Goal: Task Accomplishment & Management: Manage account settings

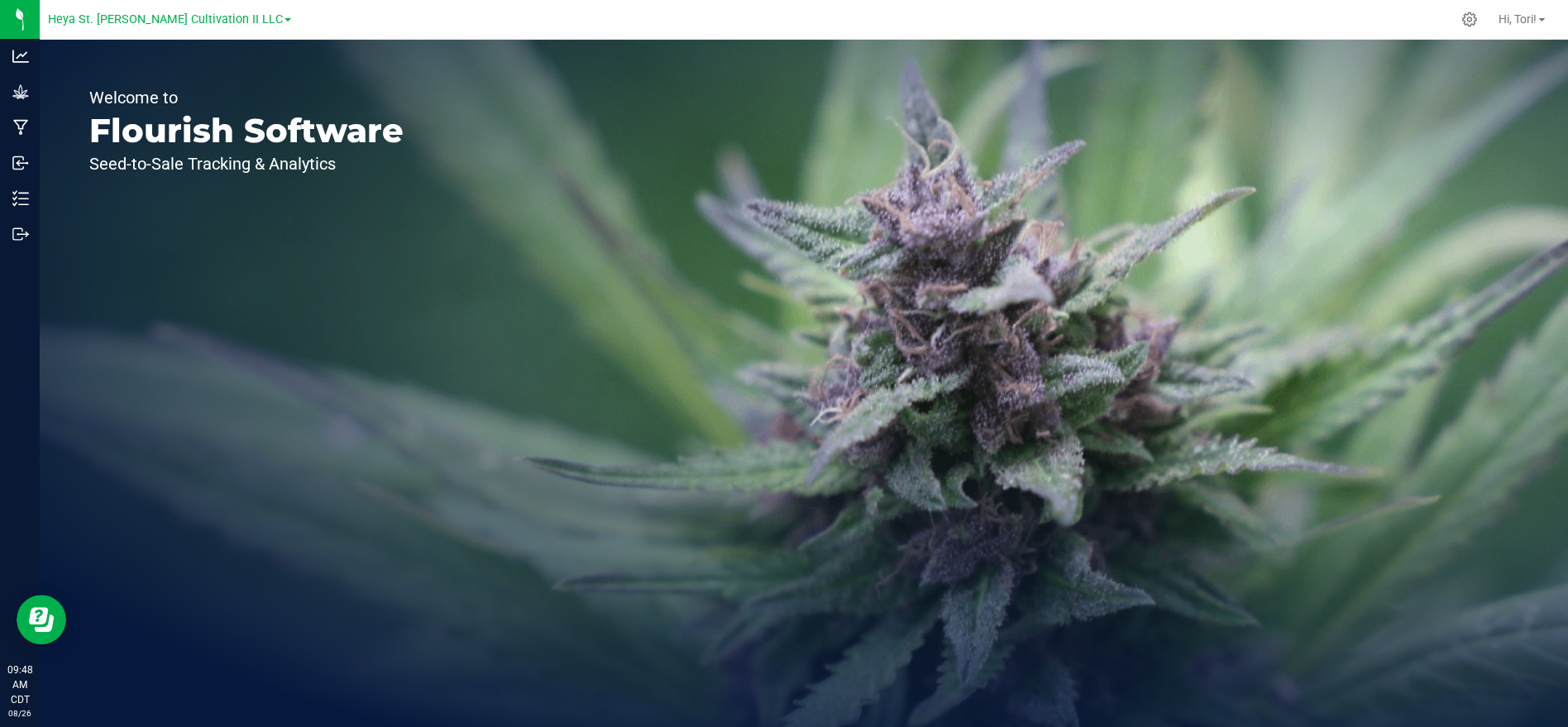
click at [248, 21] on link "Heya St. [PERSON_NAME] Cultivation II LLC" at bounding box center [169, 18] width 243 height 15
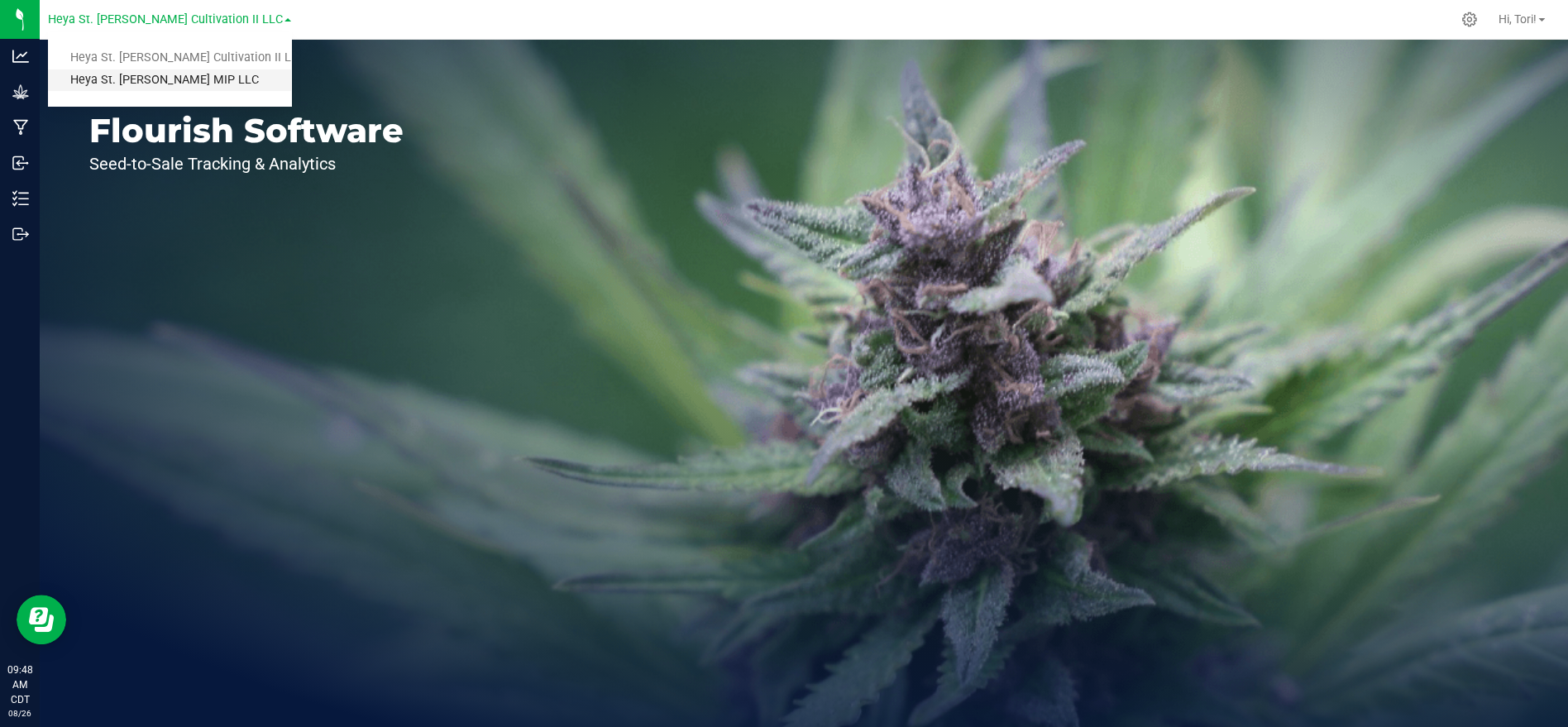
click at [163, 85] on link "Heya St. [PERSON_NAME] MIP LLC" at bounding box center [169, 81] width 243 height 23
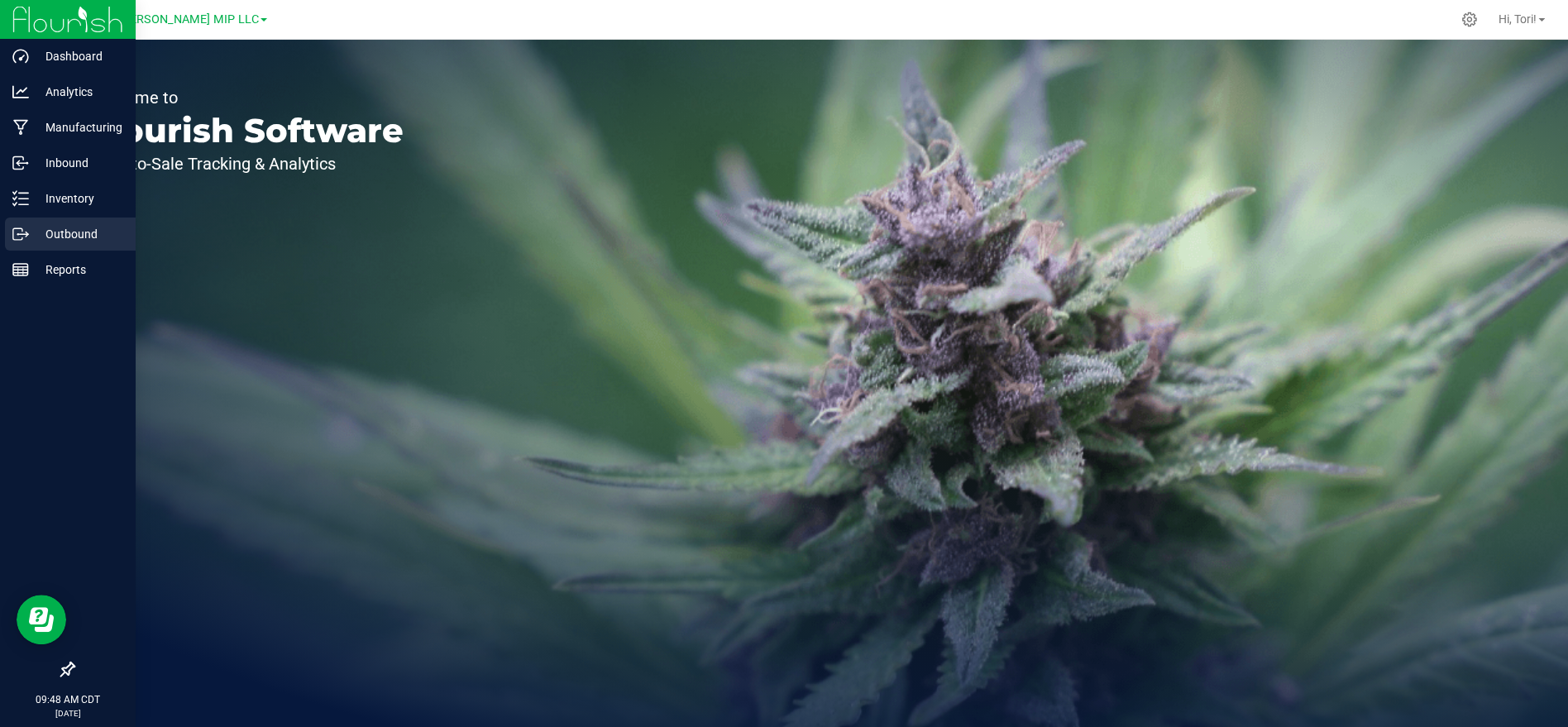
click at [22, 239] on icon at bounding box center [18, 234] width 9 height 12
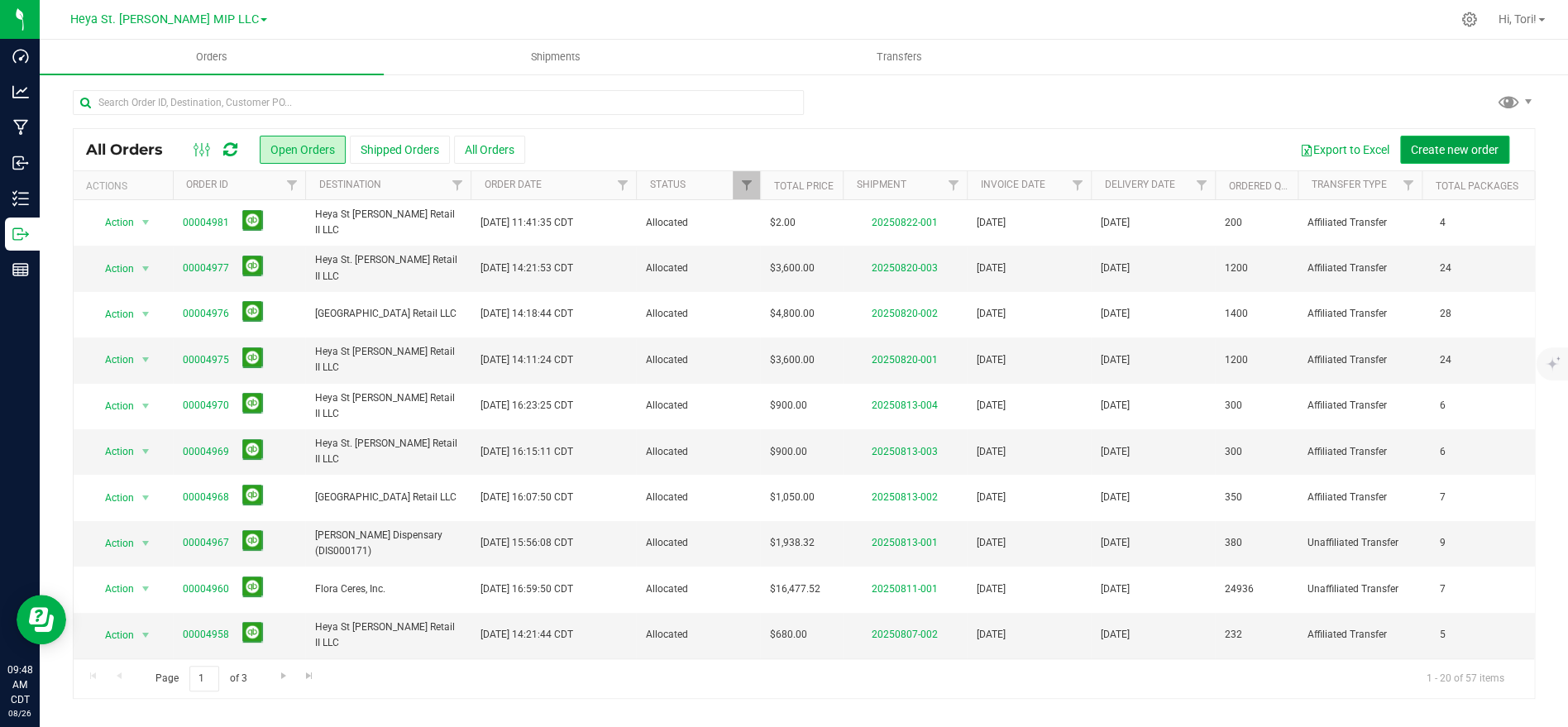
click at [1480, 143] on span "Create new order" at bounding box center [1455, 150] width 88 height 14
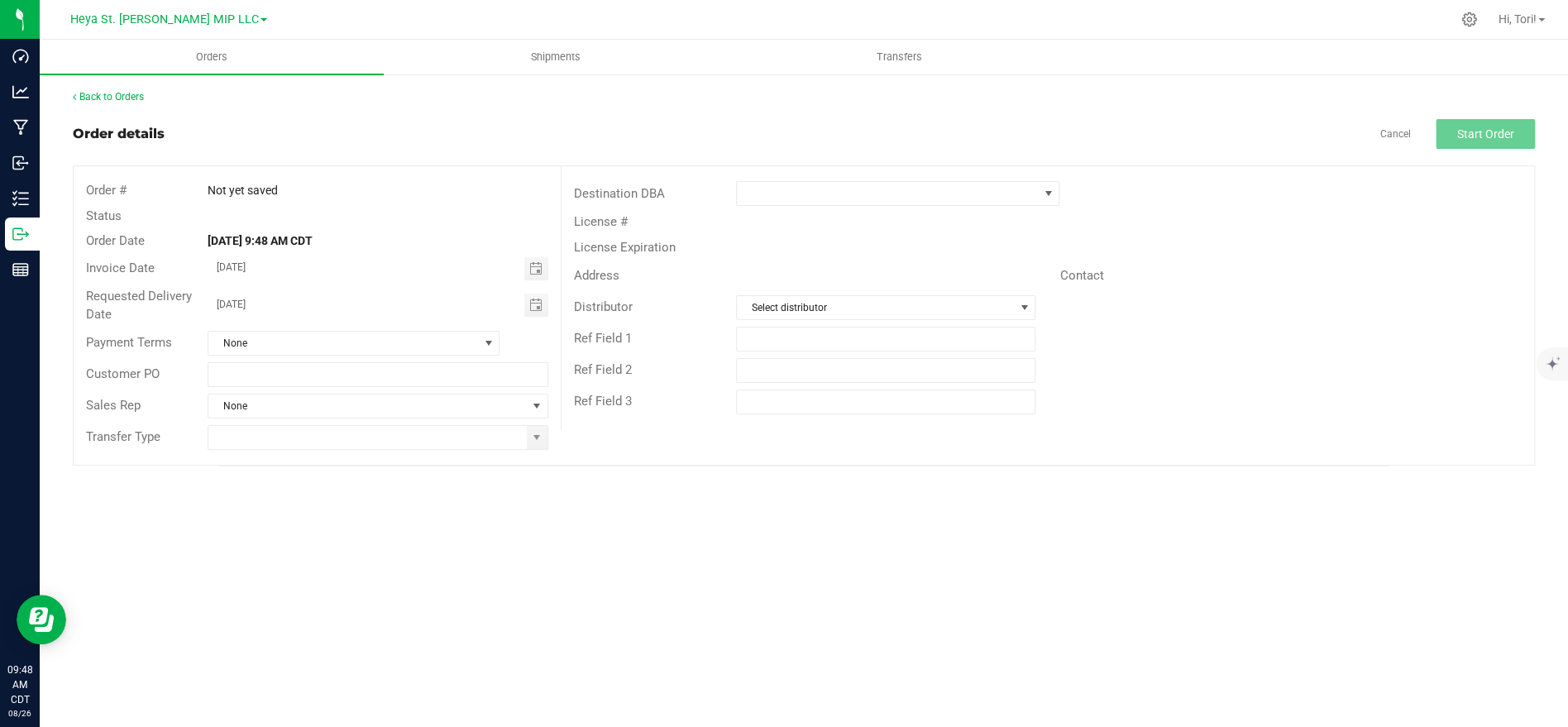
click at [799, 175] on div "Destination DBA License # License Expiration Address Contact Distributor Select…" at bounding box center [1048, 297] width 973 height 263
click at [804, 182] on span at bounding box center [887, 194] width 301 height 24
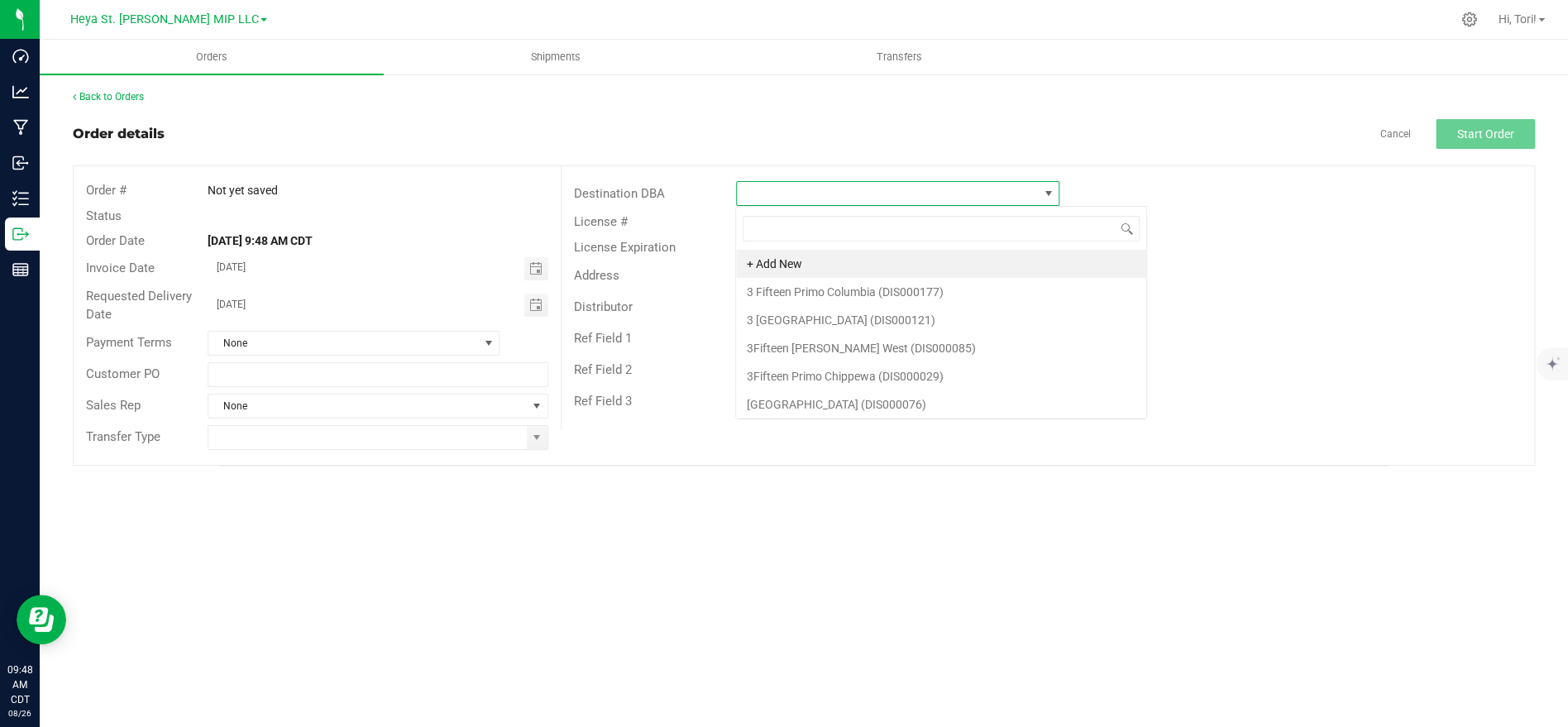
scroll to position [24, 323]
type input "Heya park"
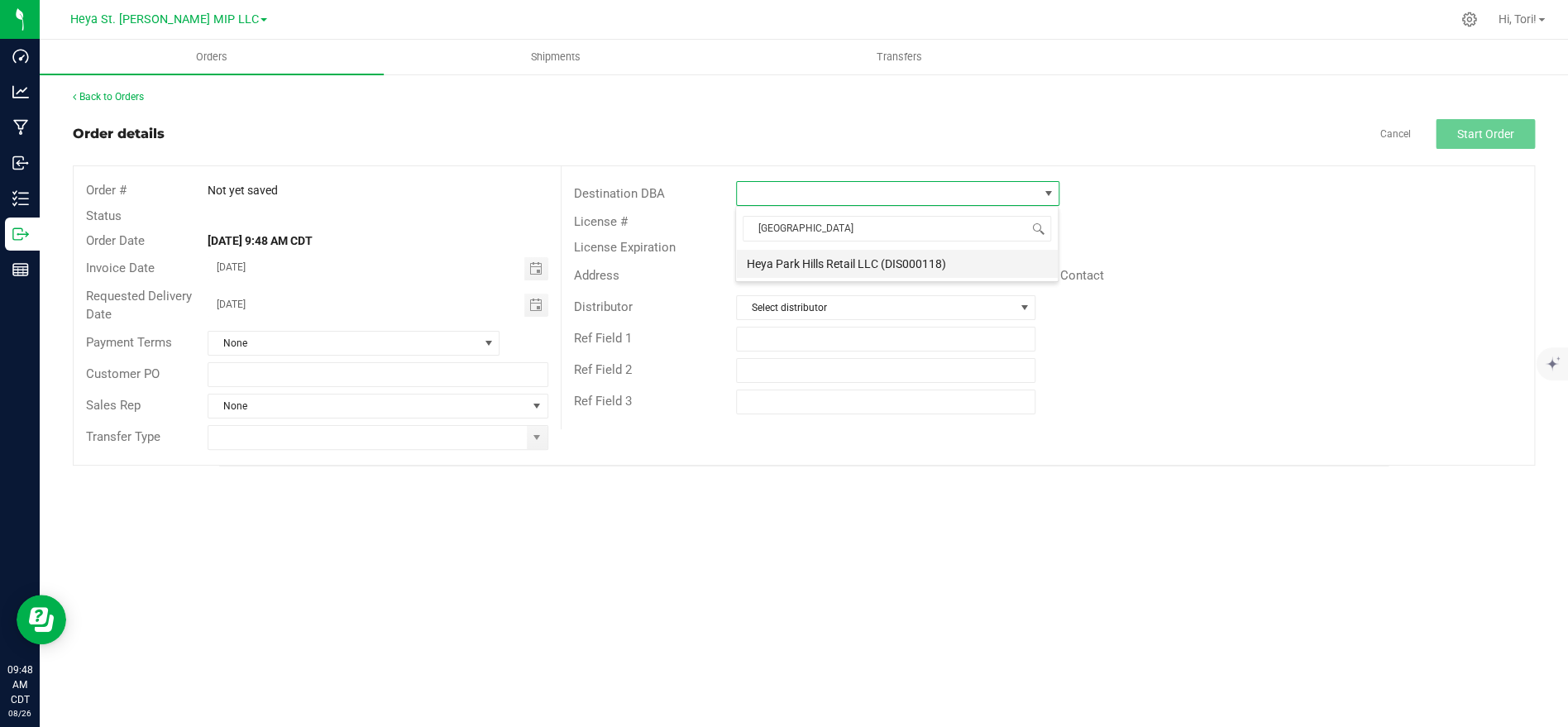
click at [786, 260] on li "Heya Park Hills Retail LLC (DIS000118)" at bounding box center [896, 264] width 322 height 28
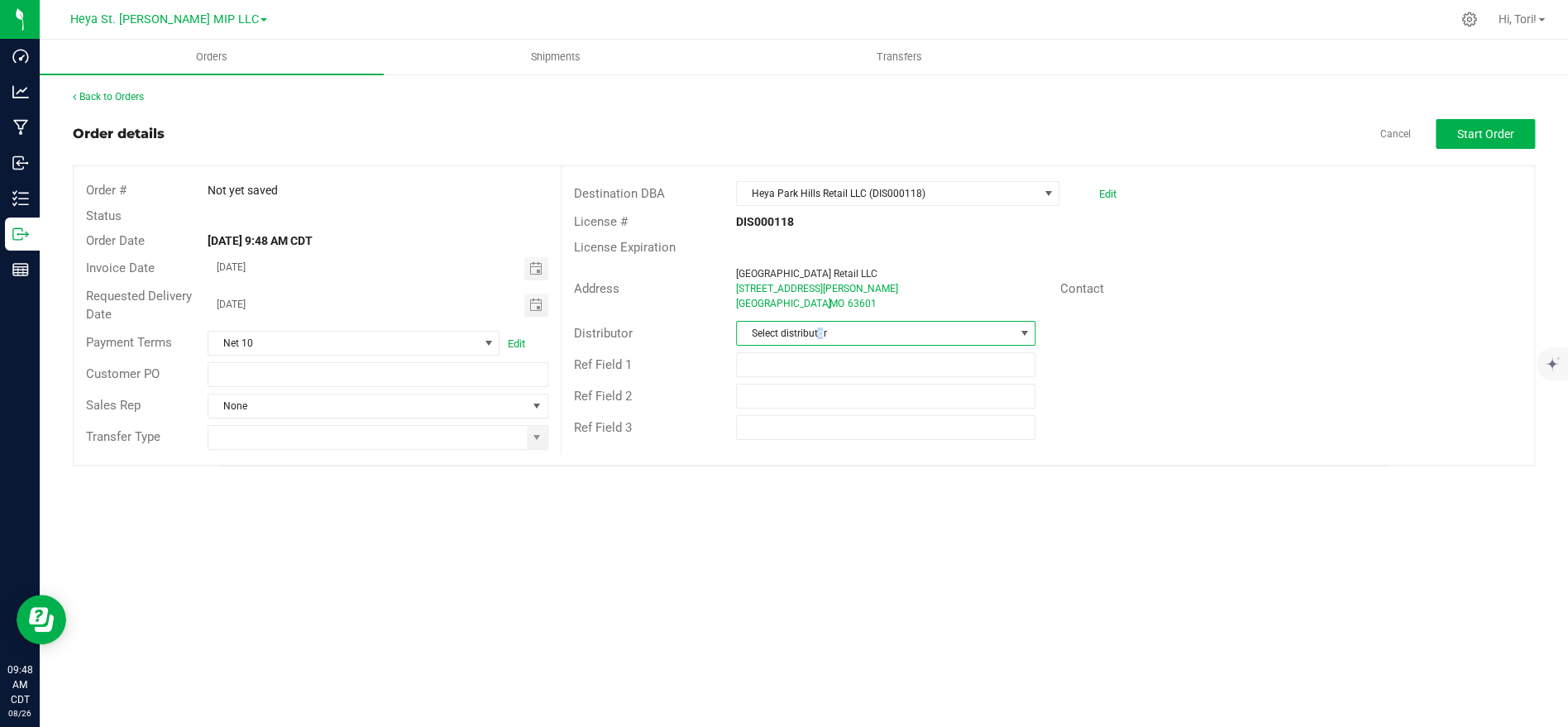
click at [819, 329] on span "Select distributor" at bounding box center [876, 334] width 277 height 24
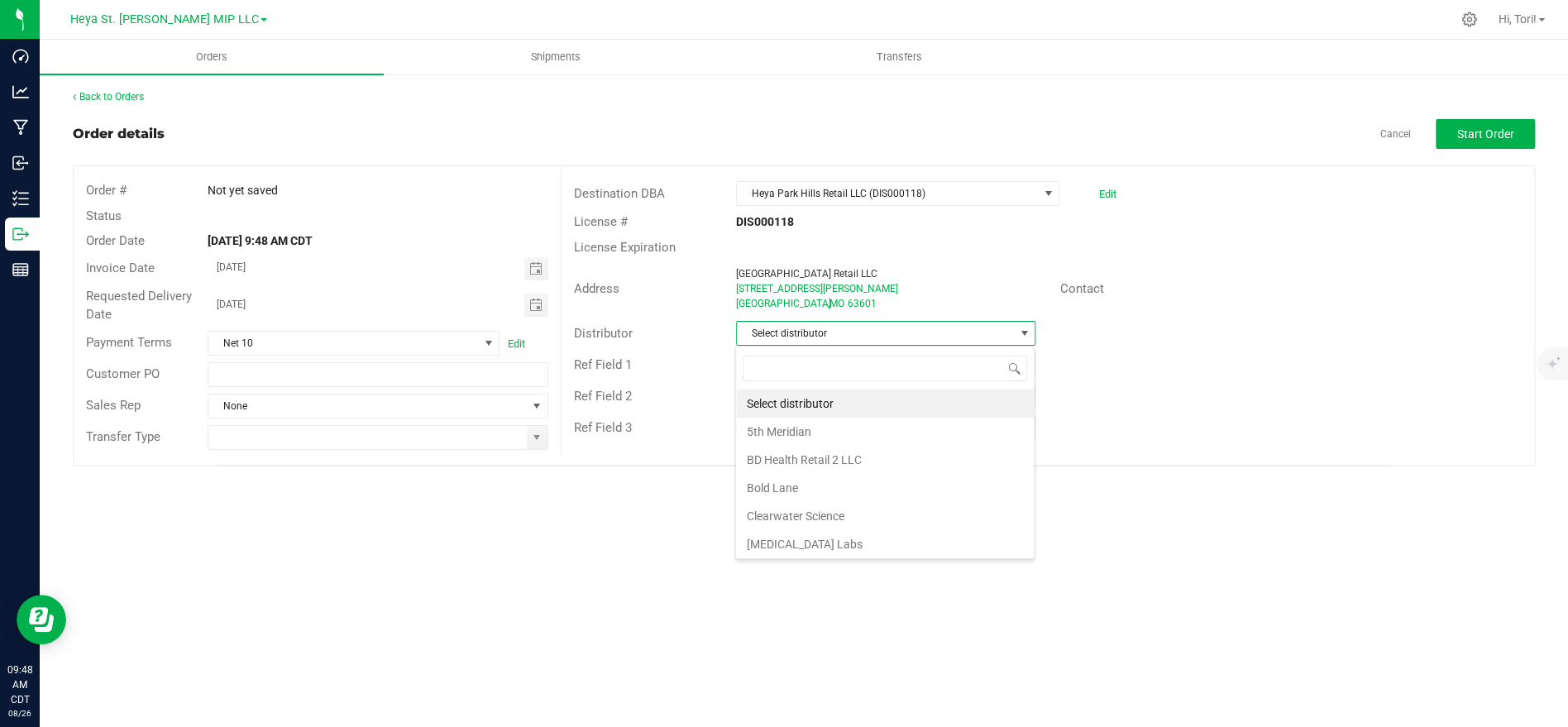
scroll to position [24, 298]
type input "Heya"
click at [833, 401] on li "Heya St. [PERSON_NAME] Cultivation" at bounding box center [885, 403] width 297 height 28
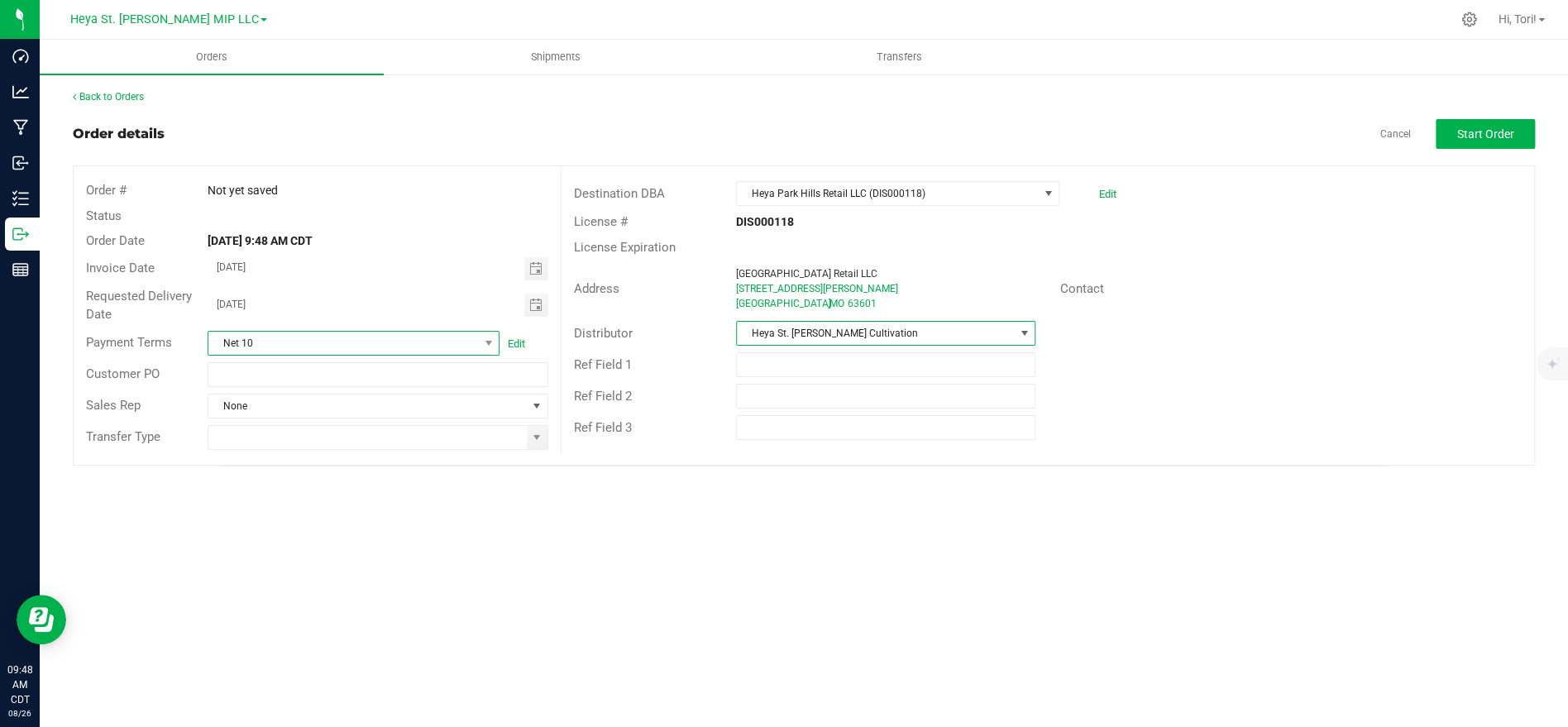
click at [492, 351] on span at bounding box center [488, 344] width 21 height 24
click at [316, 466] on li "NET 30" at bounding box center [353, 468] width 290 height 28
click at [330, 437] on input at bounding box center [367, 438] width 317 height 24
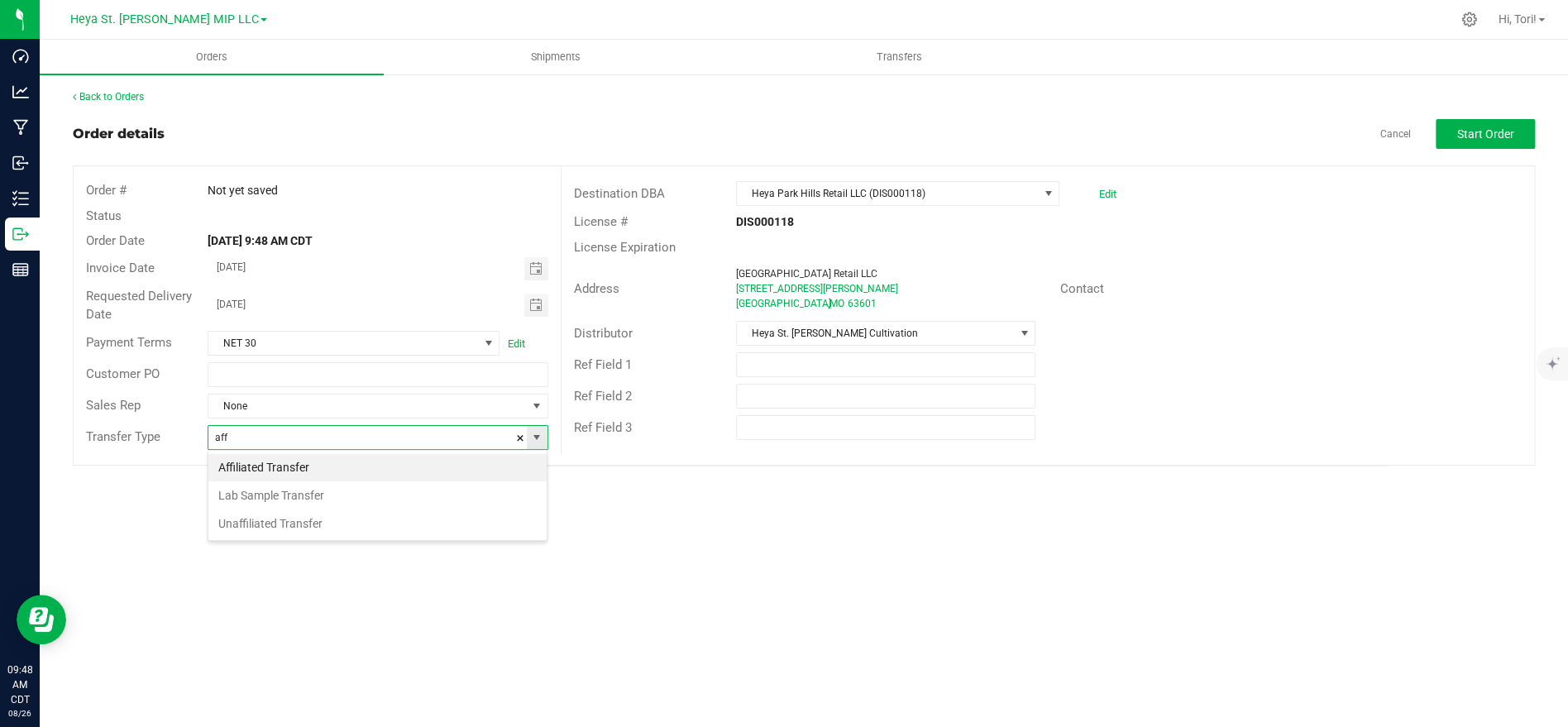
scroll to position [24, 339]
click at [335, 462] on li "Affiliated Transfer" at bounding box center [377, 467] width 338 height 28
click at [540, 276] on span "Toggle calendar" at bounding box center [537, 269] width 24 height 24
type input "Affiliated Transfer"
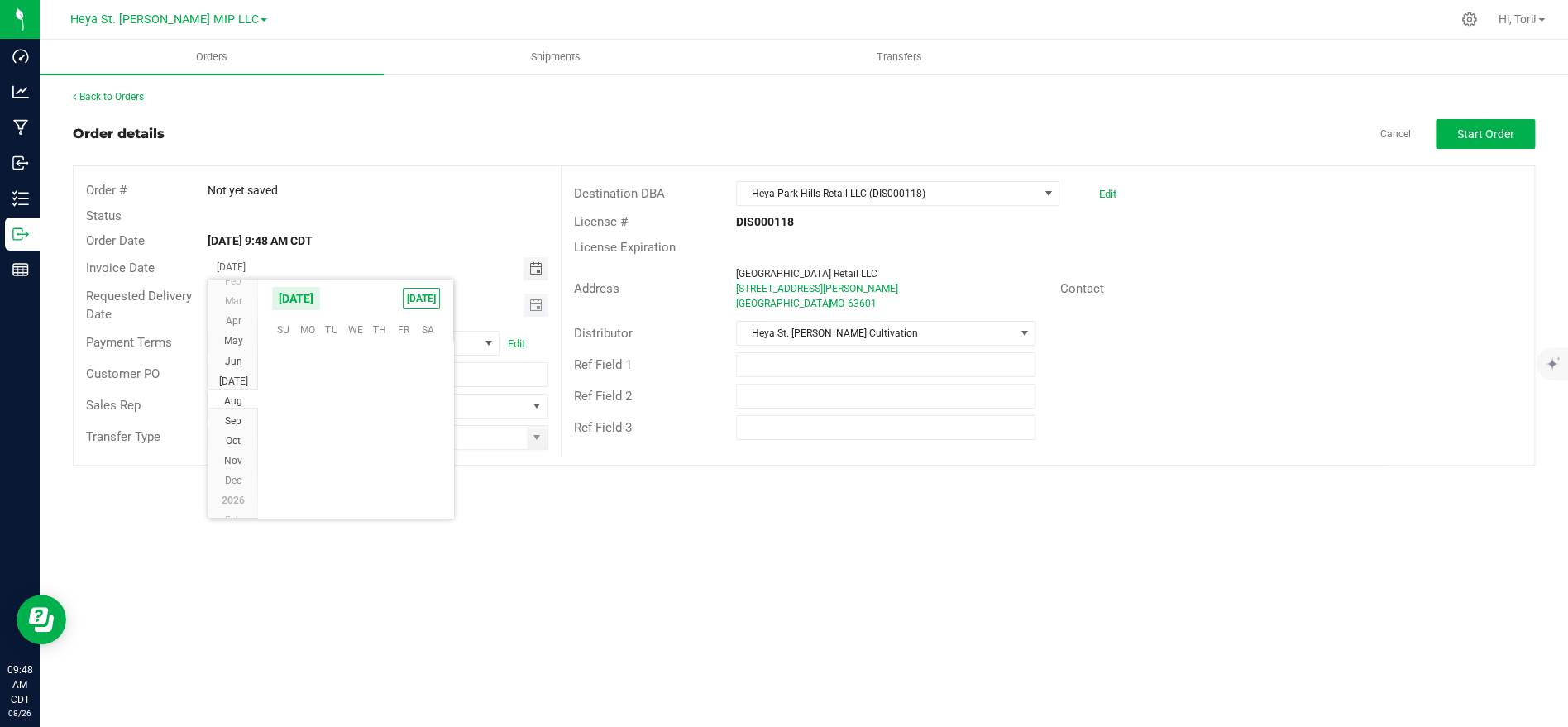
scroll to position [267994, 0]
click at [425, 301] on span "[DATE]" at bounding box center [421, 299] width 37 height 22
click at [535, 304] on span "Toggle calendar" at bounding box center [535, 305] width 14 height 14
click at [430, 335] on span "[DATE]" at bounding box center [421, 336] width 37 height 22
type input "[DATE]"
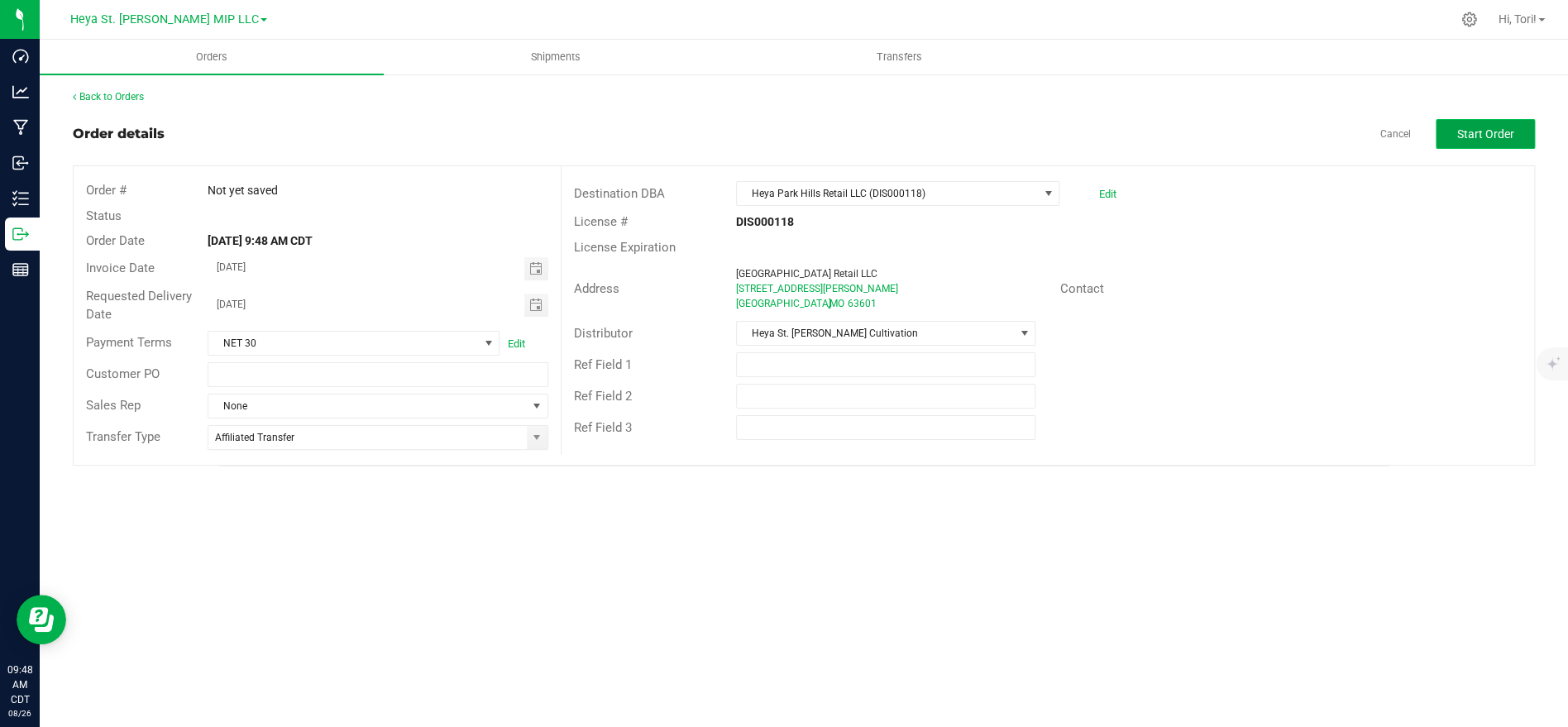
click at [1486, 130] on span "Start Order" at bounding box center [1486, 134] width 57 height 14
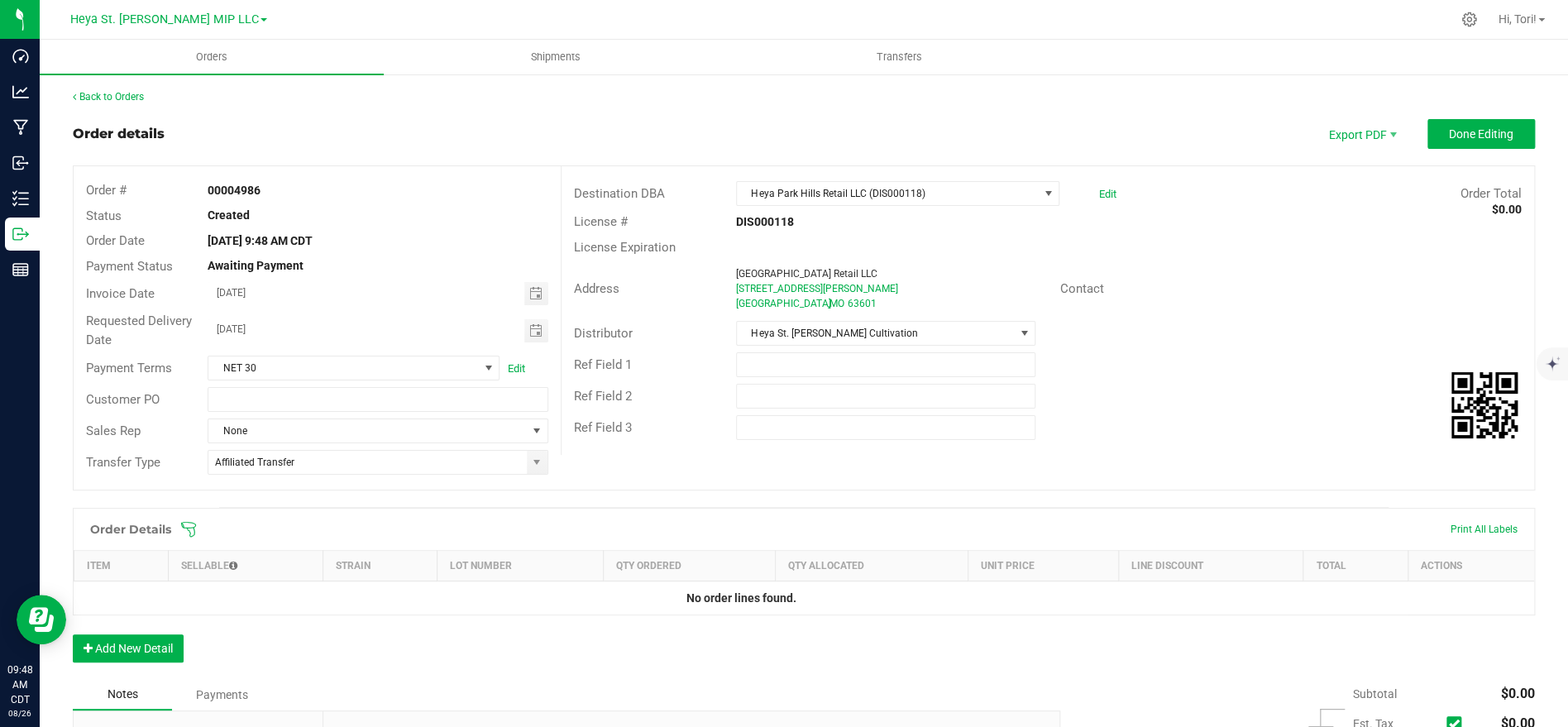
click at [188, 526] on icon at bounding box center [189, 529] width 16 height 16
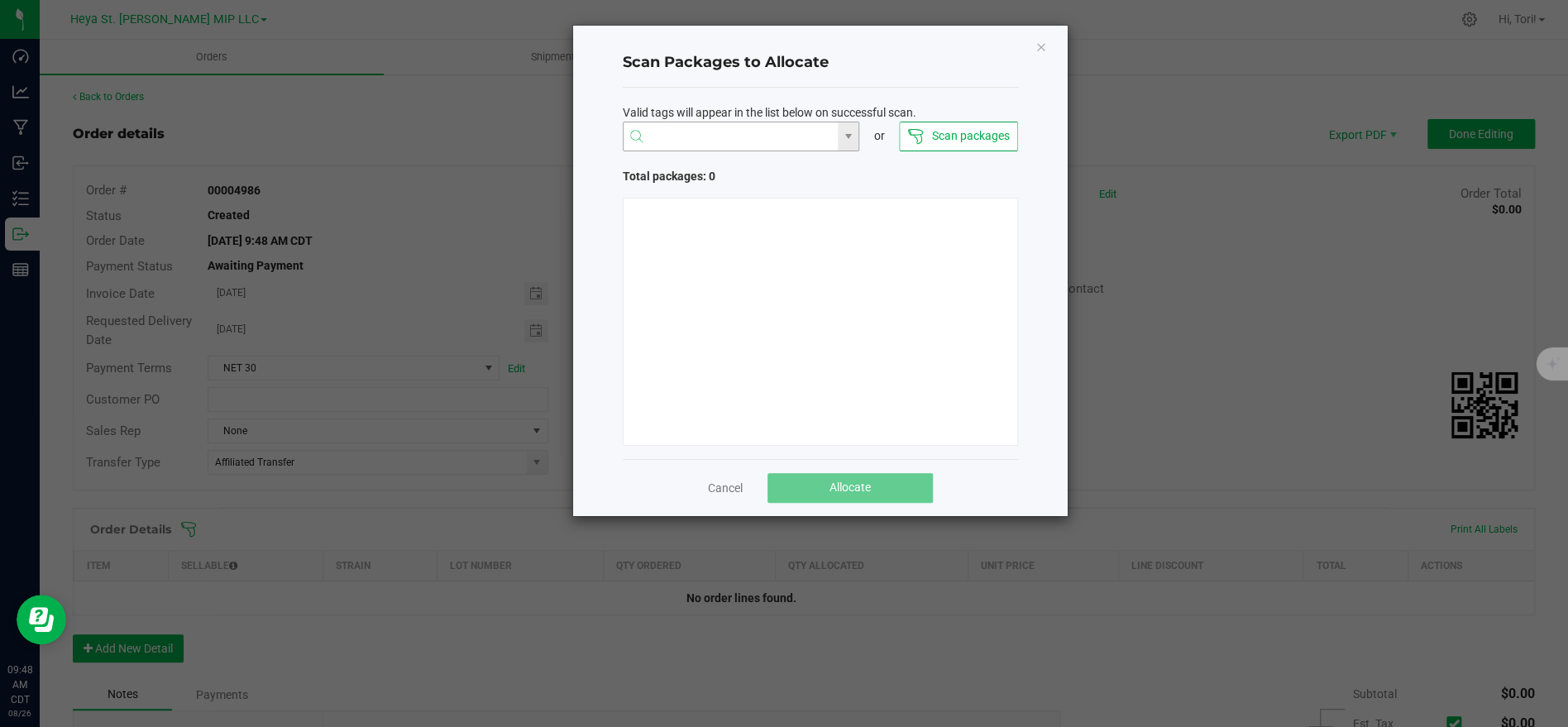
click at [787, 137] on input "NO DATA FOUND" at bounding box center [731, 137] width 215 height 30
click at [736, 179] on li "1A40C03000009CD000006008" at bounding box center [740, 169] width 236 height 28
type input "1A40C03000009CD000006008"
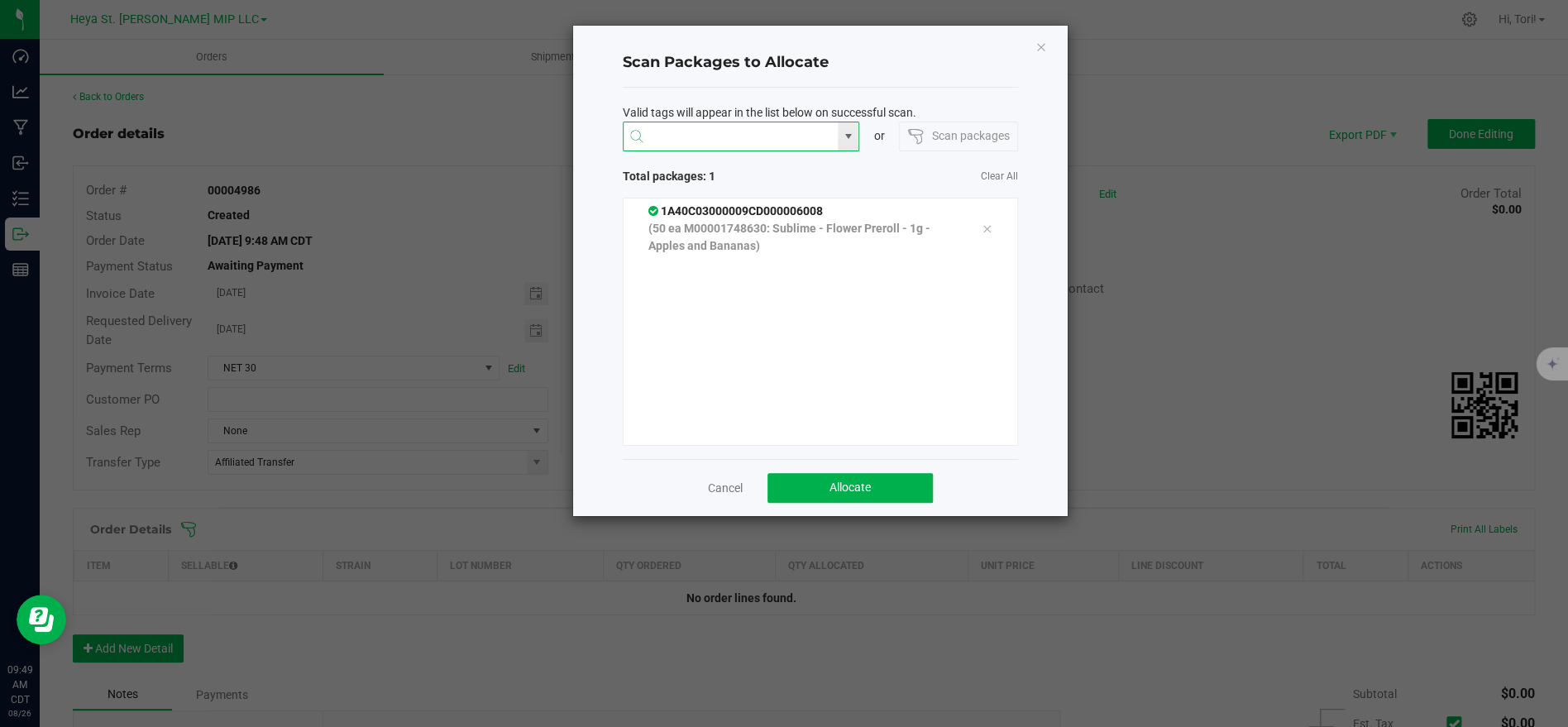
click at [730, 143] on input at bounding box center [731, 137] width 215 height 30
click at [762, 170] on li "1A40C03000009C5000011018" at bounding box center [740, 169] width 236 height 28
type input "1A40C03000009C5000011018"
click at [795, 134] on input at bounding box center [731, 137] width 215 height 30
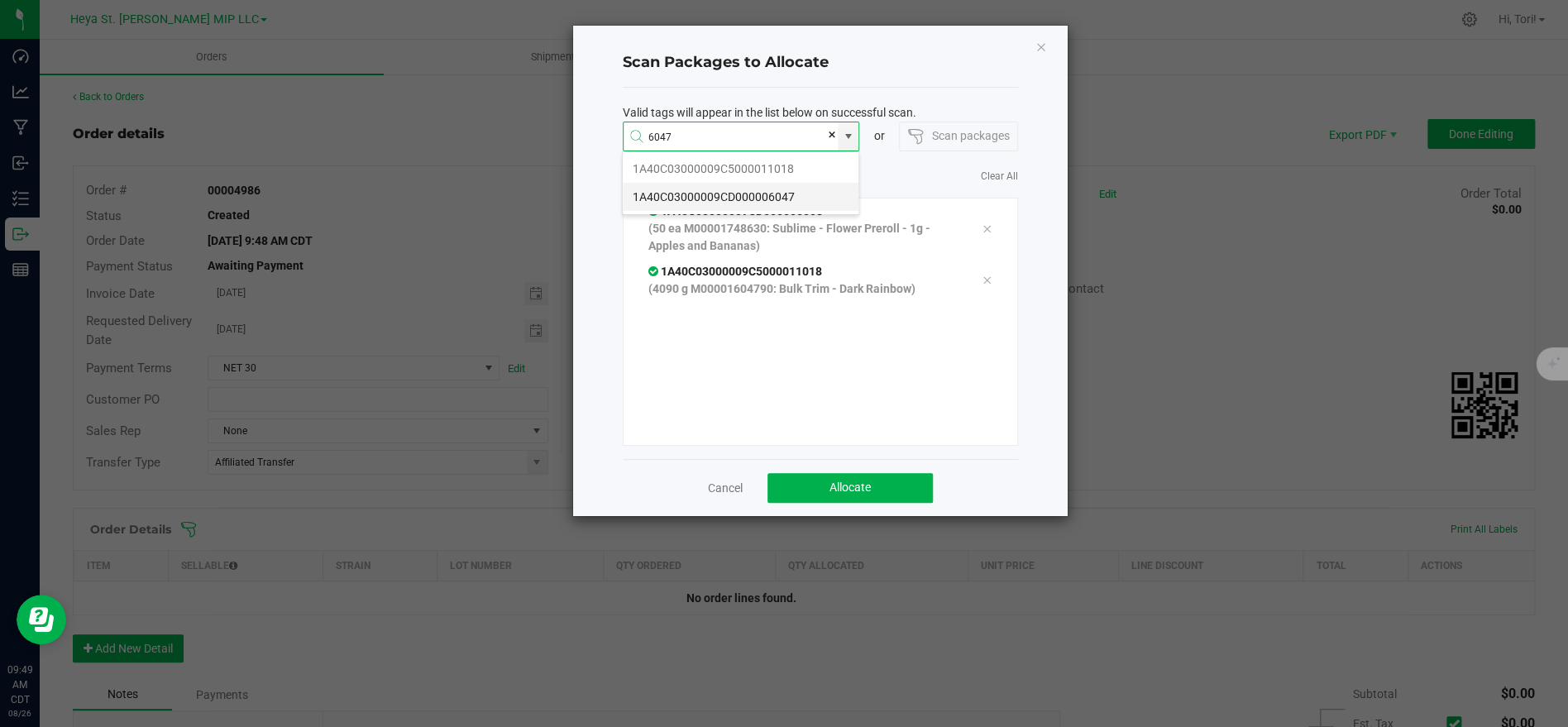
click at [747, 198] on li "1A40C03000009CD000006047" at bounding box center [740, 197] width 236 height 28
type input "1A40C03000009CD000006047"
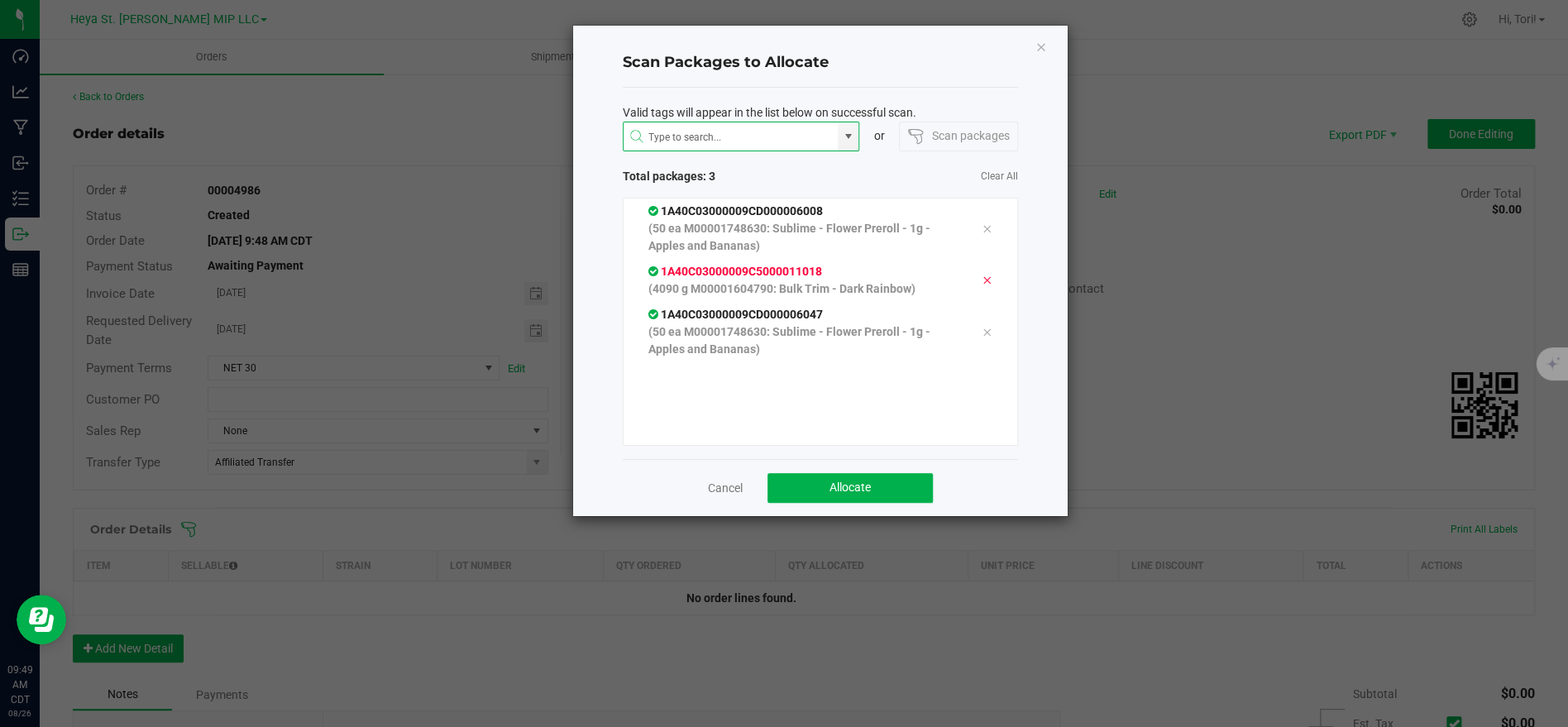
click at [988, 276] on icon at bounding box center [986, 280] width 10 height 14
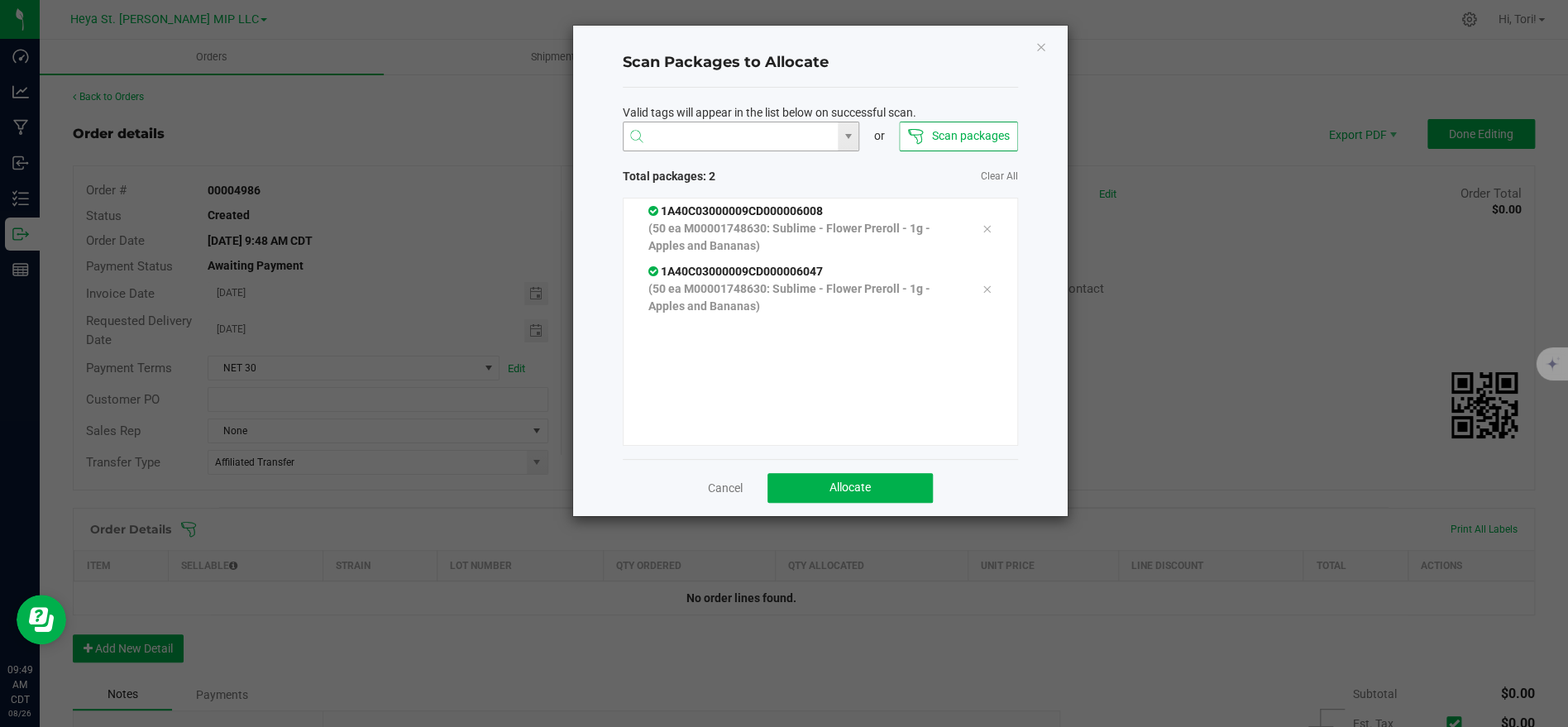
click at [791, 128] on input at bounding box center [731, 137] width 215 height 30
click at [765, 166] on li "1A40C03000009CD000006038" at bounding box center [740, 169] width 236 height 28
type input "1A40C03000009CD000006038"
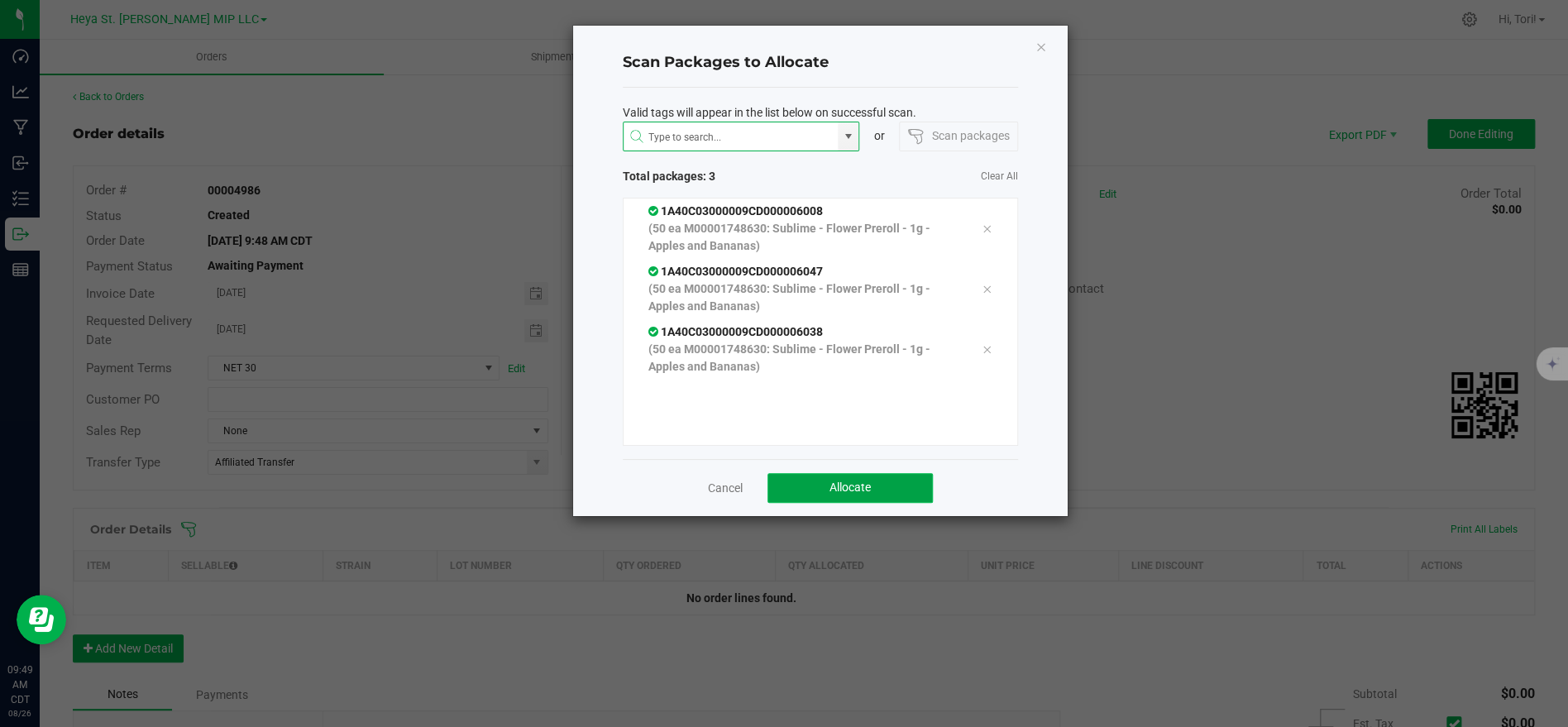
click at [831, 481] on span "Allocate" at bounding box center [850, 487] width 42 height 14
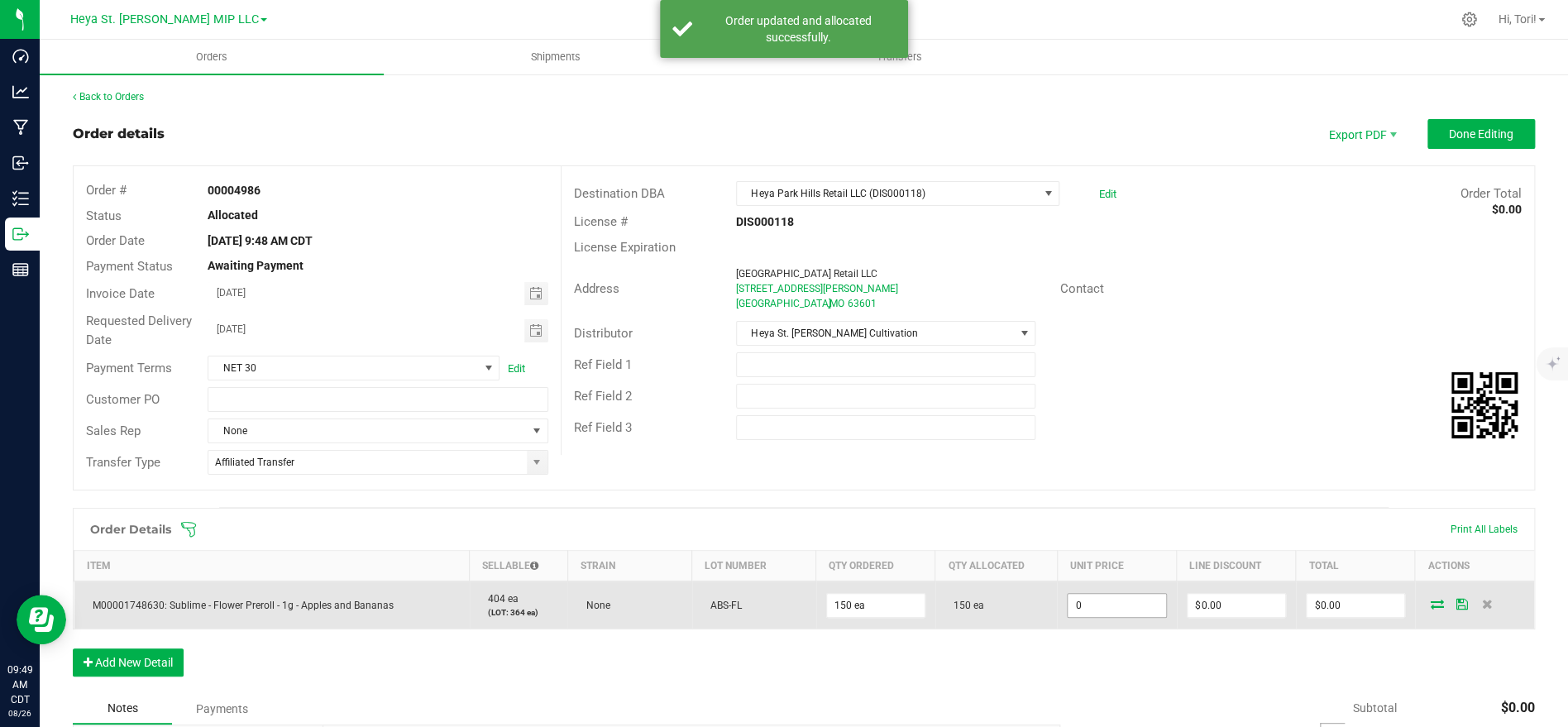
click at [1118, 612] on input "0" at bounding box center [1117, 606] width 98 height 24
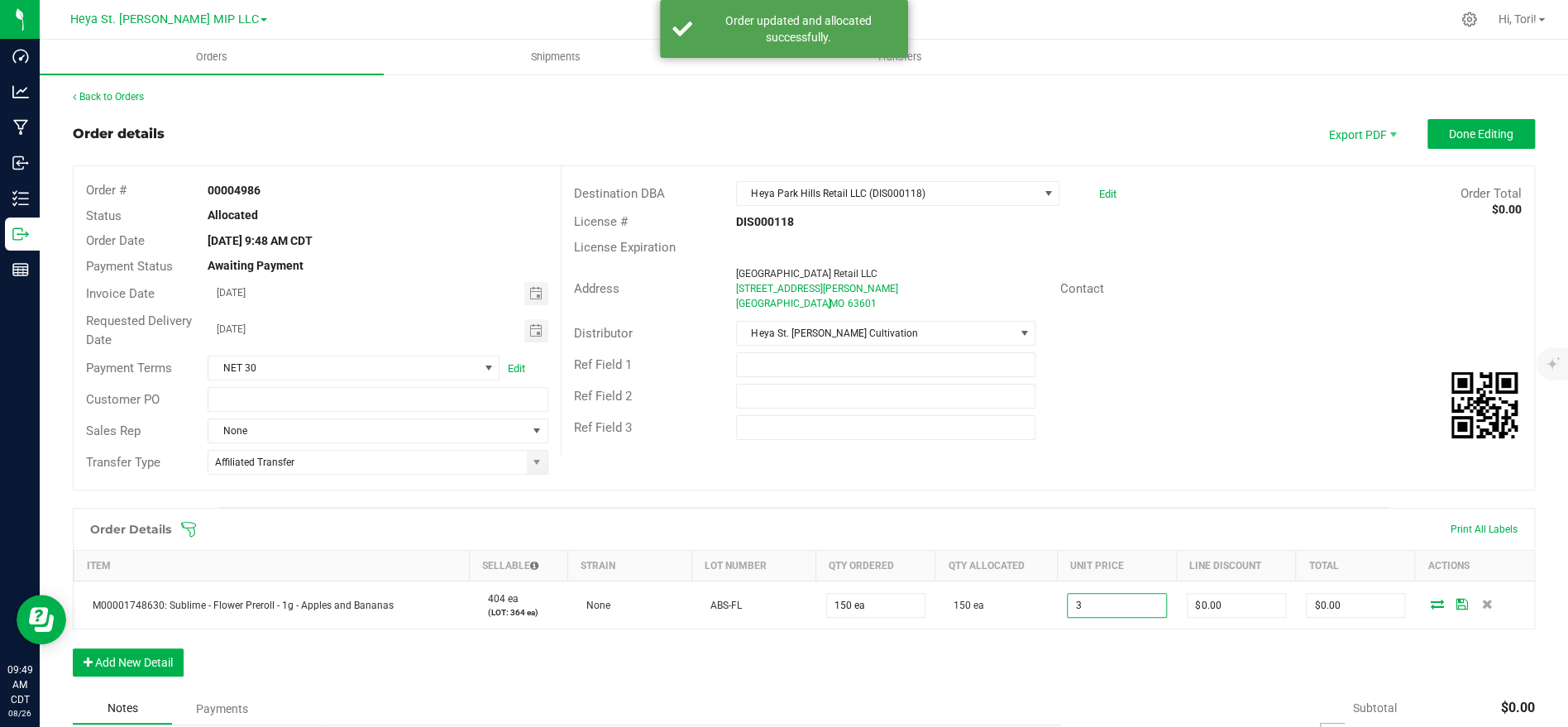
type input "$3.00000"
type input "$450.00"
click at [1117, 476] on div "Order # 00004986 Status Allocated Order Date Aug 26, 2025 9:48 AM CDT Payment S…" at bounding box center [803, 327] width 1460 height 324
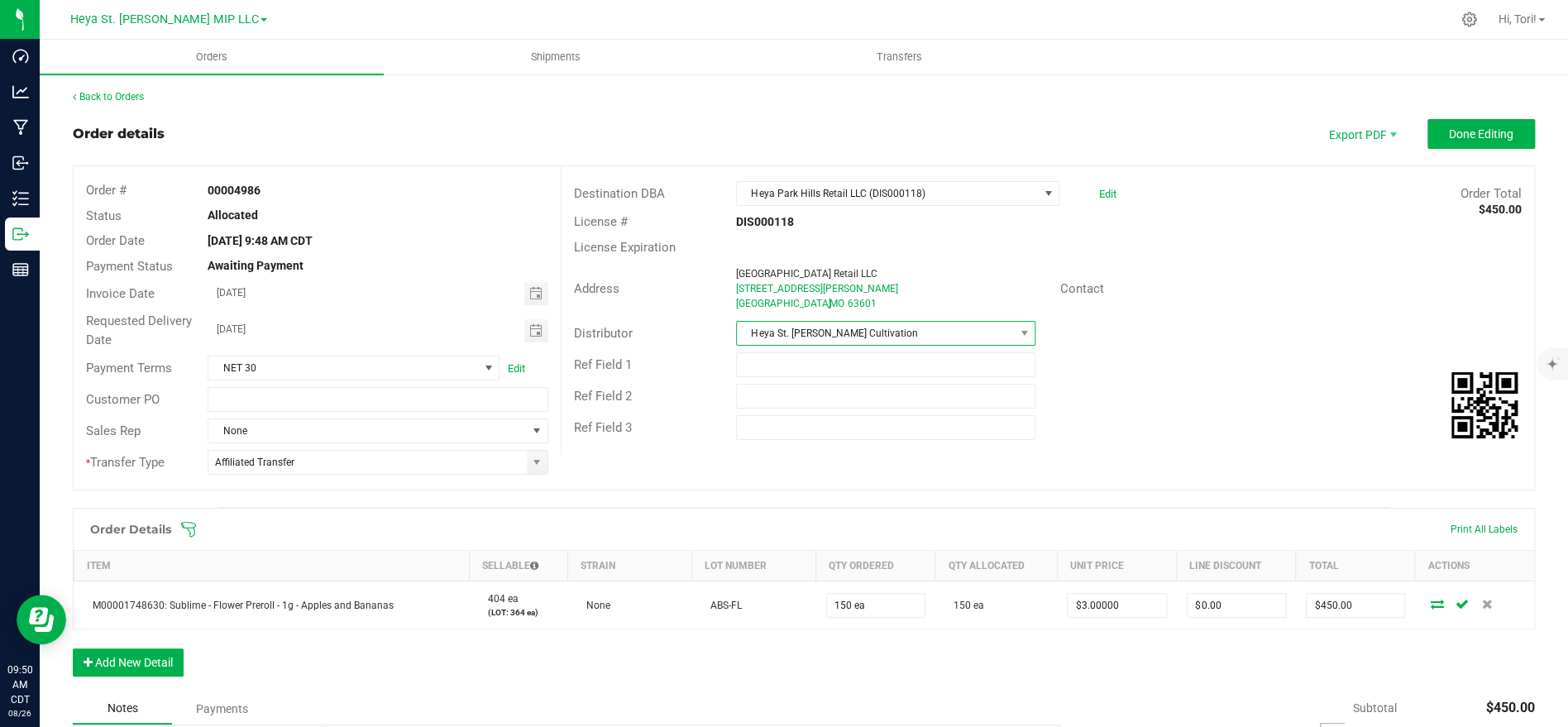
click at [930, 337] on span "Heya St. [PERSON_NAME] Cultivation" at bounding box center [876, 334] width 277 height 24
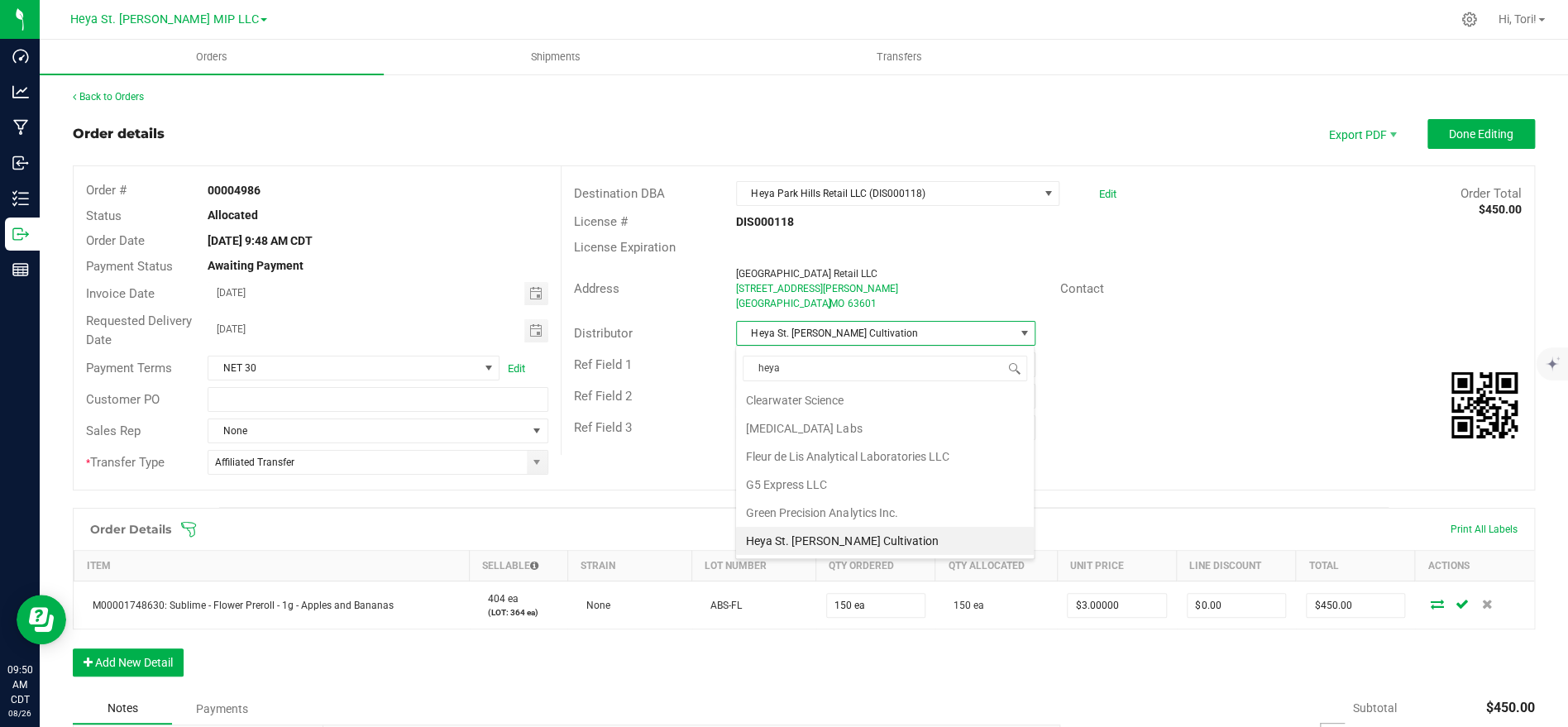
scroll to position [0, 0]
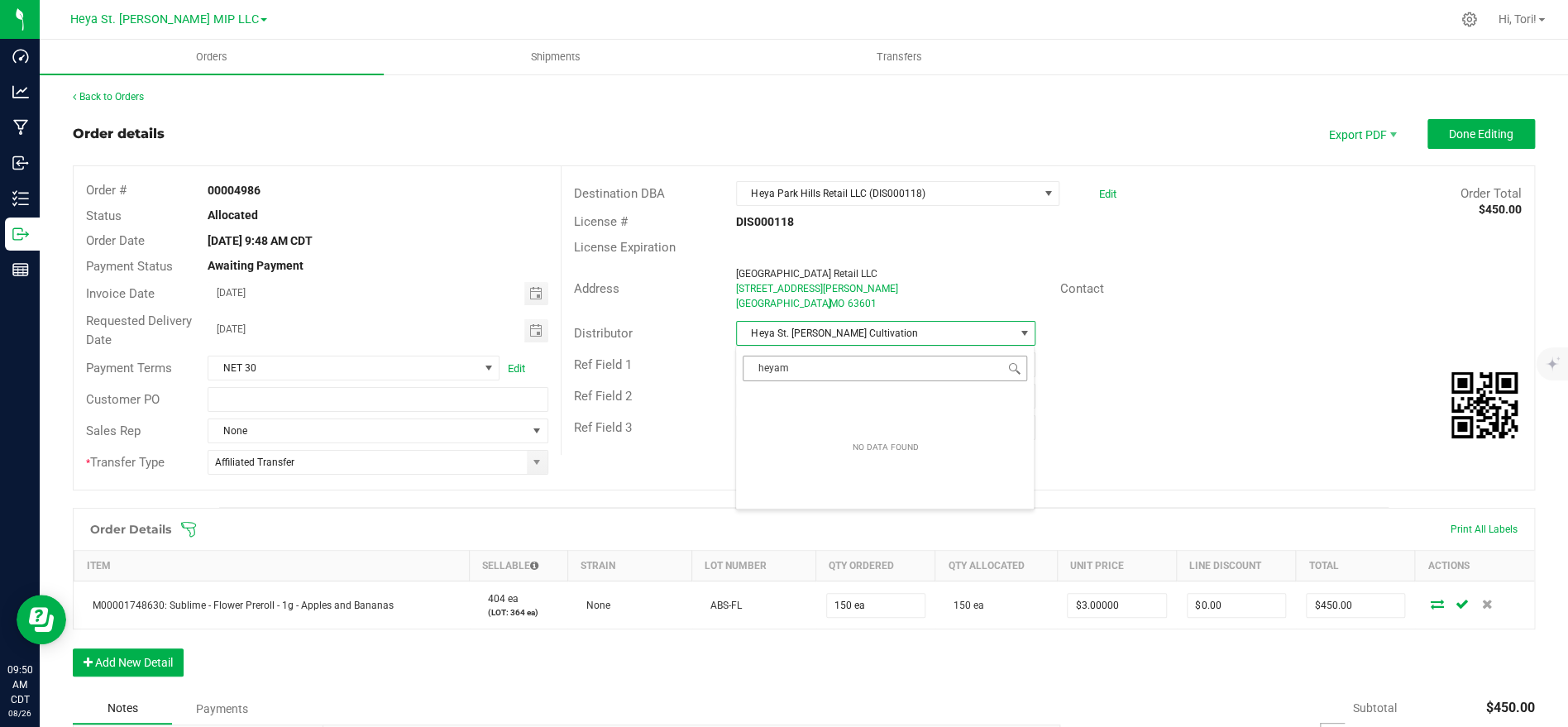
type input "heya"
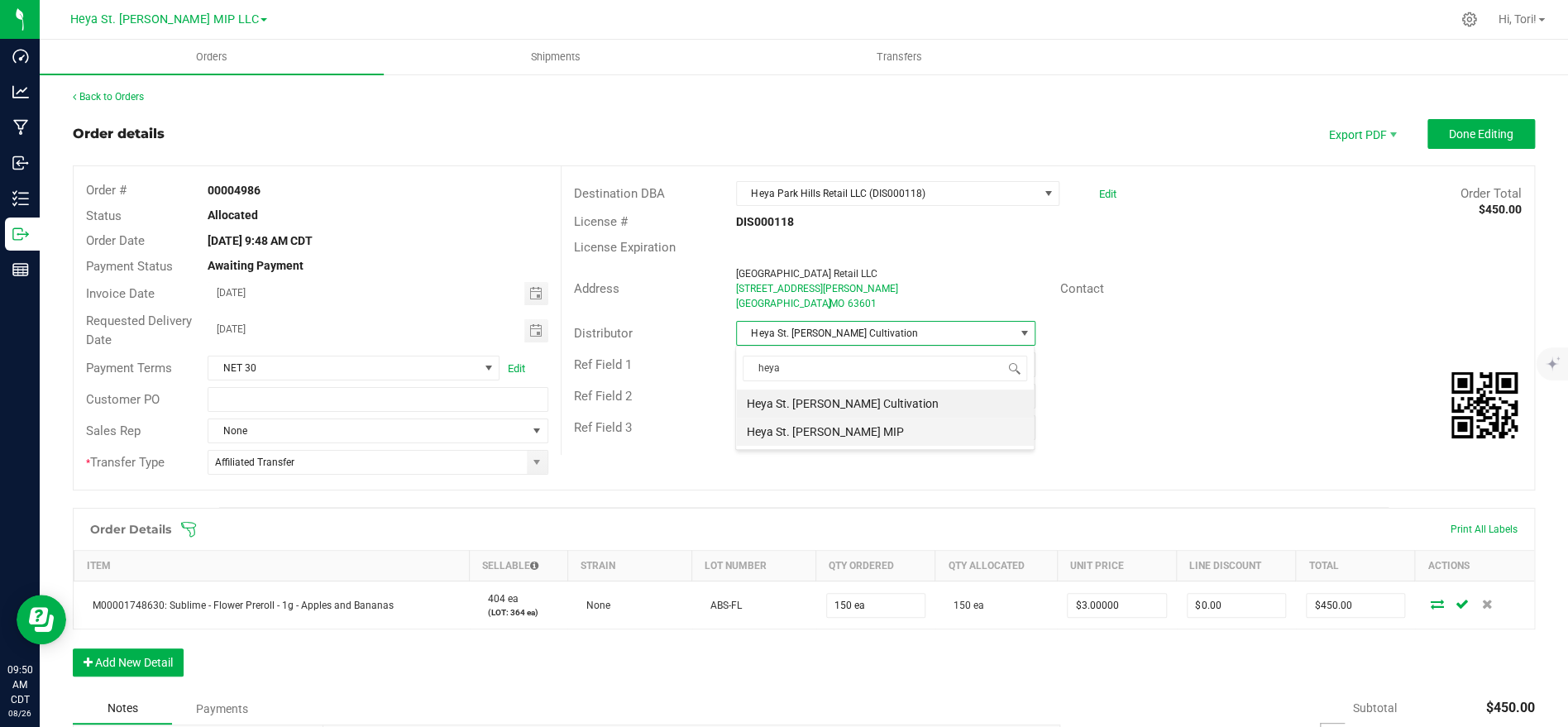
click at [867, 435] on li "Heya St. [PERSON_NAME] MIP" at bounding box center [885, 431] width 297 height 28
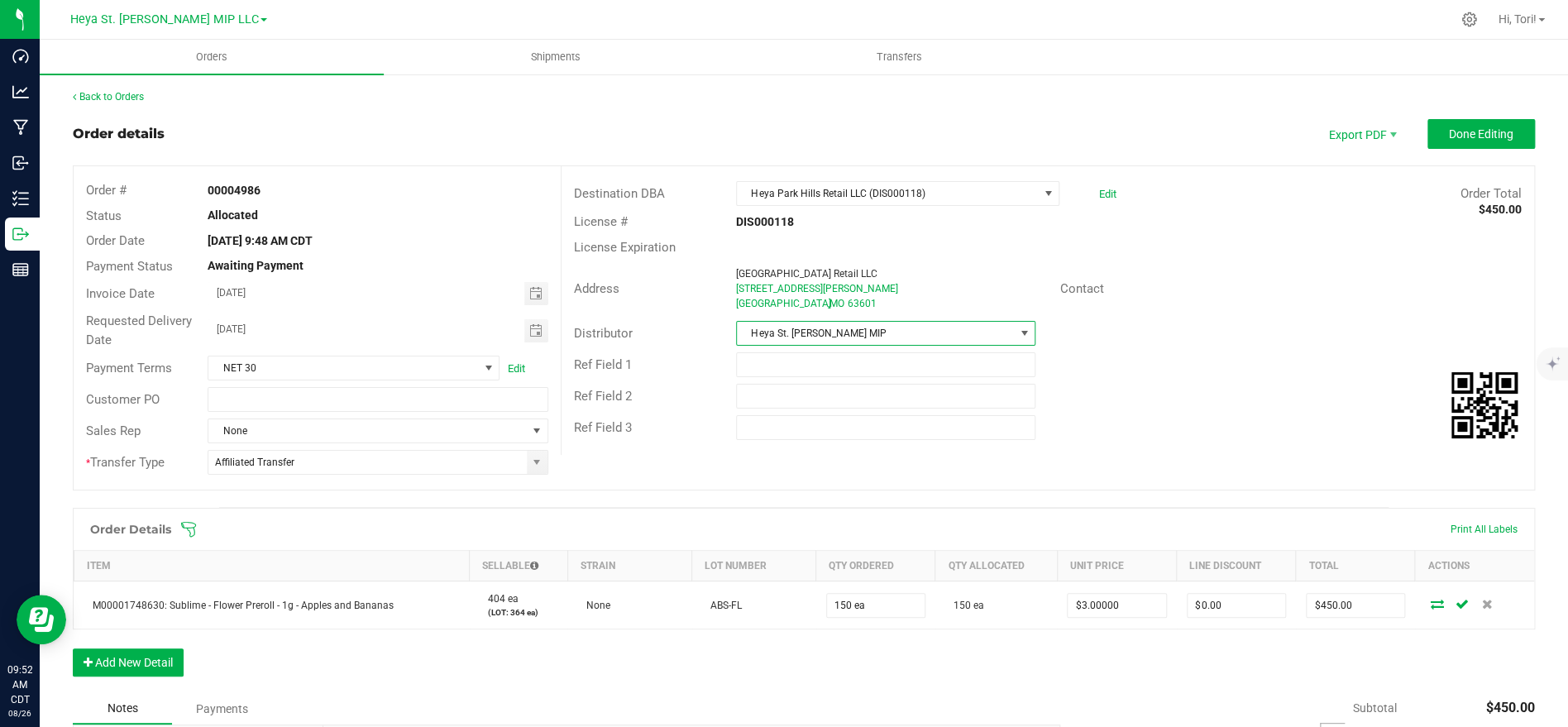
click at [190, 527] on icon at bounding box center [189, 529] width 15 height 15
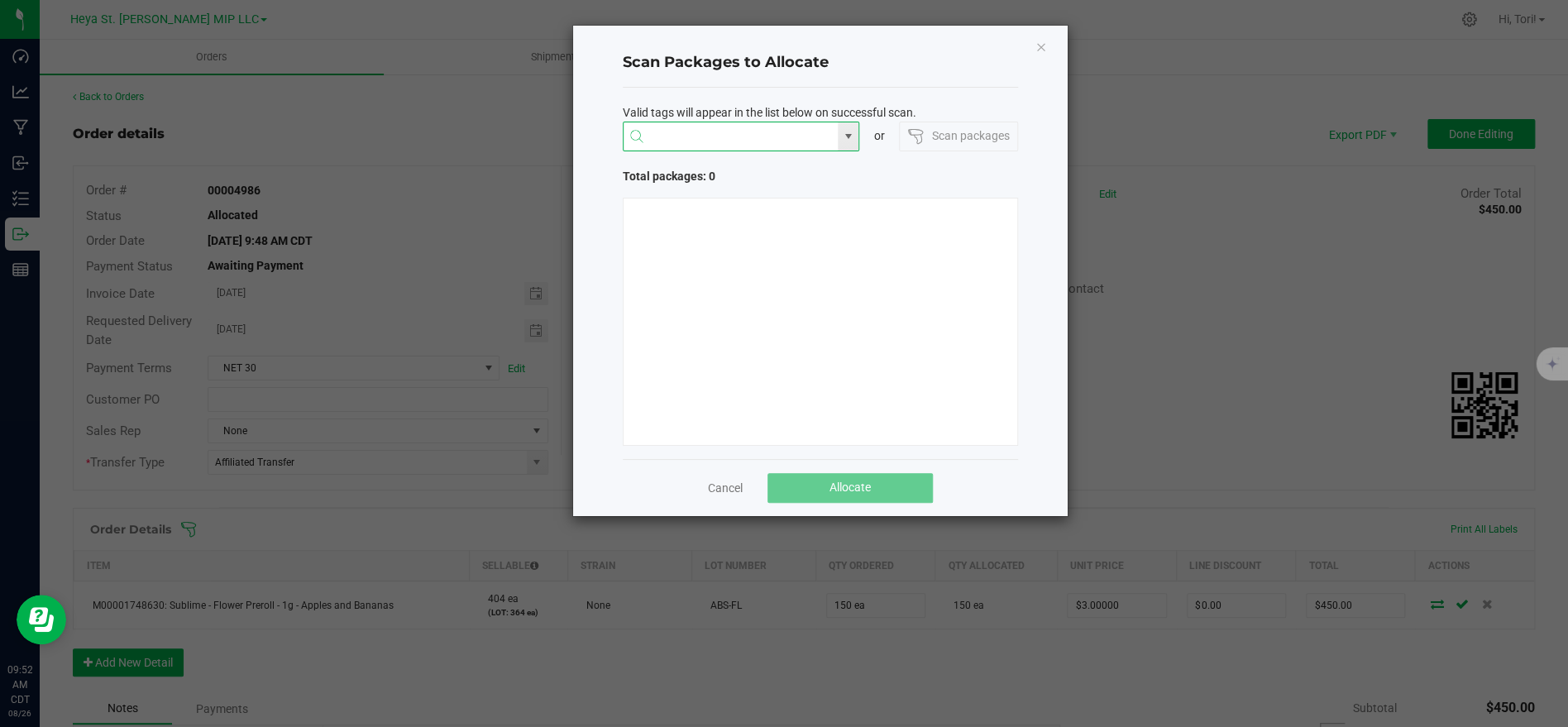
click at [729, 135] on input "NO DATA FOUND" at bounding box center [731, 137] width 215 height 30
click at [721, 170] on li "1A40C03000009CD000006184" at bounding box center [740, 169] width 236 height 28
type input "1A40C03000009CD000006184"
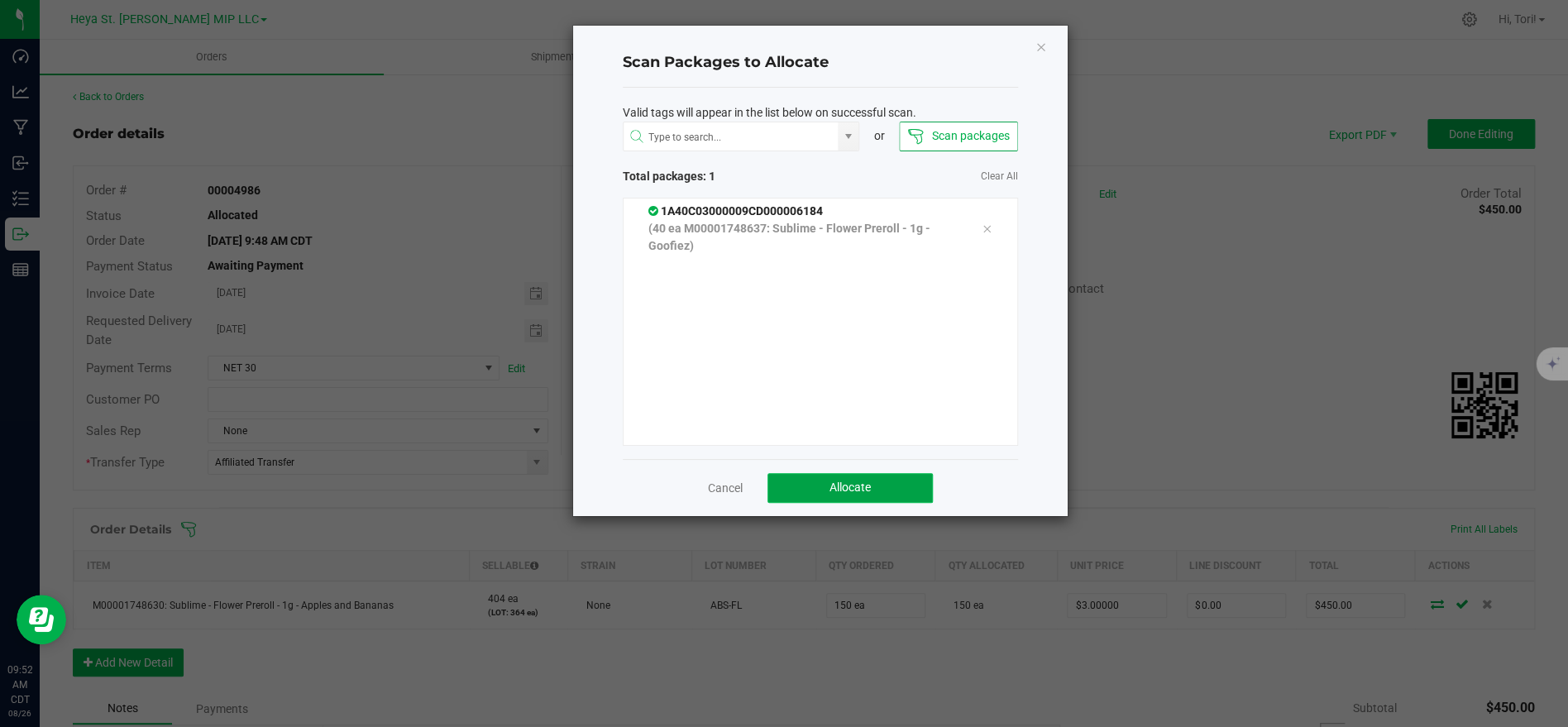
click at [860, 482] on span "Allocate" at bounding box center [850, 487] width 42 height 14
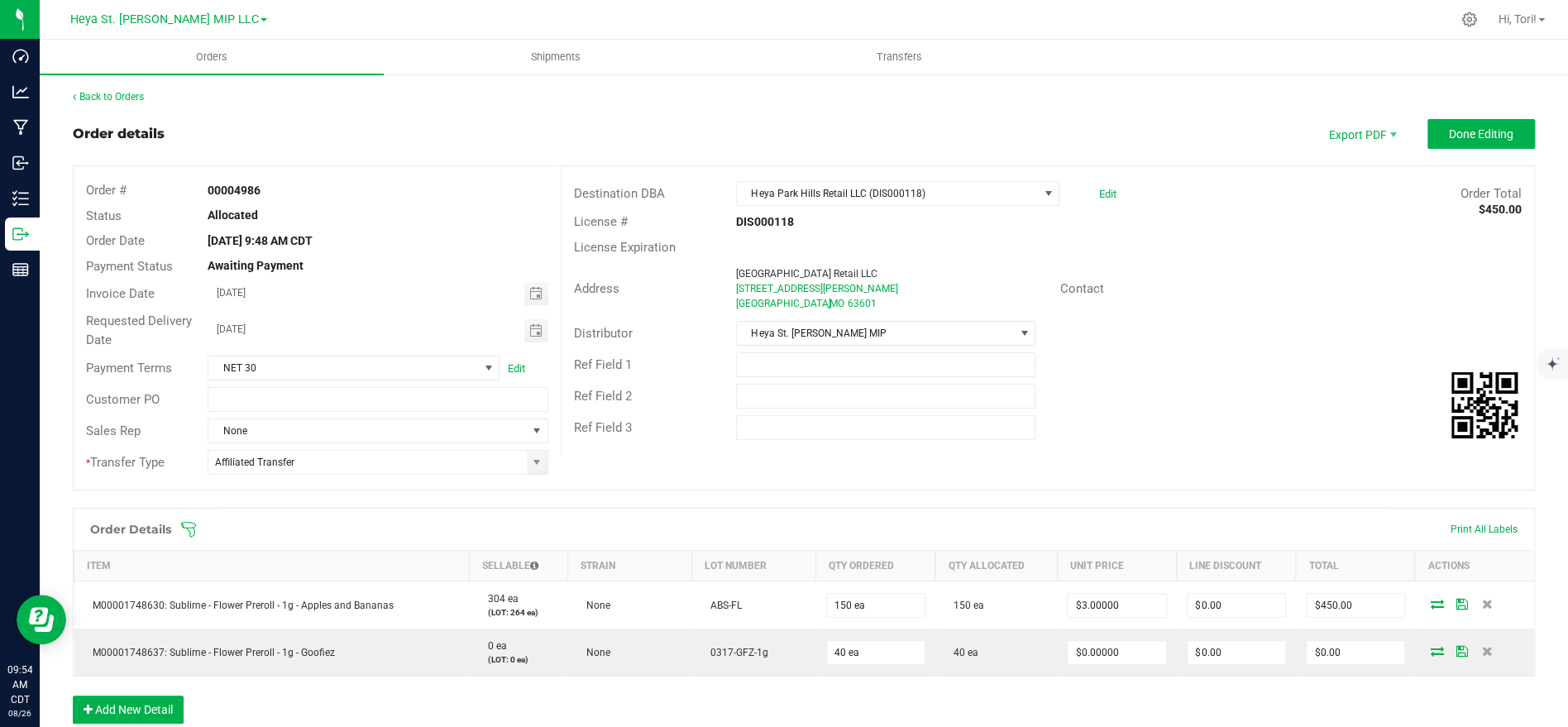
click at [181, 529] on icon at bounding box center [189, 529] width 16 height 16
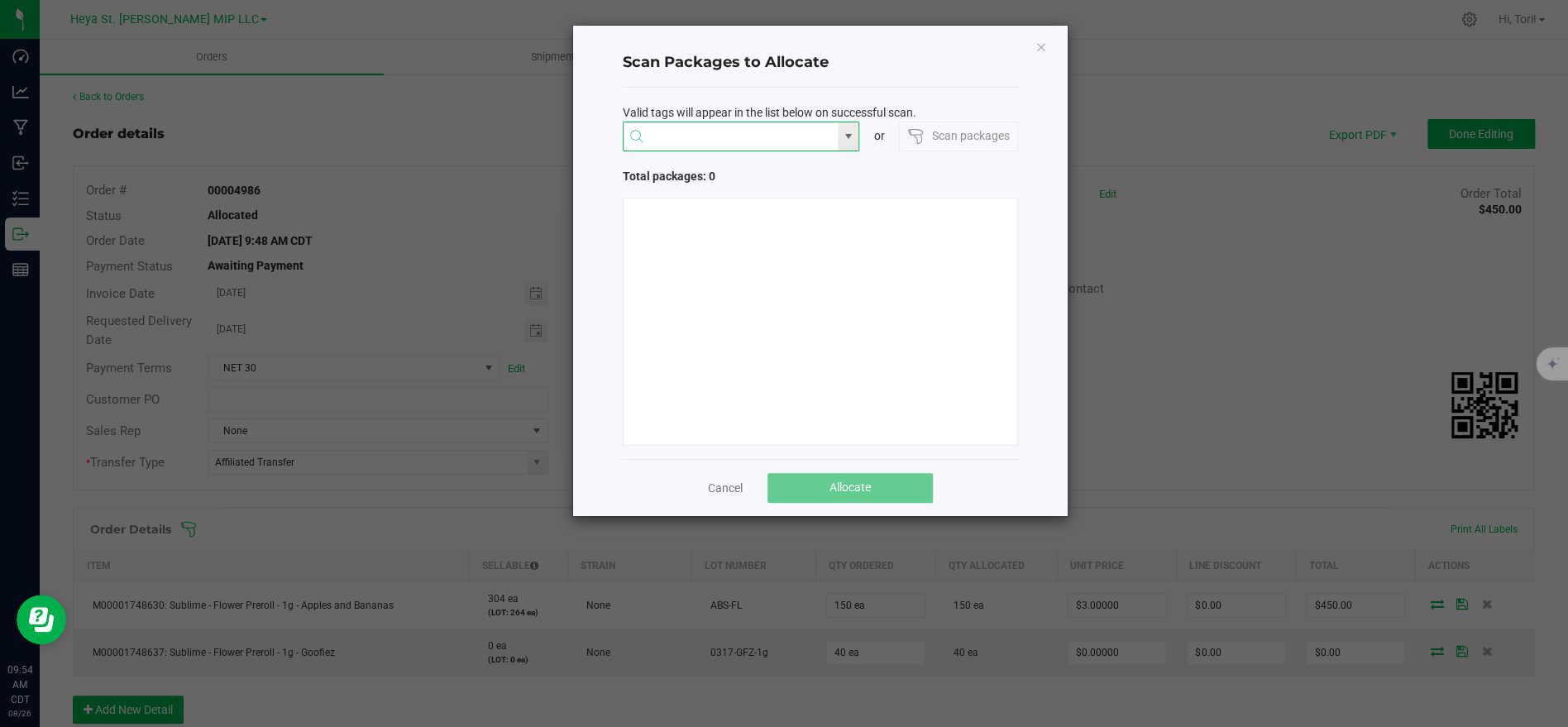
click at [736, 138] on input "NO DATA FOUND" at bounding box center [731, 137] width 215 height 30
click at [760, 170] on li "1A40C03000009CD000006092" at bounding box center [740, 169] width 236 height 28
type input "1A40C03000009CD000006092"
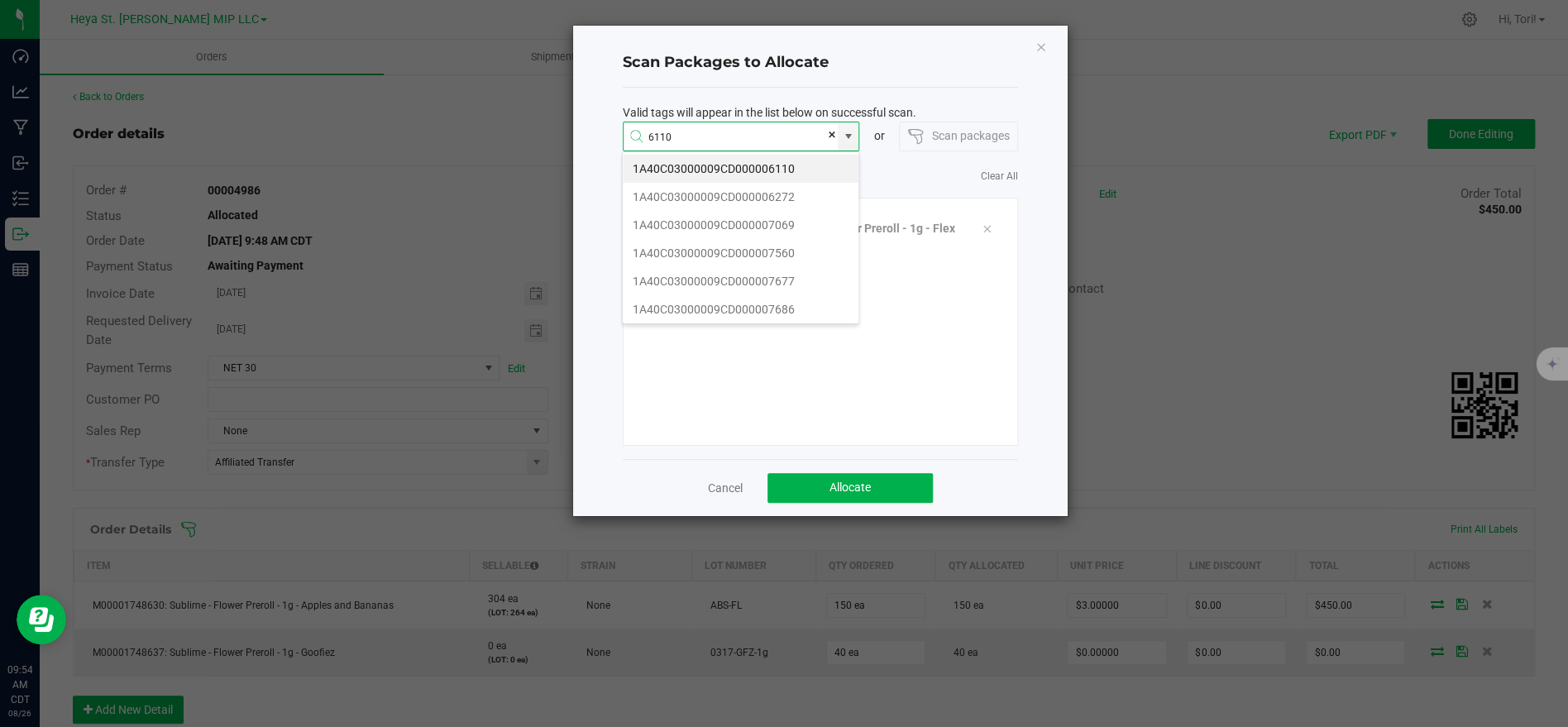
click at [767, 171] on li "1A40C03000009CD000006110" at bounding box center [740, 169] width 236 height 28
type input "1A40C03000009CD000006110"
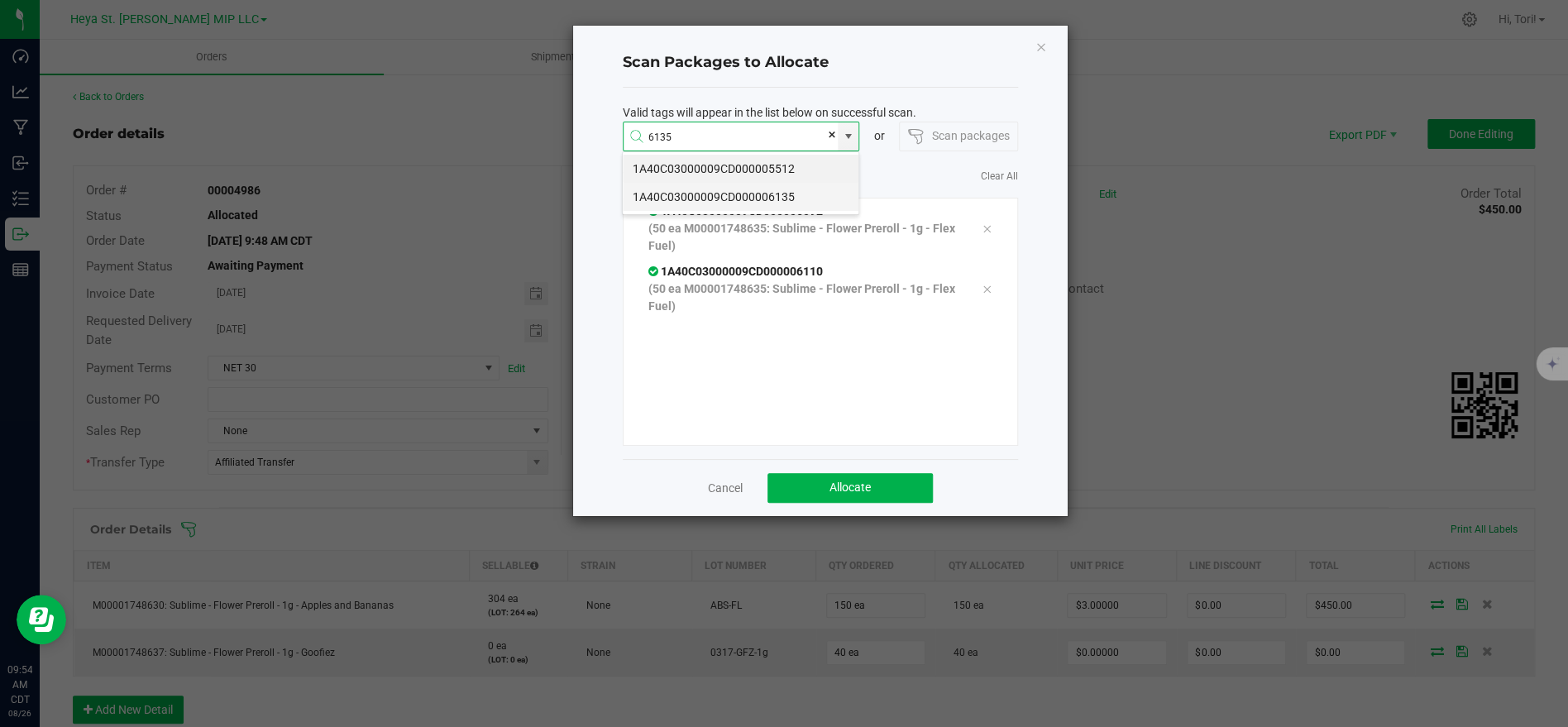
click at [762, 203] on li "1A40C03000009CD000006135" at bounding box center [740, 197] width 236 height 28
type input "1A40C03000009CD000006135"
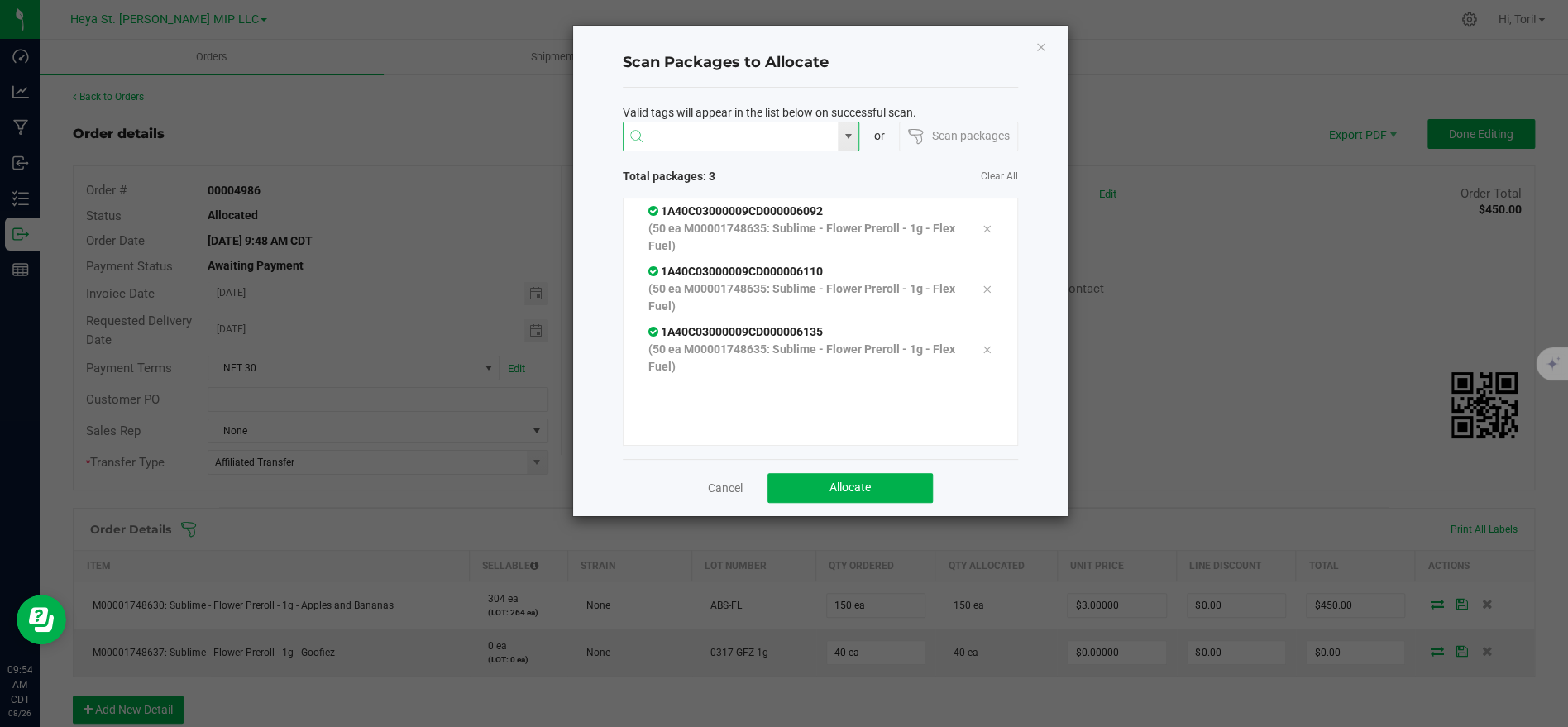
click at [760, 126] on input at bounding box center [731, 137] width 215 height 30
click at [740, 169] on li "1A40C03000009CD000006136" at bounding box center [740, 169] width 236 height 28
type input "1A40C03000009CD000006136"
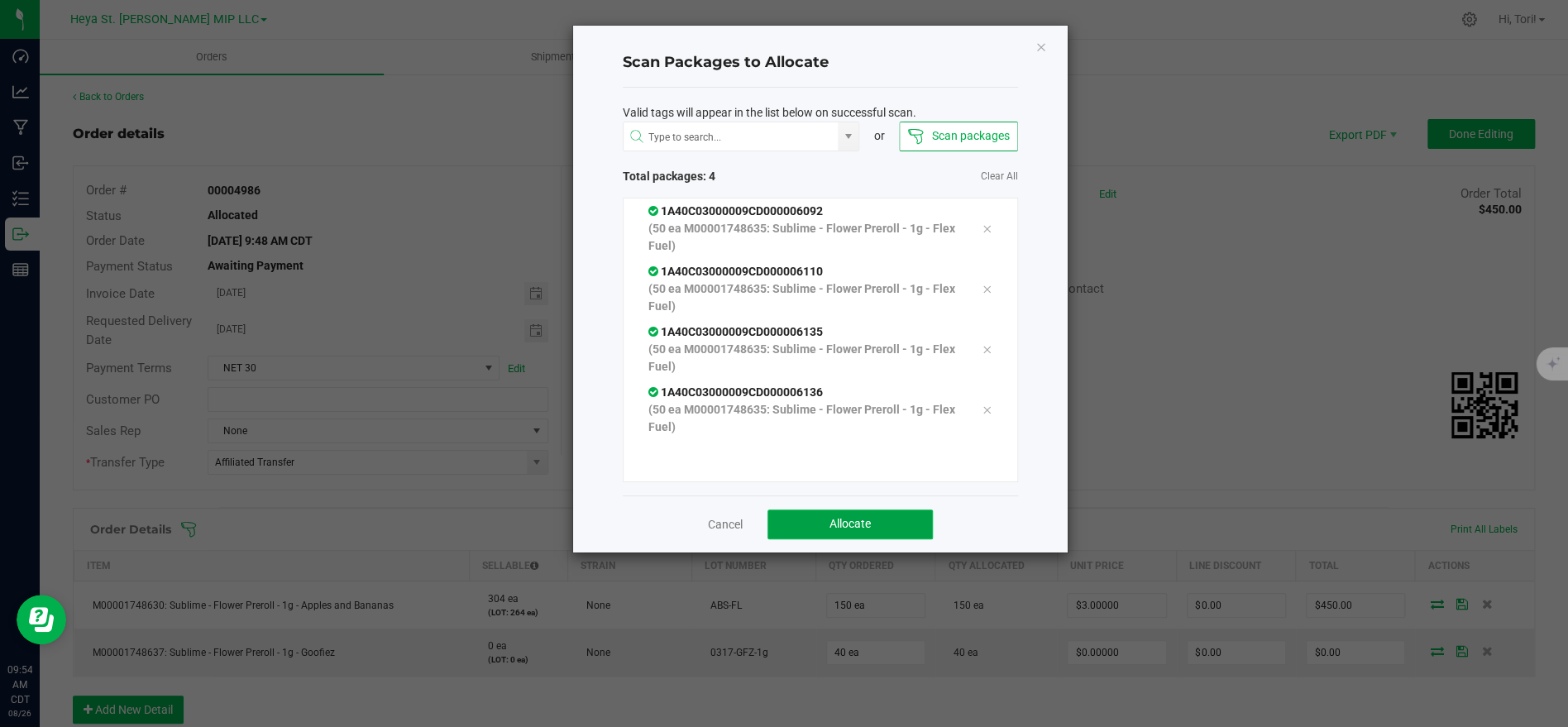
click at [854, 531] on button "Allocate" at bounding box center [850, 524] width 165 height 30
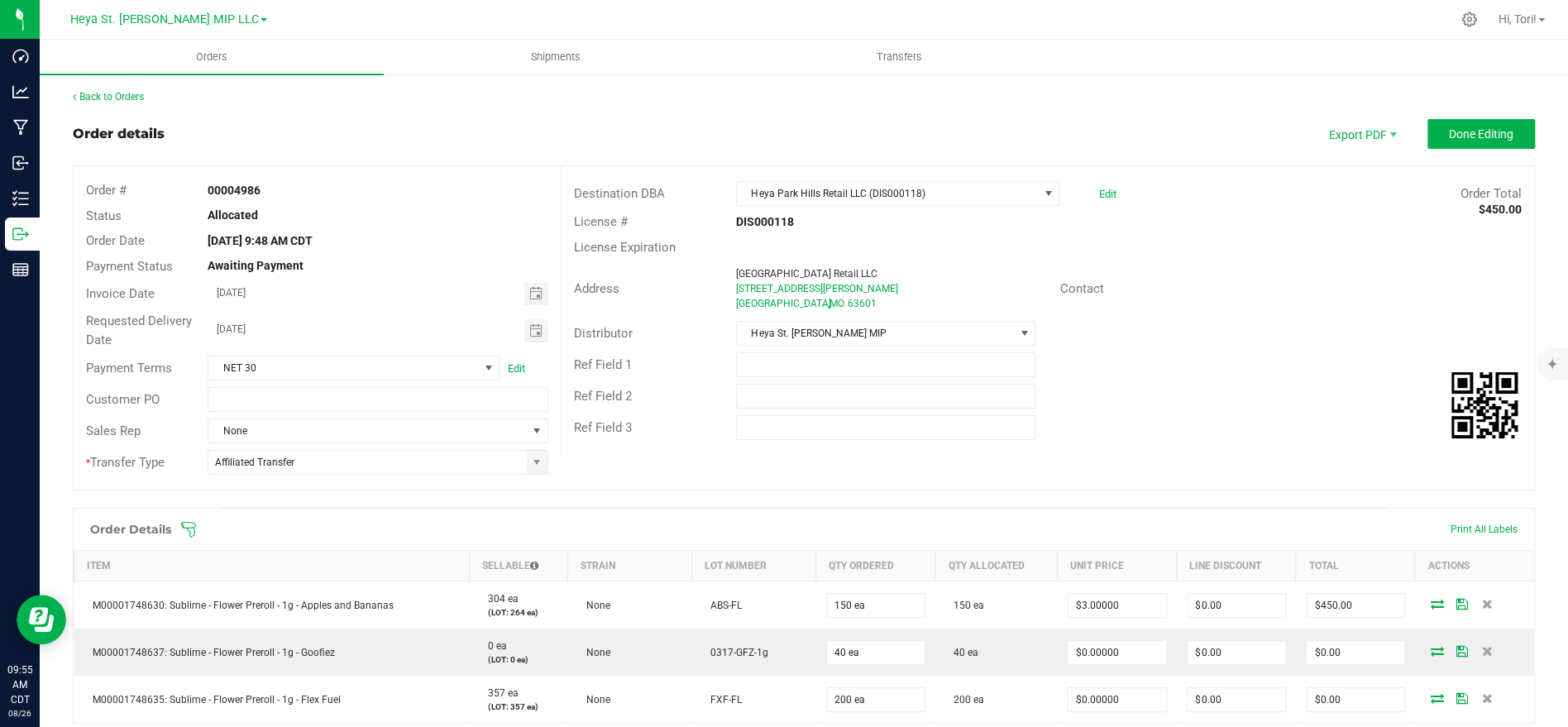
click at [198, 527] on span at bounding box center [911, 529] width 1462 height 16
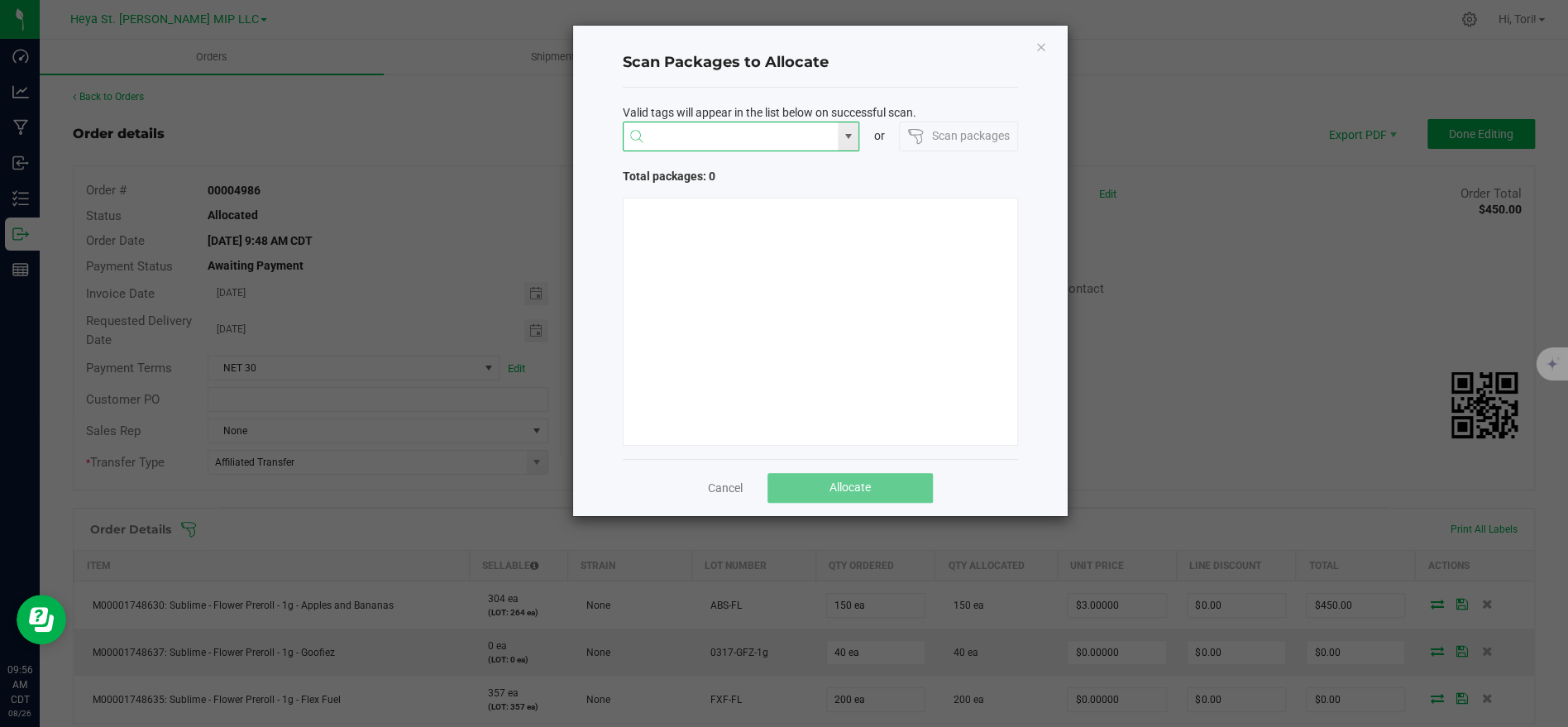
click at [771, 146] on input "NO DATA FOUND" at bounding box center [731, 137] width 215 height 30
click at [756, 165] on li "1A40C03000009CD000003140" at bounding box center [740, 169] width 236 height 28
type input "1A40C03000009CD000003140"
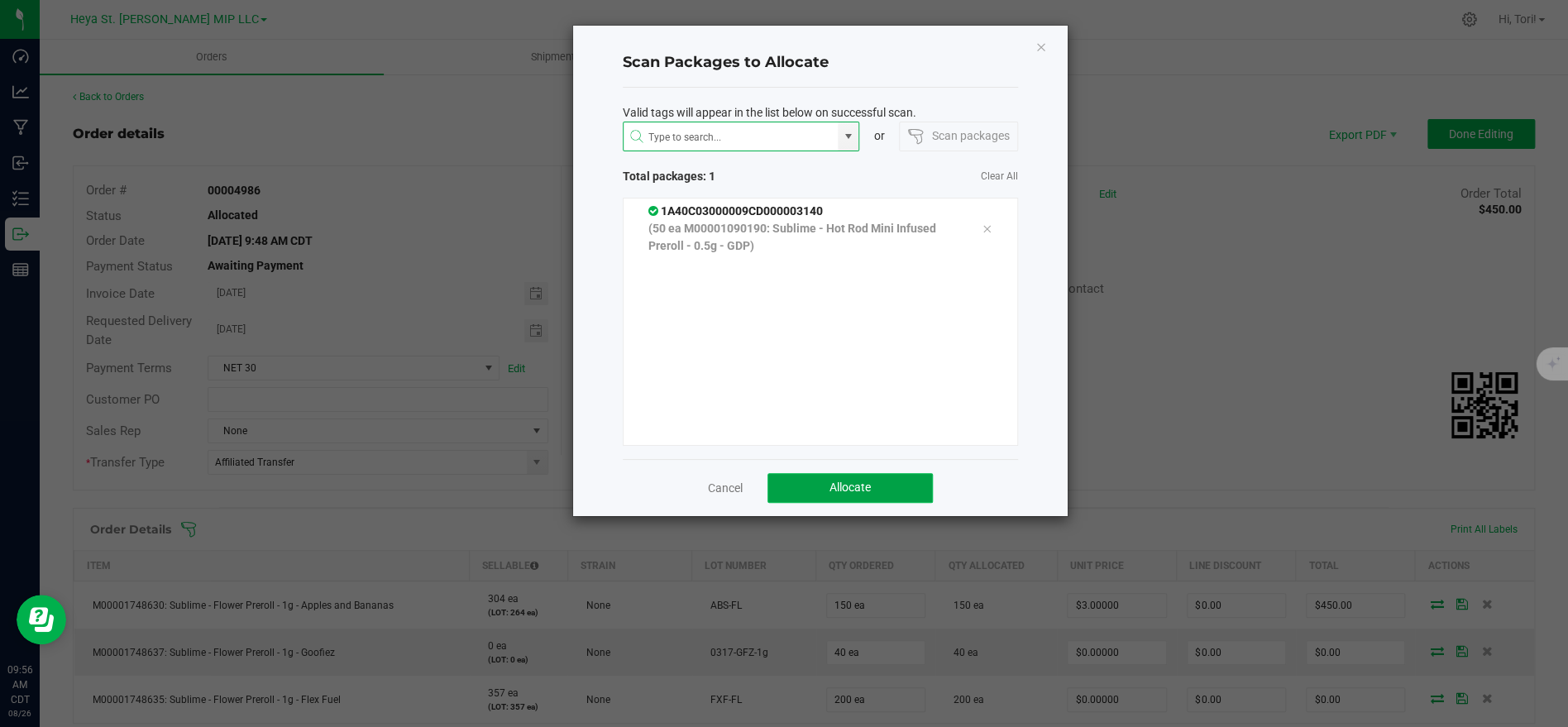
click at [829, 498] on button "Allocate" at bounding box center [850, 488] width 165 height 30
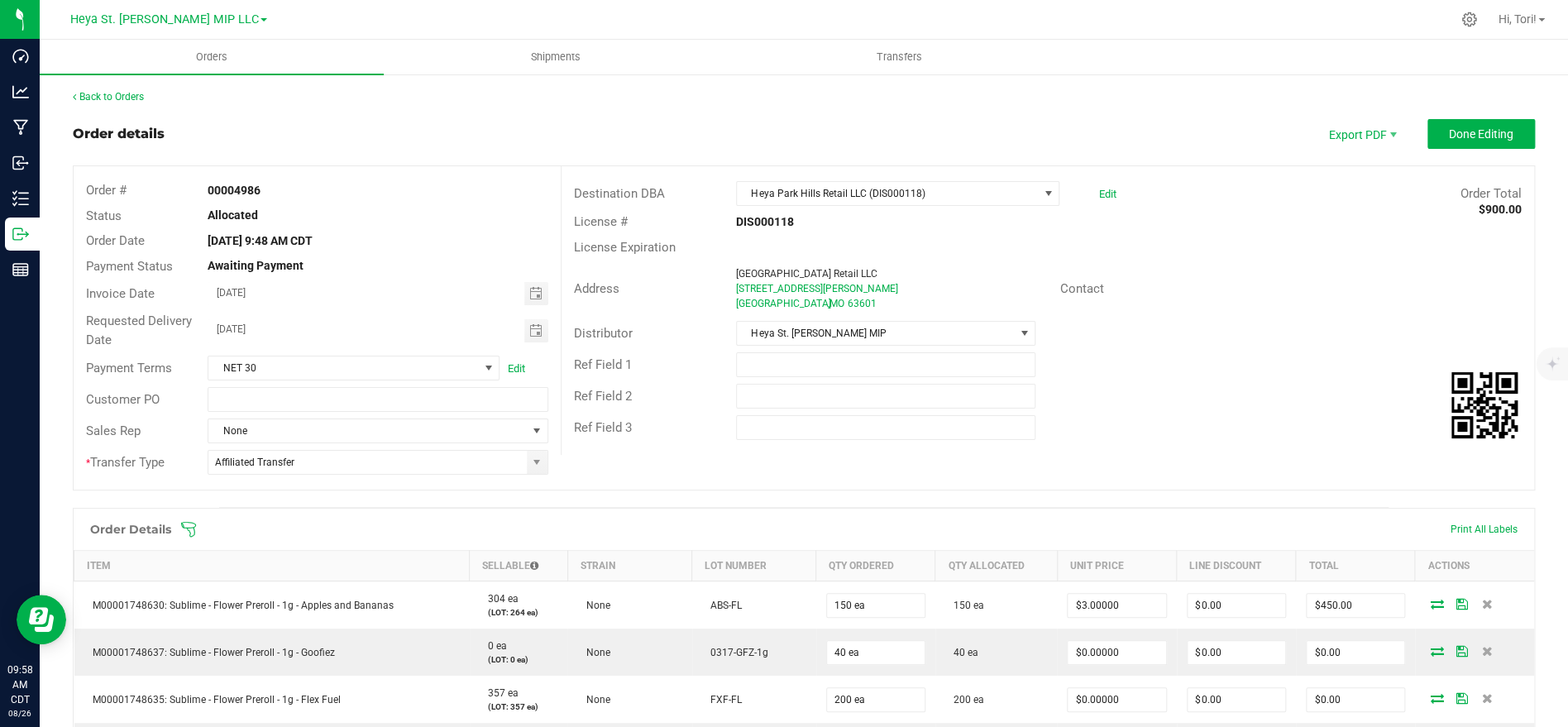
click at [191, 530] on icon at bounding box center [189, 529] width 16 height 16
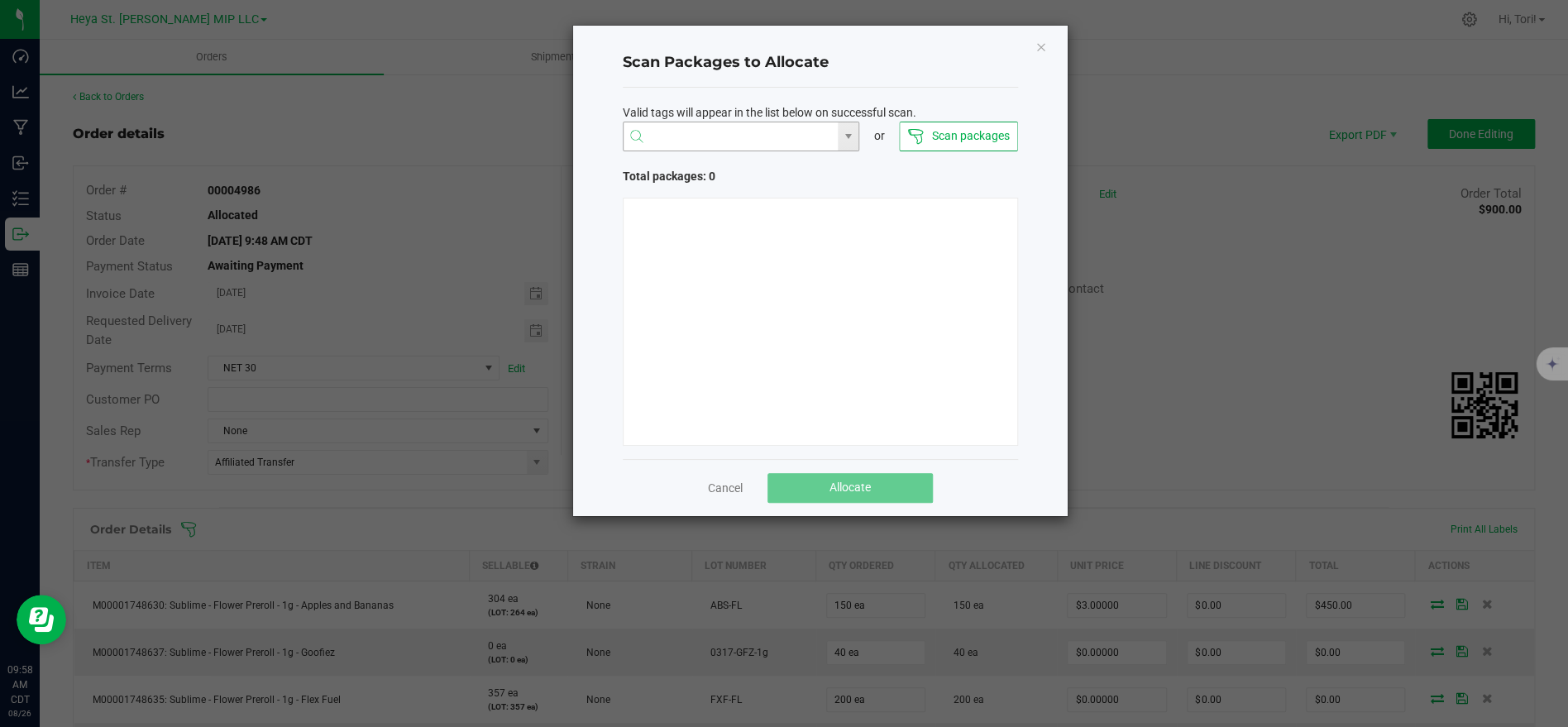
click at [772, 125] on input "NO DATA FOUND" at bounding box center [731, 137] width 215 height 30
click at [789, 165] on li "1A40C03000009CD000003798" at bounding box center [740, 169] width 236 height 28
type input "1A40C03000009CD000003798"
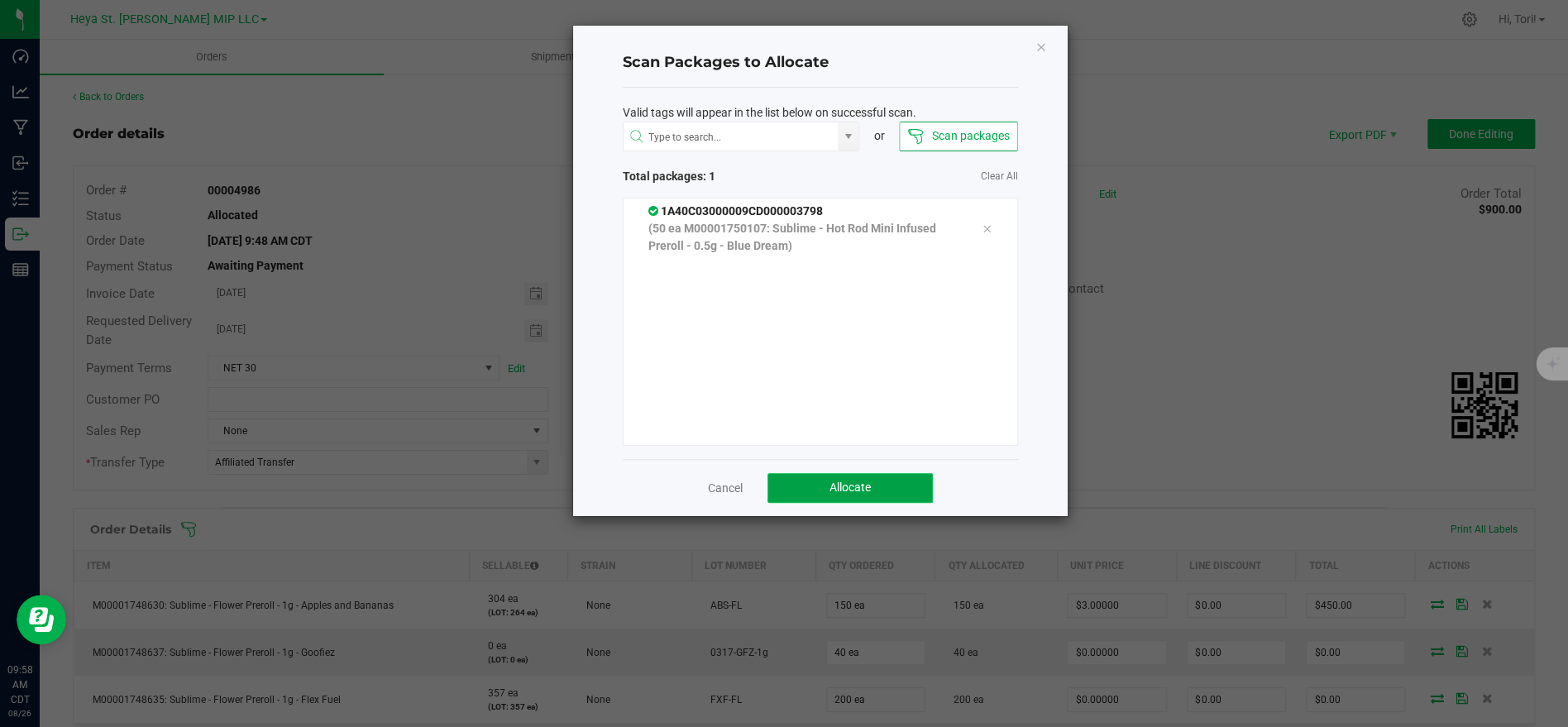
click at [855, 480] on span "Allocate" at bounding box center [850, 487] width 42 height 14
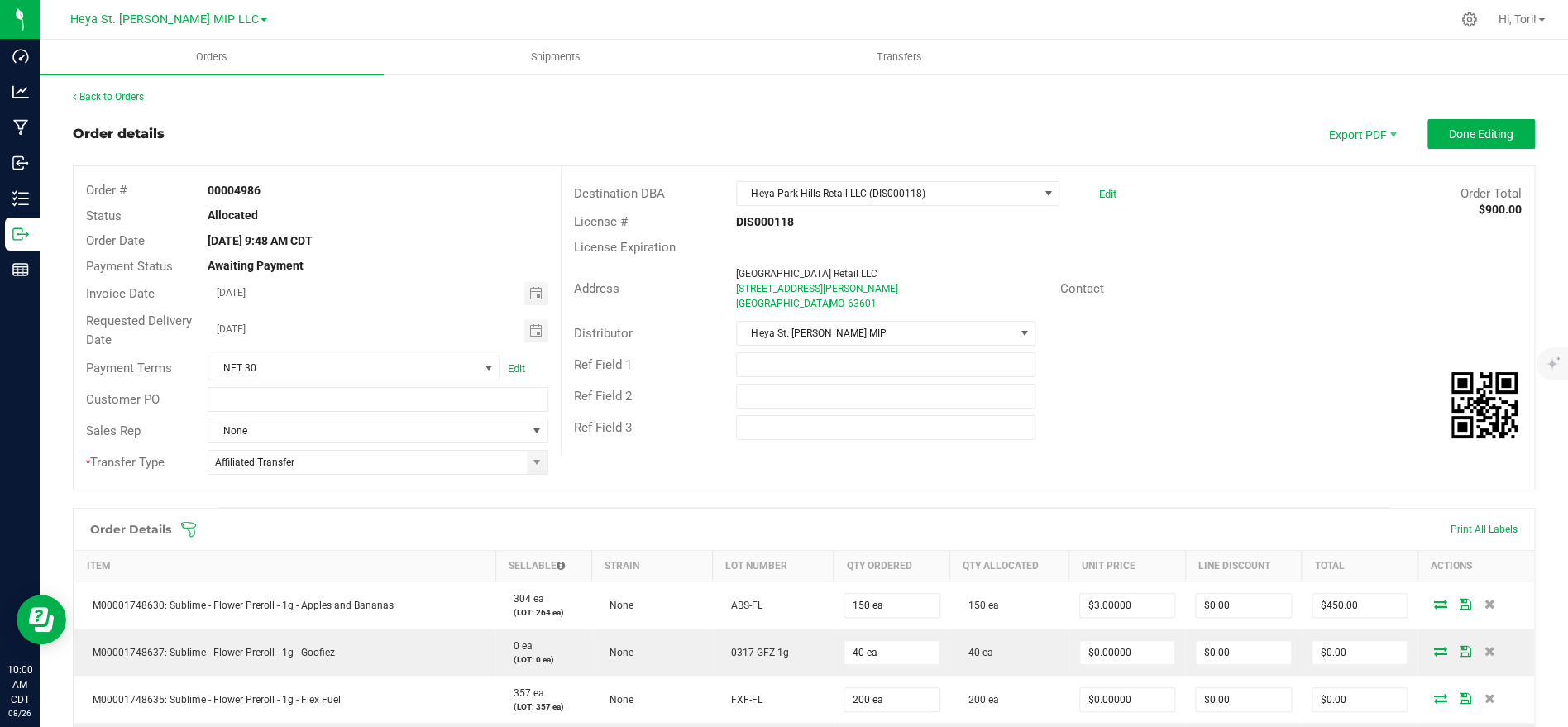
click at [192, 525] on icon at bounding box center [189, 529] width 16 height 16
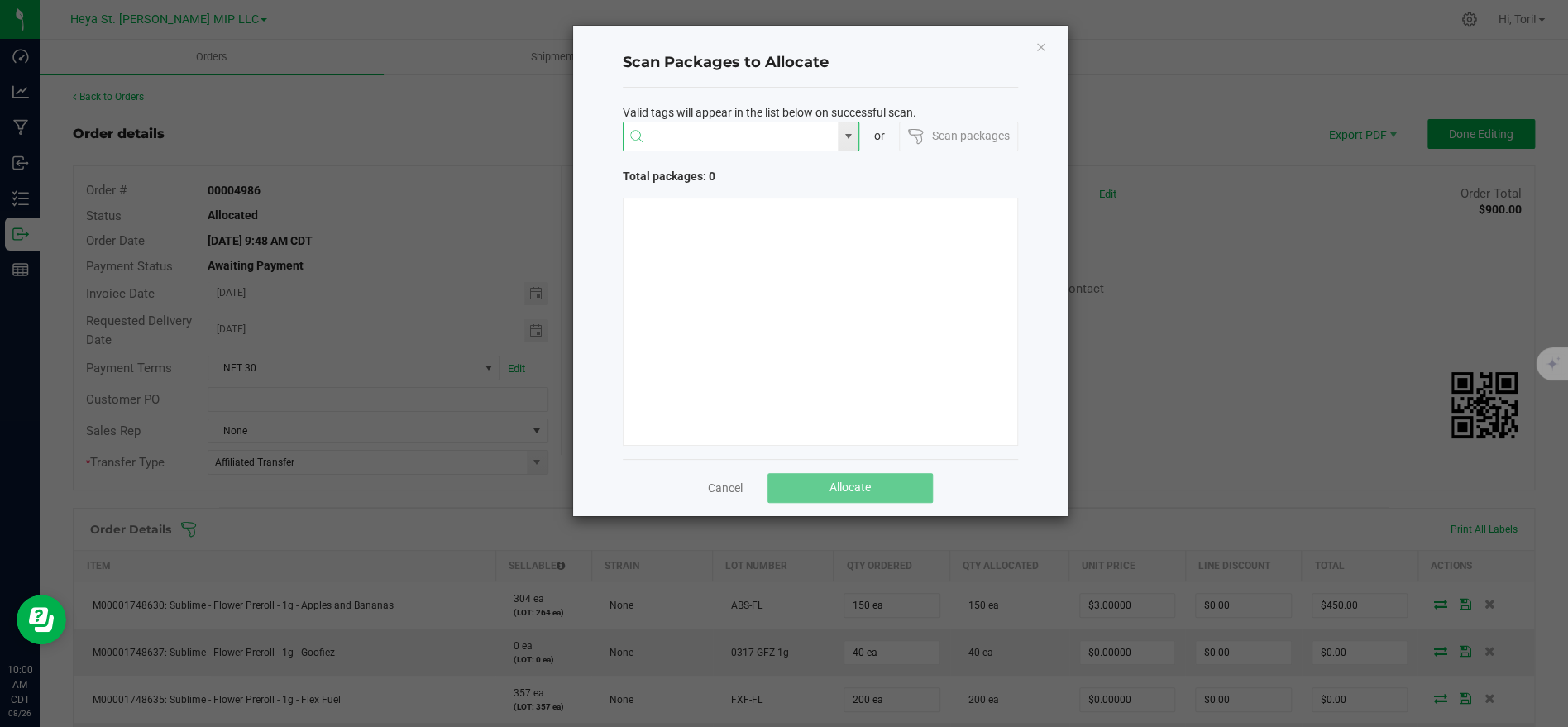
click at [697, 126] on input "NO DATA FOUND" at bounding box center [731, 137] width 215 height 30
click at [726, 175] on li "1A40C03000009CD000003234" at bounding box center [740, 169] width 236 height 28
type input "1A40C03000009CD000003234"
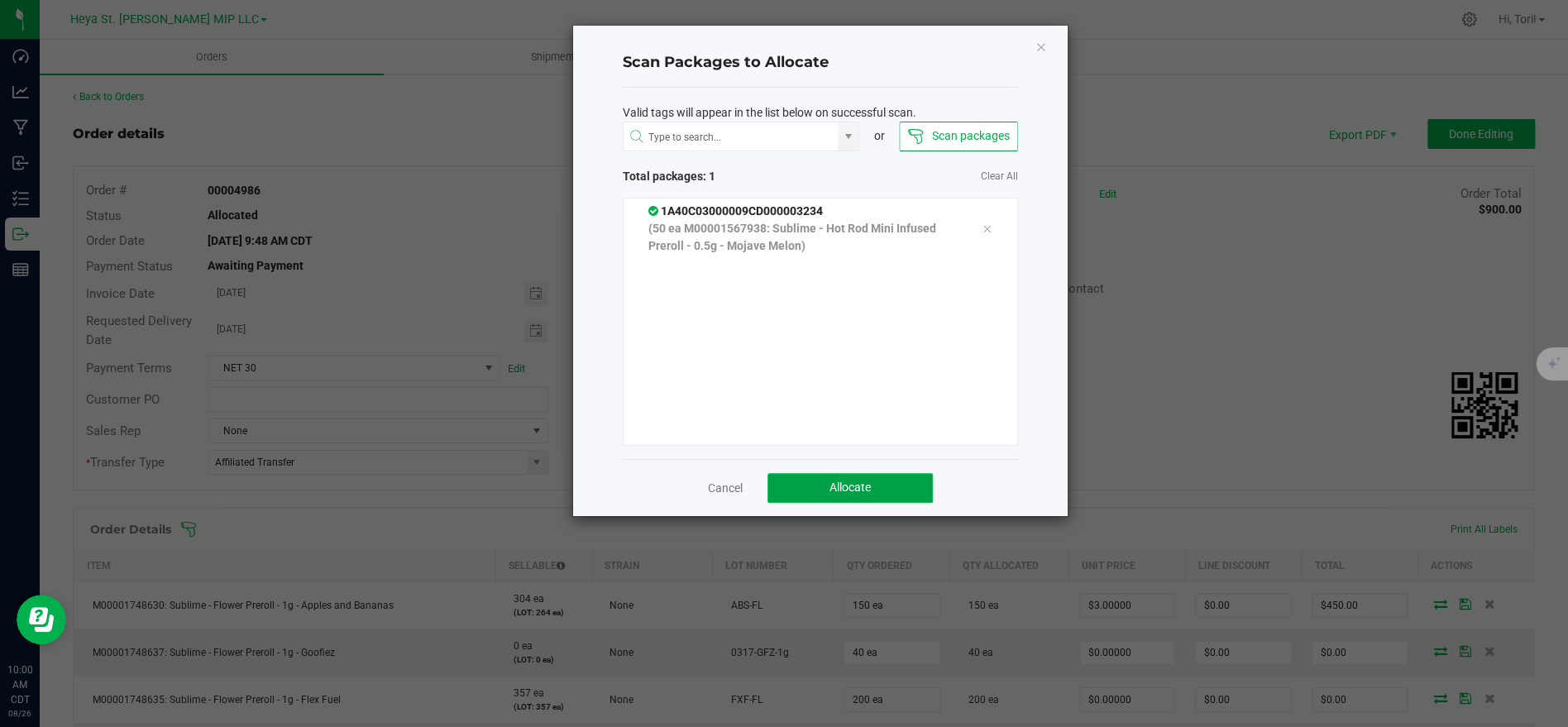
click at [824, 478] on button "Allocate" at bounding box center [850, 488] width 165 height 30
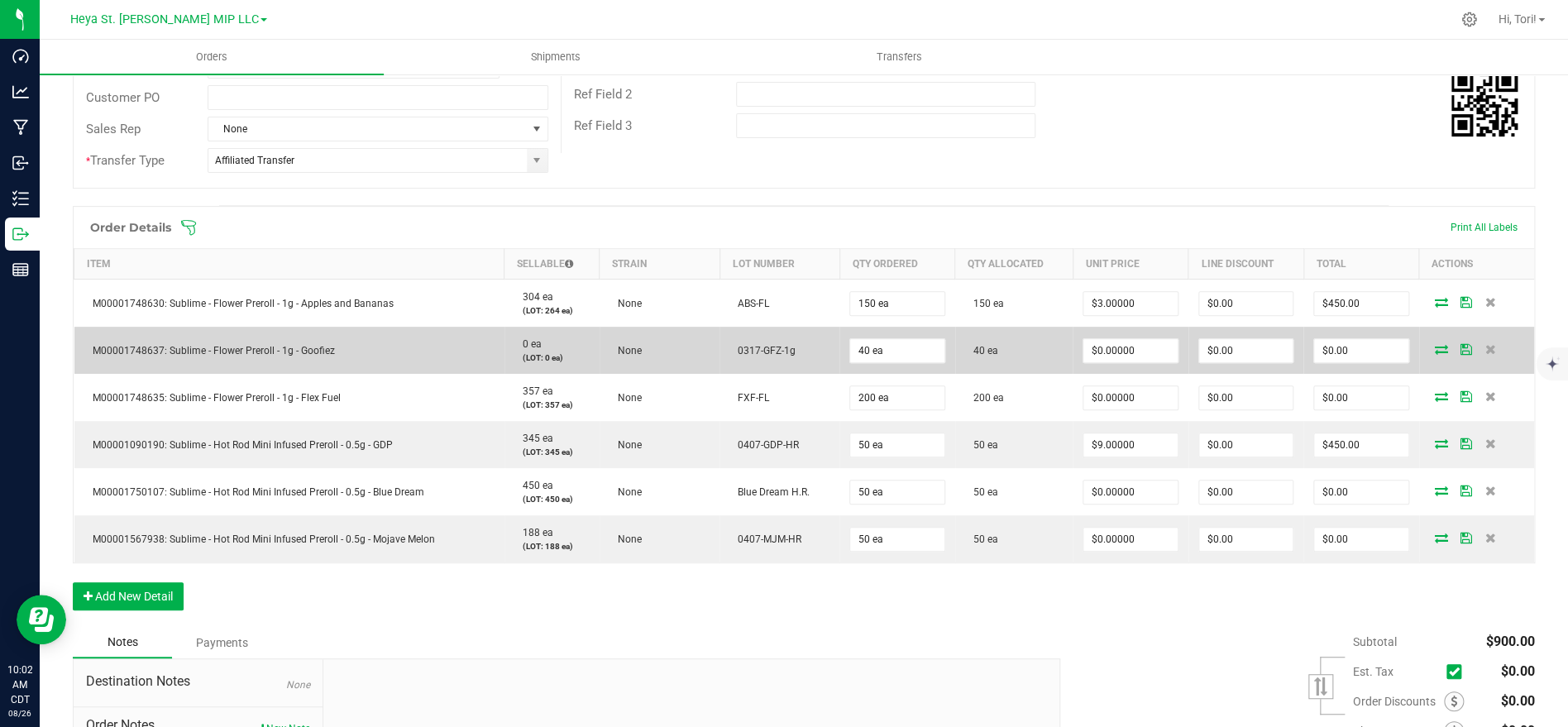
scroll to position [293, 0]
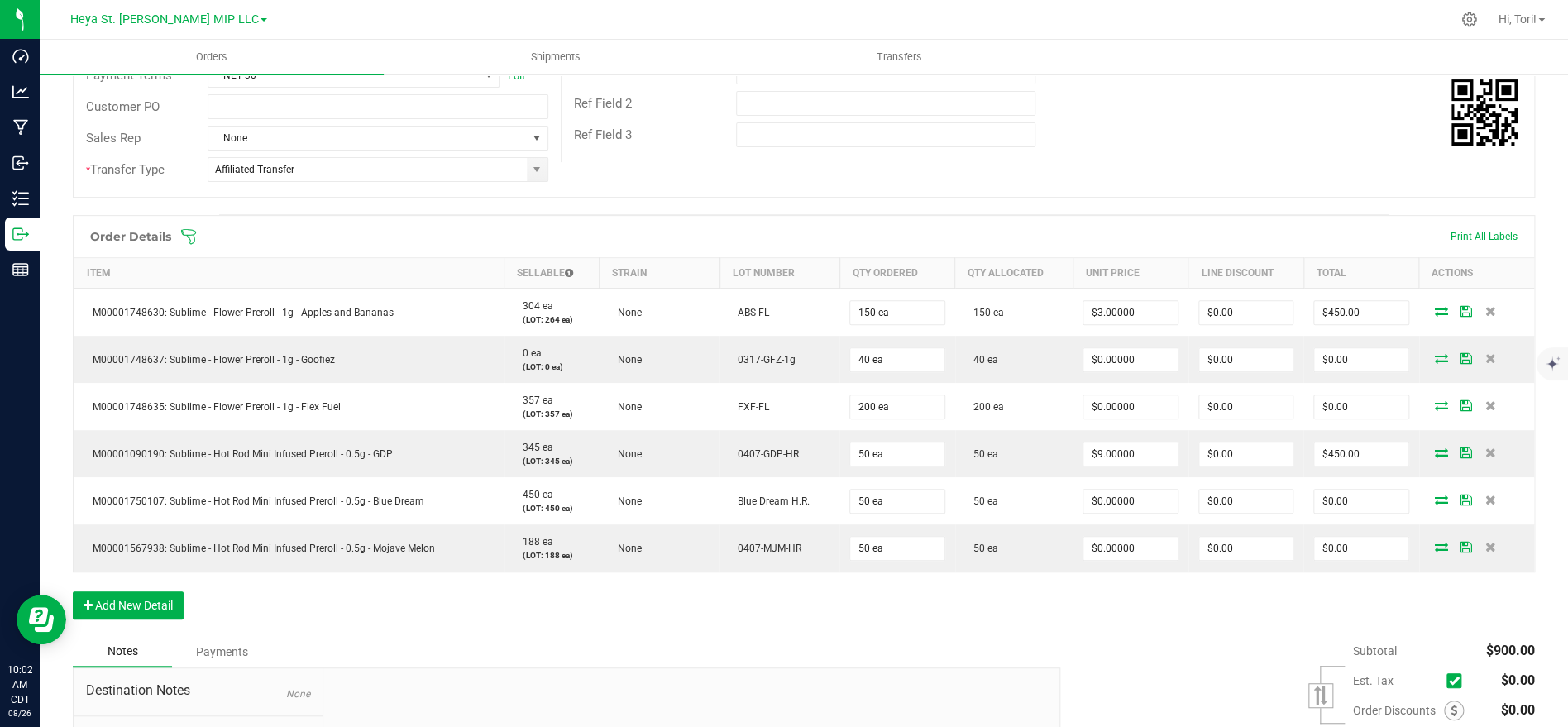
click at [198, 243] on span at bounding box center [911, 237] width 1462 height 16
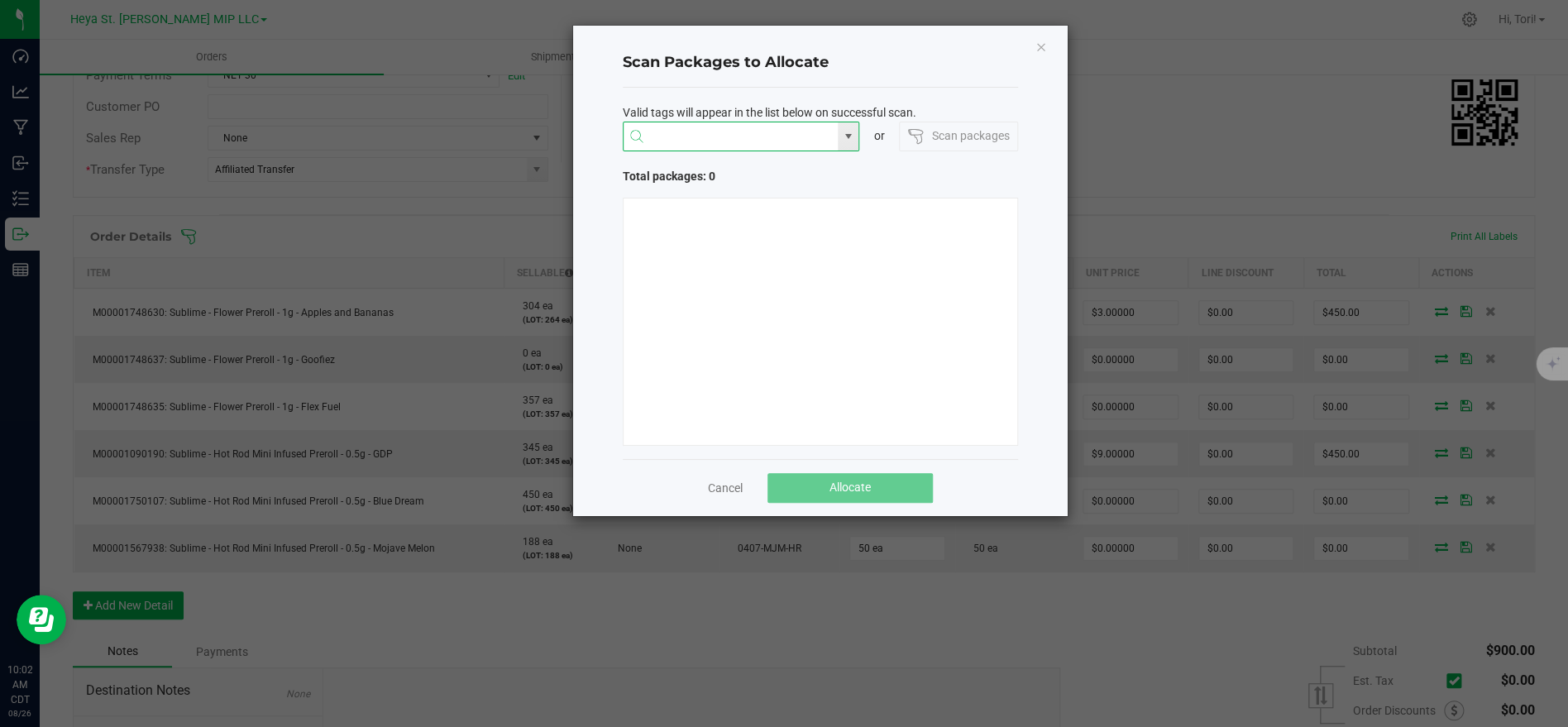
click at [751, 138] on input "NO DATA FOUND" at bounding box center [731, 137] width 215 height 30
click at [753, 176] on li "1A40C03000009CD000003894" at bounding box center [740, 169] width 236 height 28
type input "1A40C03000009CD000003894"
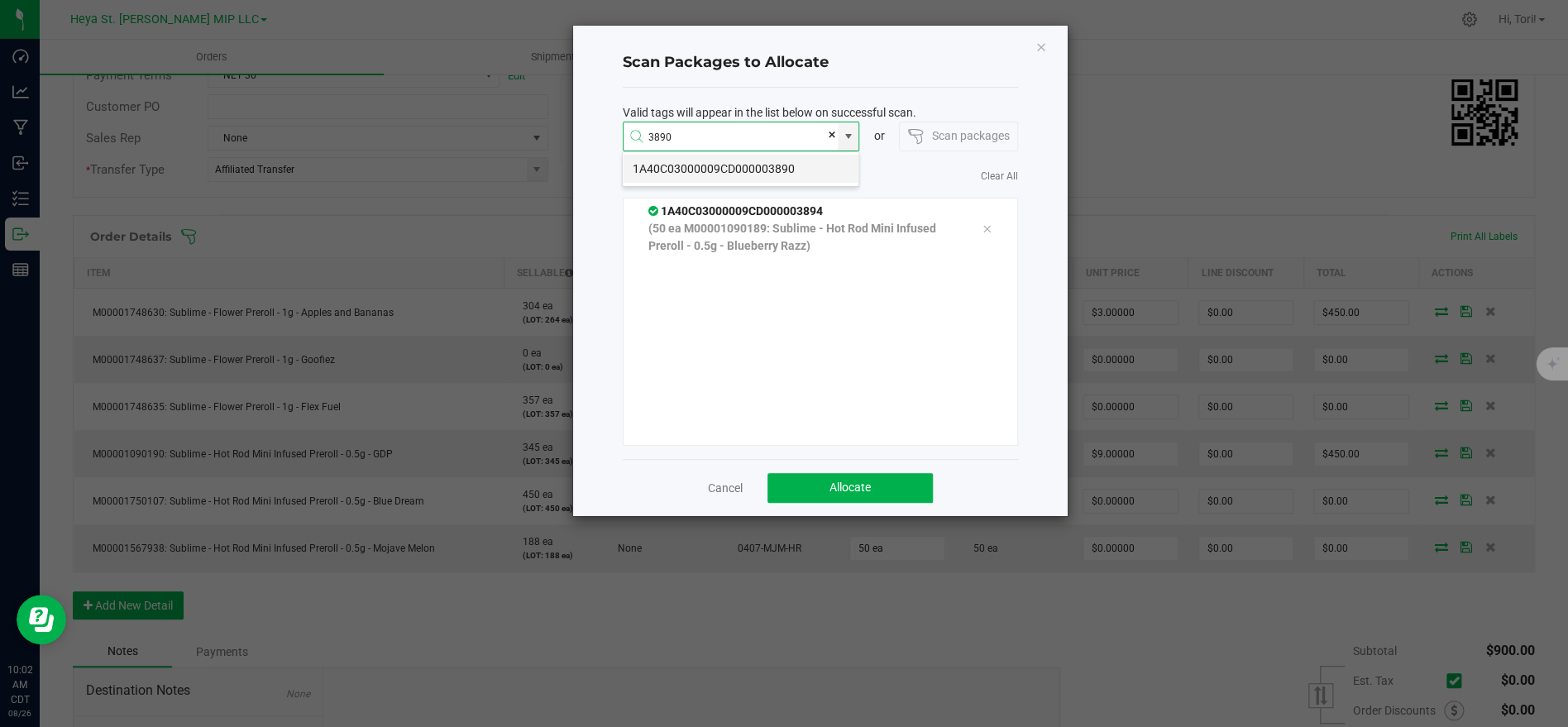
click at [731, 160] on li "1A40C03000009CD000003890" at bounding box center [740, 169] width 236 height 28
type input "1A40C03000009CD000003890"
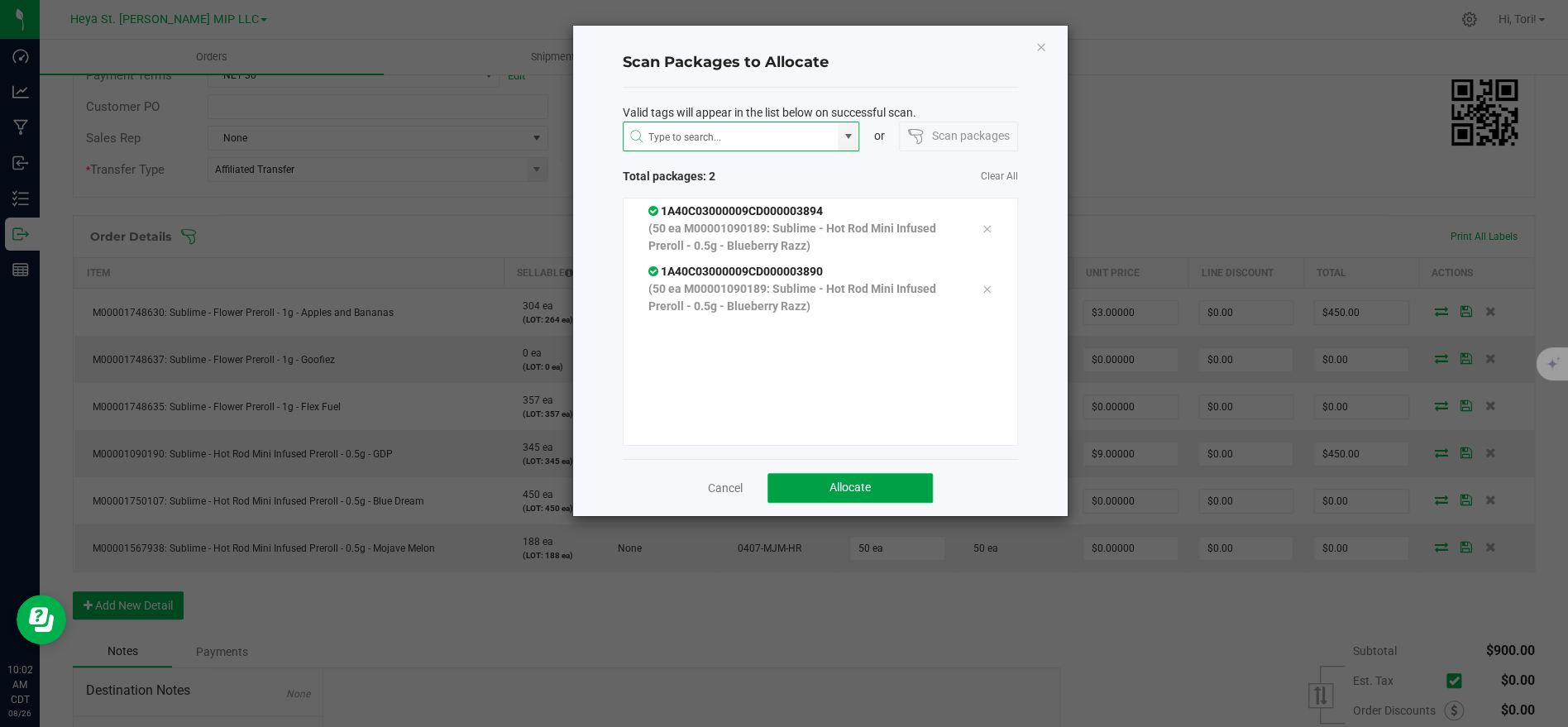
click at [851, 482] on span "Allocate" at bounding box center [850, 487] width 42 height 14
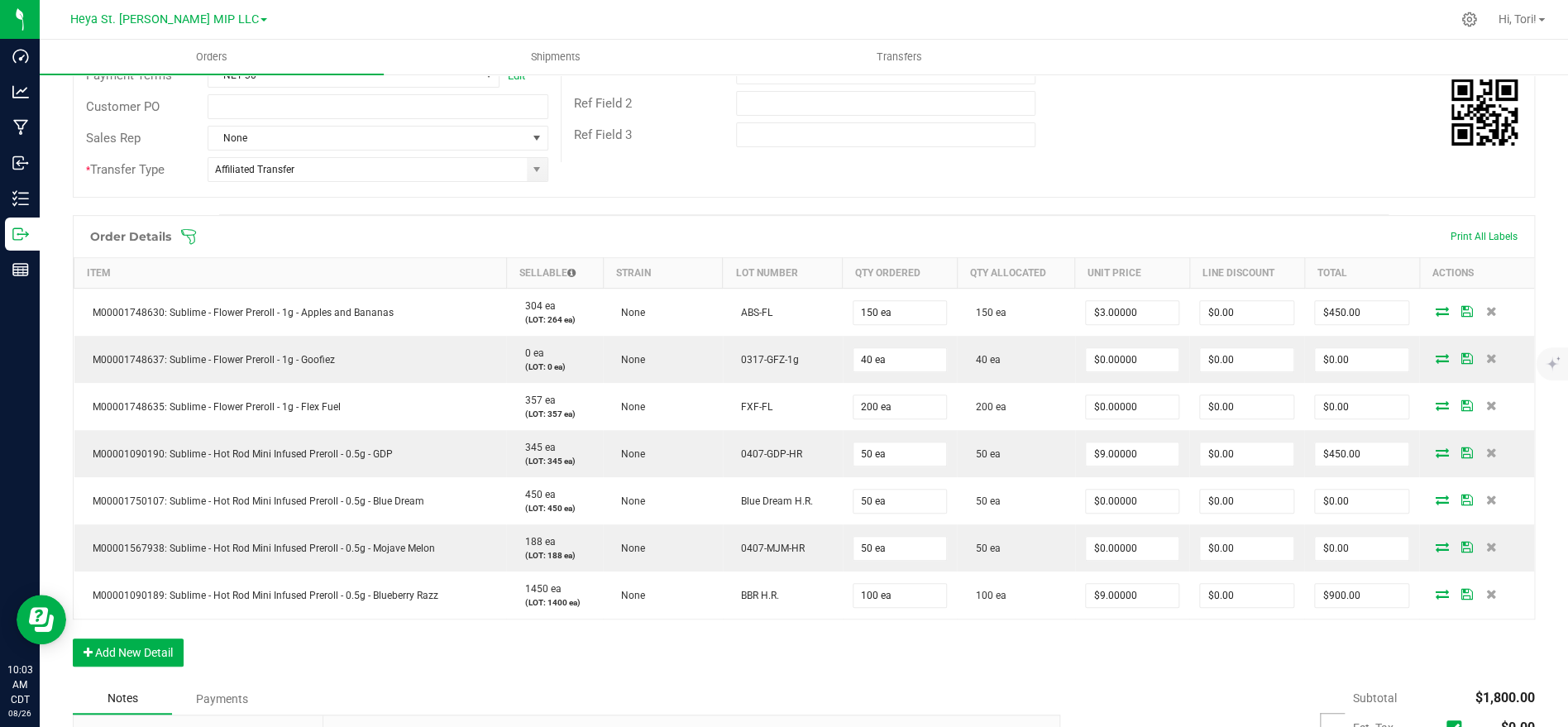
click at [195, 240] on icon at bounding box center [189, 237] width 16 height 16
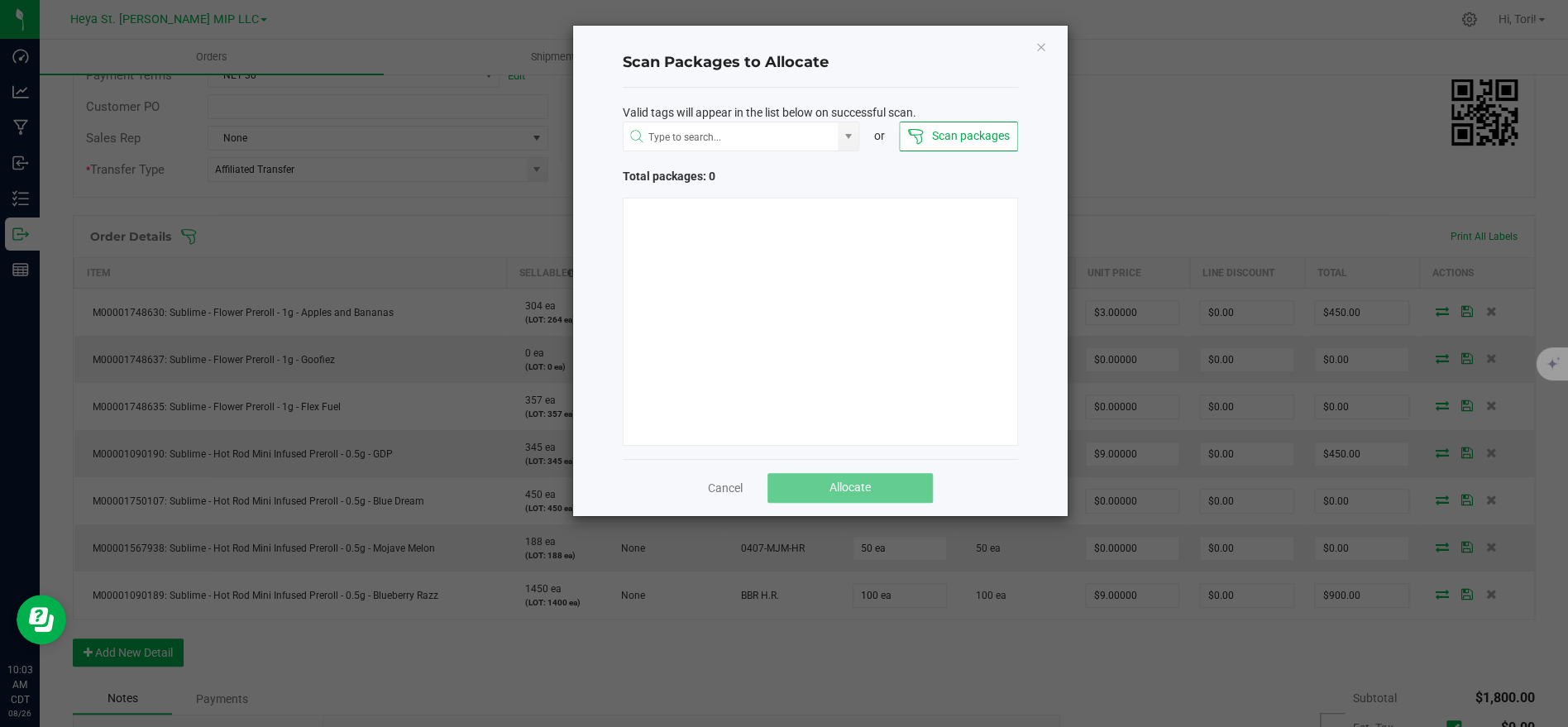
click at [699, 156] on div "Valid tags will appear in the list below on successful scan. or Scan packages T…" at bounding box center [820, 274] width 395 height 372
click at [692, 147] on input "NO DATA FOUND" at bounding box center [731, 137] width 215 height 30
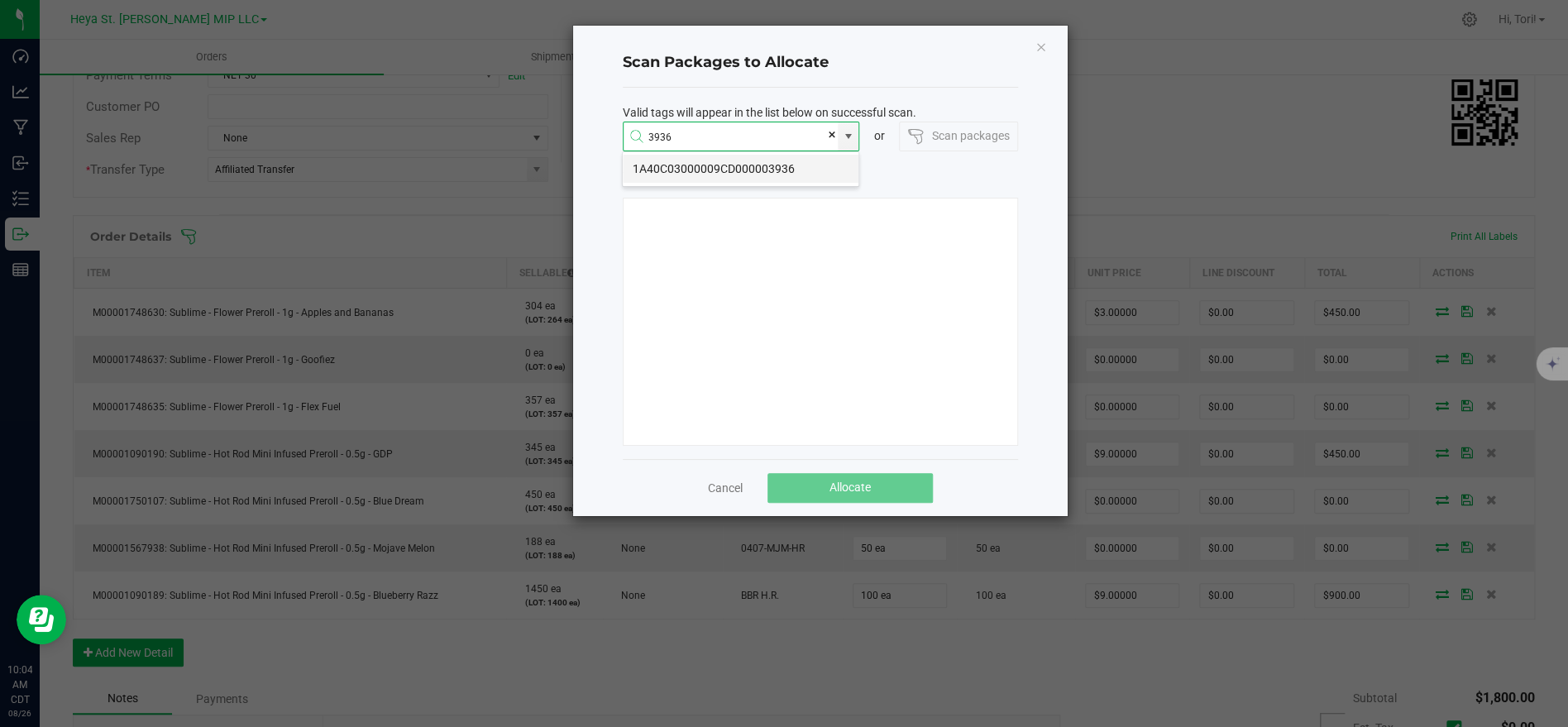
click at [726, 166] on li "1A40C03000009CD000003936" at bounding box center [740, 169] width 236 height 28
type input "1A40C03000009CD000003936"
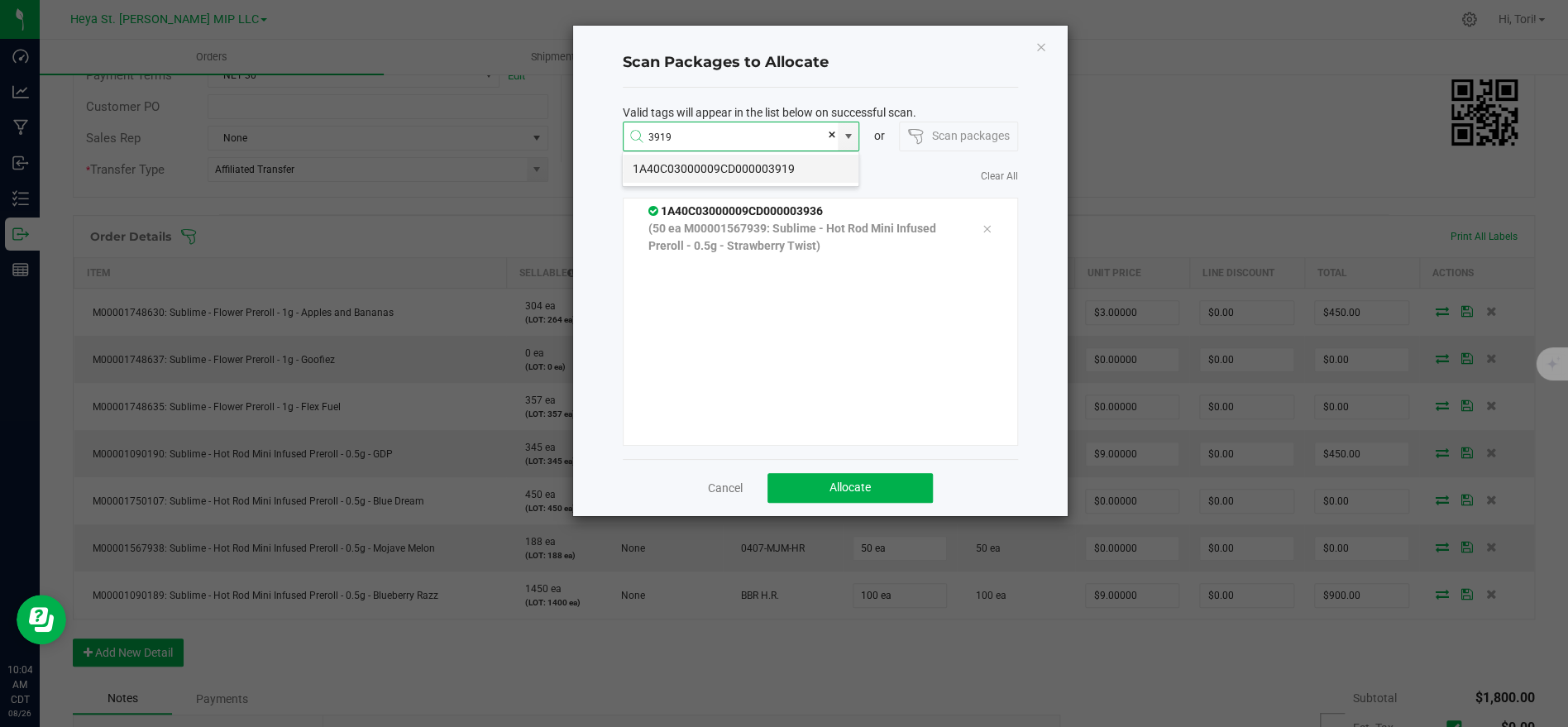
click at [721, 163] on li "1A40C03000009CD000003919" at bounding box center [740, 169] width 236 height 28
type input "1A40C03000009CD000003919"
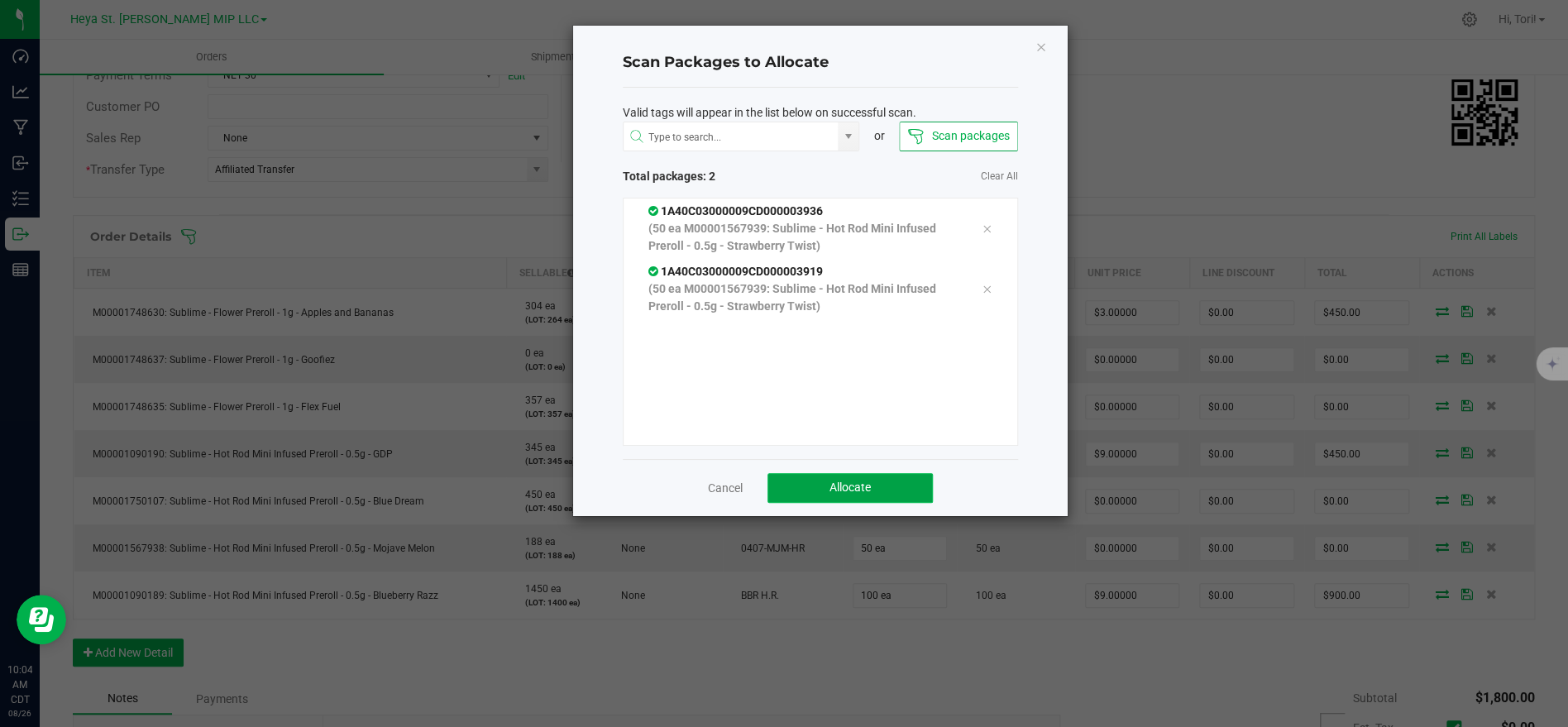
click at [866, 490] on span "Allocate" at bounding box center [850, 487] width 42 height 14
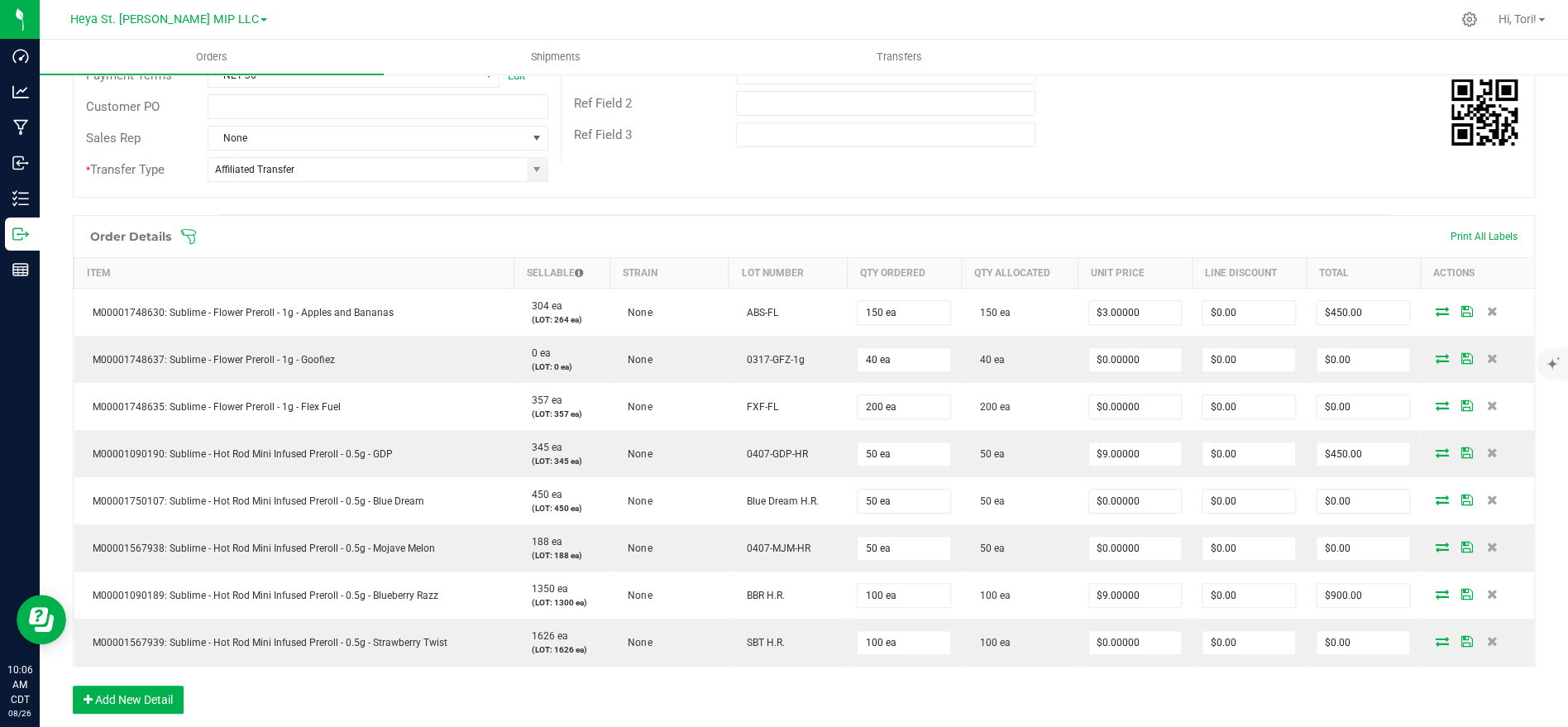
click at [189, 228] on icon at bounding box center [189, 237] width 16 height 16
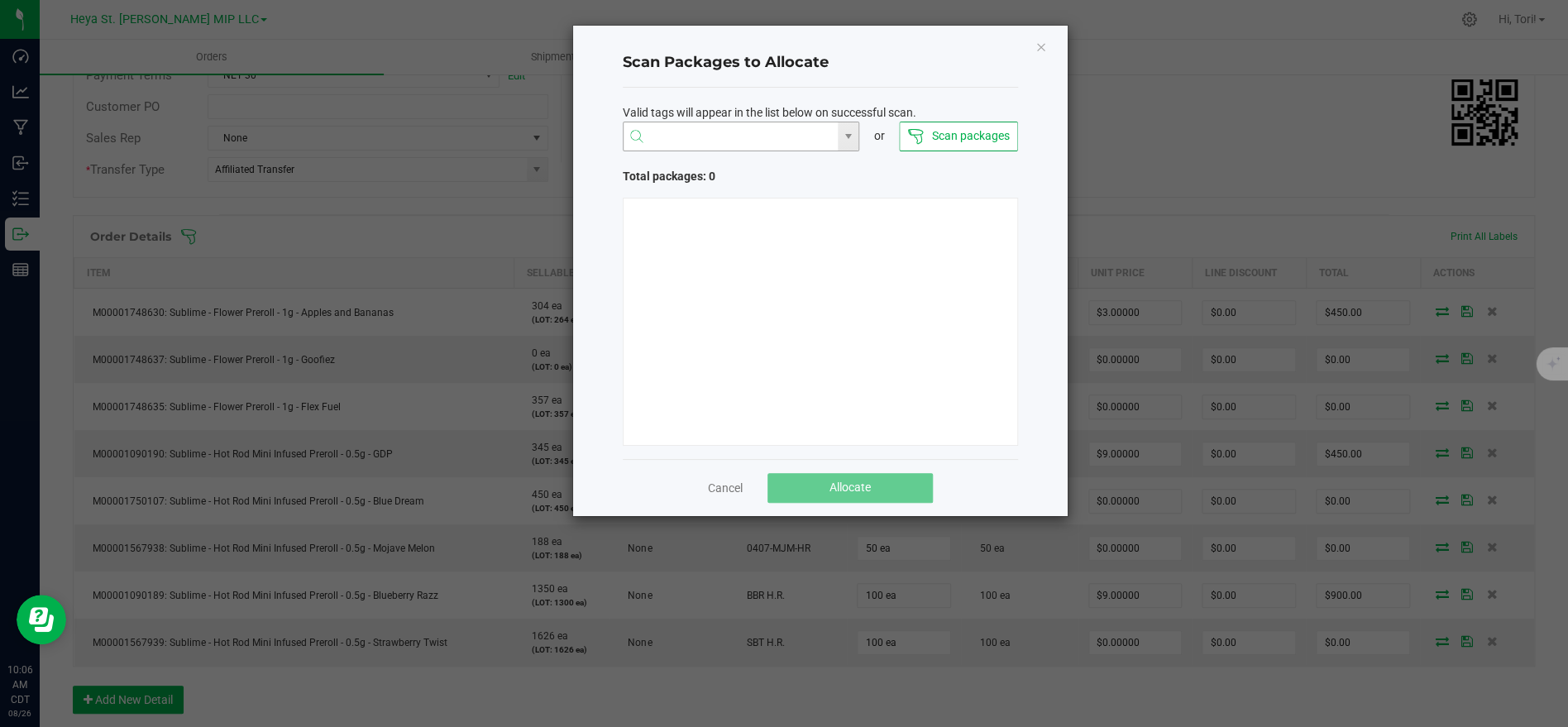
click at [731, 142] on input "NO DATA FOUND" at bounding box center [731, 137] width 215 height 30
click at [753, 173] on li "1A40C03000009CD000003850" at bounding box center [740, 169] width 236 height 28
type input "1A40C03000009CD000003850"
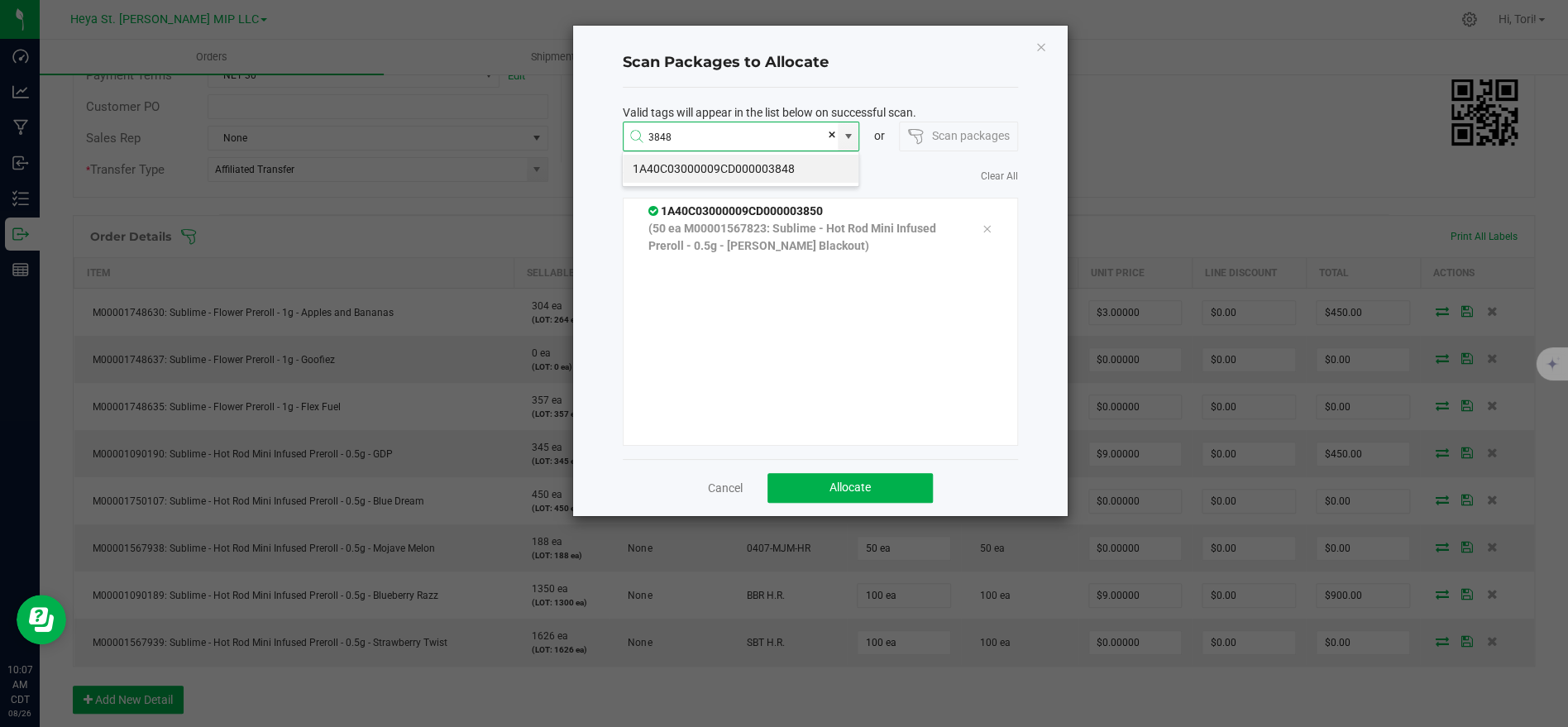
click at [753, 173] on li "1A40C03000009CD000003848" at bounding box center [740, 169] width 236 height 28
type input "1A40C03000009CD000003848"
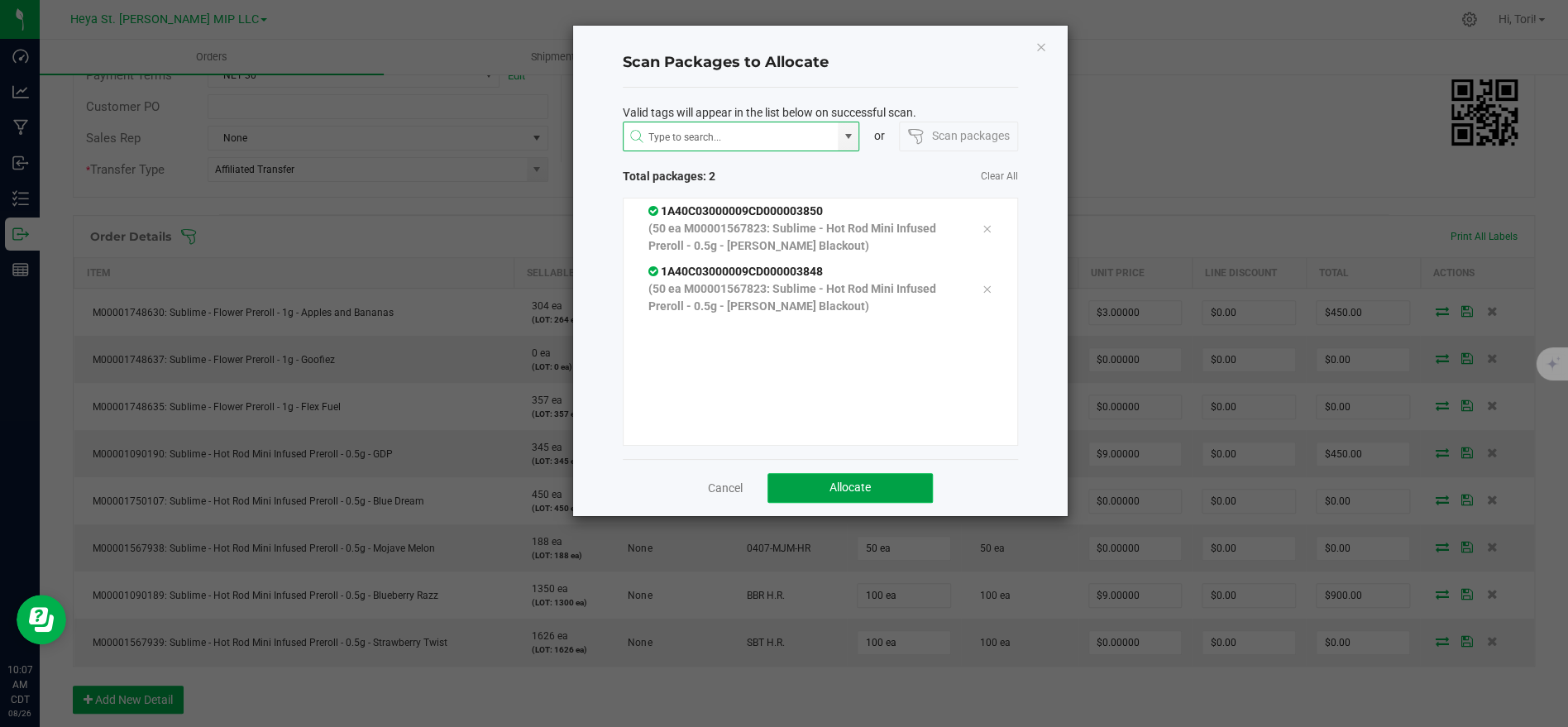
click at [906, 490] on button "Allocate" at bounding box center [850, 488] width 165 height 30
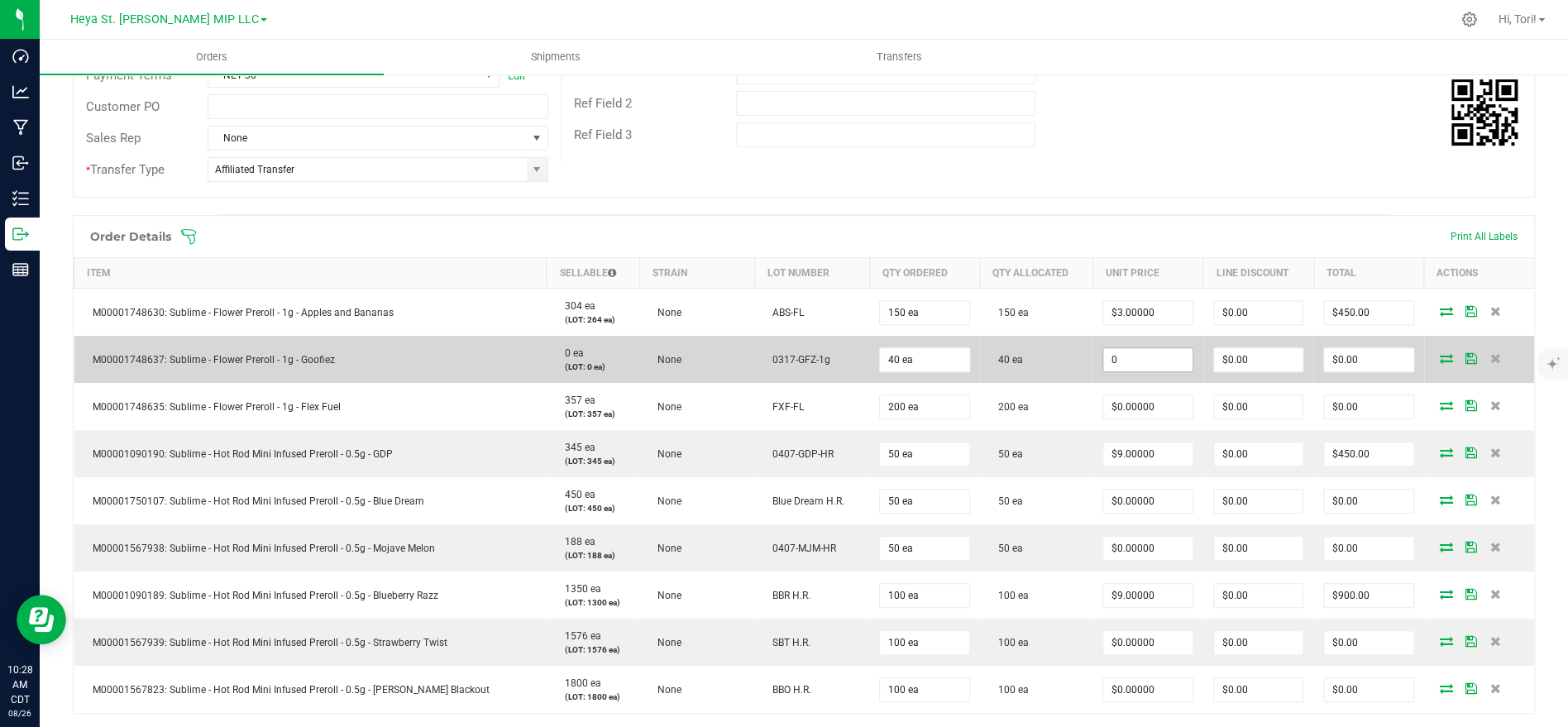
click at [1147, 350] on input "0" at bounding box center [1147, 360] width 89 height 24
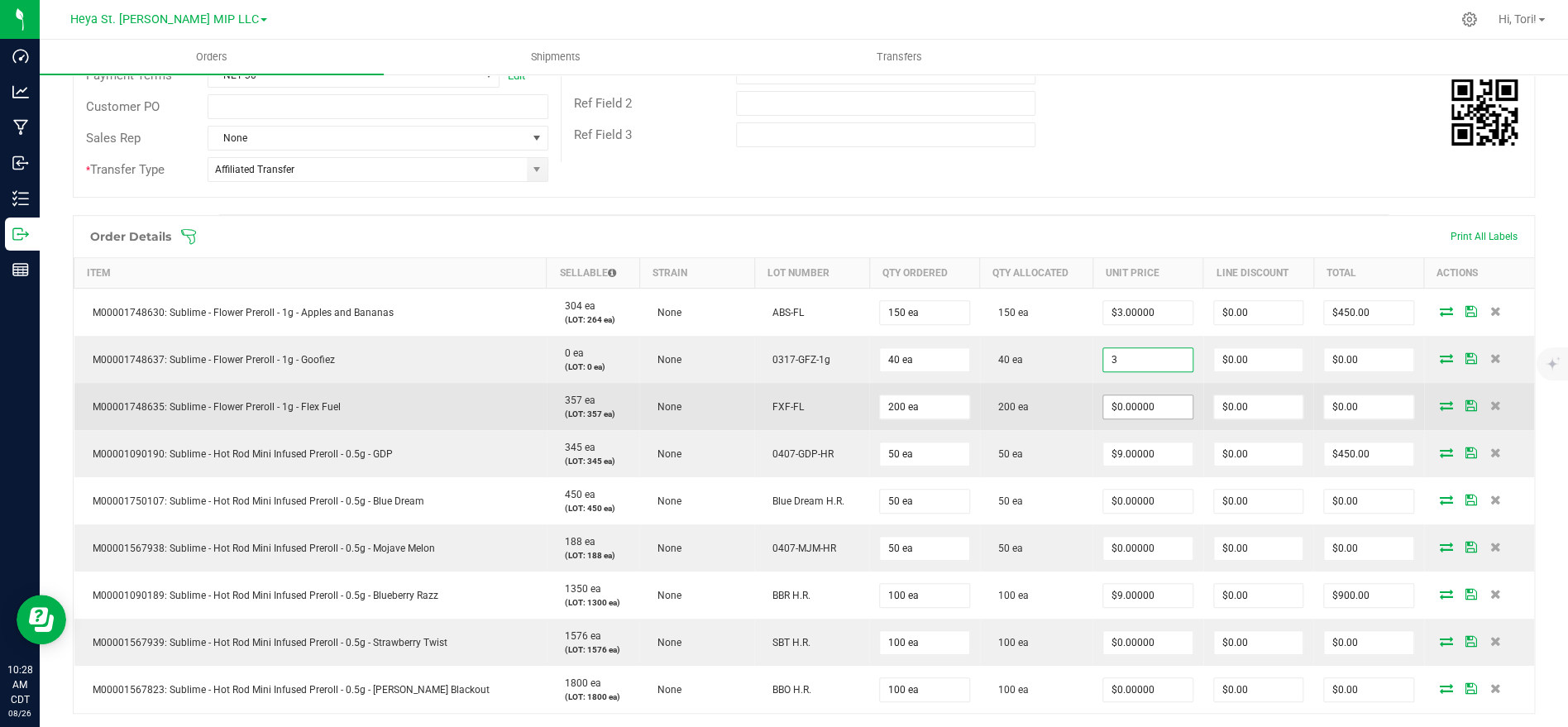
type input "$3.00000"
type input "$120.00"
click at [1149, 402] on input "0" at bounding box center [1147, 407] width 89 height 24
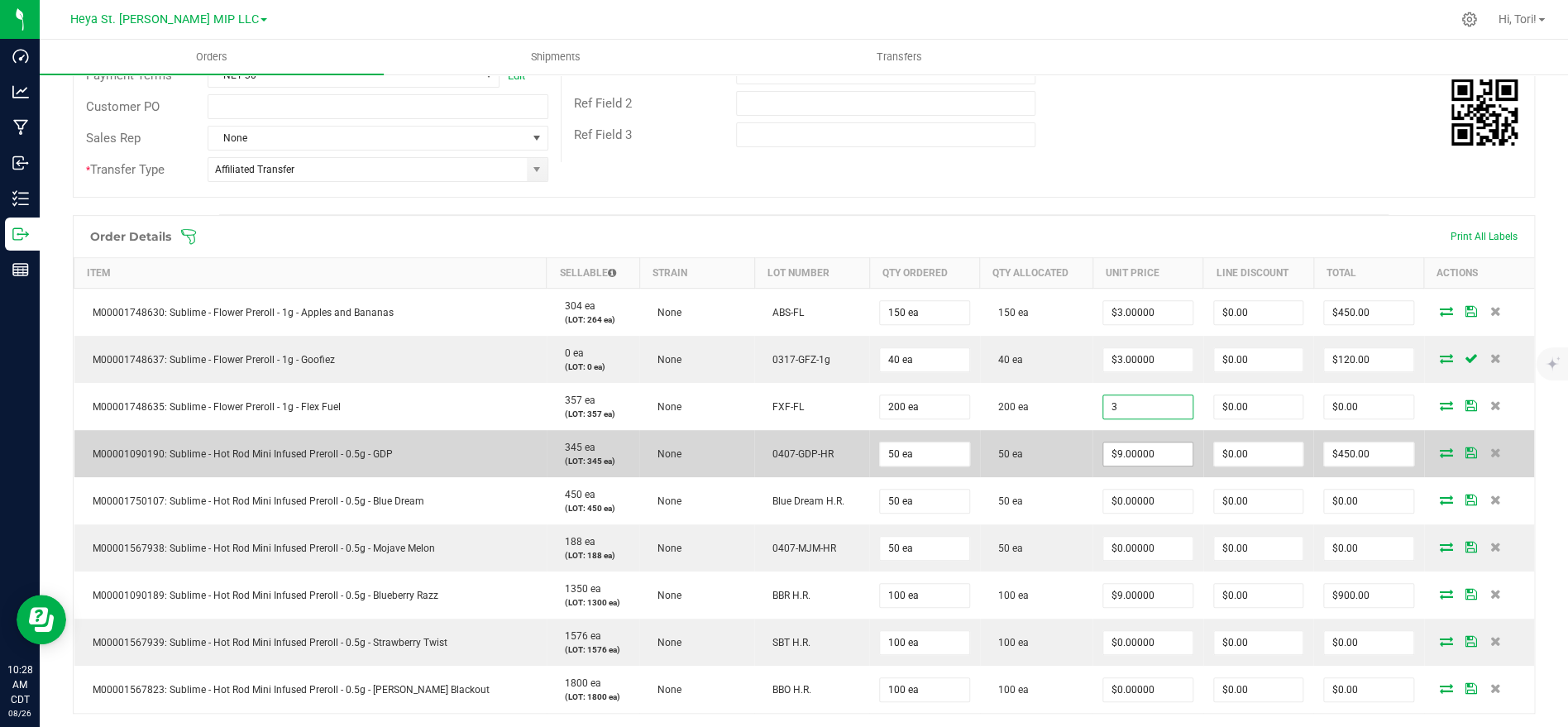
type input "$3.00000"
type input "$600.00"
click at [1159, 463] on input "9" at bounding box center [1147, 454] width 89 height 24
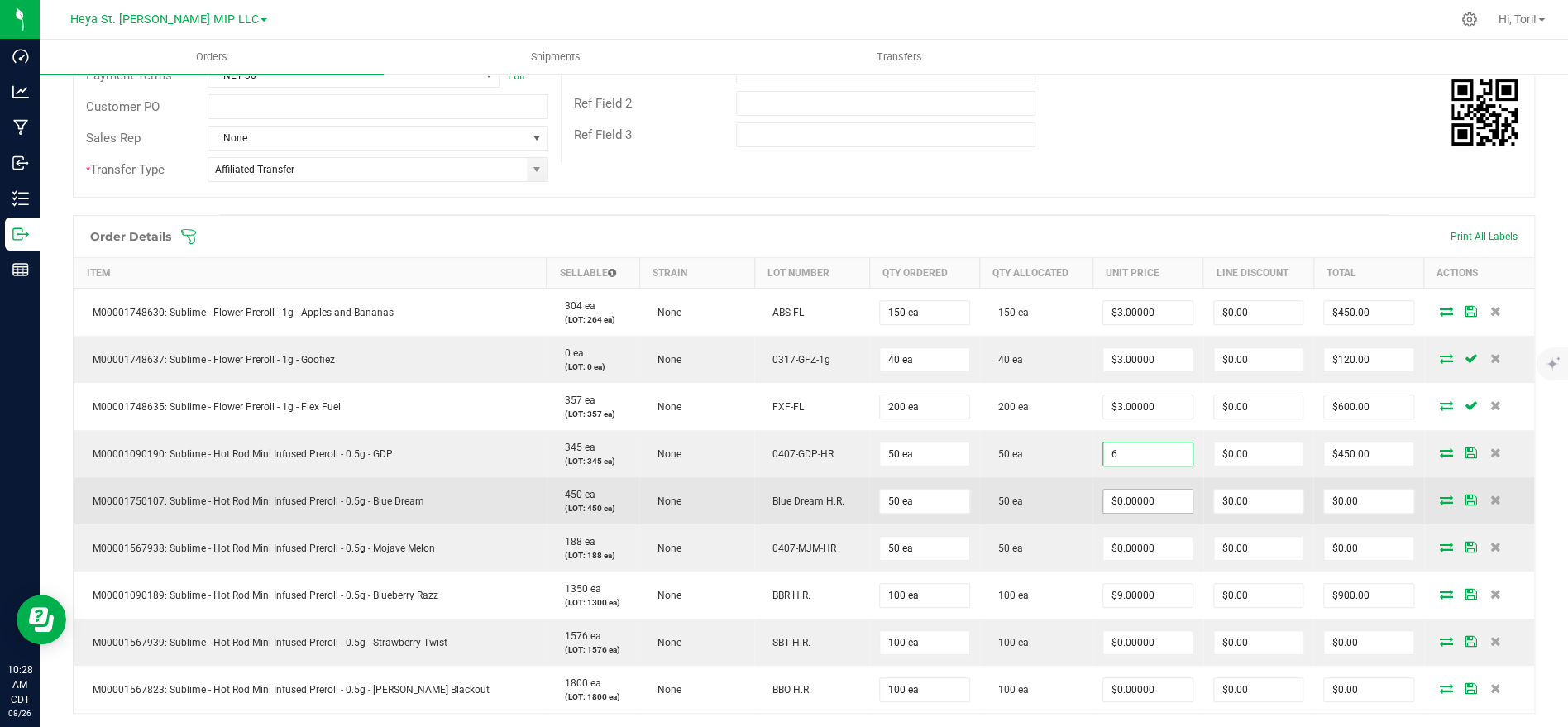
type input "$6.00000"
type input "$300.00"
click at [1148, 498] on input "0" at bounding box center [1147, 501] width 89 height 24
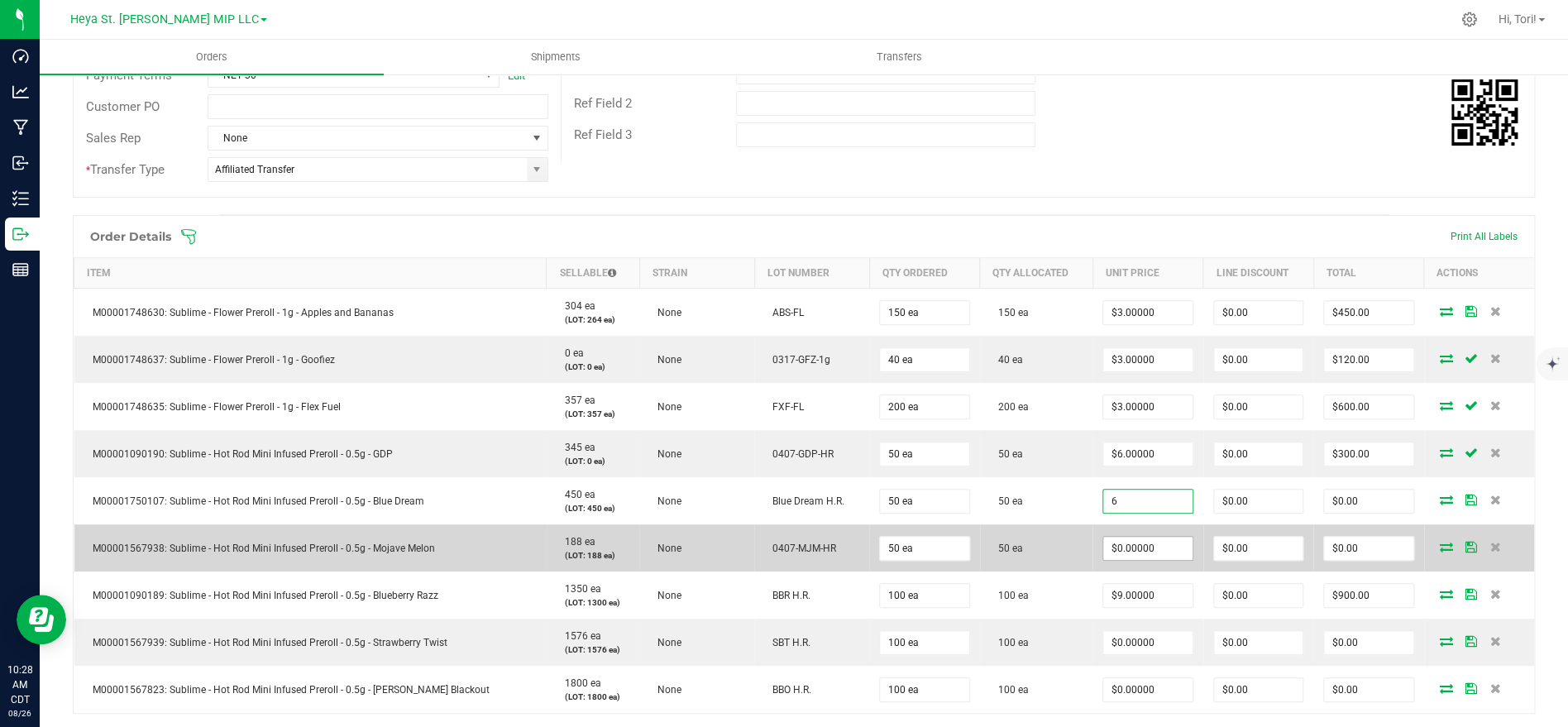
type input "$6.00000"
type input "$300.00"
click at [1157, 538] on input "0" at bounding box center [1147, 548] width 89 height 24
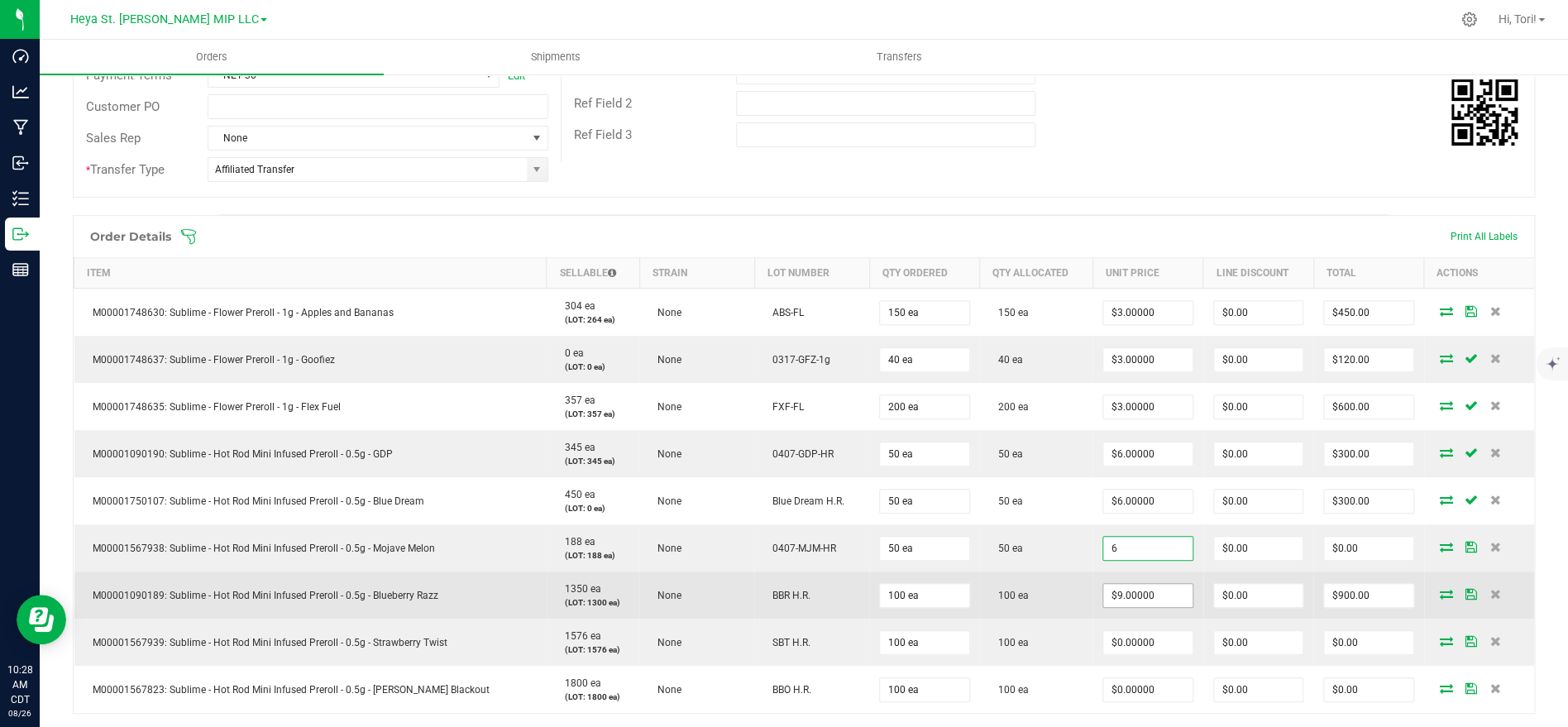
type input "$6.00000"
type input "$300.00"
click at [1163, 596] on input "9" at bounding box center [1147, 596] width 89 height 24
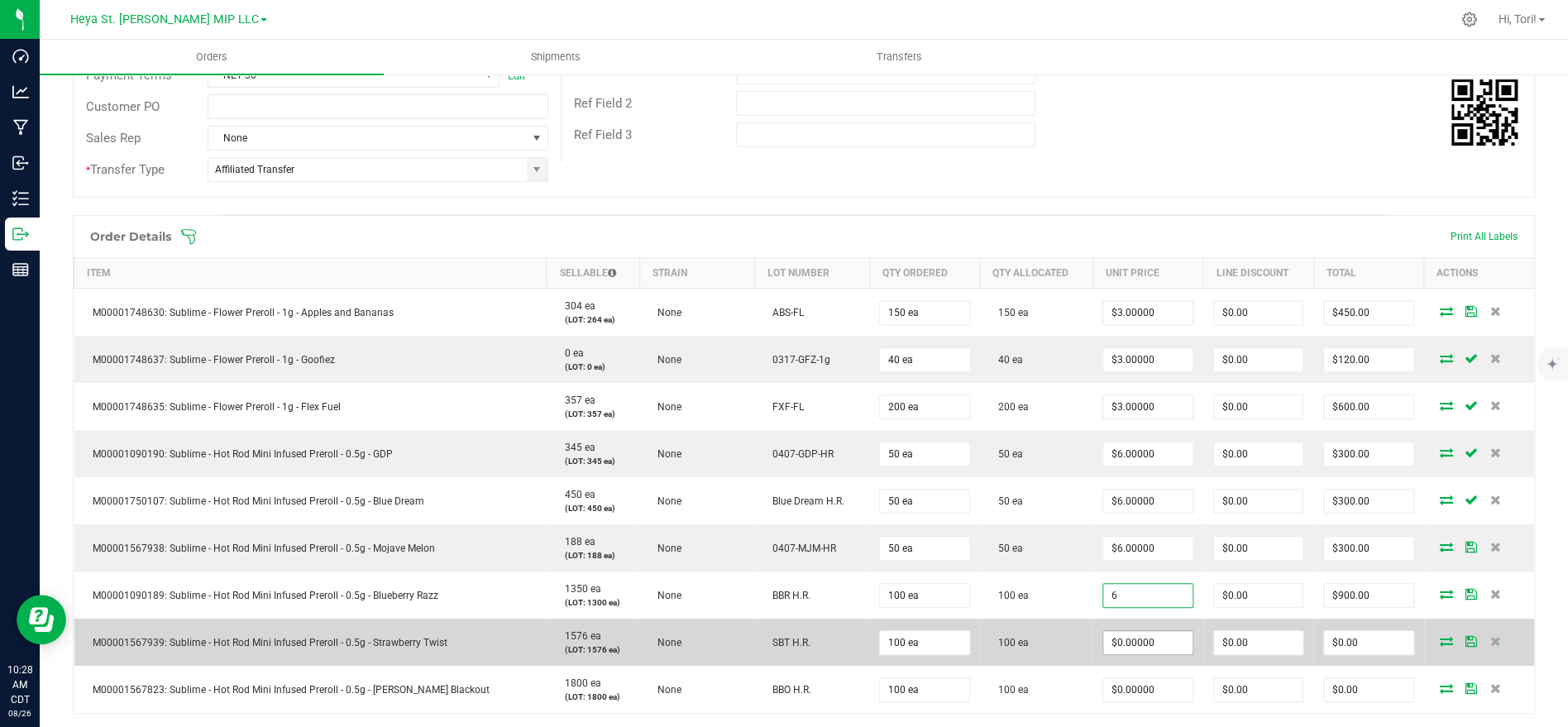
type input "$6.00000"
type input "$600.00"
click at [1157, 652] on input "0" at bounding box center [1147, 643] width 89 height 24
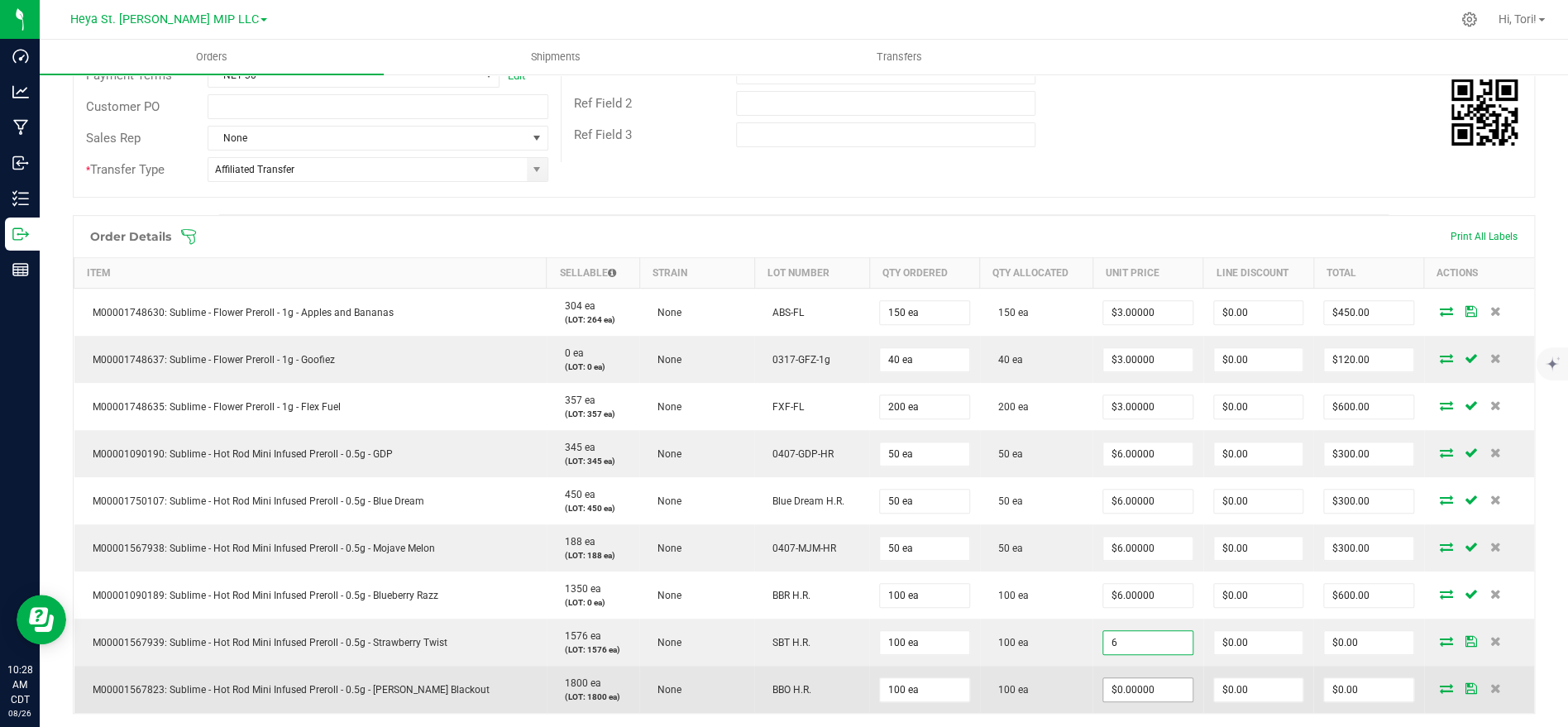
type input "$6.00000"
type input "$600.00"
click at [1166, 693] on input "0" at bounding box center [1147, 690] width 89 height 24
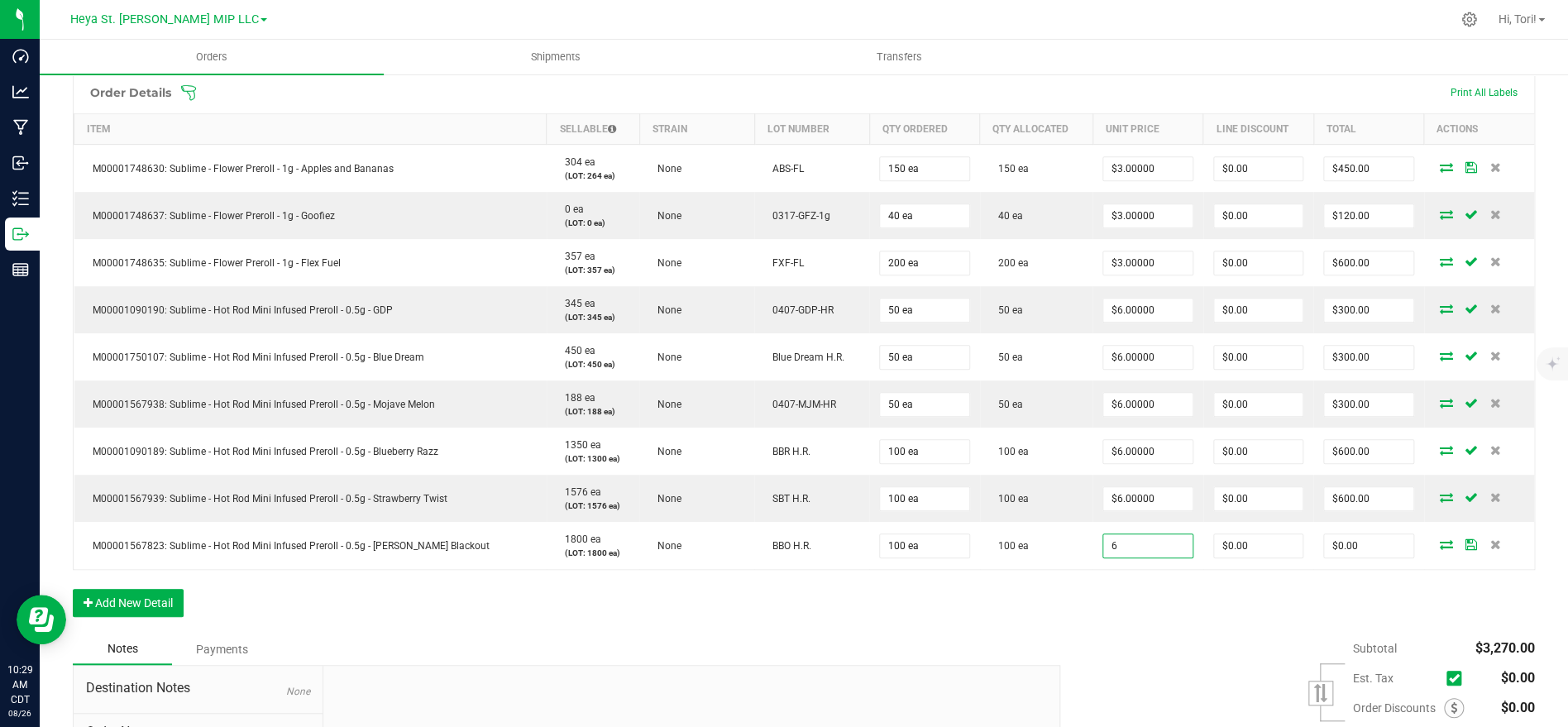
scroll to position [438, 0]
type input "$6.00000"
type input "$600.00"
click at [1153, 591] on div "Order Details Print All Labels Item Sellable Strain Lot Number Qty Ordered Qty …" at bounding box center [803, 352] width 1462 height 562
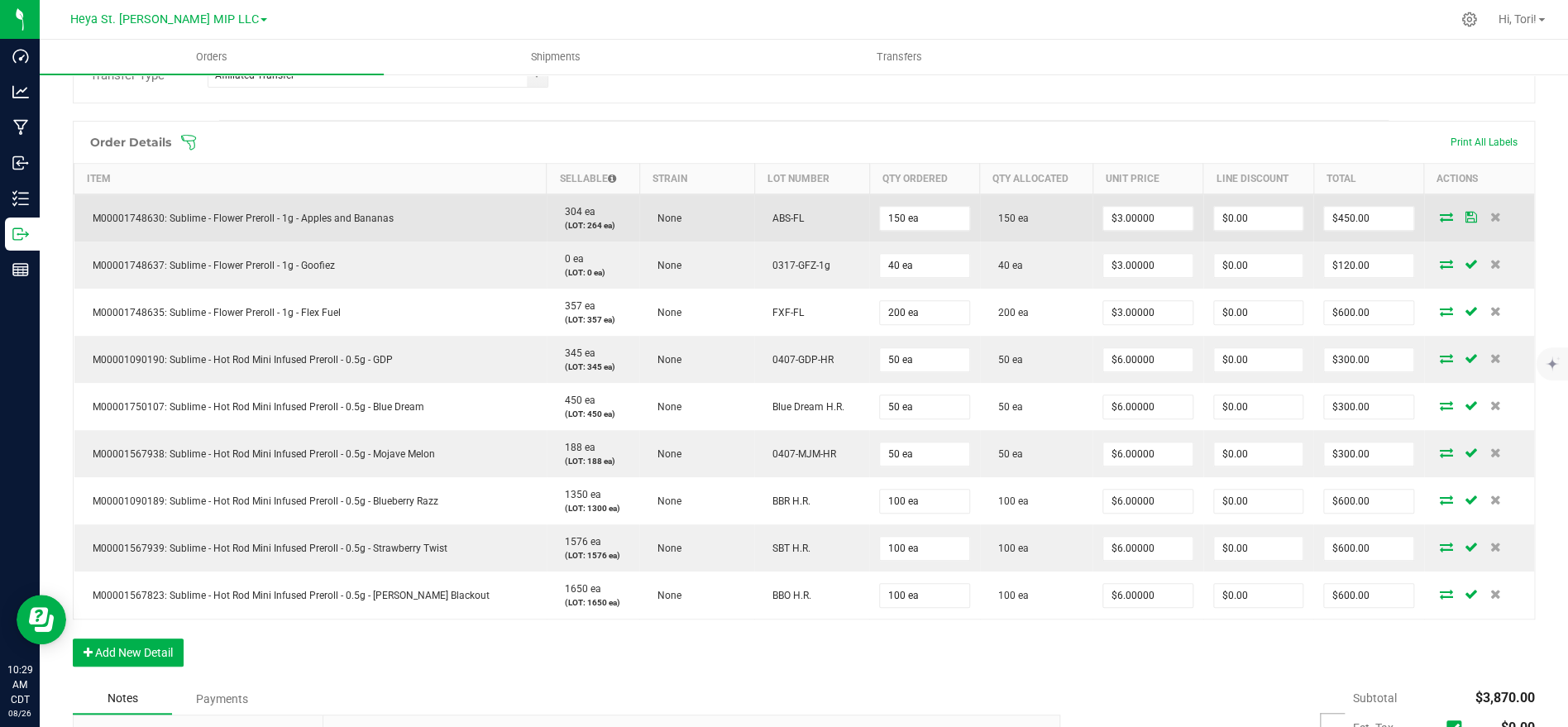
scroll to position [0, 0]
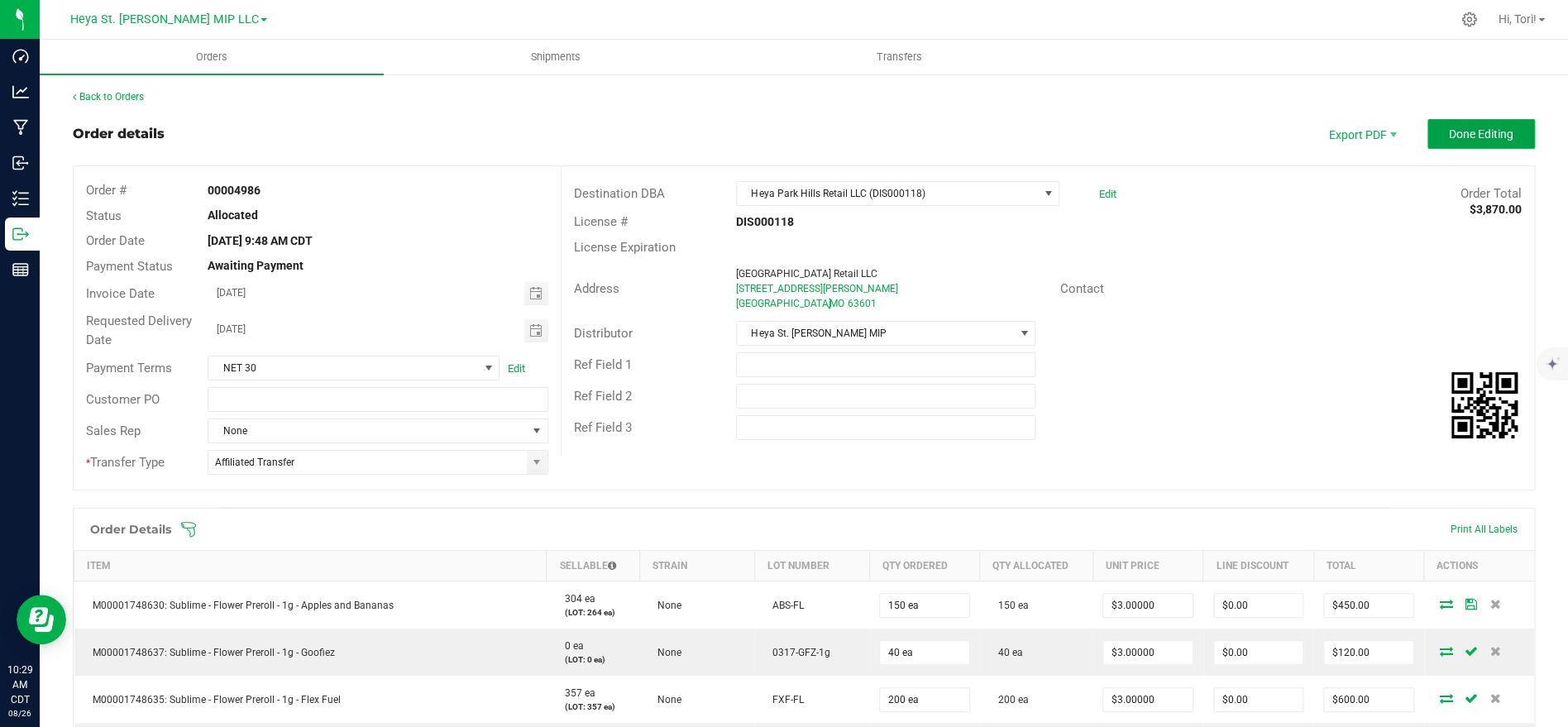
click at [1507, 139] on span "Done Editing" at bounding box center [1481, 134] width 64 height 14
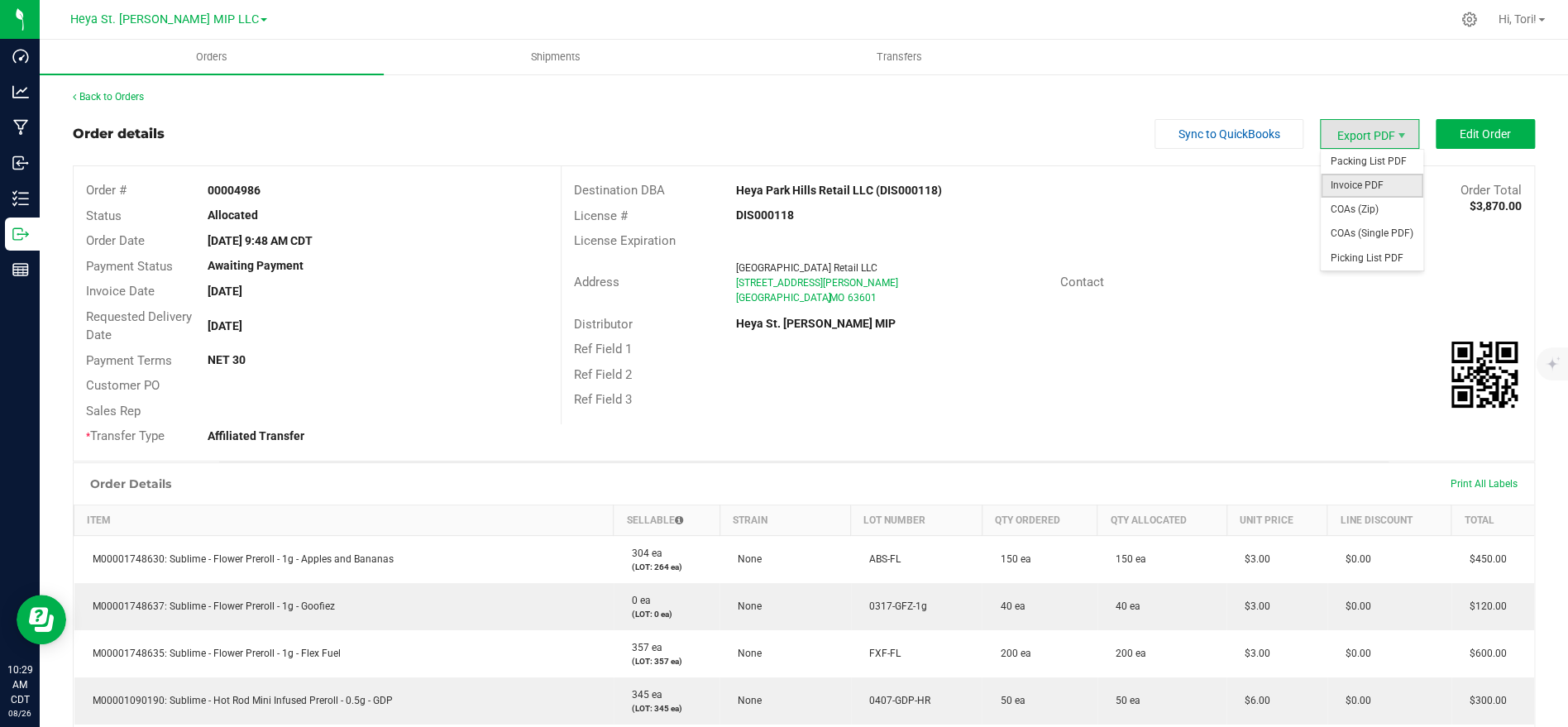
click at [1384, 176] on span "Invoice PDF" at bounding box center [1371, 186] width 102 height 24
click at [92, 94] on link "Back to Orders" at bounding box center [108, 96] width 71 height 12
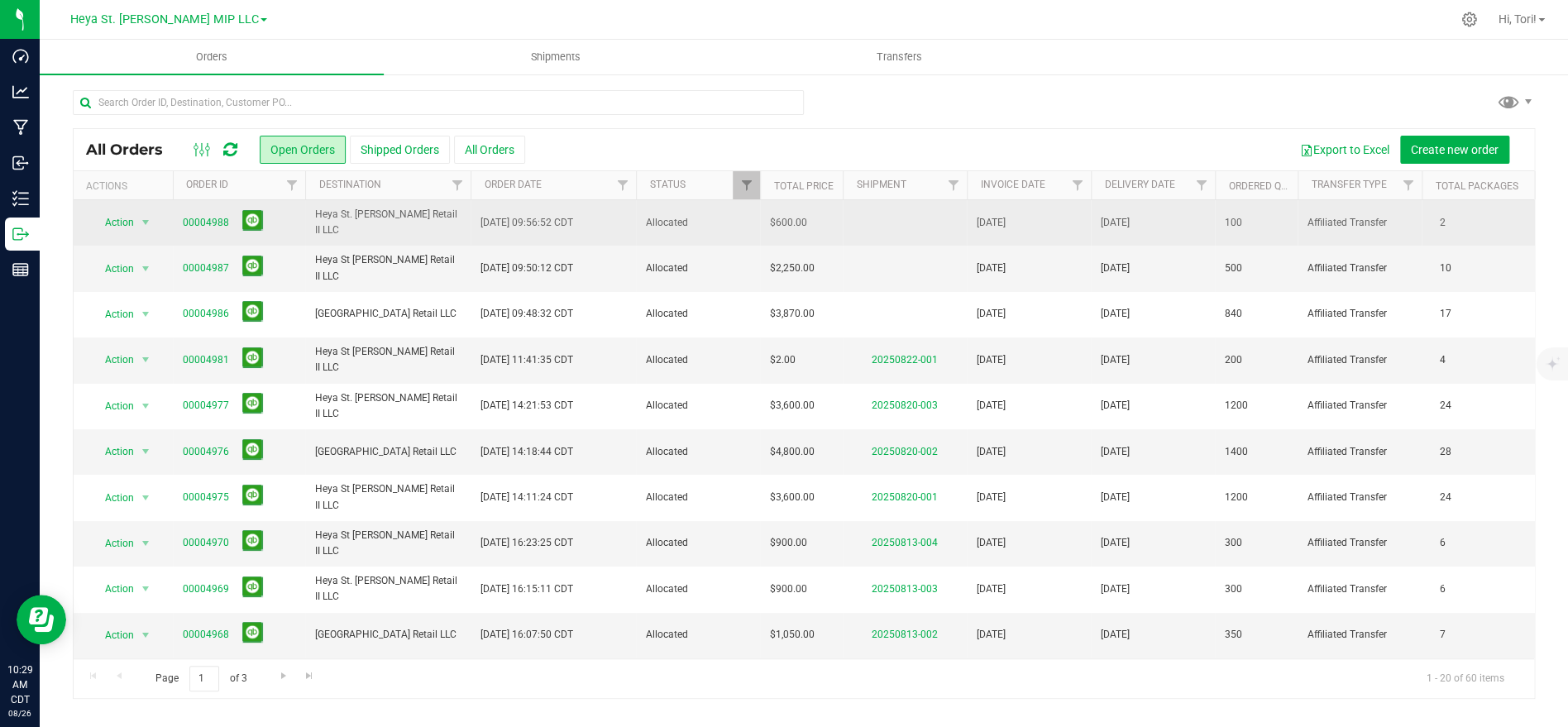
click at [694, 239] on td "Allocated" at bounding box center [698, 223] width 124 height 45
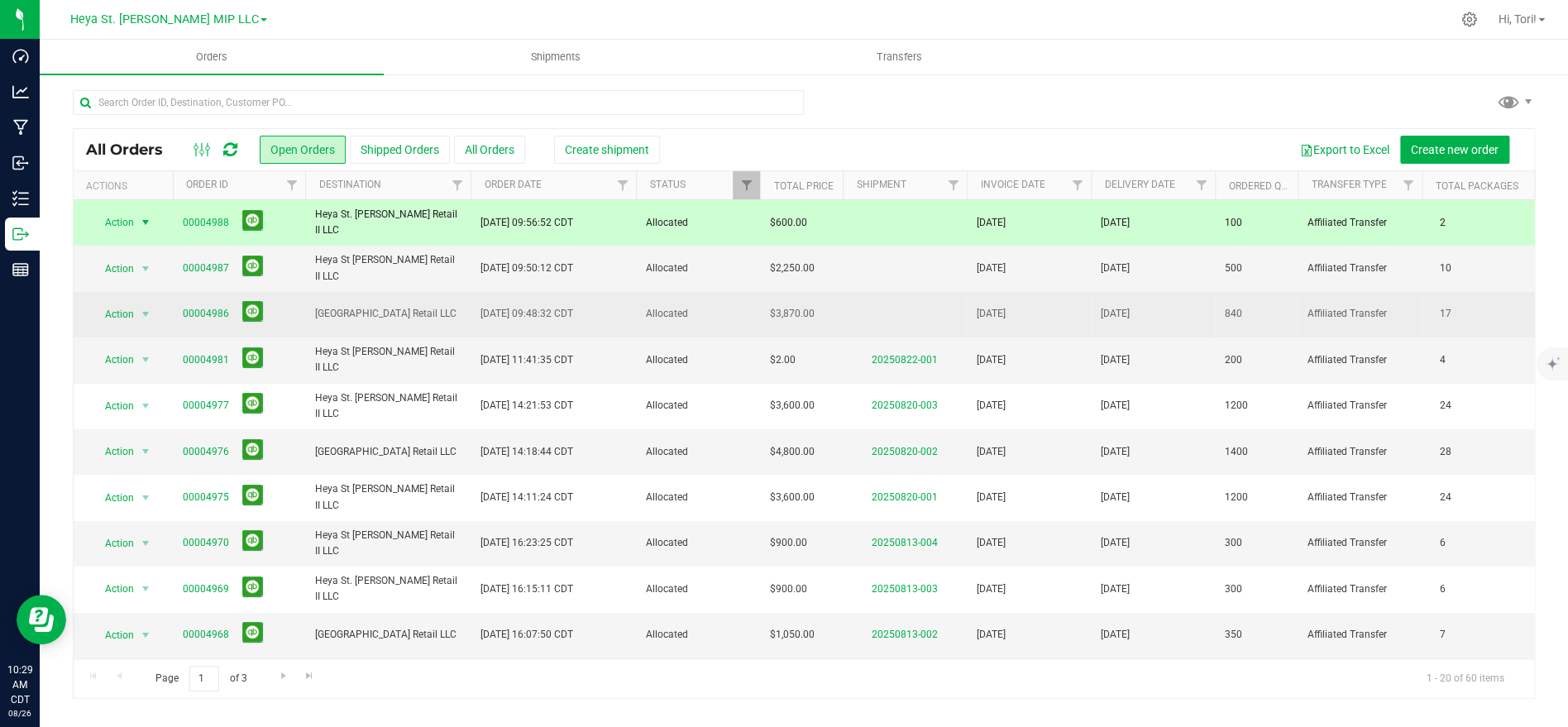
click at [742, 315] on span "Allocated" at bounding box center [698, 314] width 104 height 15
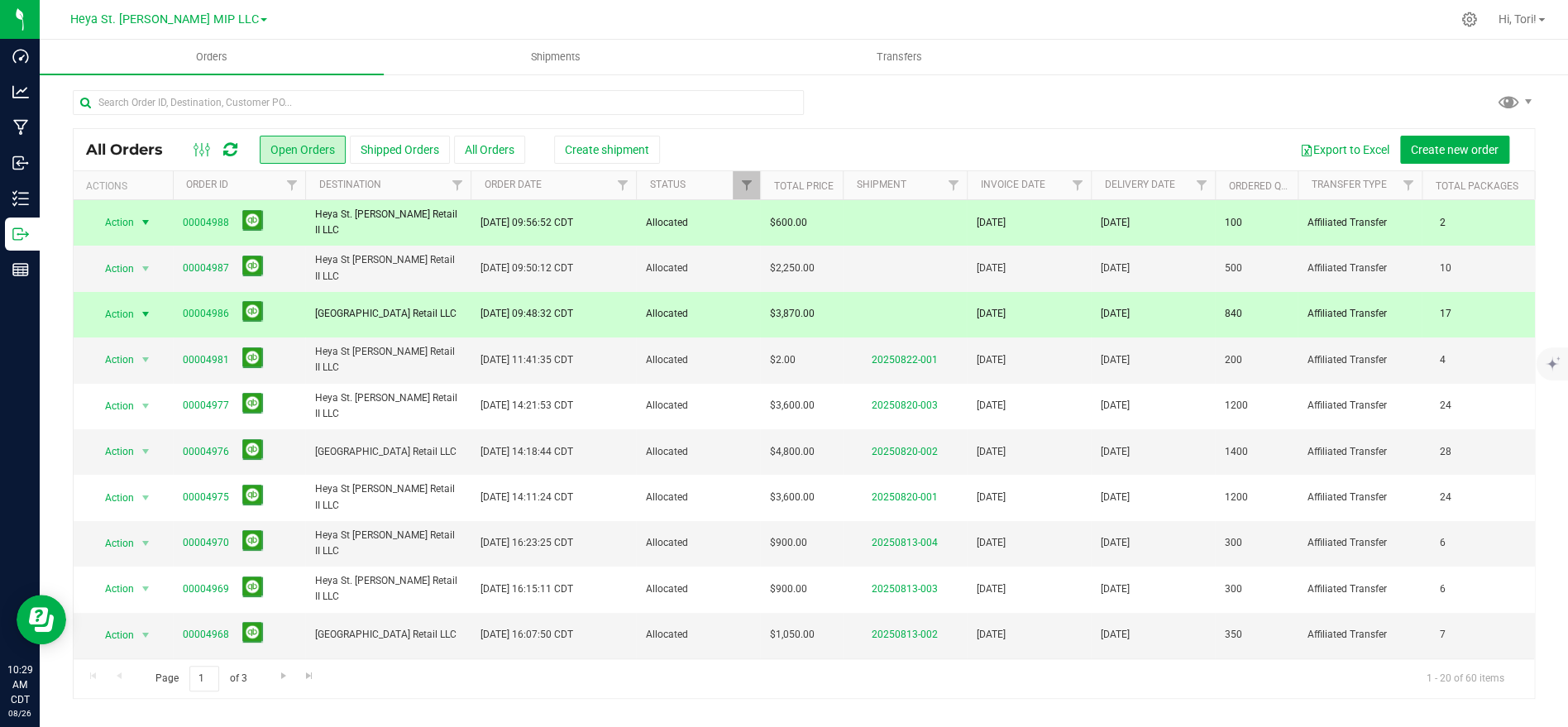
click at [760, 219] on td "$600.00" at bounding box center [801, 223] width 82 height 45
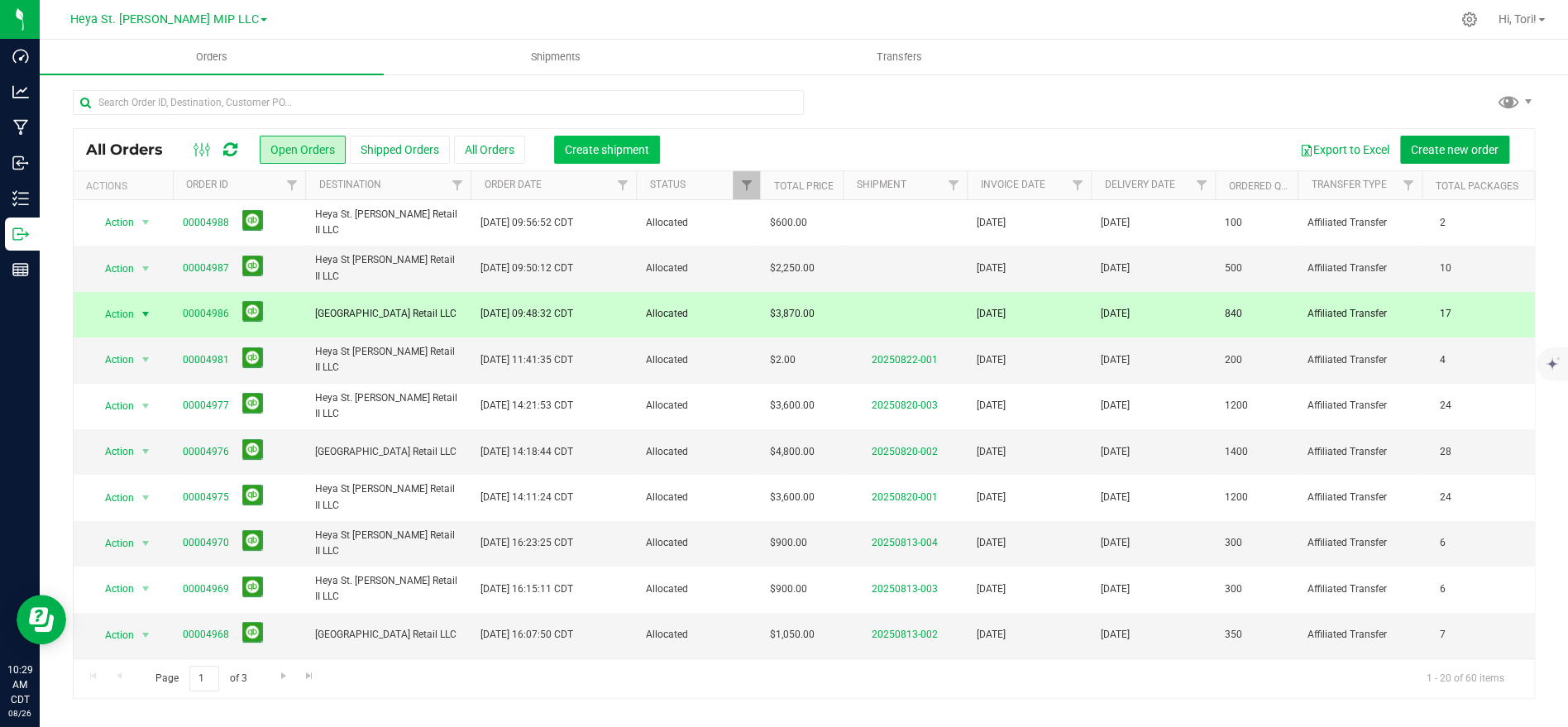
click at [586, 158] on button "Create shipment" at bounding box center [606, 150] width 106 height 28
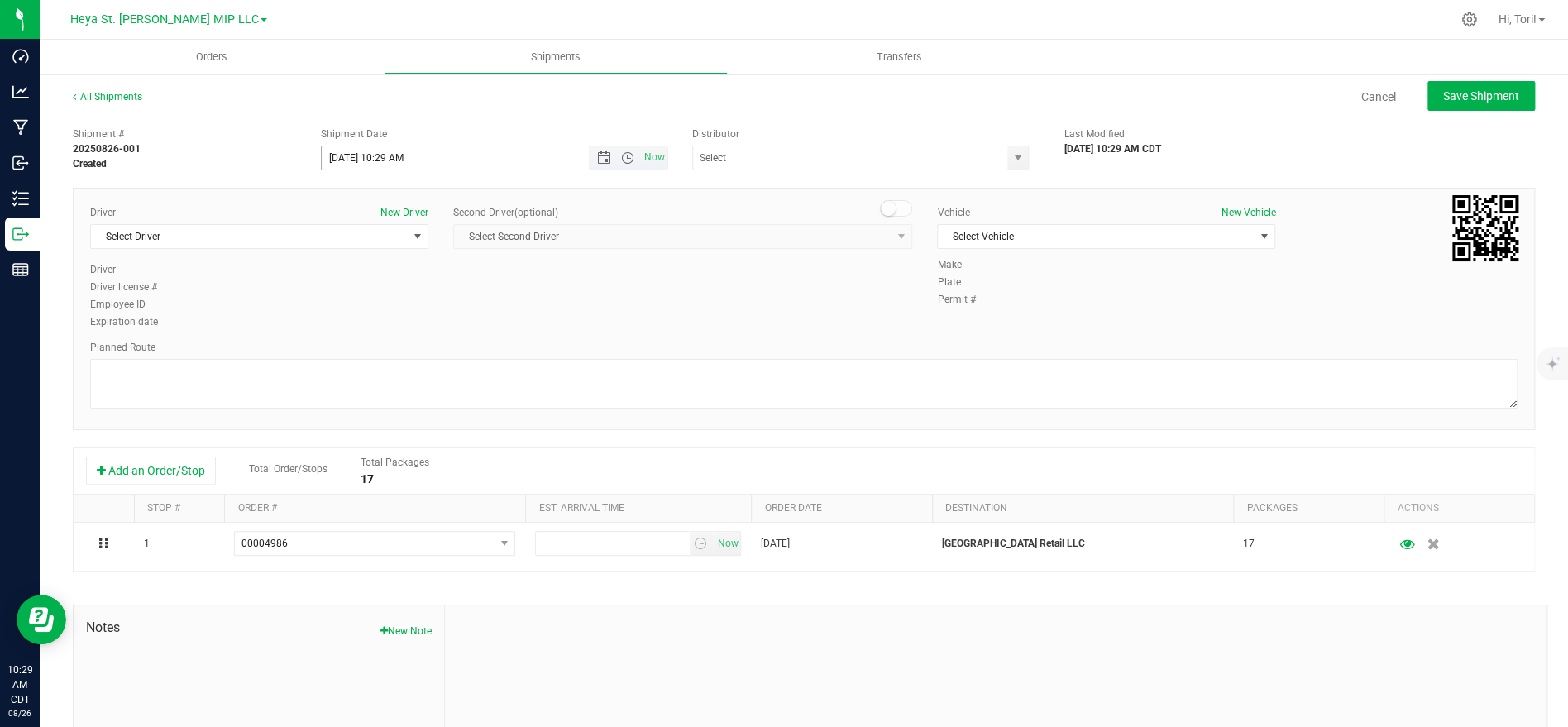
click at [453, 156] on input "8/26/2025 10:29 AM" at bounding box center [469, 159] width 296 height 24
type input "[DATE] 11:00 AM"
click at [815, 148] on input "text" at bounding box center [846, 159] width 305 height 24
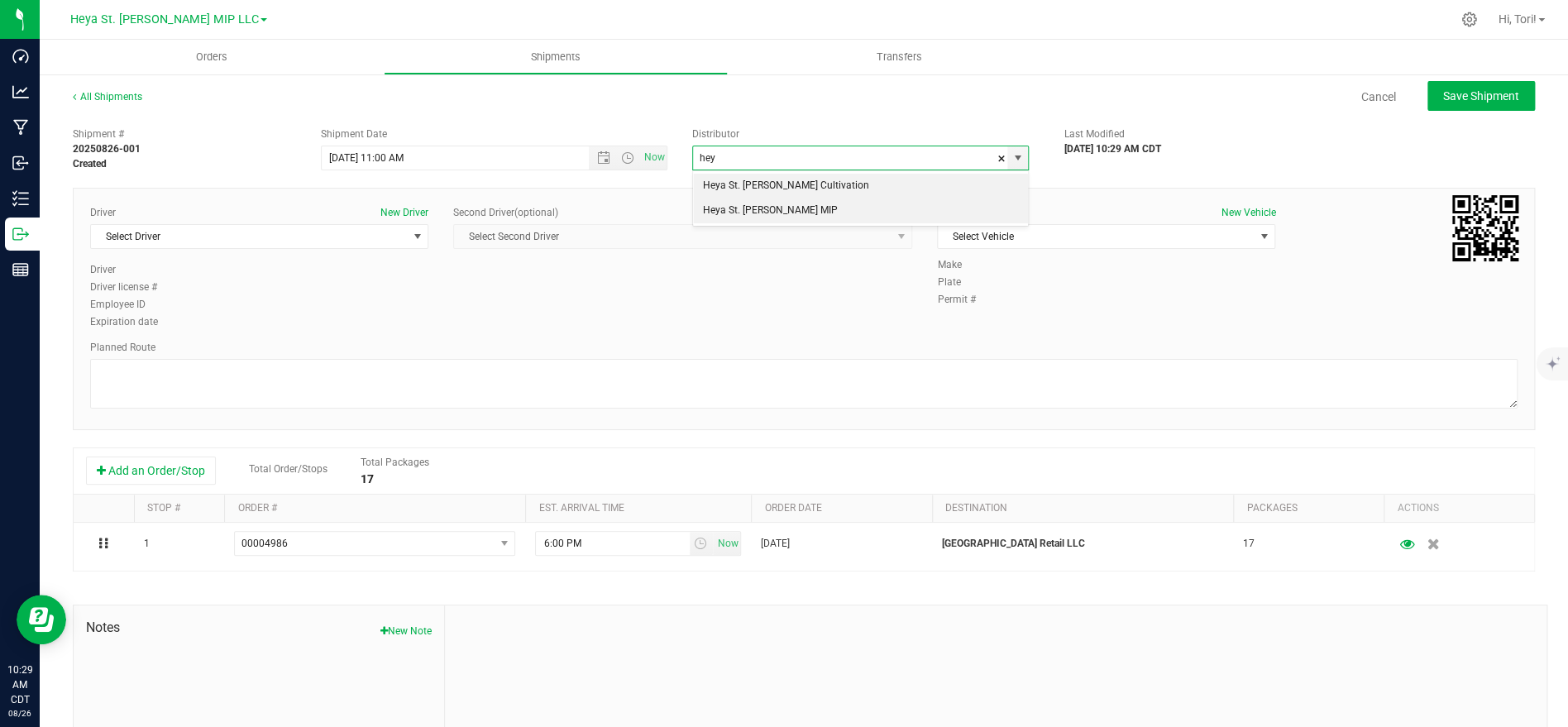
click at [824, 200] on li "Heya St. [PERSON_NAME] MIP" at bounding box center [861, 210] width 335 height 24
type input "Heya St. [PERSON_NAME] MIP"
click at [1074, 233] on span "Select Vehicle" at bounding box center [1096, 237] width 316 height 24
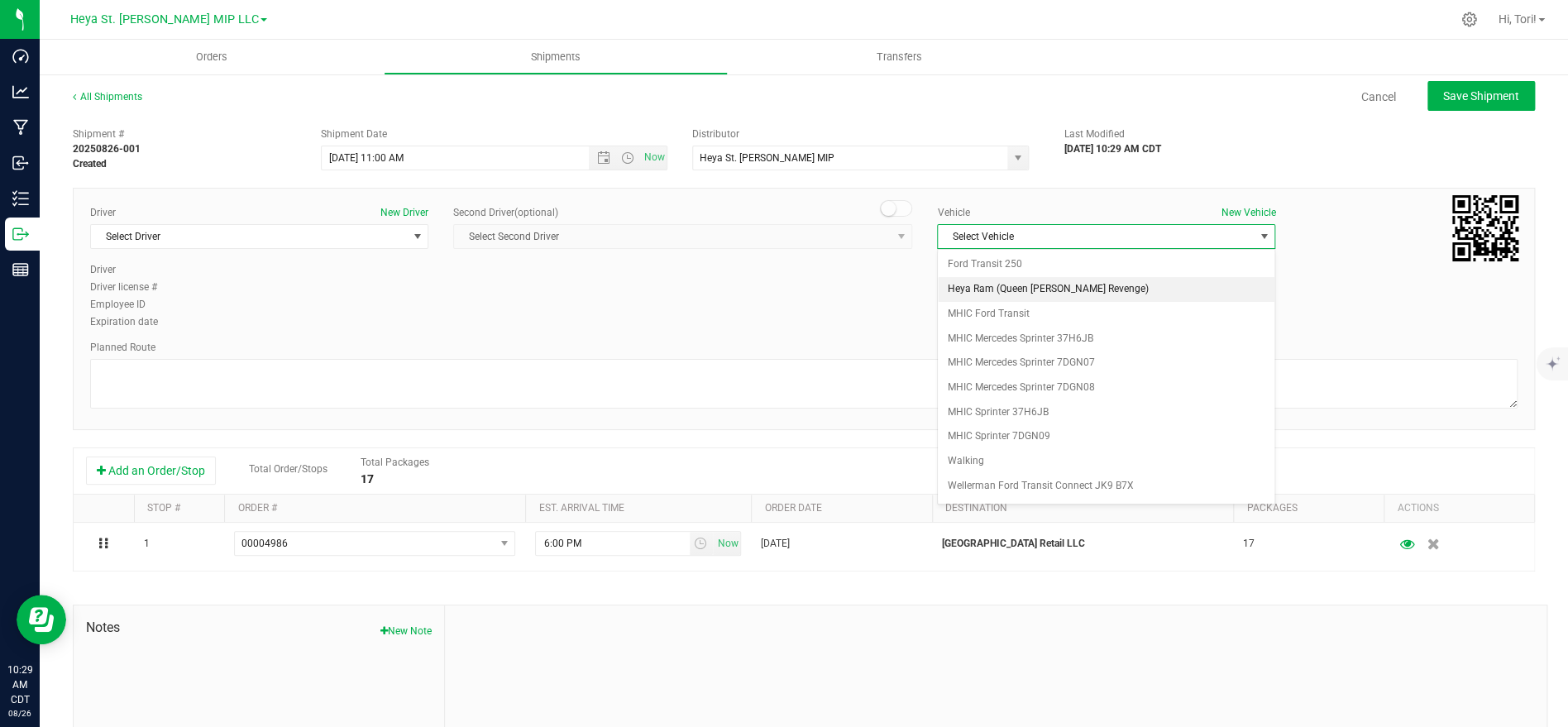
click at [1067, 287] on li "Heya Ram (Queen [PERSON_NAME] Revenge)" at bounding box center [1106, 289] width 336 height 24
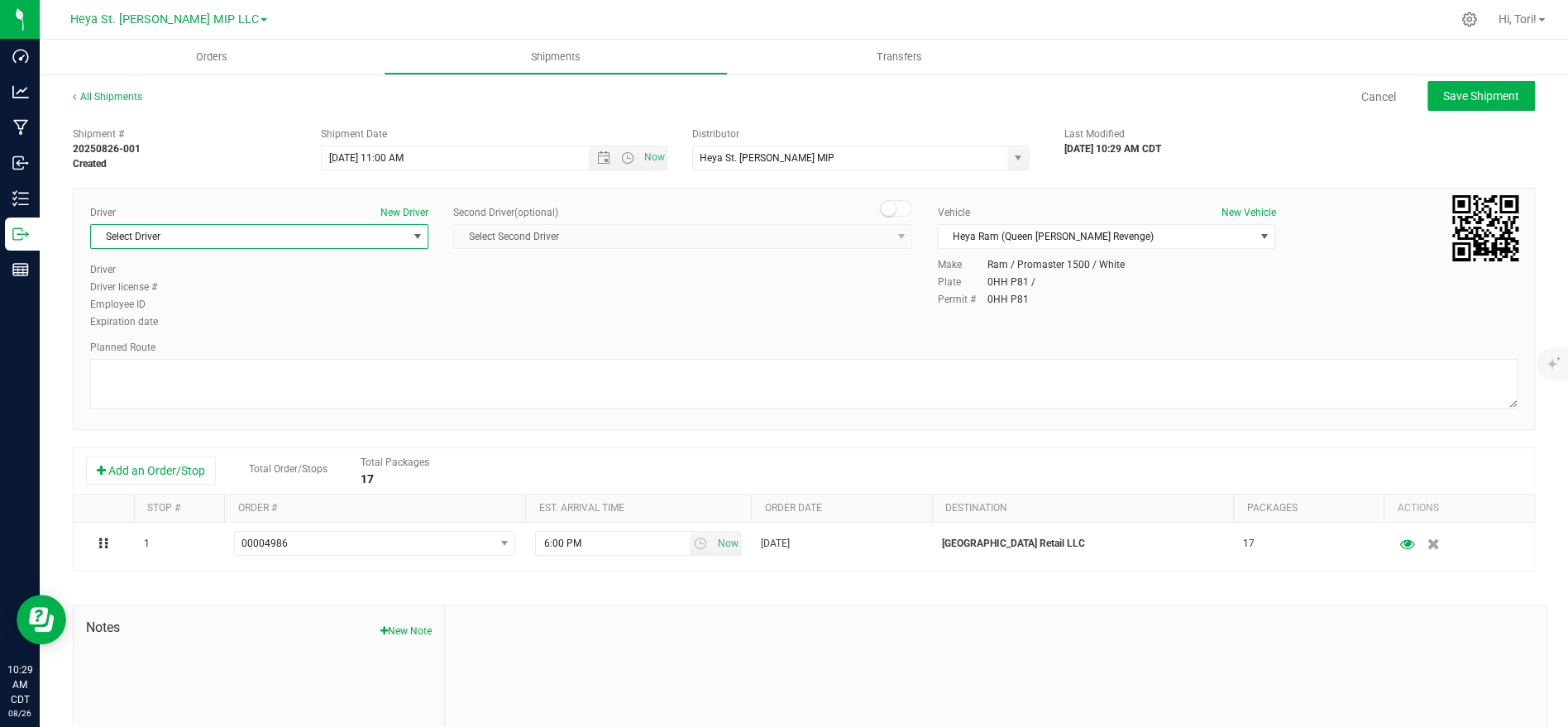
click at [294, 236] on span "Select Driver" at bounding box center [248, 237] width 316 height 24
click at [276, 360] on li "[PERSON_NAME]" at bounding box center [258, 354] width 336 height 24
click at [686, 297] on div "Driver New Driver Richard Goist Select Driver Duane Bochantin Connor Cervantes …" at bounding box center [804, 268] width 1452 height 127
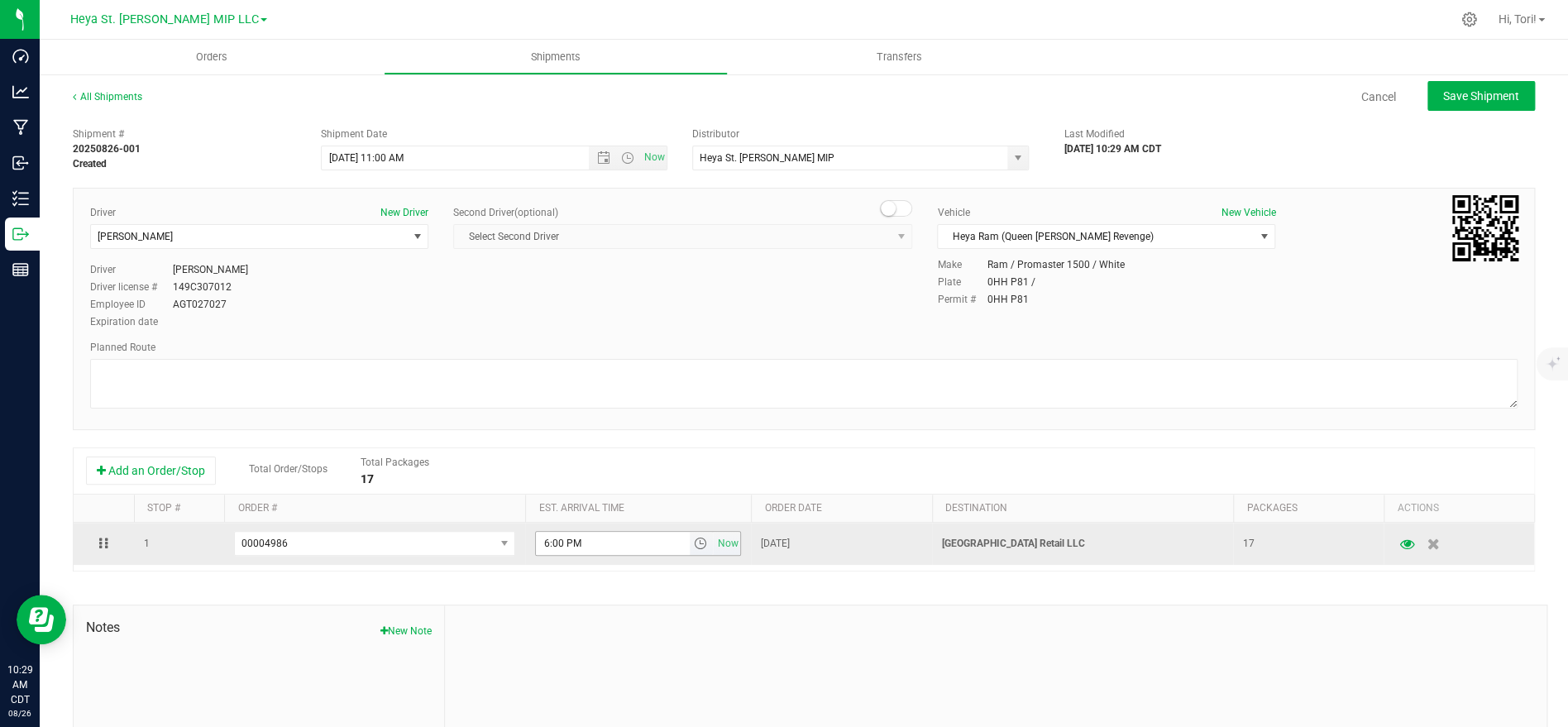
click at [598, 544] on input "6:00 PM" at bounding box center [612, 544] width 153 height 24
type input "1:00 PM"
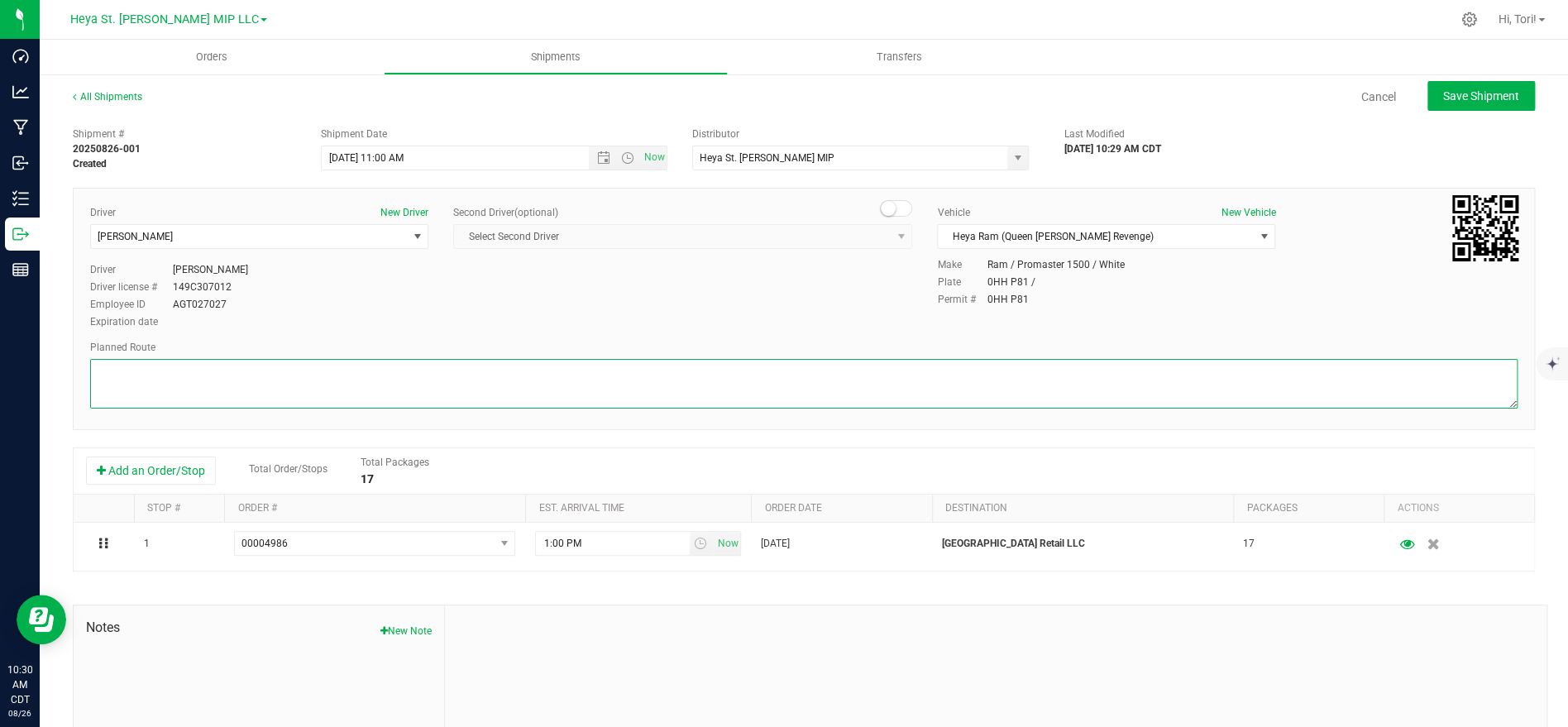
click at [763, 385] on textarea at bounding box center [803, 383] width 1428 height 50
paste textarea "Get on I-70 W in Bridgeton from International Plaza Dr, Cypress Rd and Exit 235…"
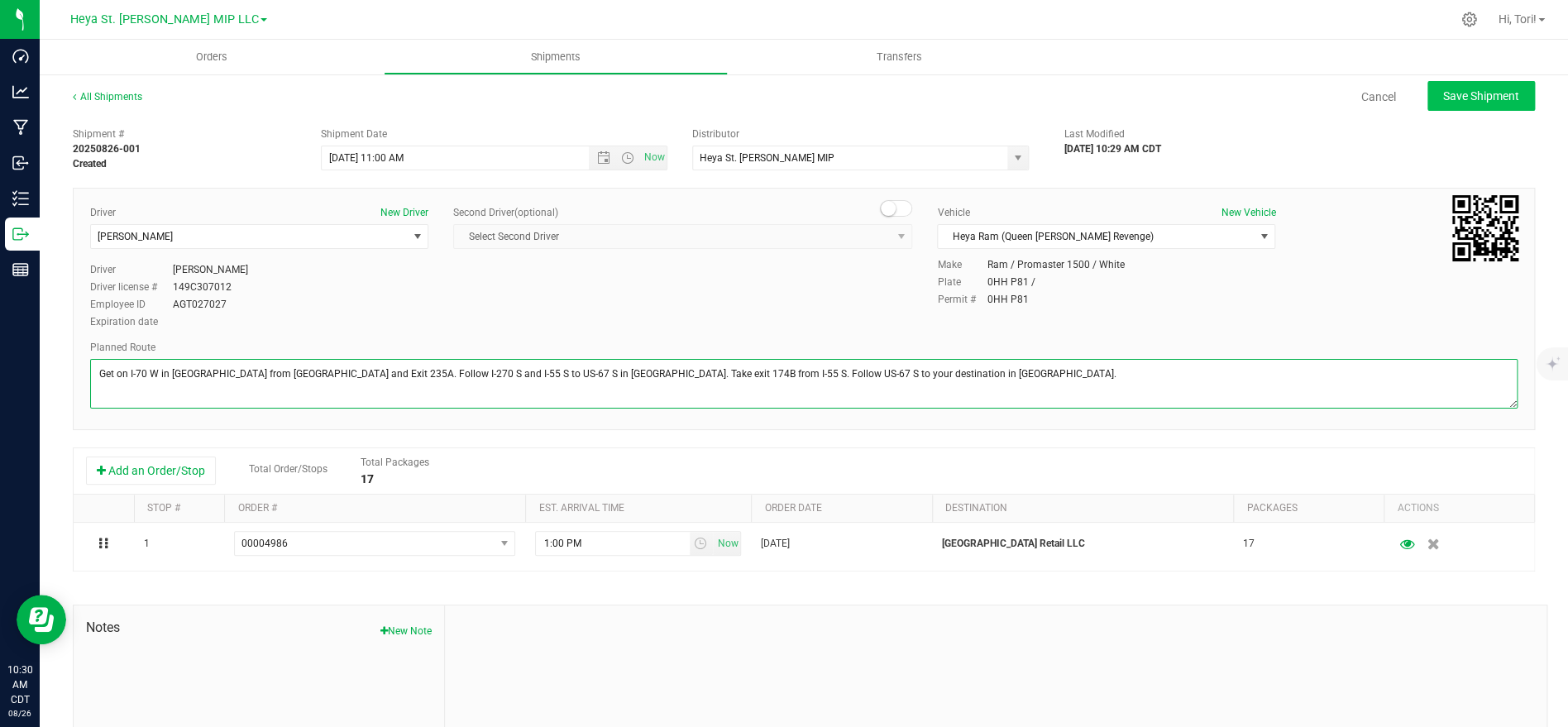
type textarea "Get on I-70 W in Bridgeton from International Plaza Dr, Cypress Rd and Exit 235…"
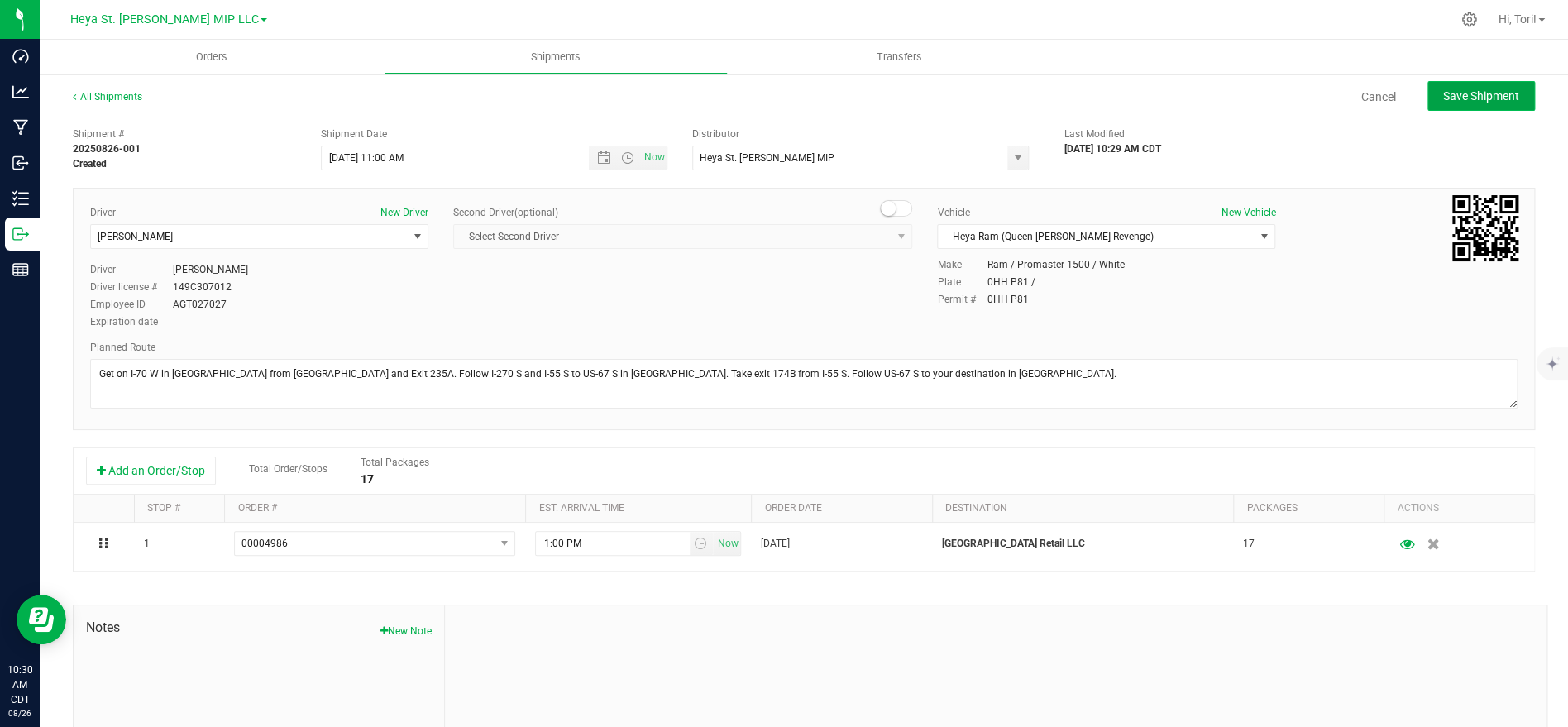
click at [1481, 98] on span "Save Shipment" at bounding box center [1481, 96] width 76 height 14
type input "[DATE] 4:00 PM"
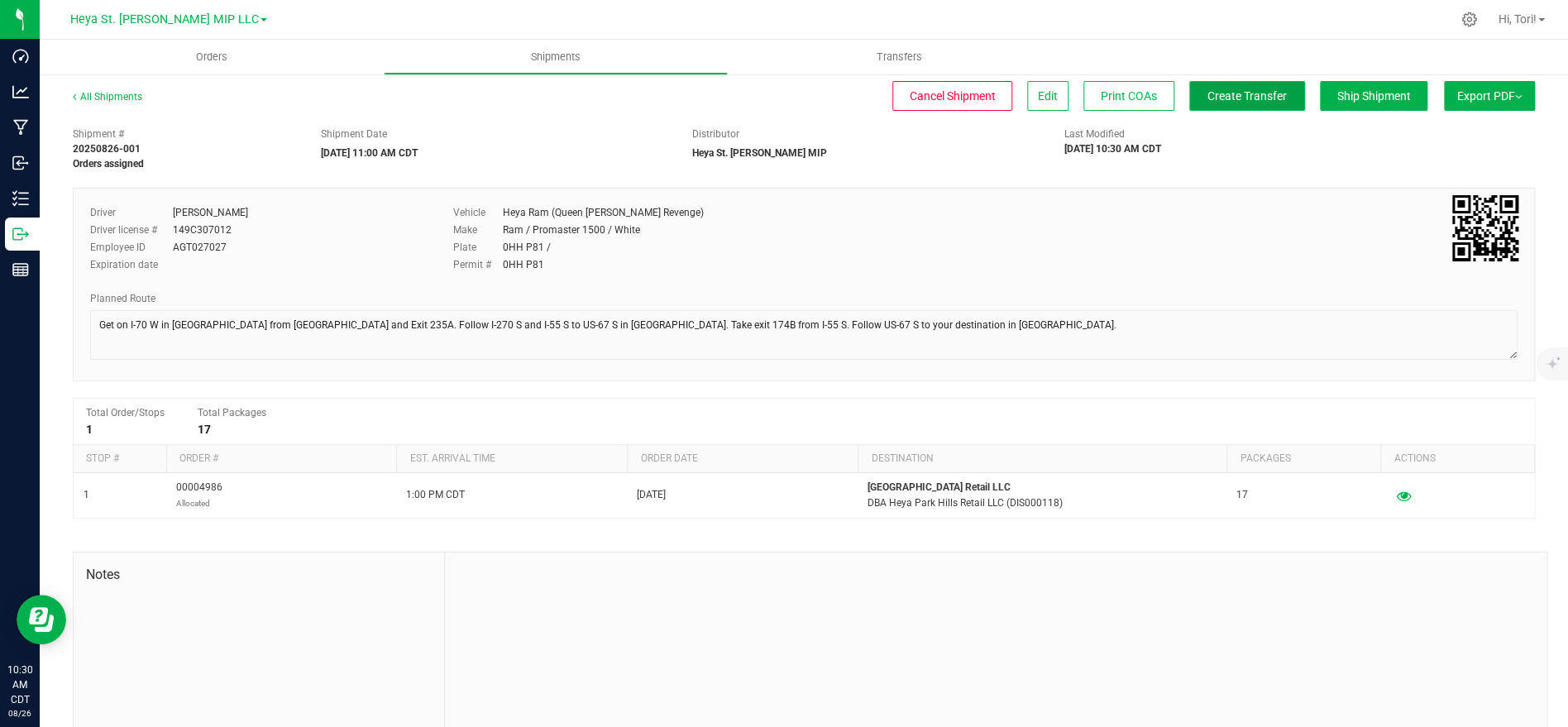
click at [1251, 107] on button "Create Transfer" at bounding box center [1247, 95] width 116 height 30
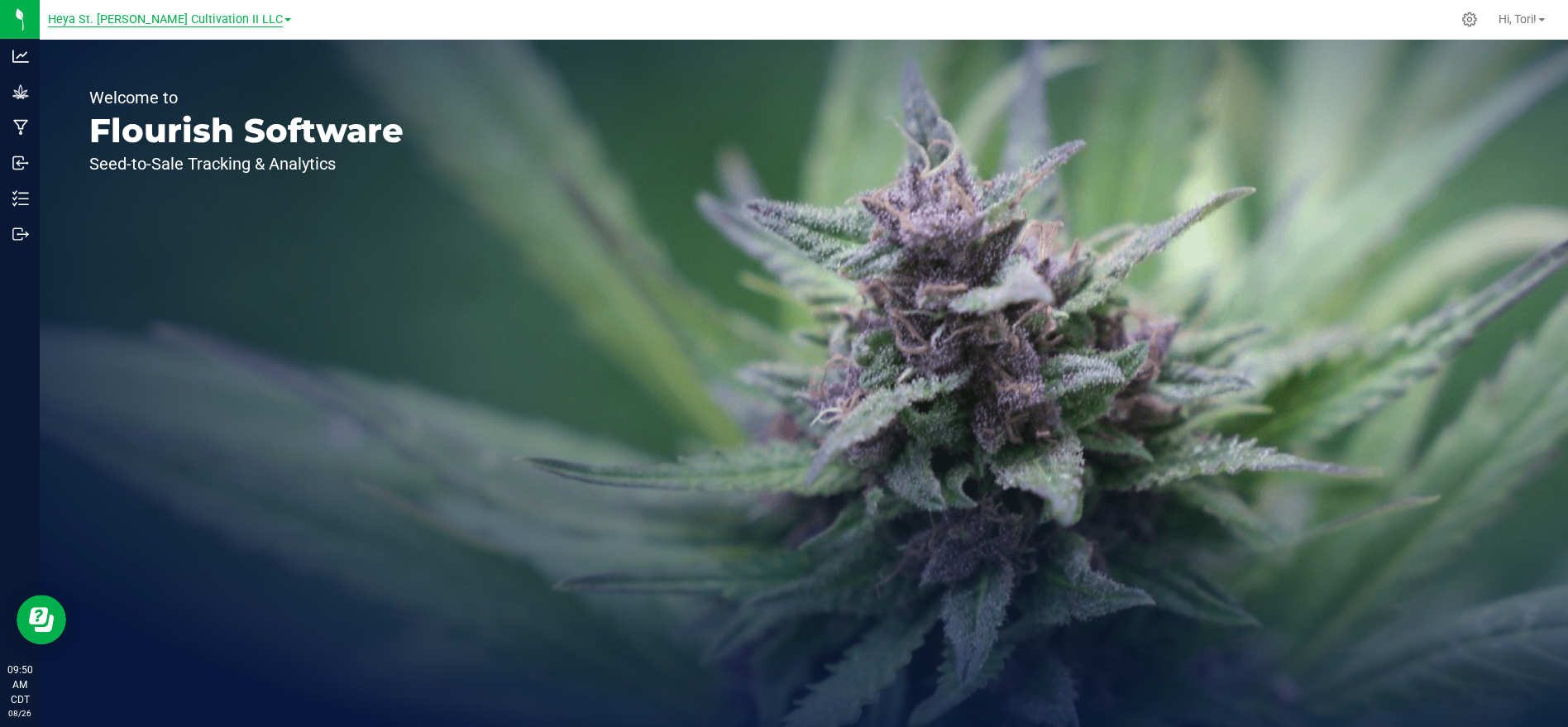
click at [172, 16] on span "Heya St. [PERSON_NAME] Cultivation II LLC" at bounding box center [165, 20] width 235 height 15
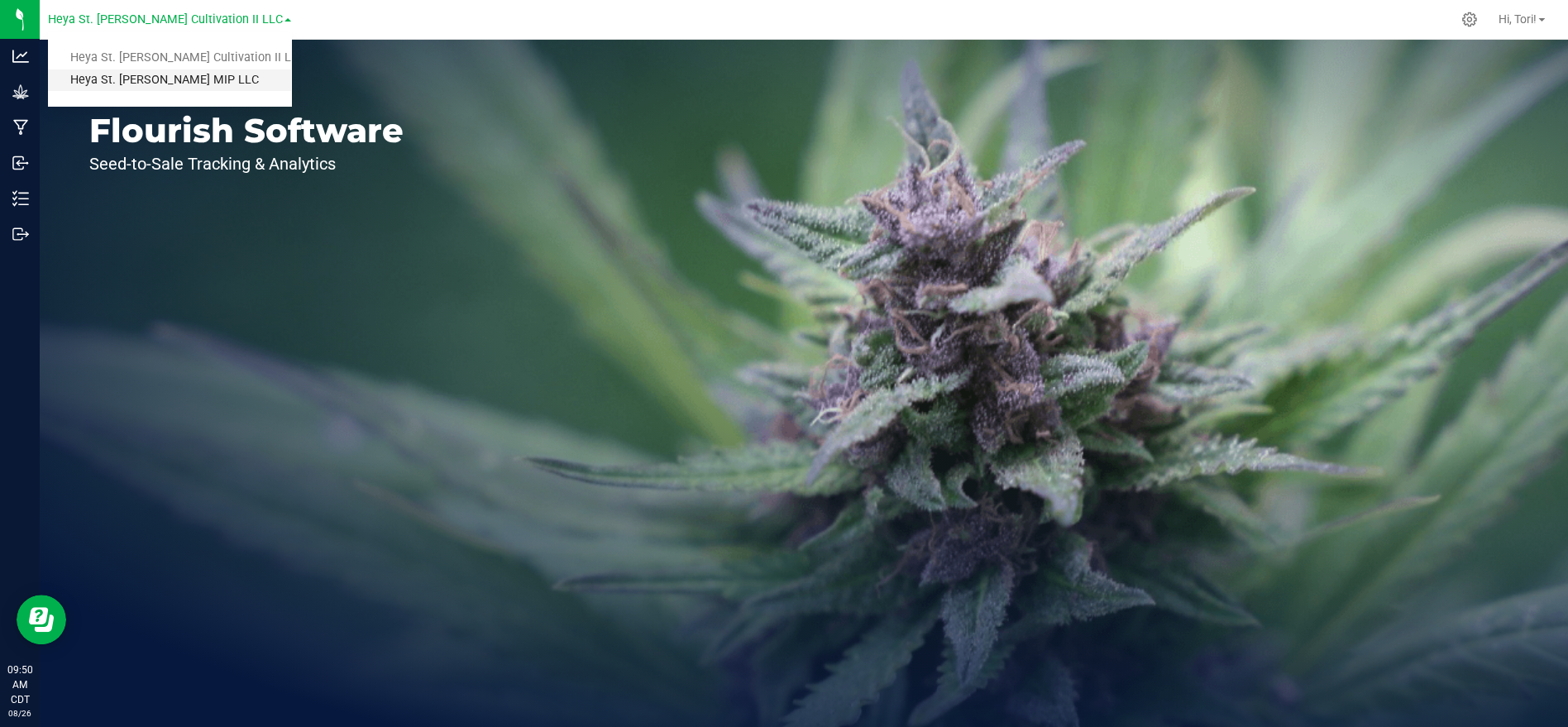
click at [146, 80] on link "Heya St. [PERSON_NAME] MIP LLC" at bounding box center [169, 81] width 243 height 23
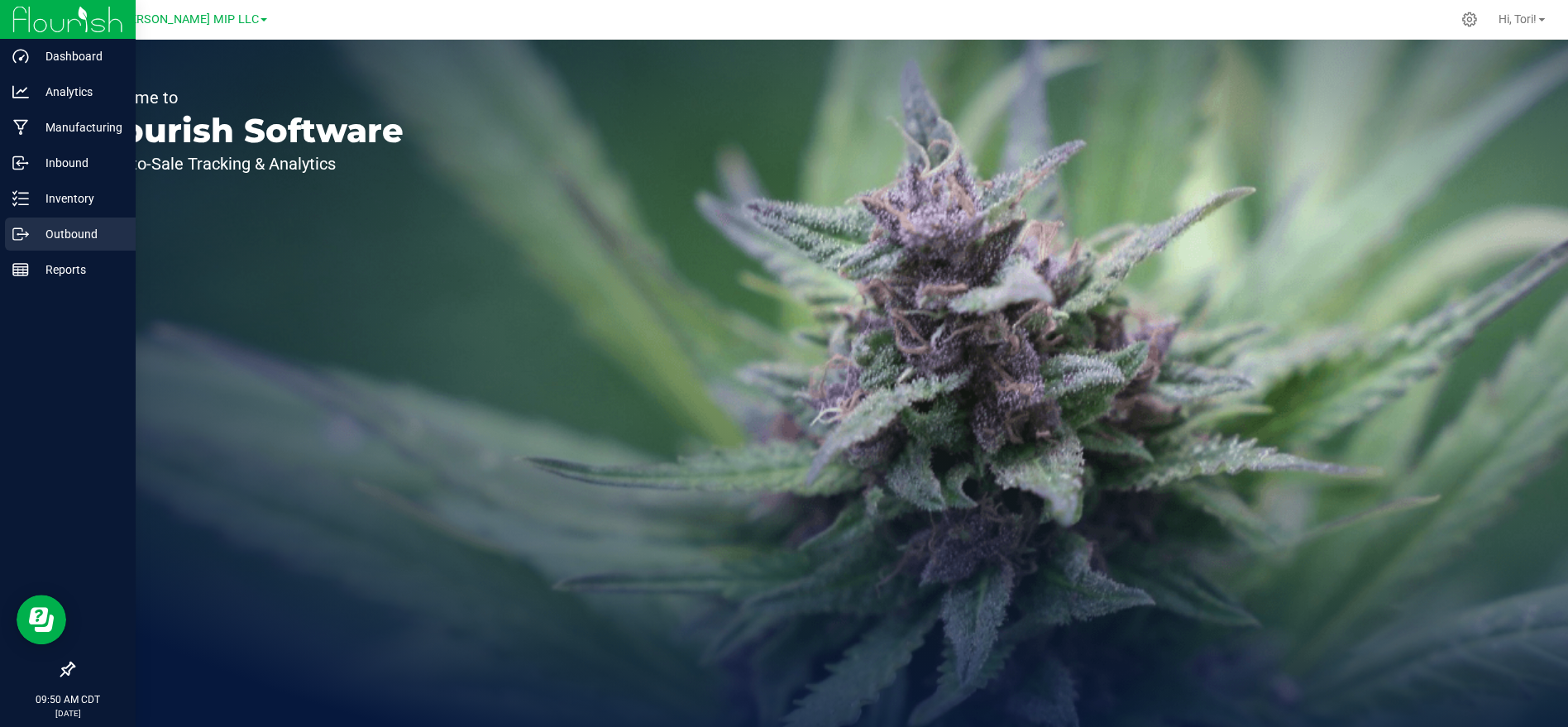
click at [24, 230] on icon at bounding box center [21, 234] width 16 height 16
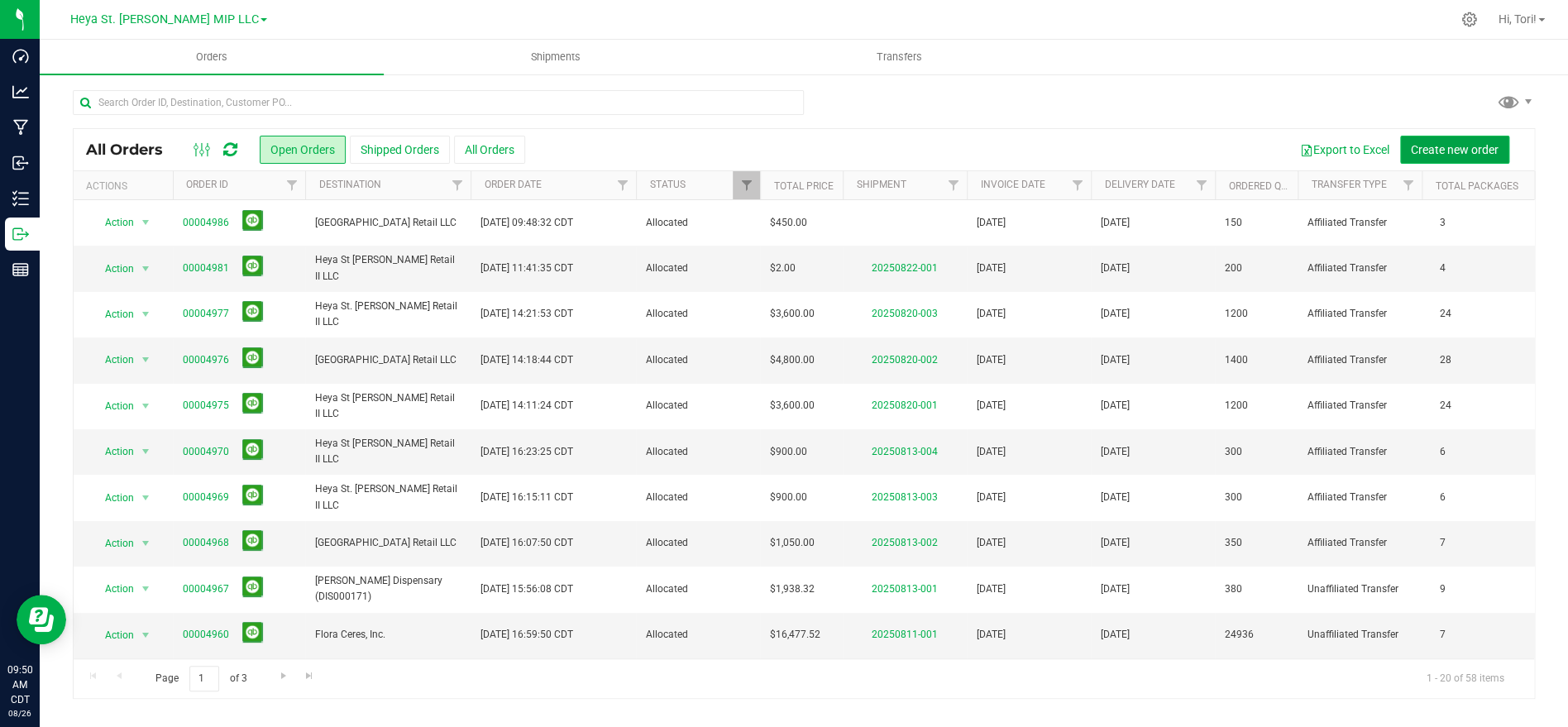
click at [1452, 141] on button "Create new order" at bounding box center [1455, 150] width 109 height 28
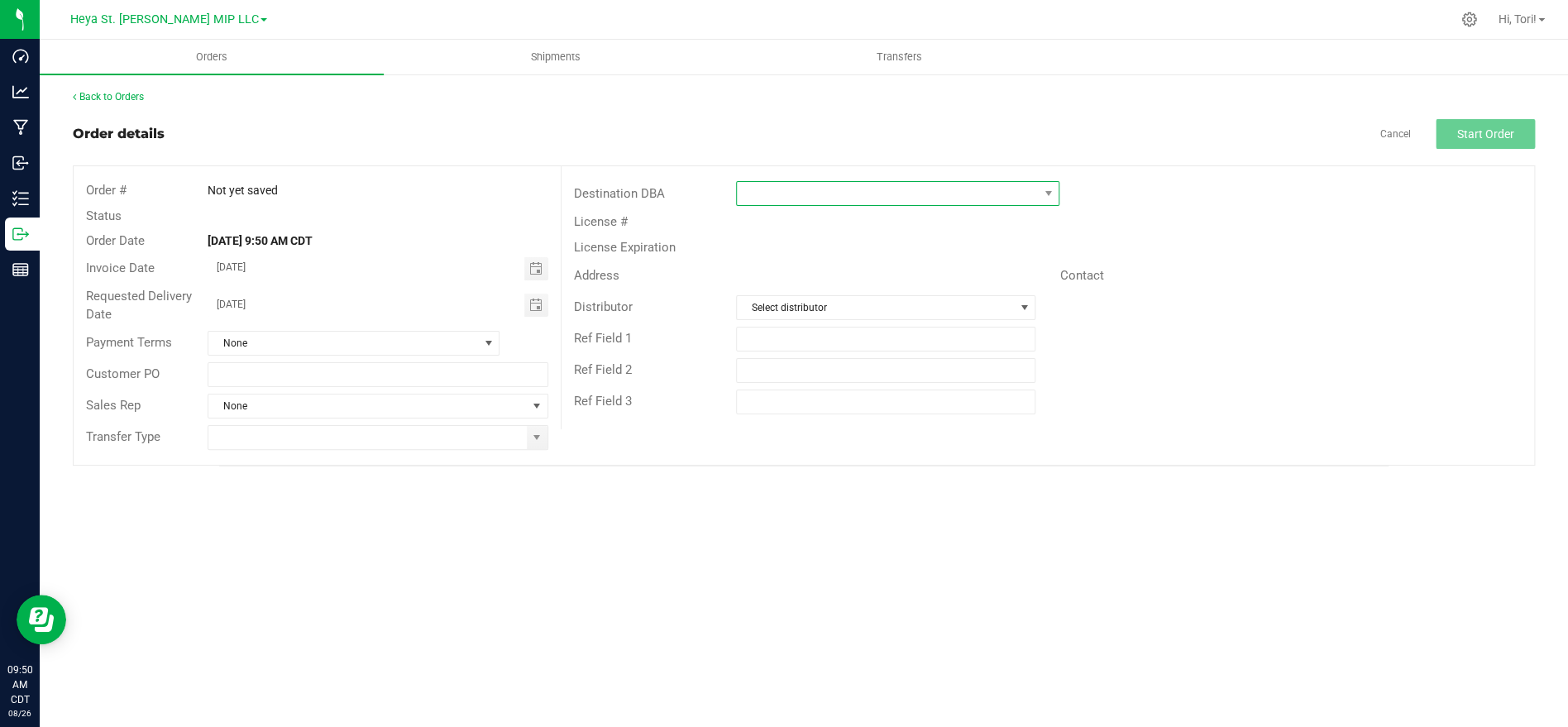
click at [988, 203] on span at bounding box center [897, 193] width 324 height 24
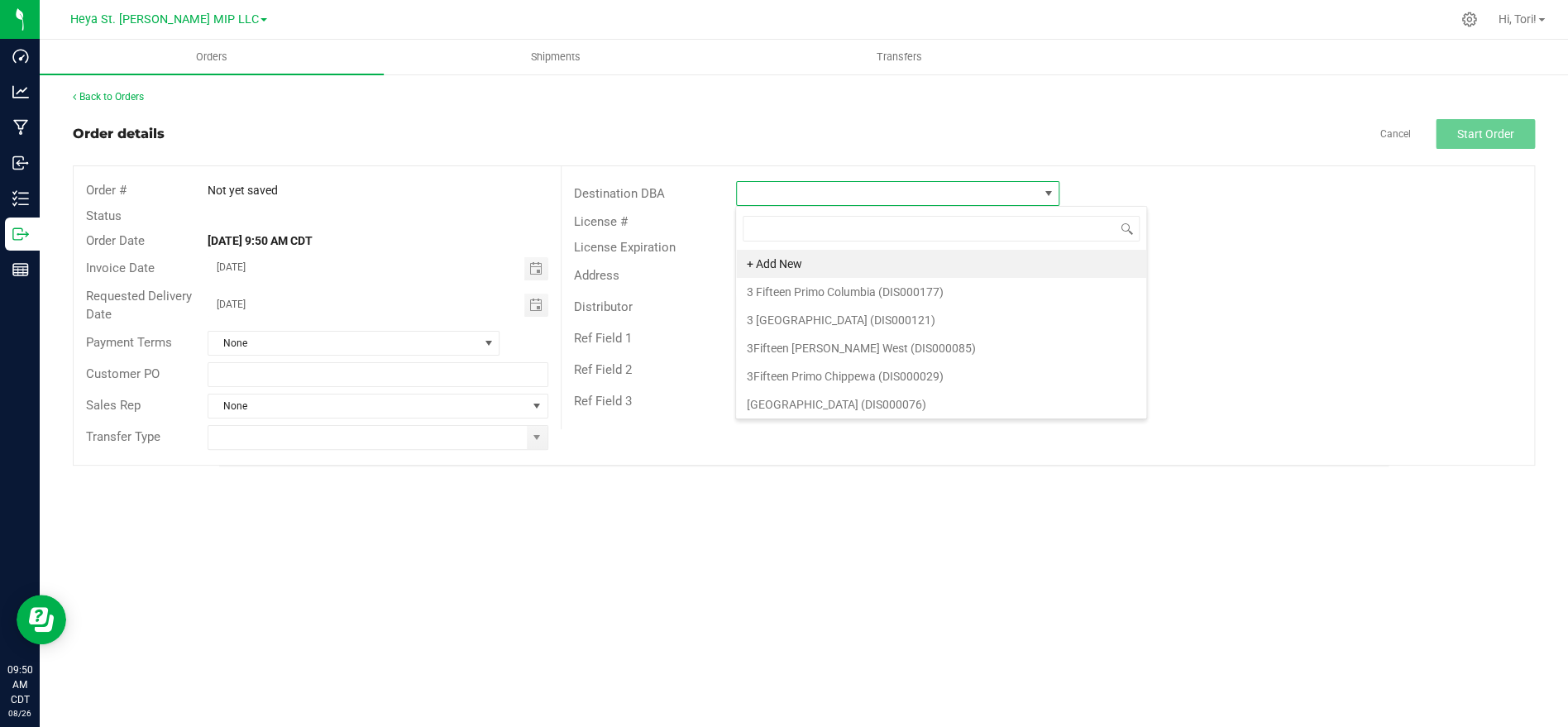
scroll to position [24, 323]
type input "Heya St"
click at [958, 274] on li "Heya St [PERSON_NAME] MIP LLC (MAN000084)" at bounding box center [896, 264] width 322 height 28
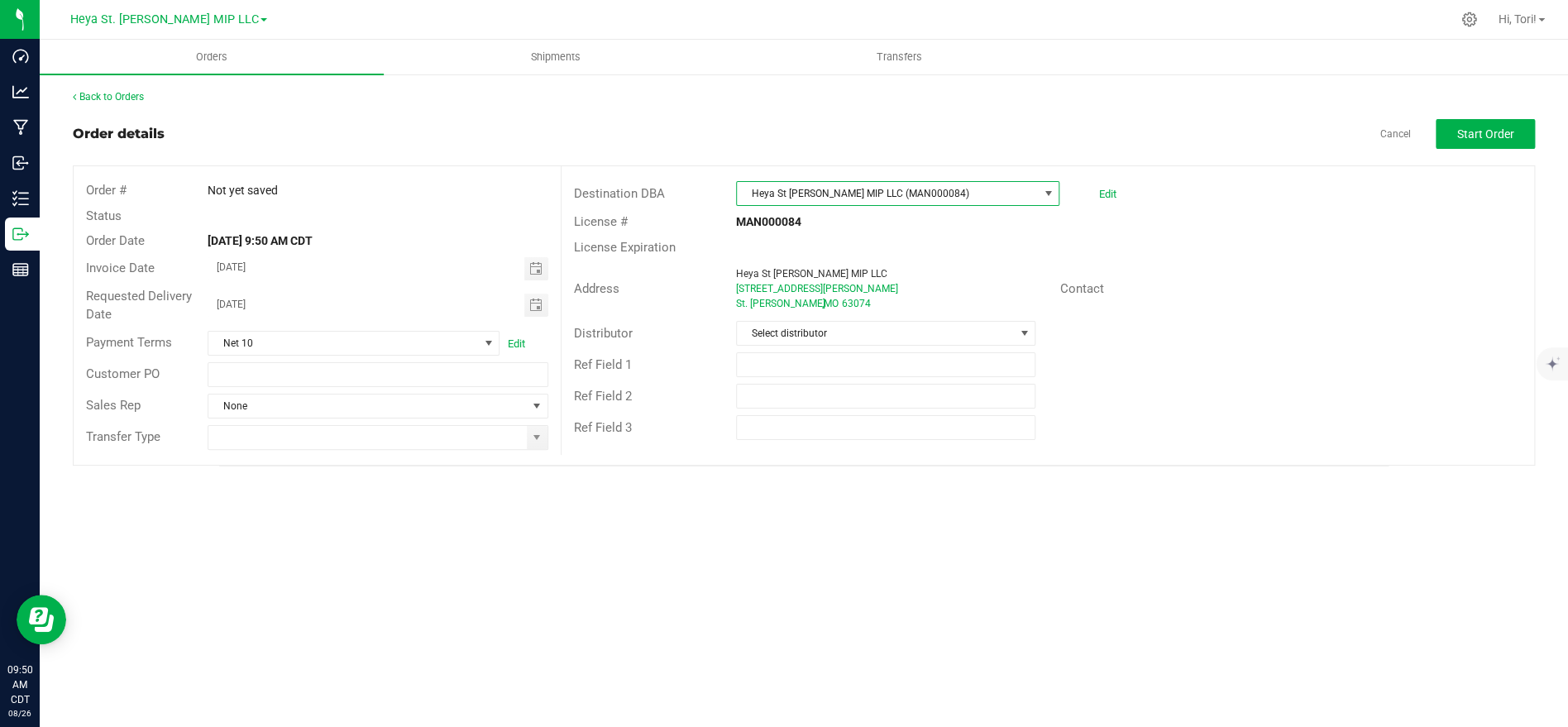
click at [926, 200] on span "Heya St [PERSON_NAME] MIP LLC (MAN000084)" at bounding box center [887, 194] width 301 height 24
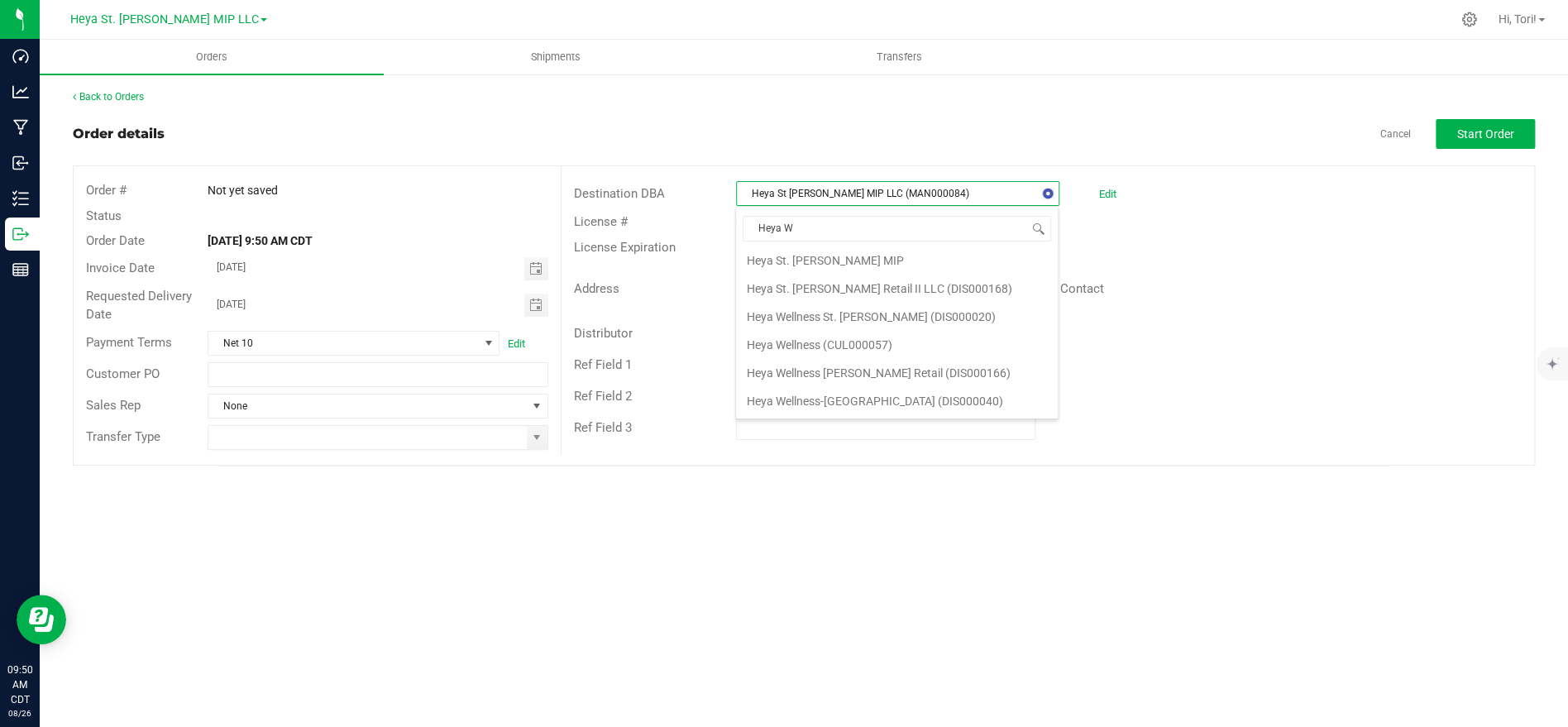
scroll to position [112, 0]
type input "Heya Well"
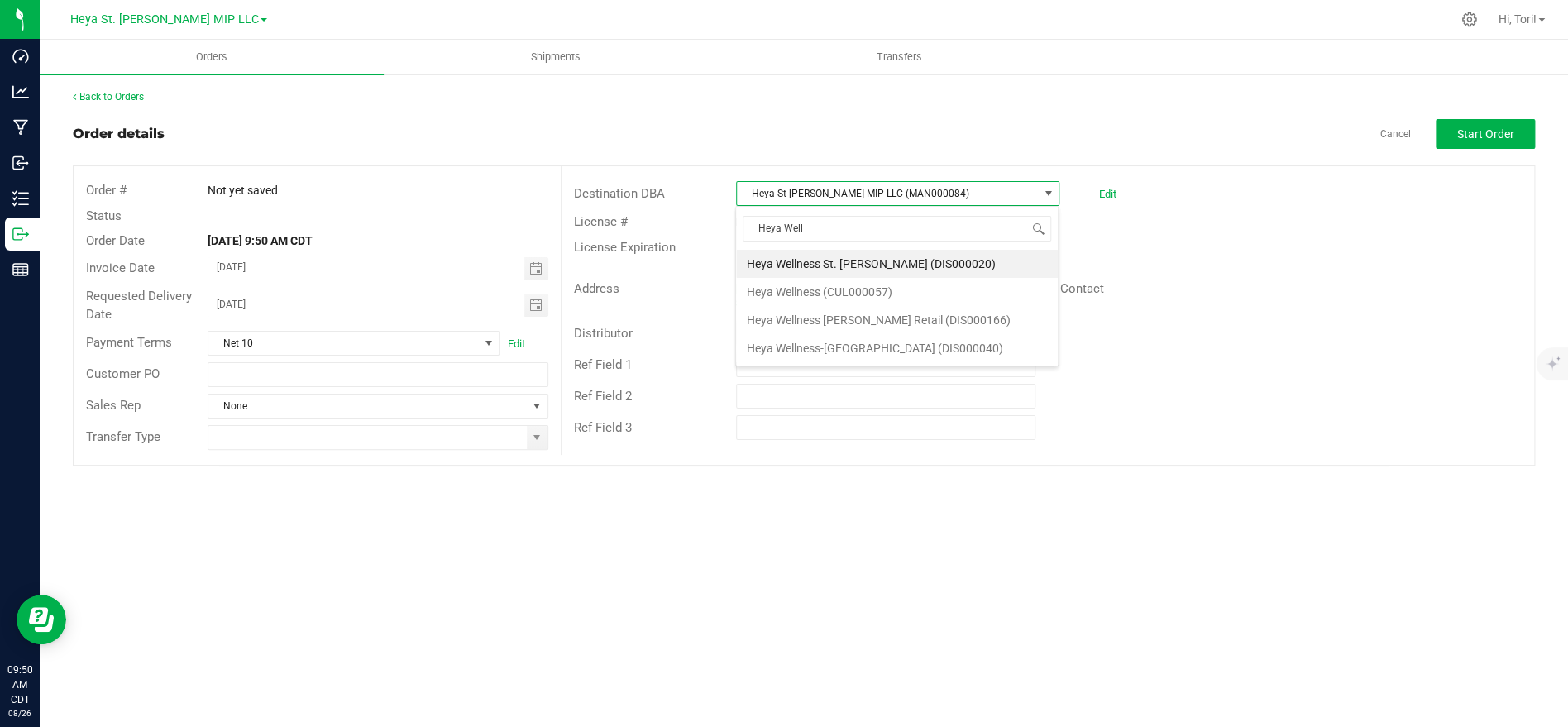
scroll to position [0, 0]
click at [917, 269] on li "Heya Wellness St. [PERSON_NAME] (DIS000020)" at bounding box center [896, 264] width 322 height 28
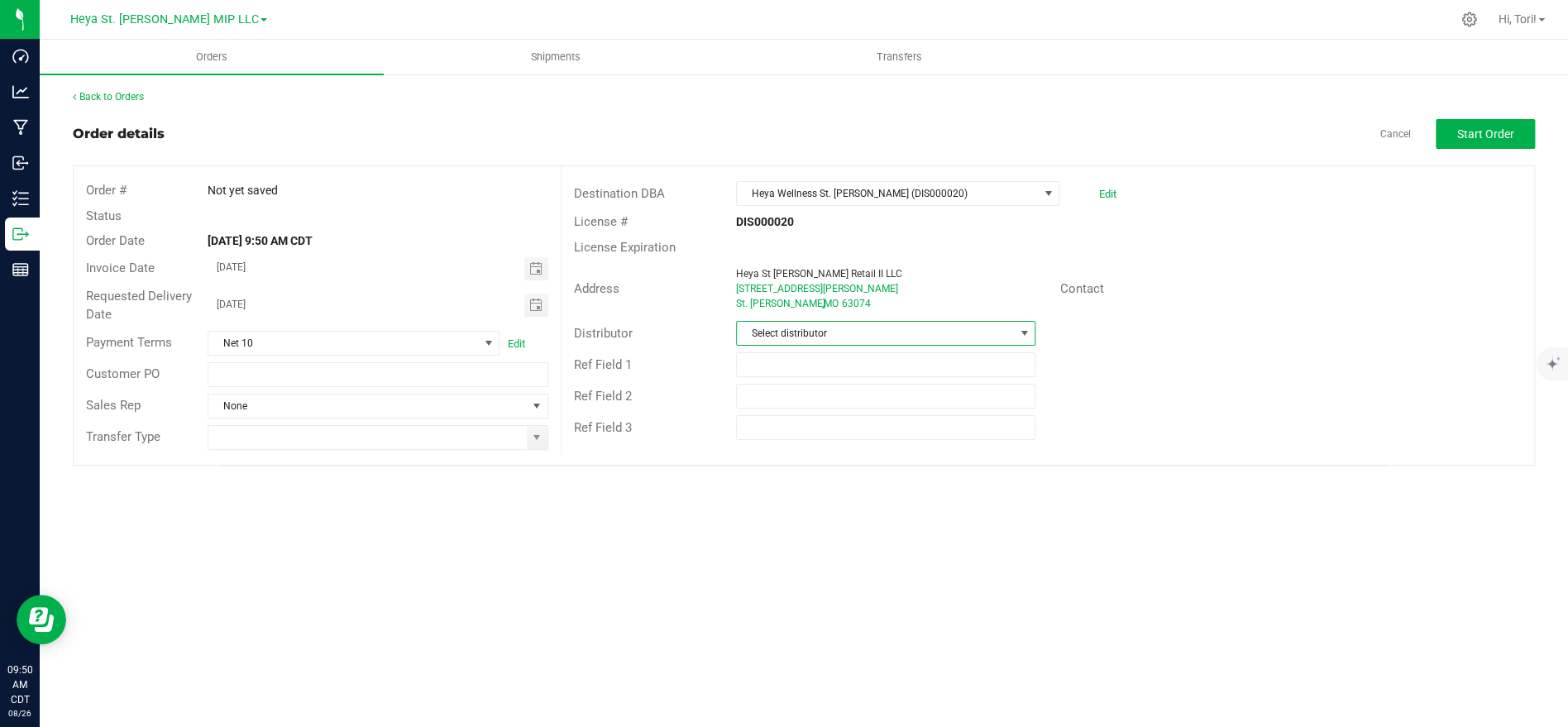
click at [880, 335] on span "Select distributor" at bounding box center [876, 334] width 277 height 24
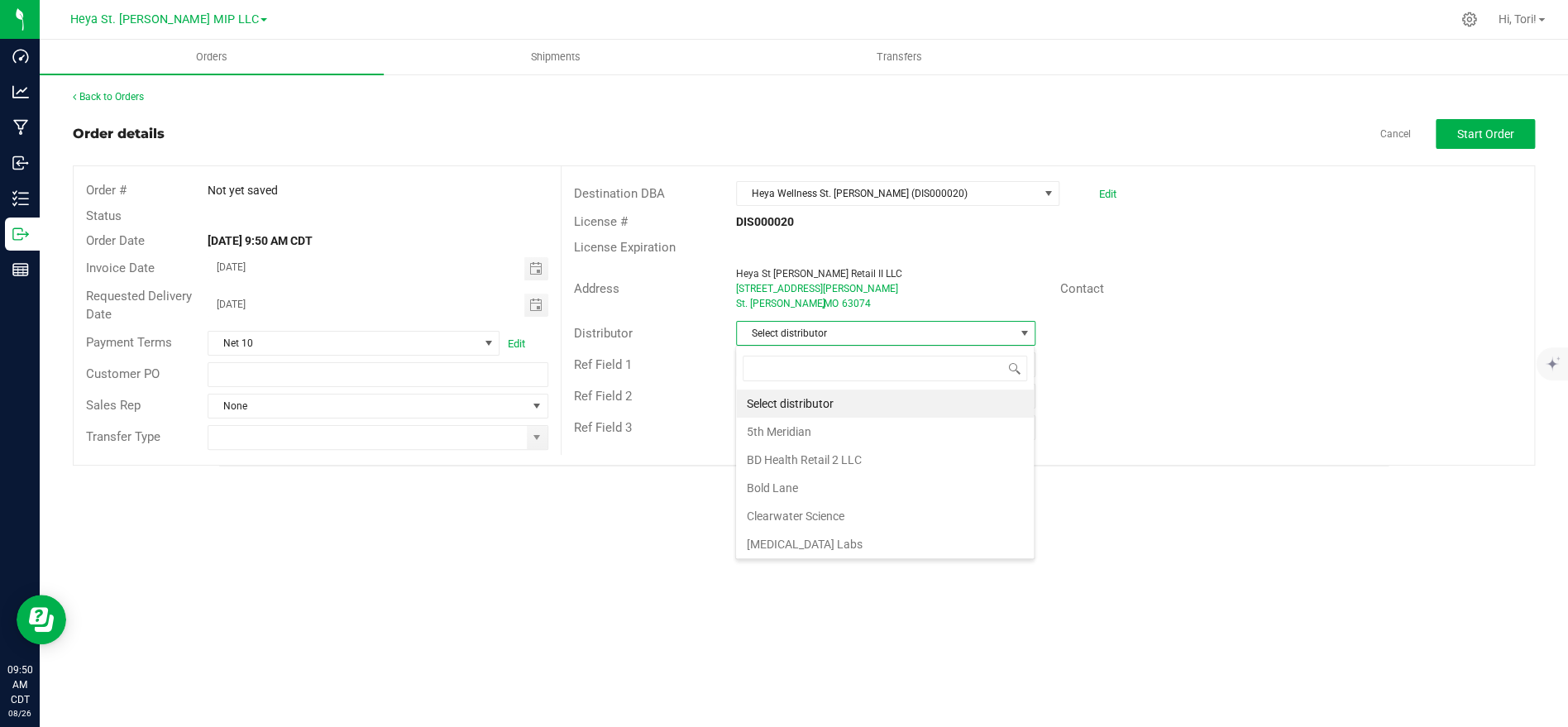
scroll to position [24, 298]
type input "heya"
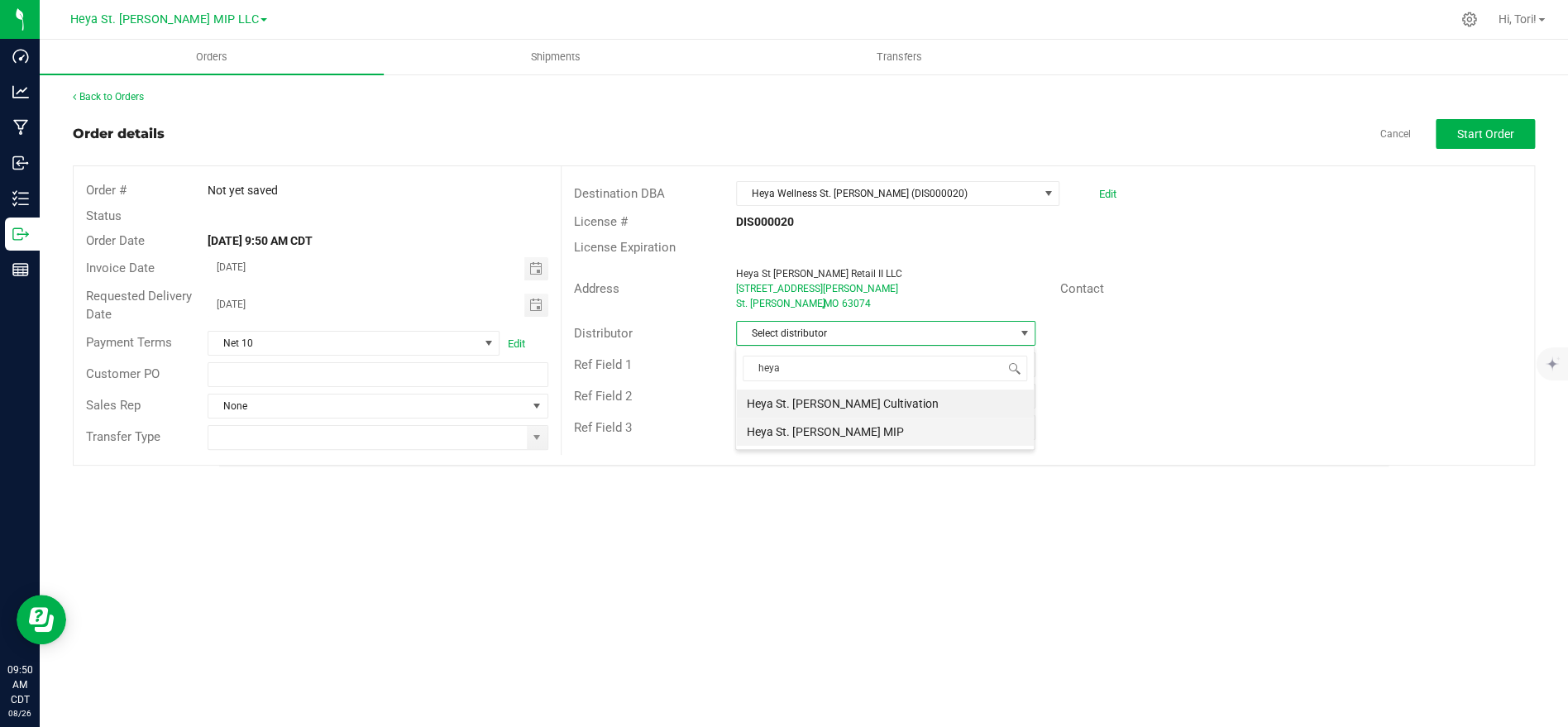
click at [840, 429] on li "Heya St. [PERSON_NAME] MIP" at bounding box center [885, 431] width 297 height 28
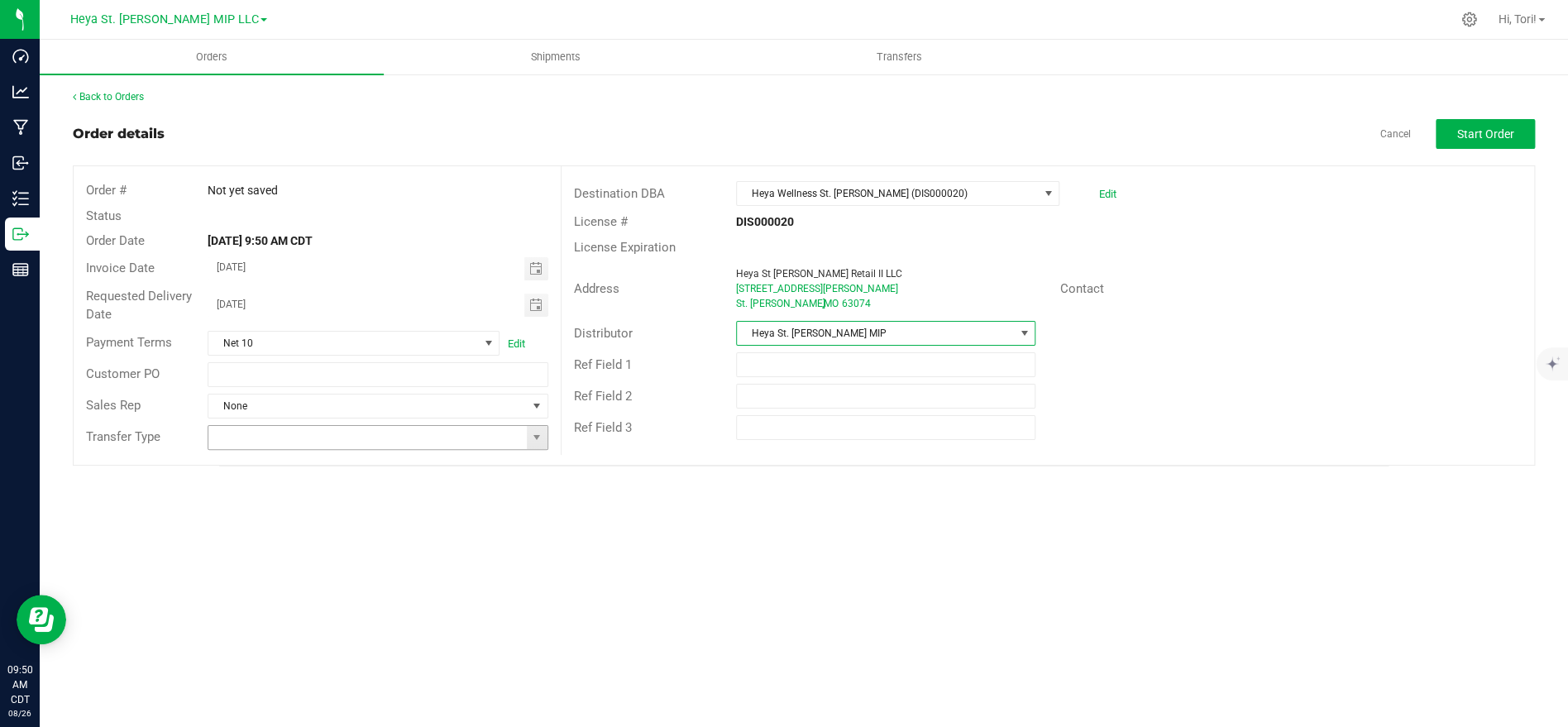
click at [350, 446] on input at bounding box center [367, 438] width 317 height 24
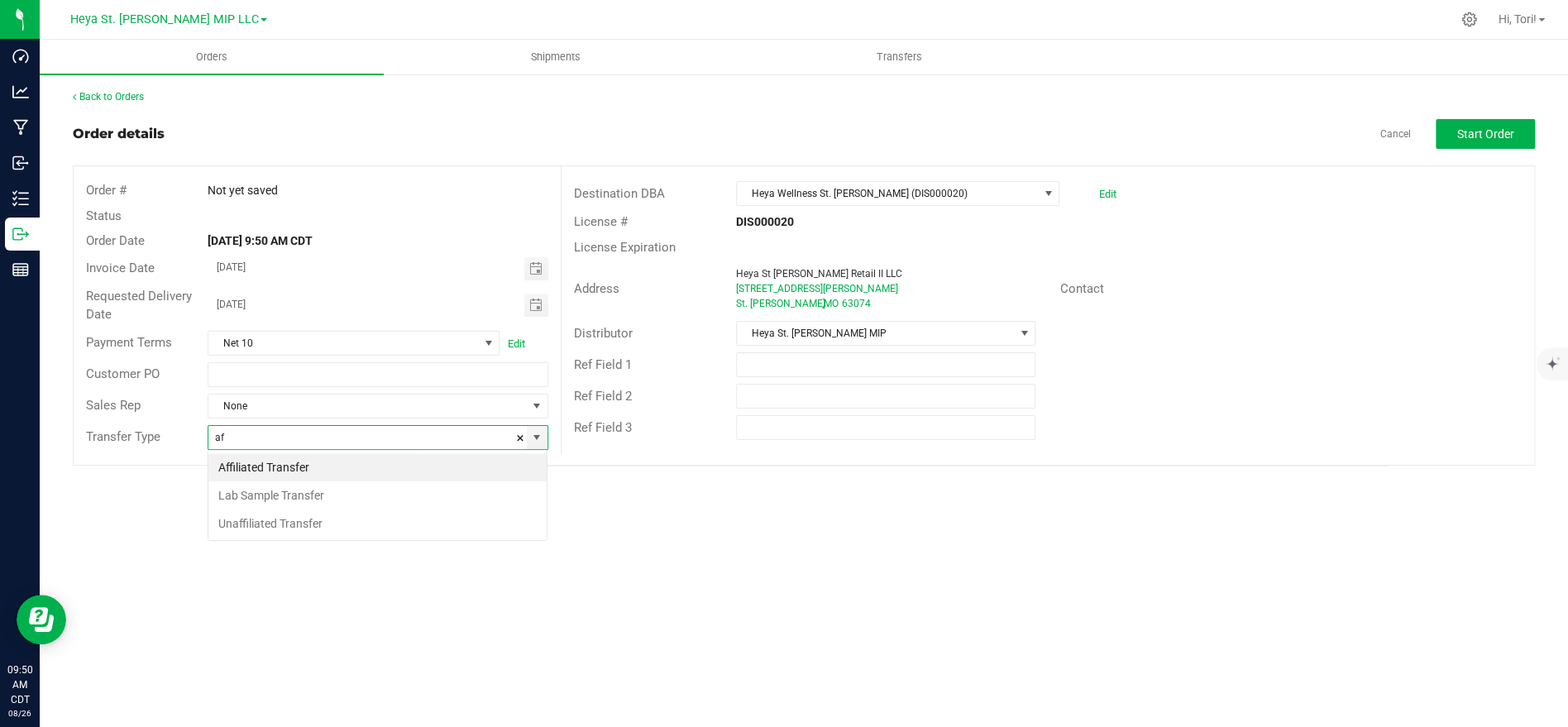
scroll to position [24, 339]
click at [294, 473] on li "Affiliated Transfer" at bounding box center [377, 467] width 338 height 28
click at [534, 308] on span "Toggle calendar" at bounding box center [535, 305] width 14 height 14
type input "Affiliated Transfer"
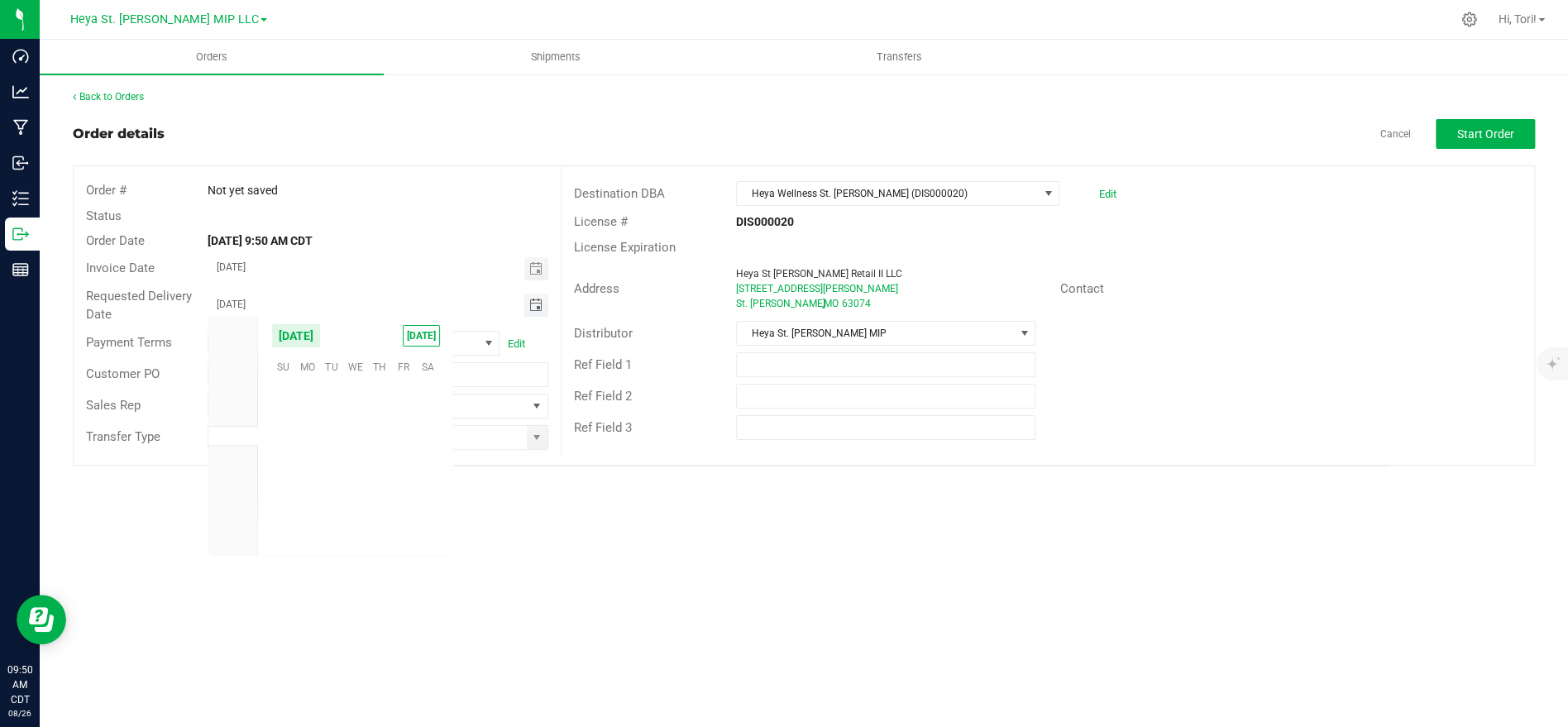
scroll to position [267994, 0]
click at [402, 338] on span "[DATE]" at bounding box center [421, 336] width 37 height 22
type input "[DATE]"
click at [532, 270] on span "Toggle calendar" at bounding box center [535, 268] width 14 height 14
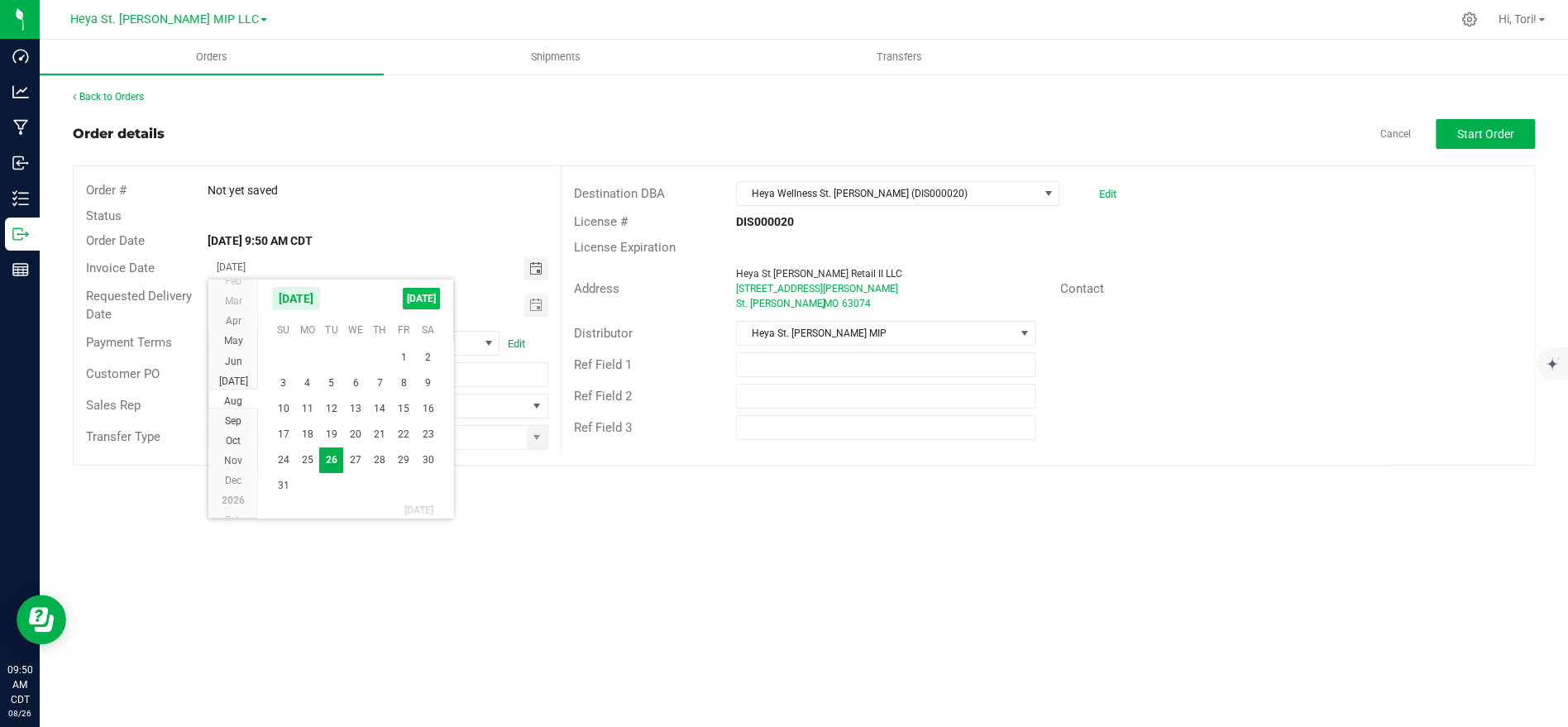
click at [411, 302] on span "[DATE]" at bounding box center [421, 299] width 37 height 22
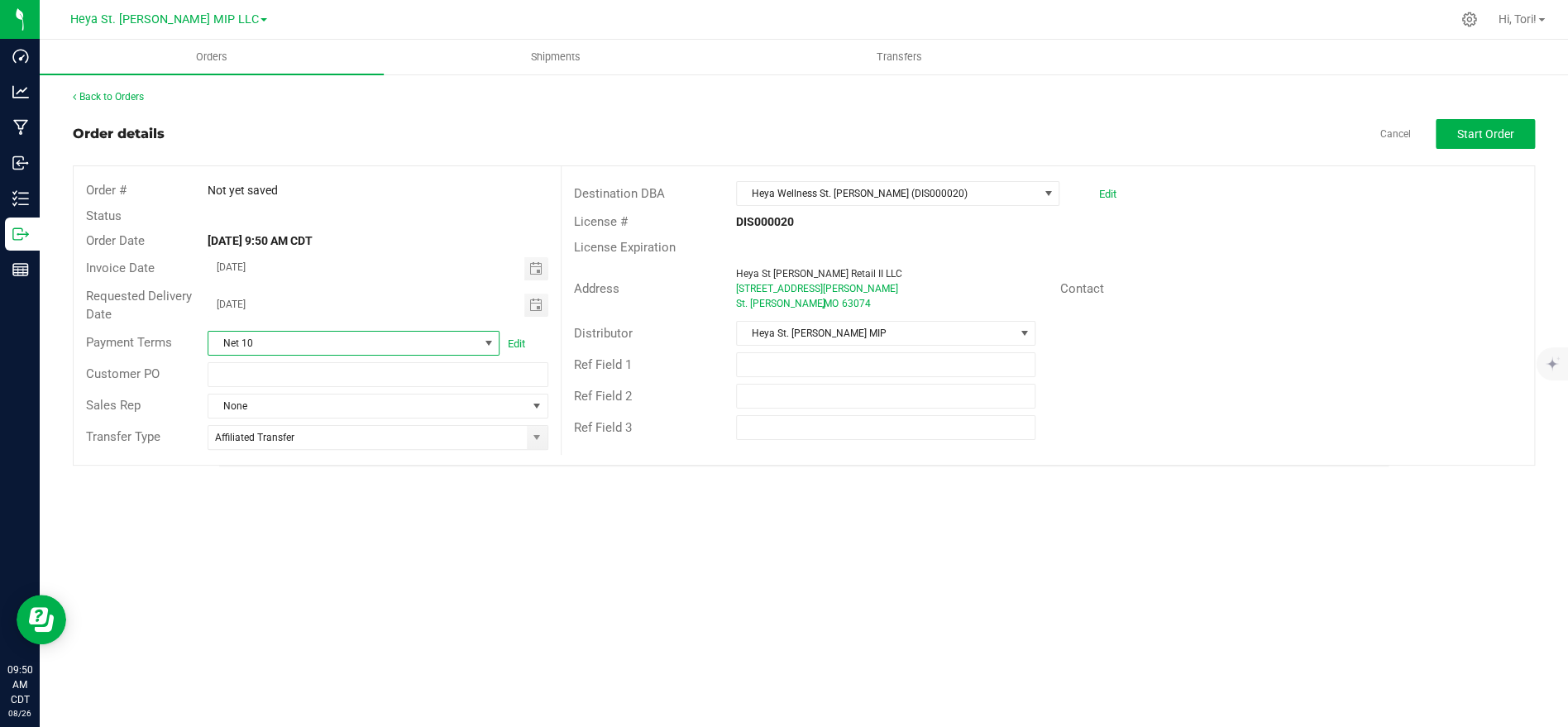
click at [493, 346] on span at bounding box center [488, 343] width 14 height 14
click at [354, 467] on li "NET 30" at bounding box center [353, 468] width 290 height 28
click at [1498, 122] on button "Start Order" at bounding box center [1485, 133] width 99 height 30
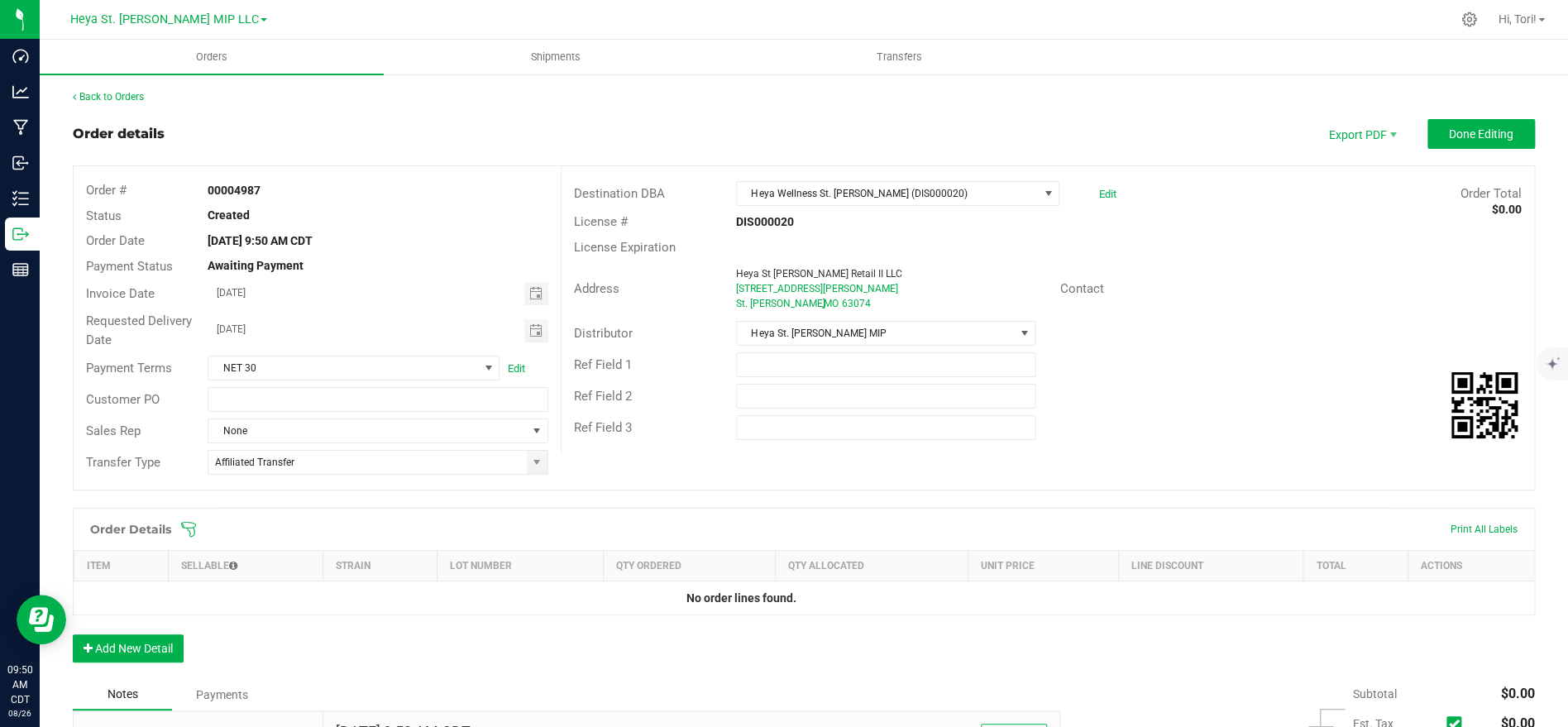
click at [191, 528] on icon at bounding box center [189, 529] width 16 height 16
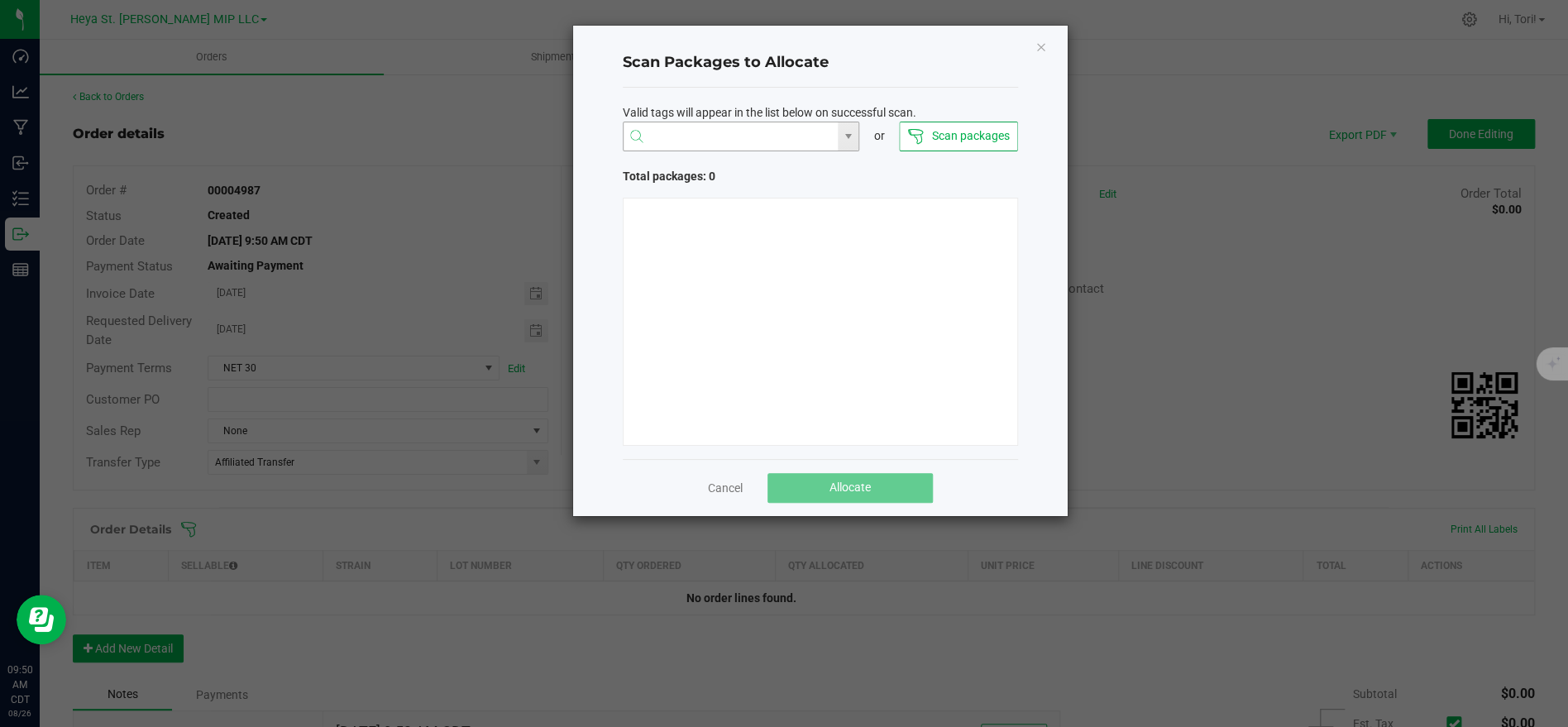
click at [714, 137] on input "NO DATA FOUND" at bounding box center [731, 137] width 215 height 30
click at [722, 167] on li "1A40C03000009CD000006046" at bounding box center [740, 169] width 236 height 28
type input "1A40C03000009CD000006046"
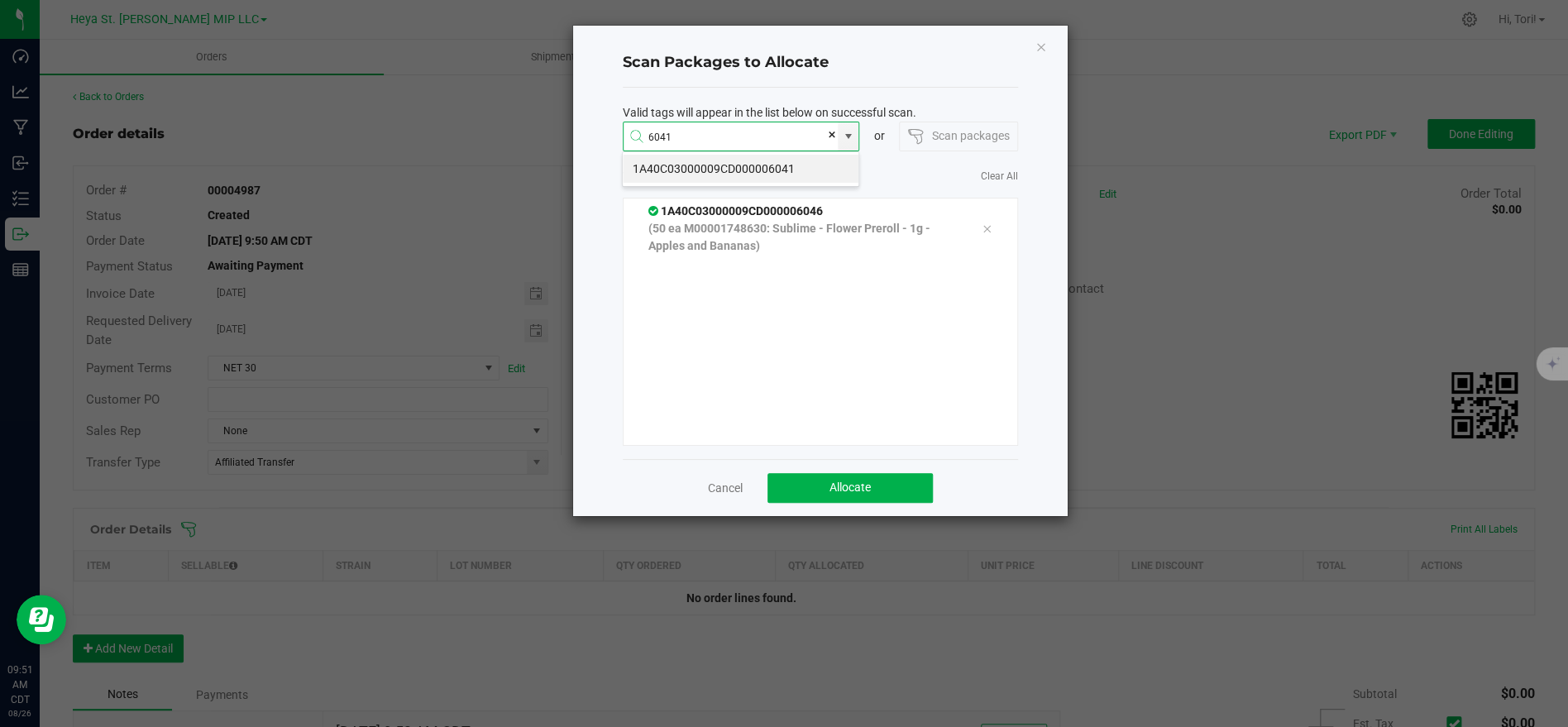
click at [746, 175] on li "1A40C03000009CD000006041" at bounding box center [740, 169] width 236 height 28
type input "1A40C03000009CD000006041"
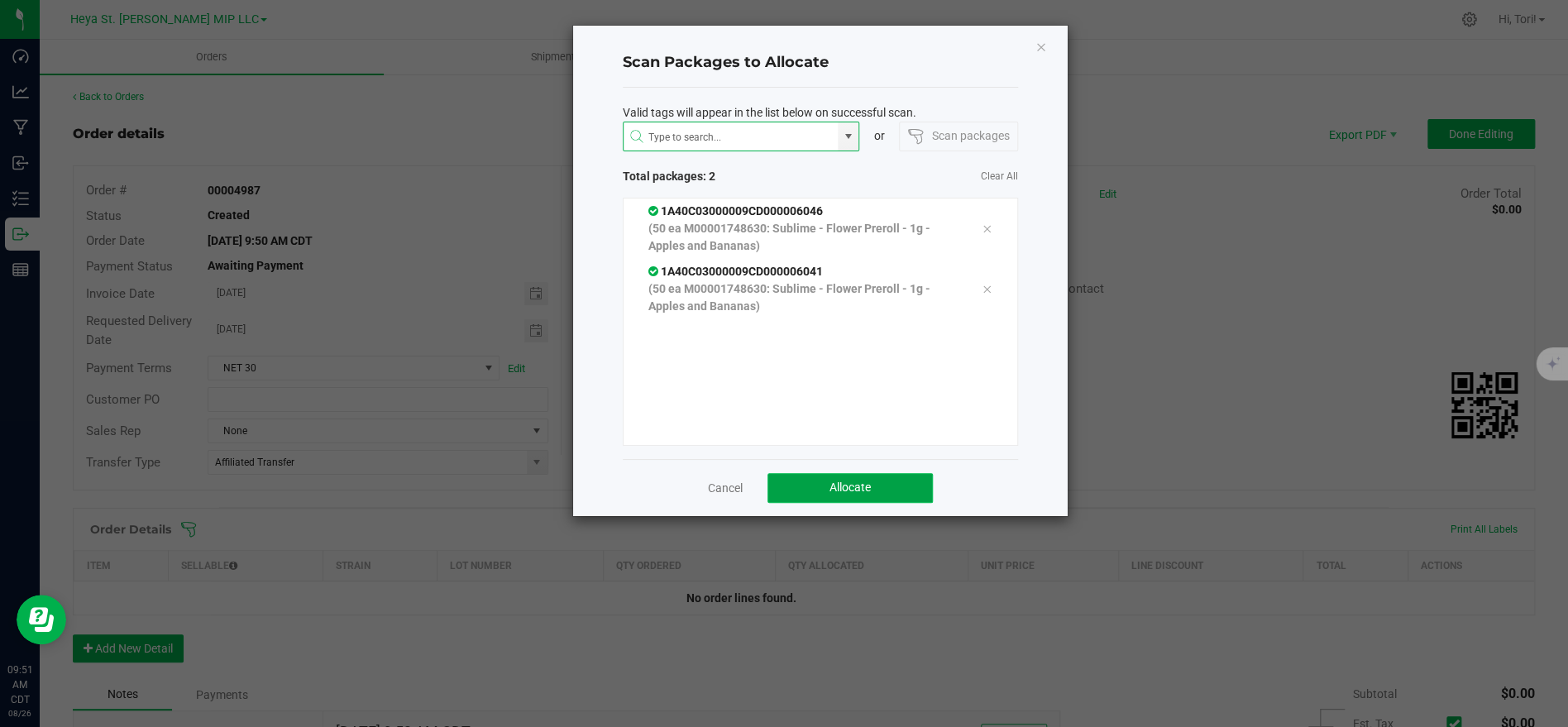
click at [853, 480] on span "Allocate" at bounding box center [850, 487] width 42 height 14
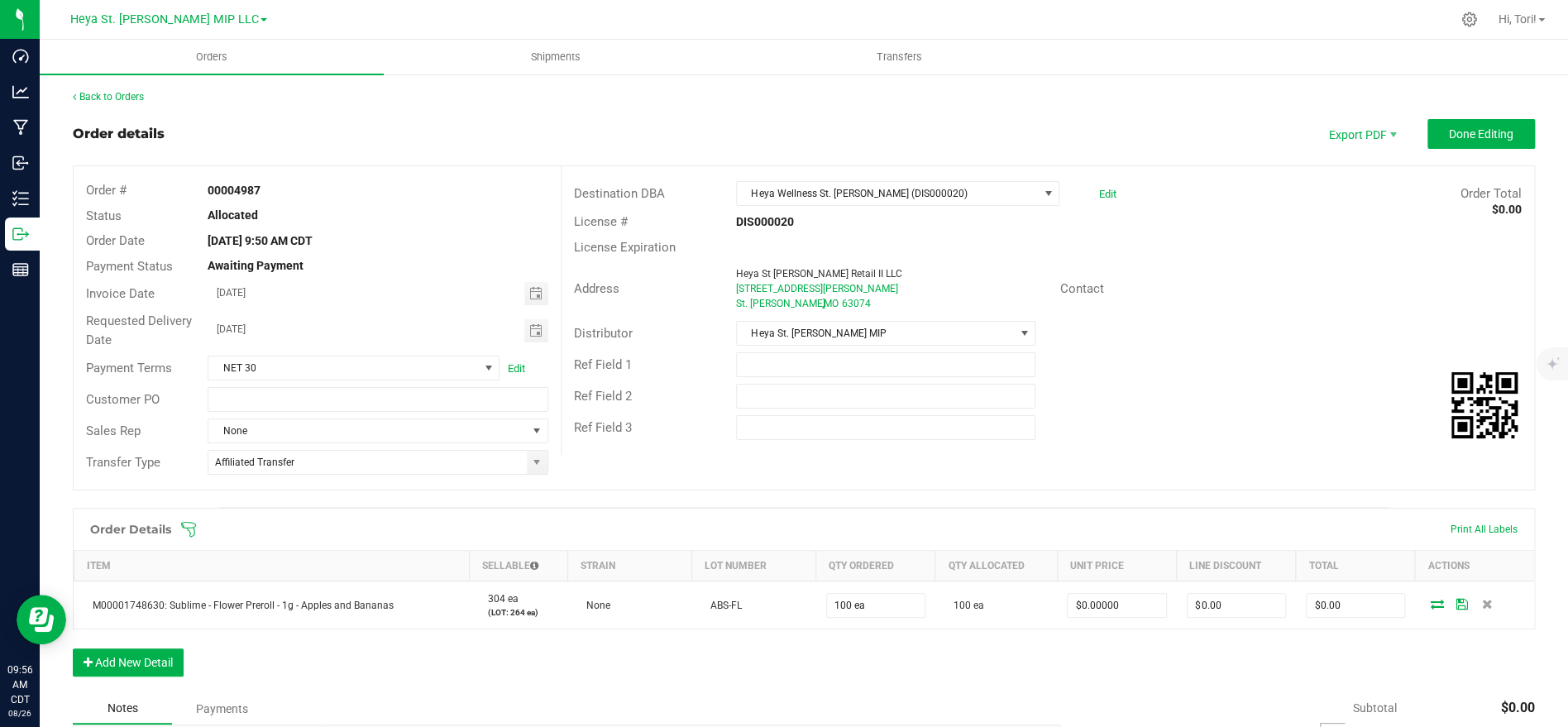
click at [184, 528] on icon at bounding box center [189, 529] width 16 height 16
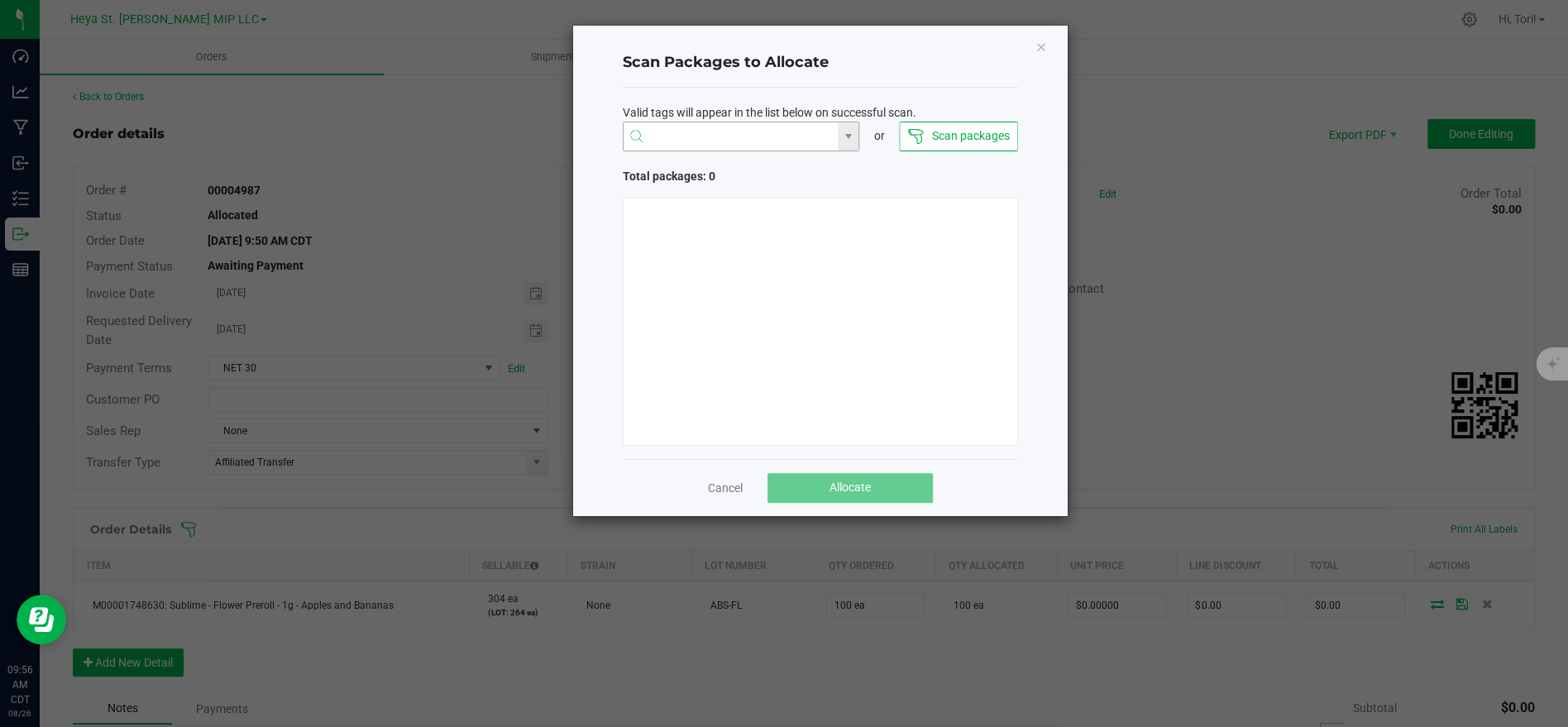
click at [701, 135] on input "NO DATA FOUND" at bounding box center [731, 137] width 215 height 30
click at [723, 170] on li "1A40C03000009CD000003141" at bounding box center [740, 169] width 236 height 28
type input "1A40C03000009CD000003141"
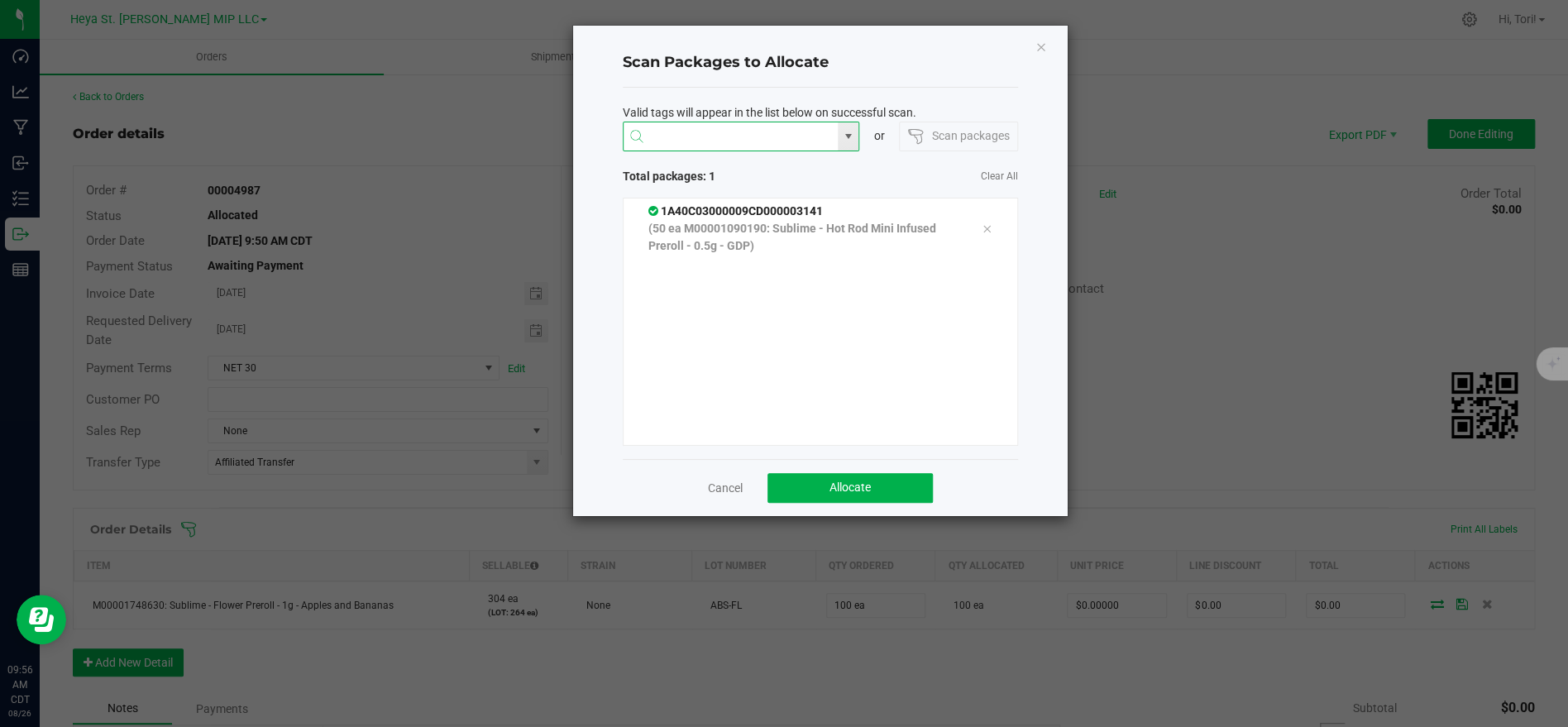
click at [721, 137] on input at bounding box center [731, 137] width 215 height 30
click at [729, 163] on li "1A40C03000009CD000003198" at bounding box center [740, 169] width 236 height 28
type input "1A40C03000009CD000003198"
click at [813, 481] on button "Allocate" at bounding box center [850, 488] width 165 height 30
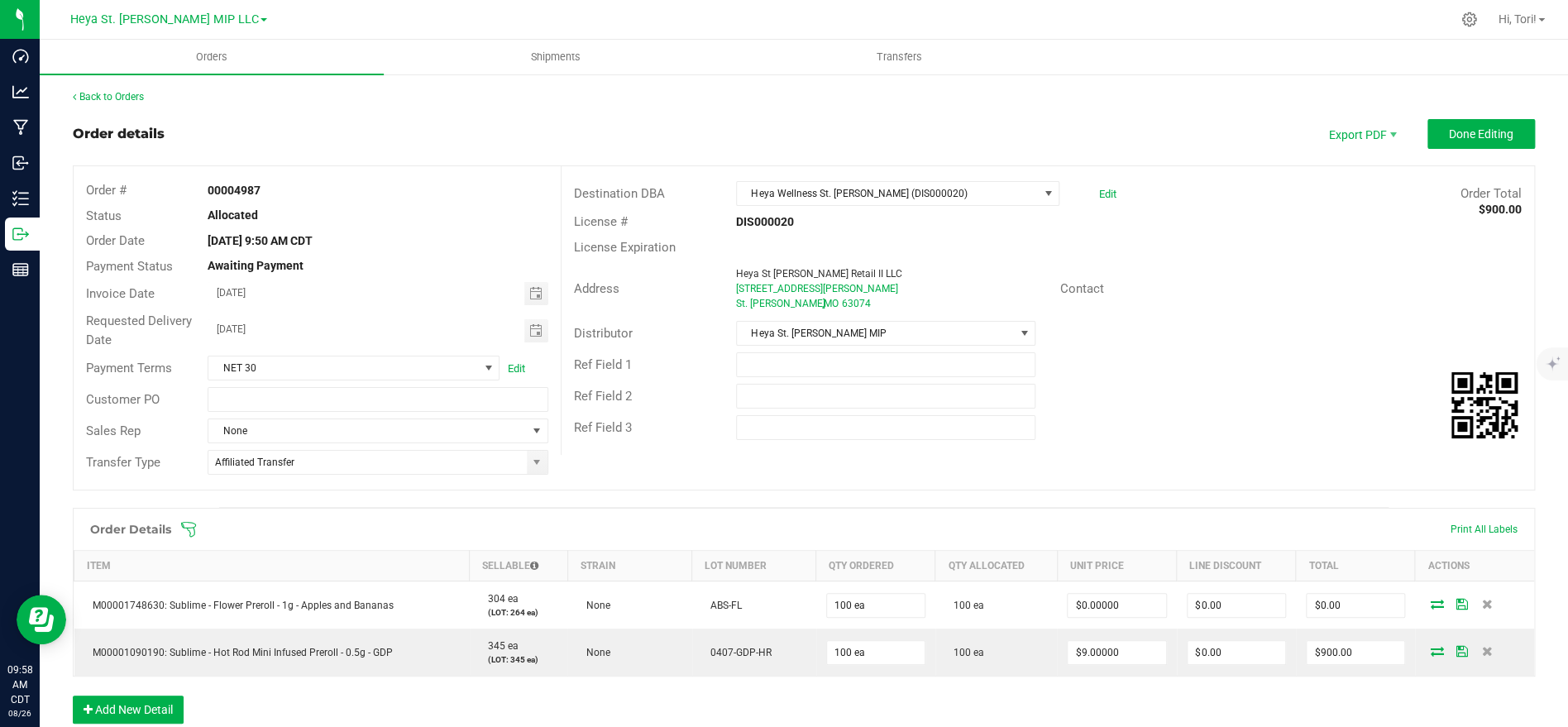
click at [199, 525] on span at bounding box center [911, 529] width 1462 height 16
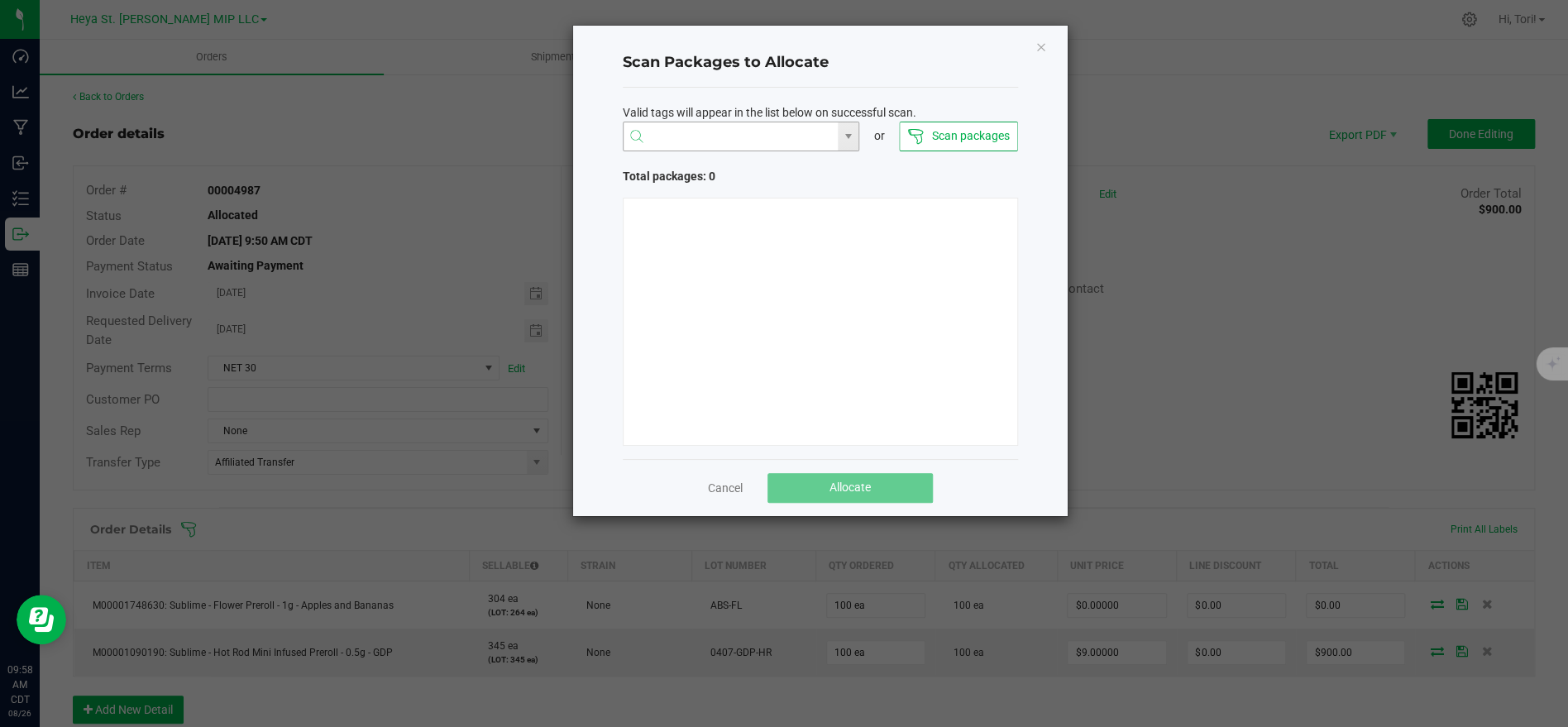
click at [787, 138] on input "NO DATA FOUND" at bounding box center [731, 137] width 215 height 30
click at [800, 170] on li "1A40C03000009CD000003786" at bounding box center [740, 169] width 236 height 28
type input "1A40C03000009CD000003786"
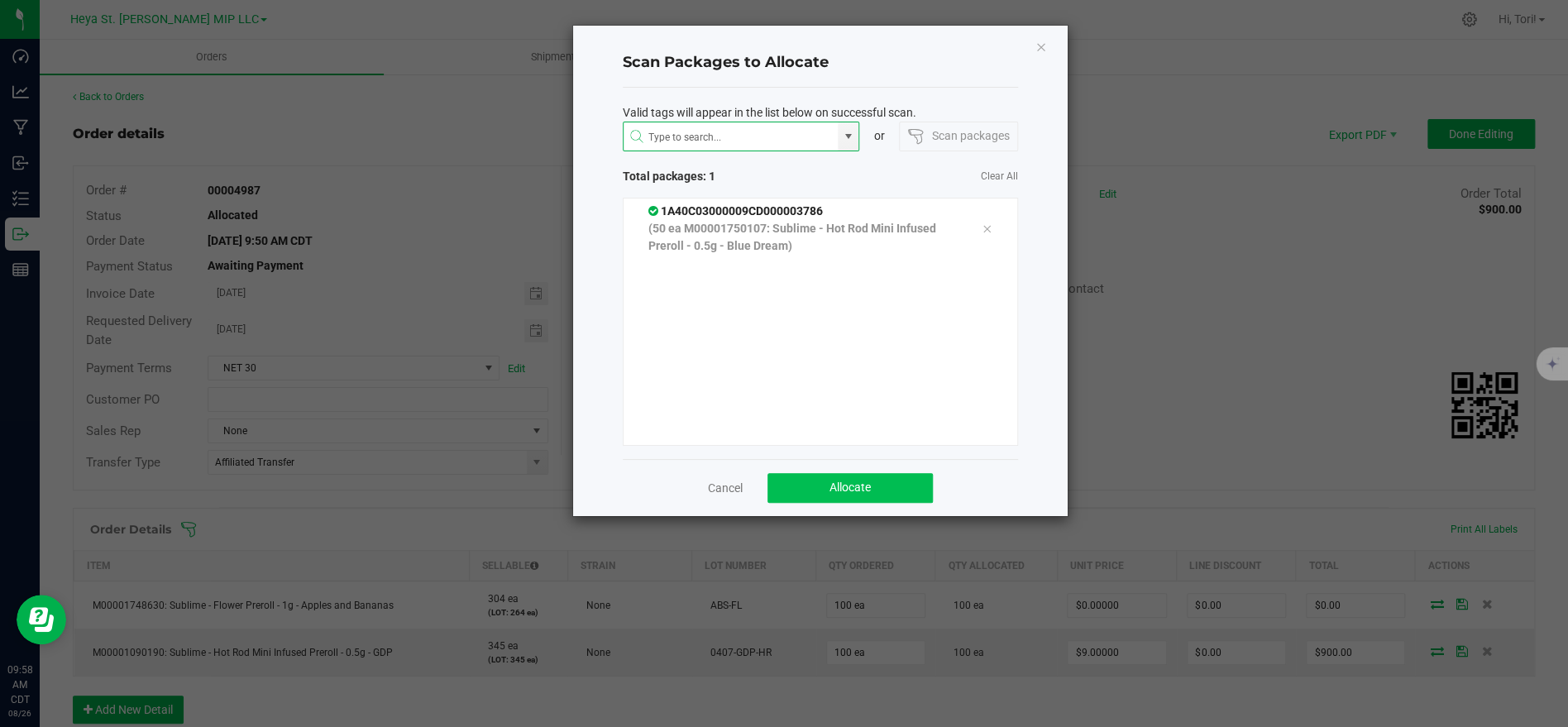
click at [919, 498] on div "Cancel Allocate" at bounding box center [820, 487] width 395 height 57
click at [917, 495] on button "Allocate" at bounding box center [850, 488] width 165 height 30
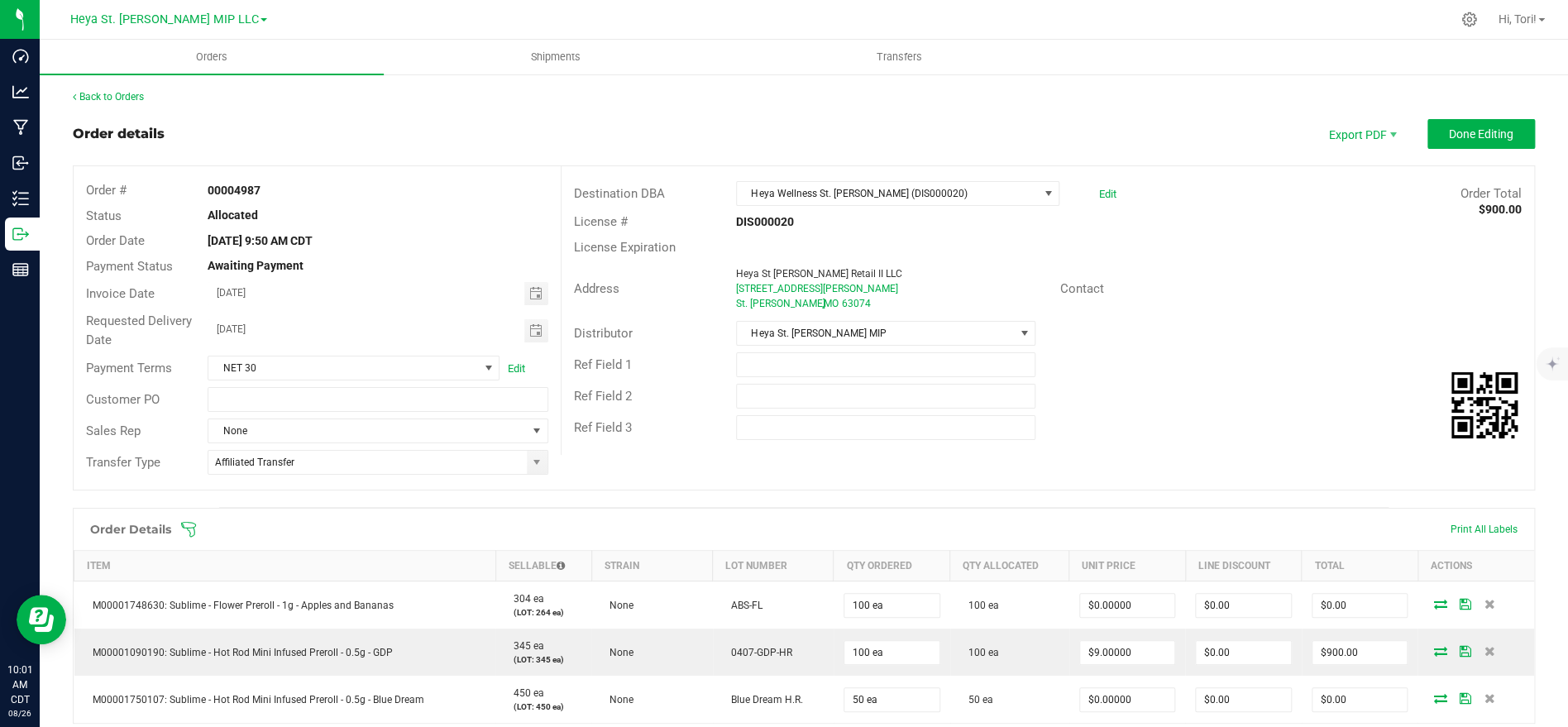
click at [181, 524] on icon at bounding box center [189, 529] width 16 height 16
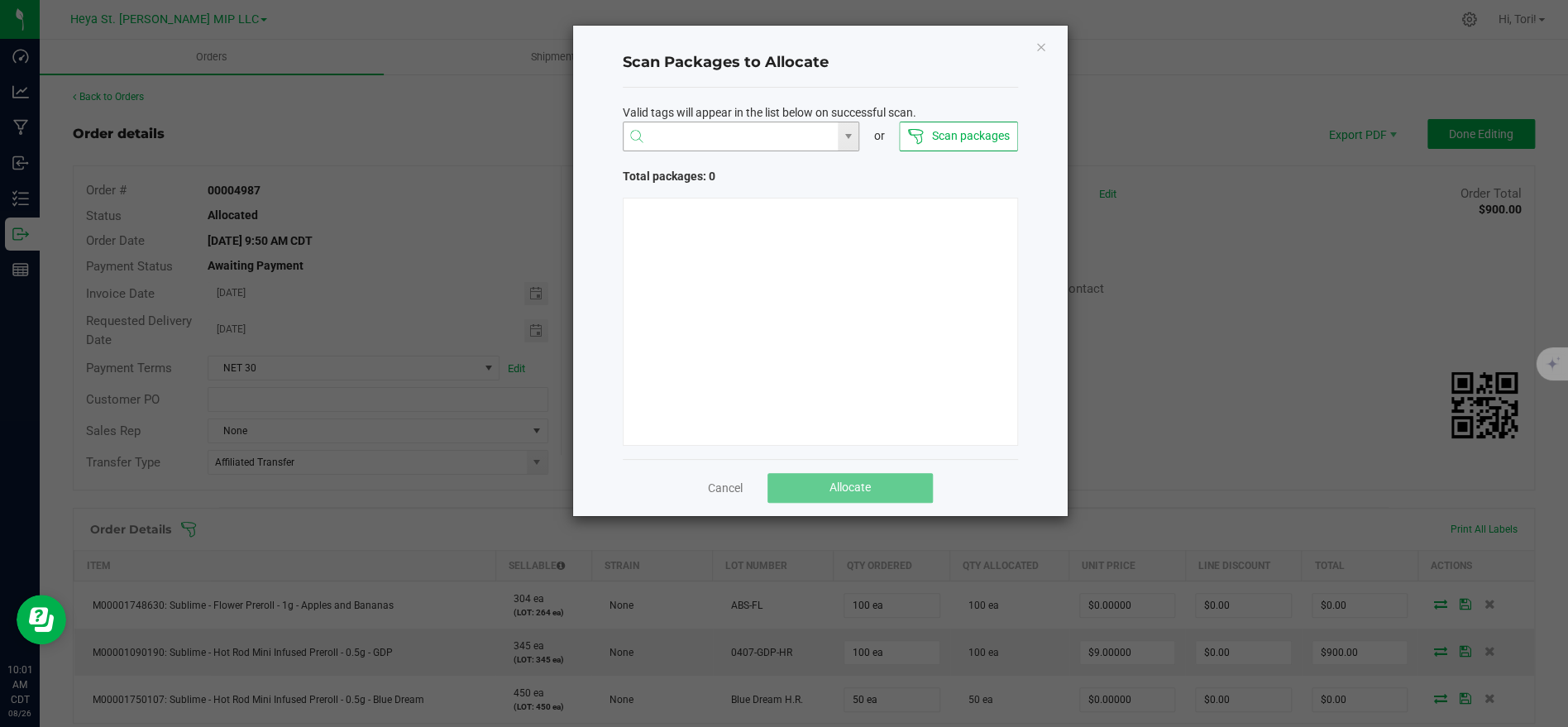
click at [699, 128] on input "NO DATA FOUND" at bounding box center [731, 137] width 215 height 30
click at [711, 170] on li "1A40C03000009CD000001494" at bounding box center [740, 169] width 236 height 28
type input "1A40C03000009CD000001494"
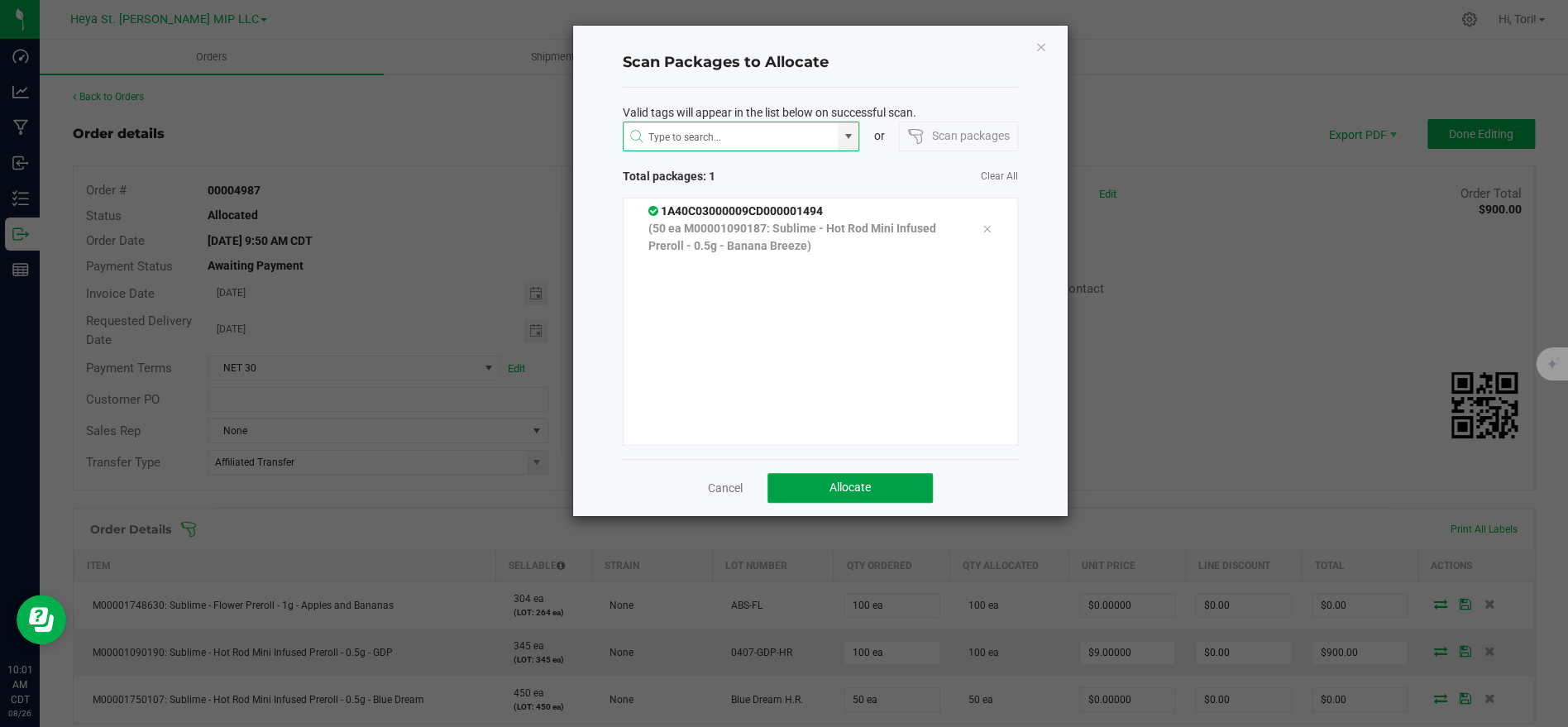
click at [870, 491] on button "Allocate" at bounding box center [850, 488] width 165 height 30
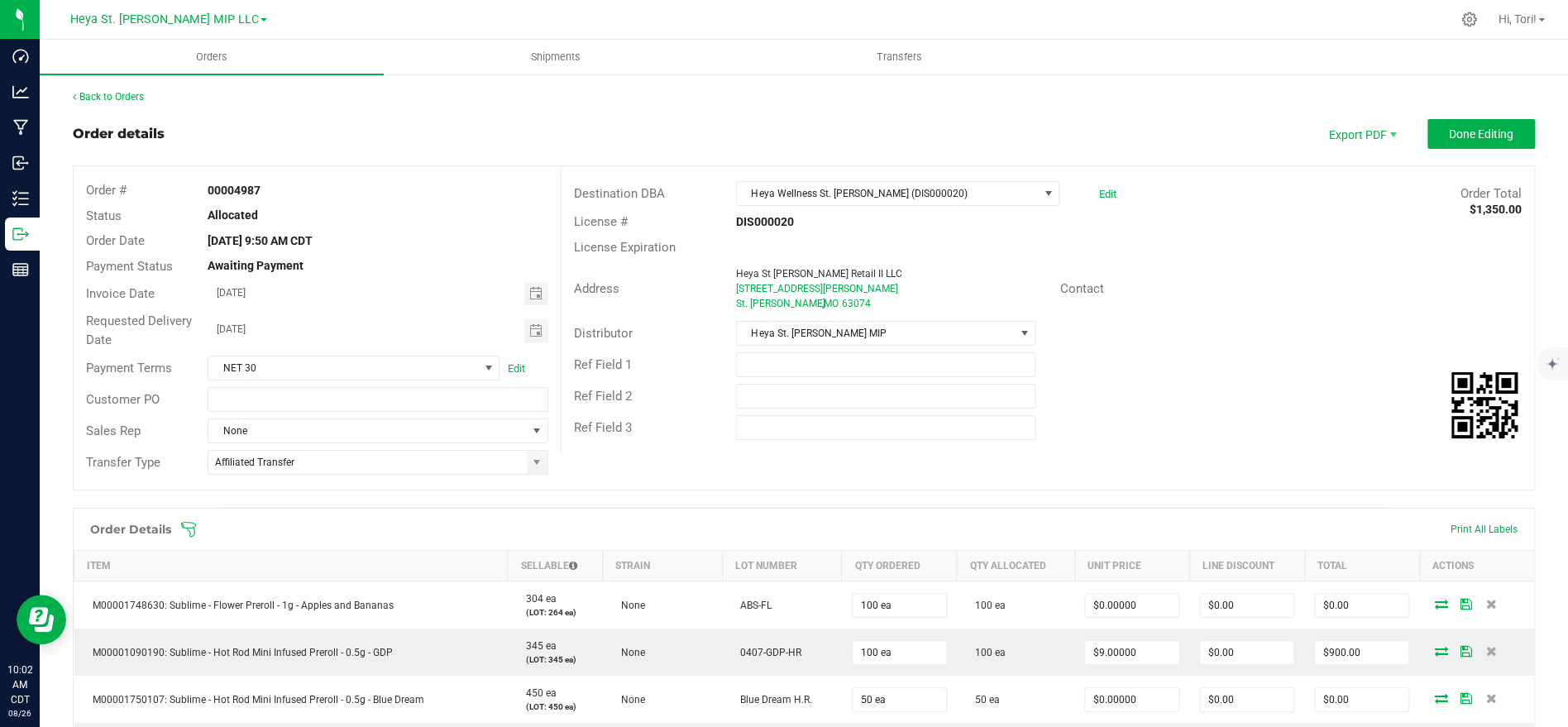
click at [189, 523] on icon at bounding box center [189, 529] width 16 height 16
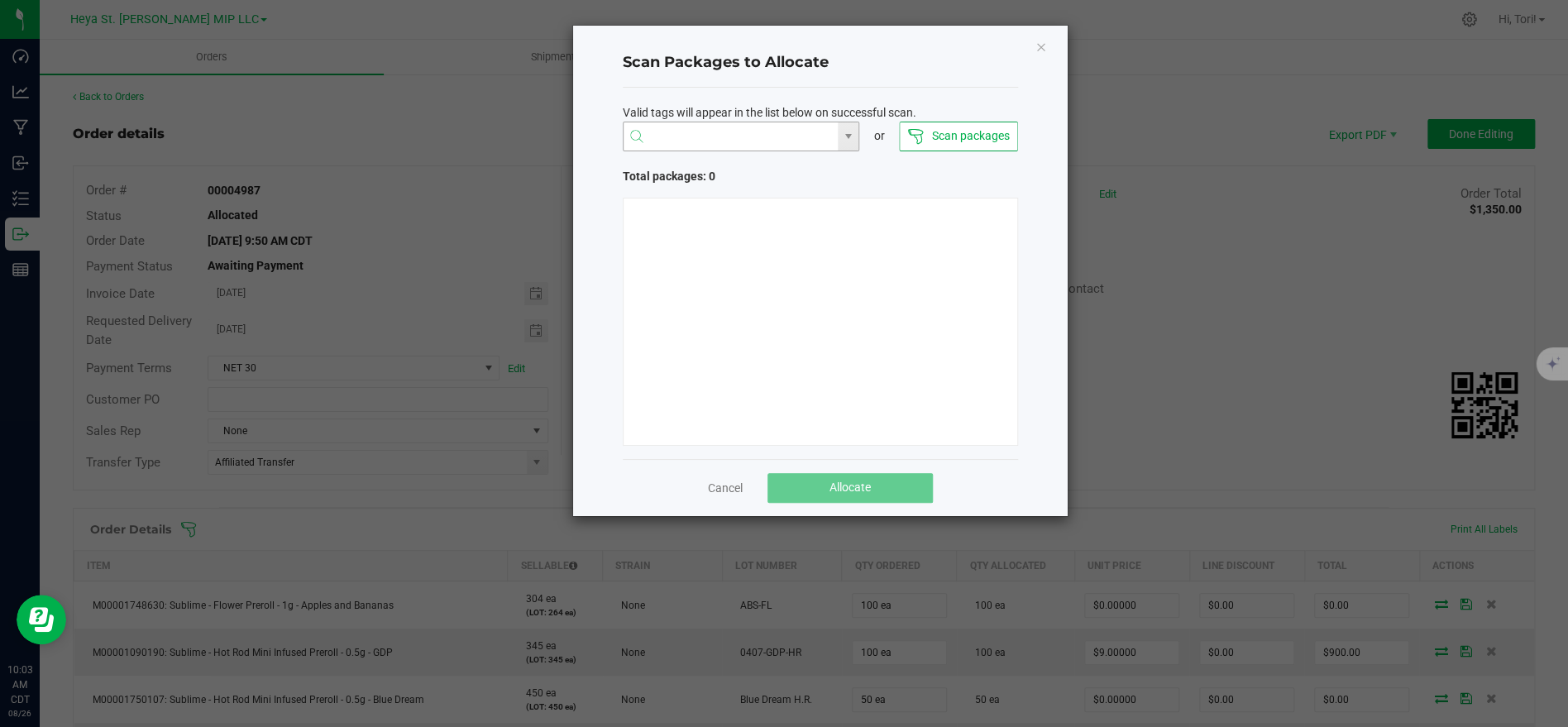
click at [776, 143] on input "NO DATA FOUND" at bounding box center [731, 137] width 215 height 30
click at [779, 166] on li "1A40C03000009CD000003892" at bounding box center [740, 169] width 236 height 28
type input "1A40C03000009CD000003892"
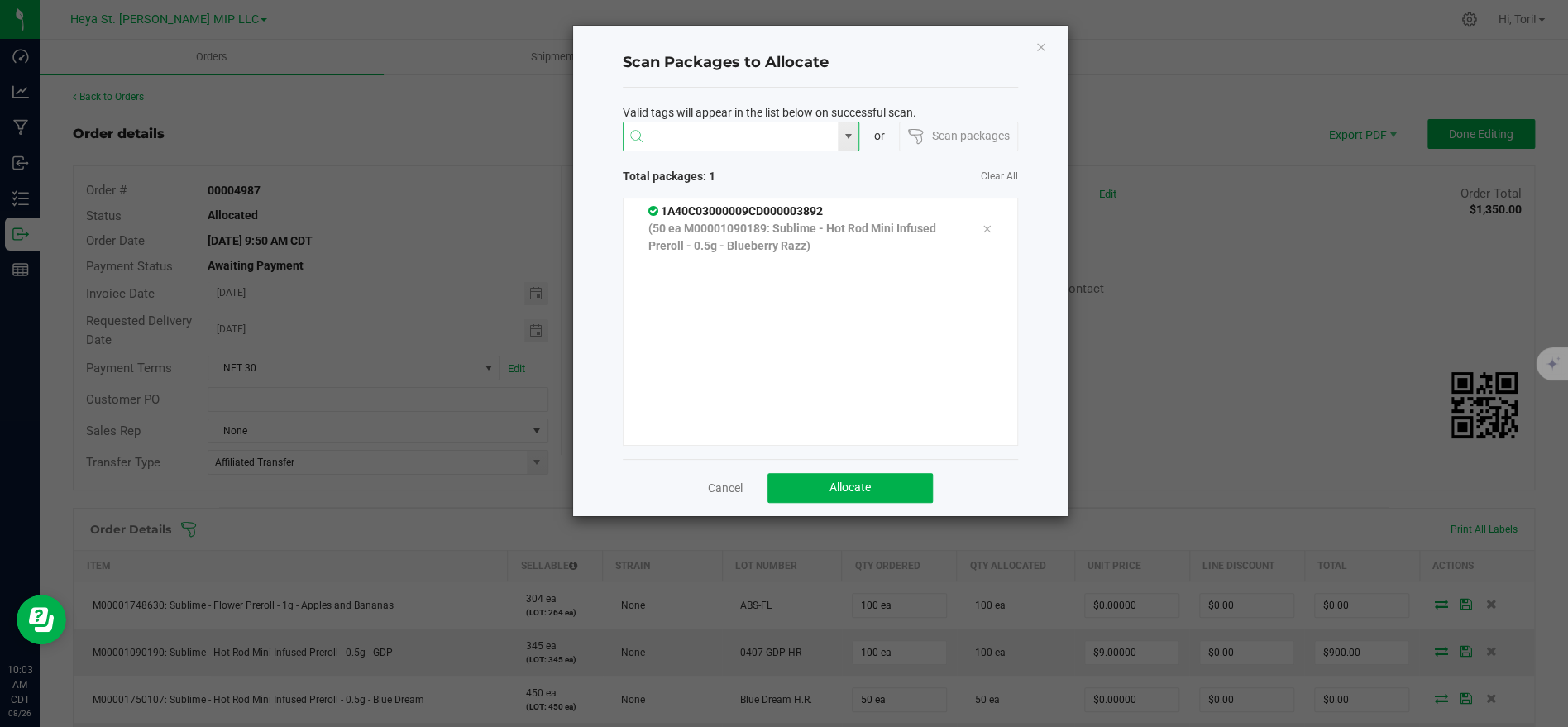
click at [750, 131] on input at bounding box center [731, 137] width 215 height 30
click at [754, 167] on li "1A40C03000009CD000003871" at bounding box center [740, 169] width 236 height 28
type input "1A40C03000009CD000003871"
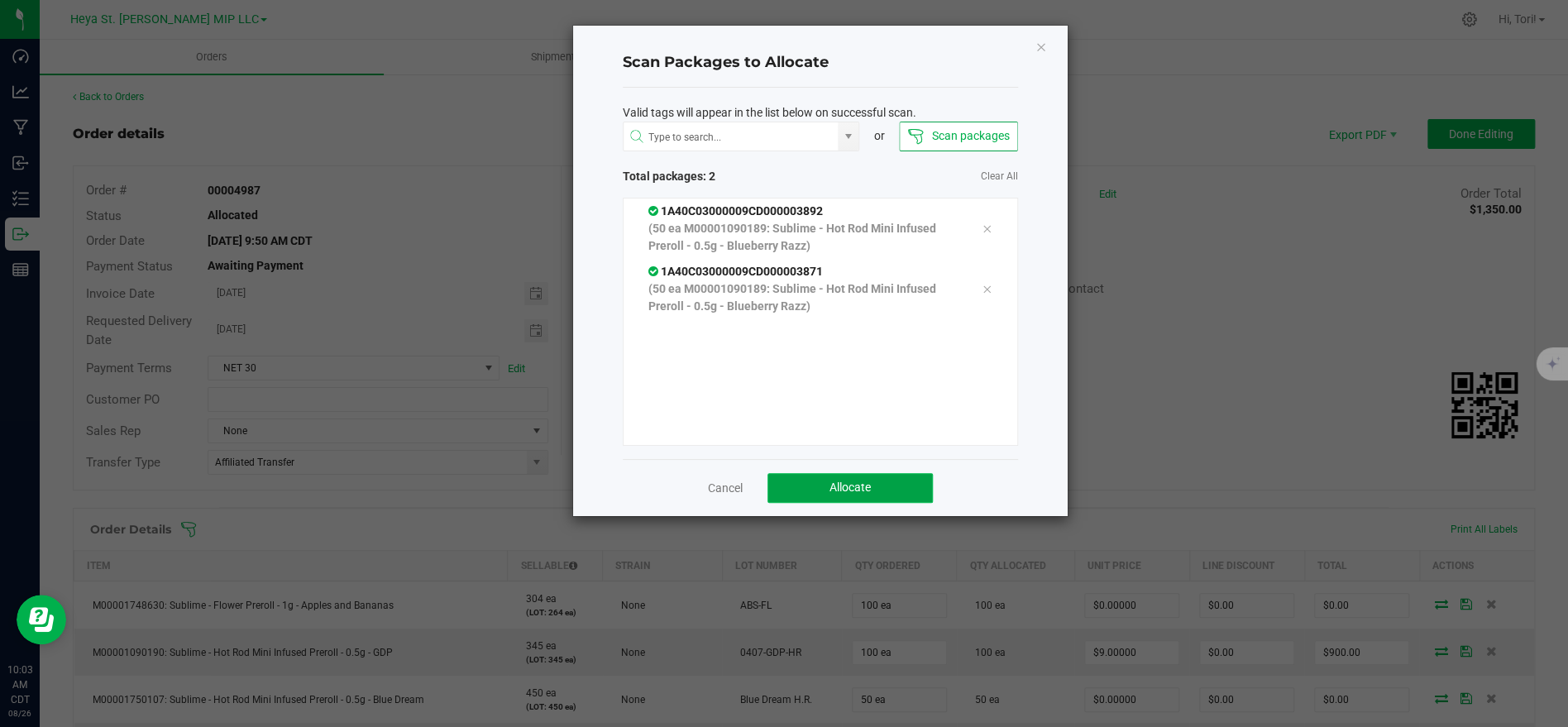
click at [840, 497] on button "Allocate" at bounding box center [850, 488] width 165 height 30
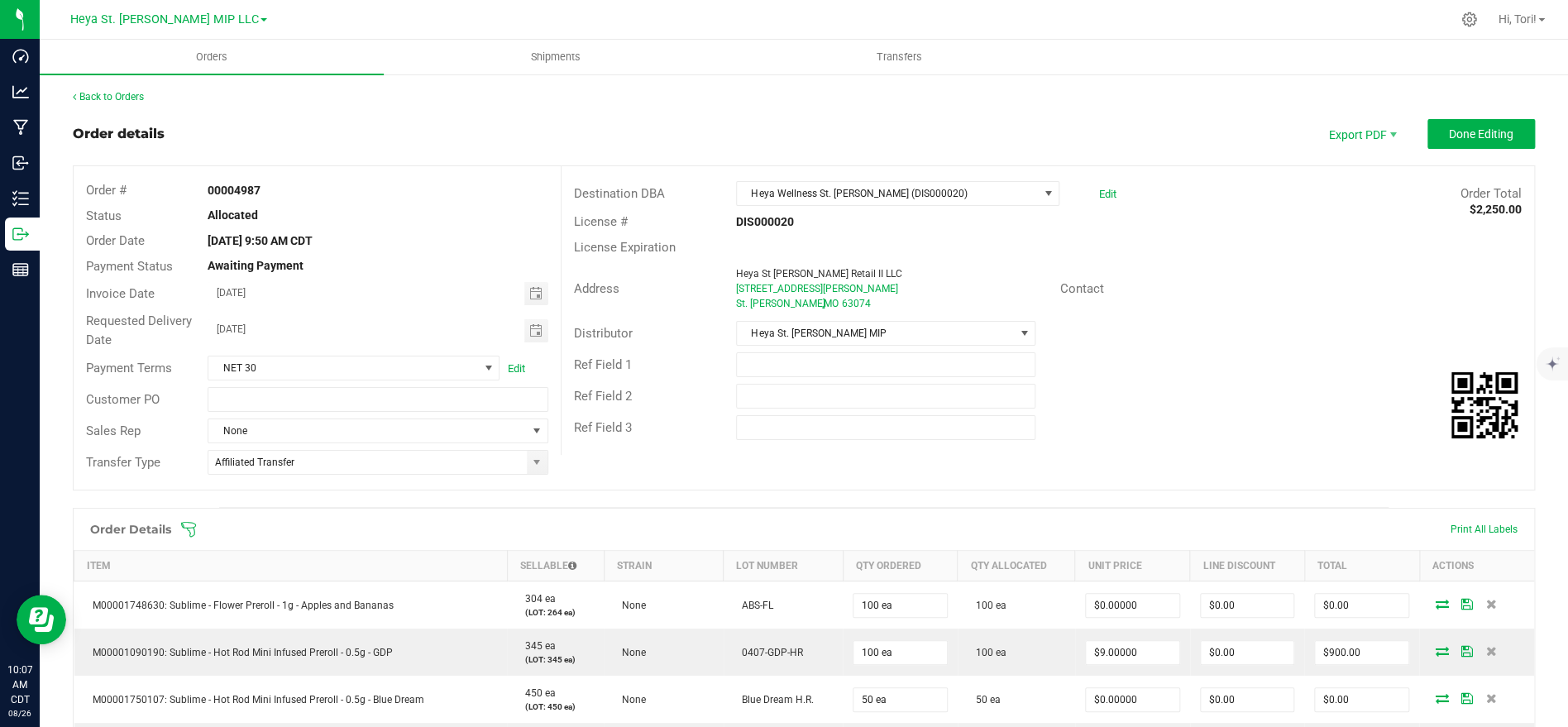
click at [179, 525] on div "Order Details Print All Labels" at bounding box center [803, 529] width 1460 height 42
click at [191, 528] on icon at bounding box center [189, 529] width 16 height 16
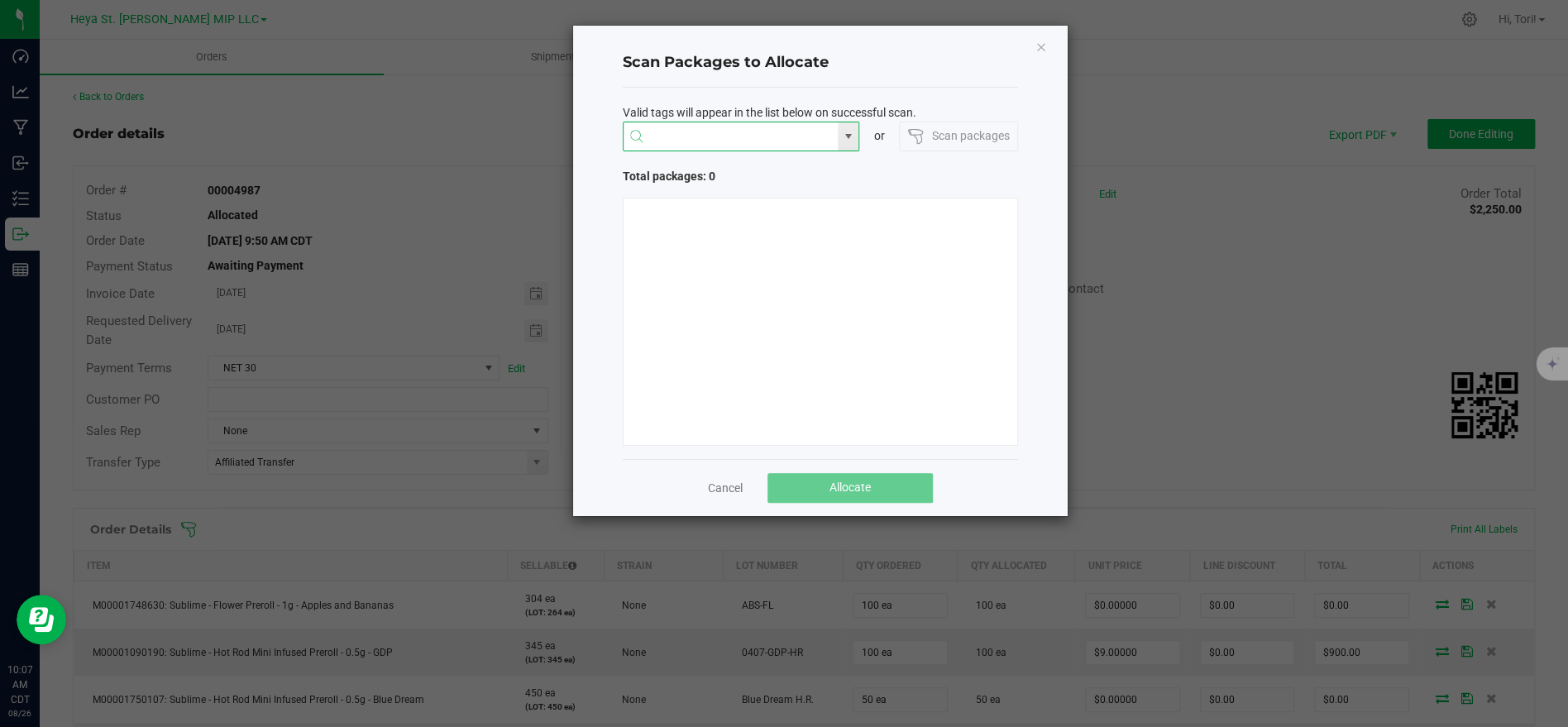
click at [698, 126] on input "NO DATA FOUND" at bounding box center [731, 137] width 215 height 30
click at [749, 176] on li "1A40C03000009CD000003847" at bounding box center [740, 169] width 236 height 28
type input "1A40C03000009CD000003847"
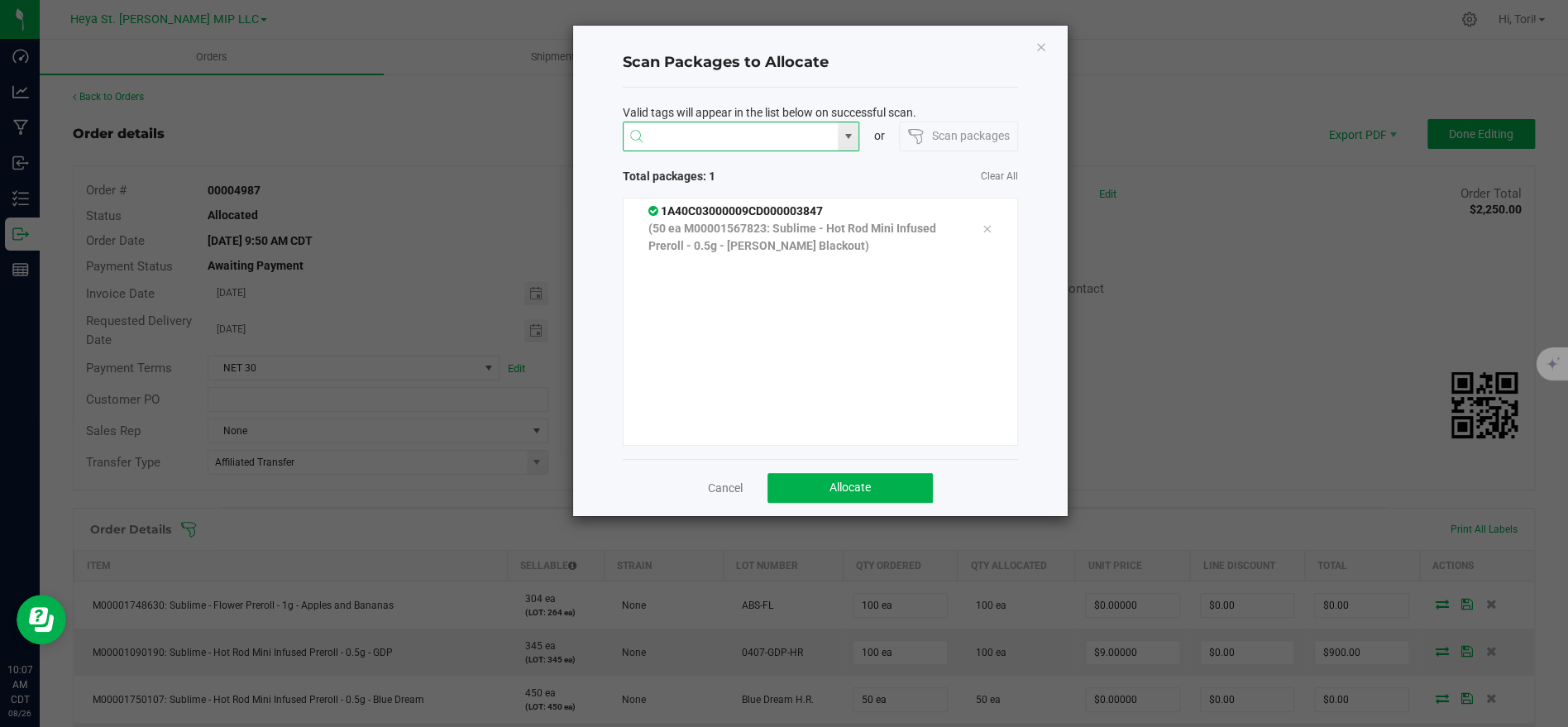
click at [737, 141] on input at bounding box center [731, 137] width 215 height 30
click at [757, 166] on li "1A40C03000009CD000003846" at bounding box center [740, 169] width 236 height 28
type input "1A40C03000009CD000003846"
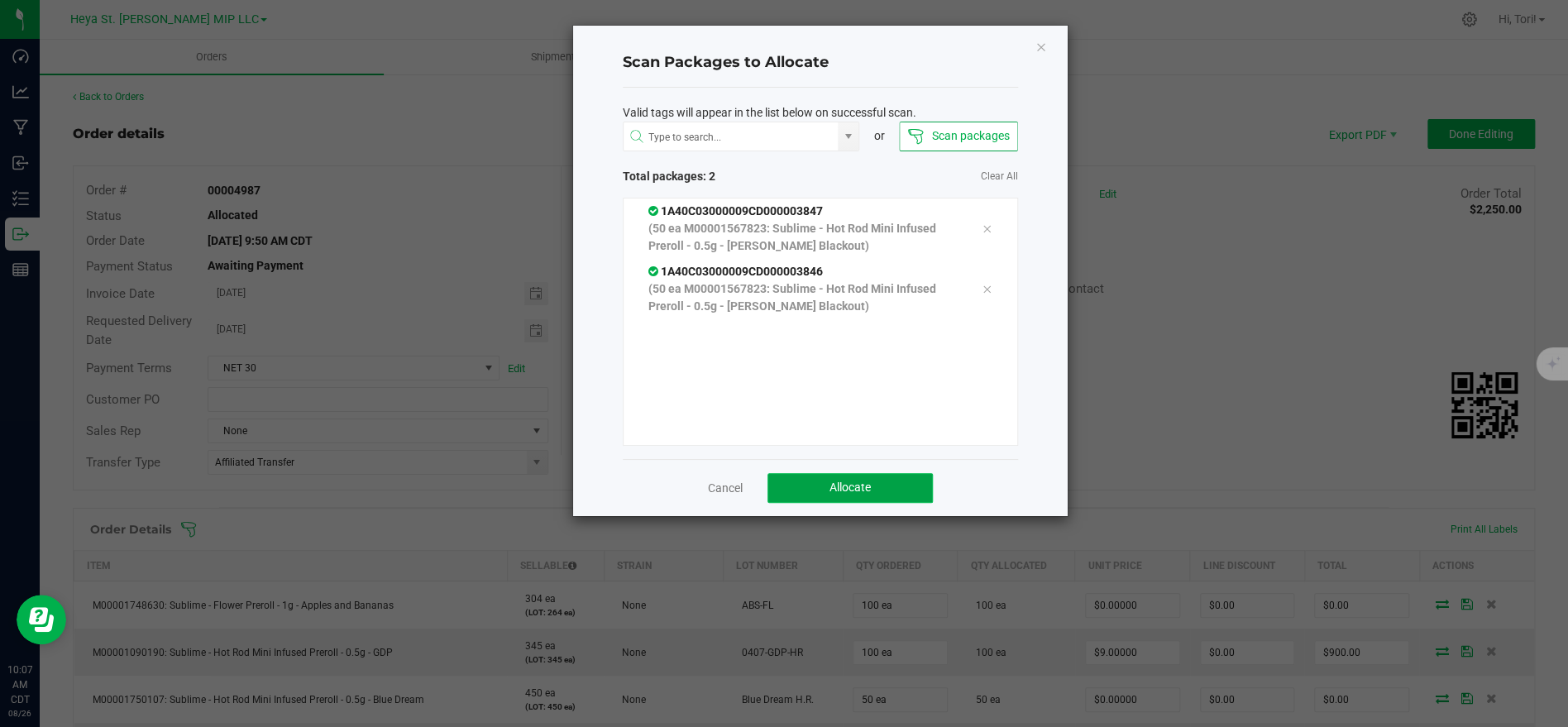
click at [851, 487] on span "Allocate" at bounding box center [850, 487] width 42 height 14
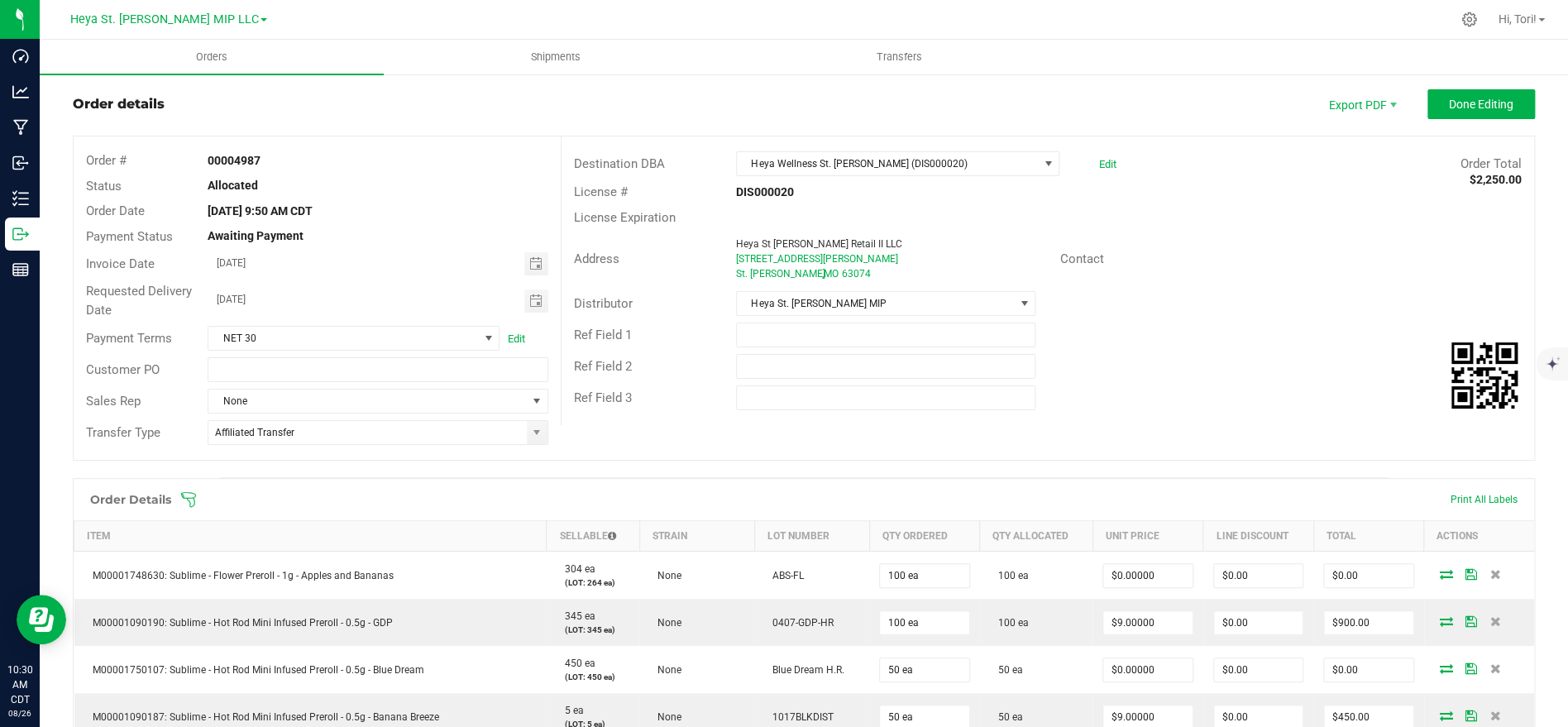
scroll to position [182, 0]
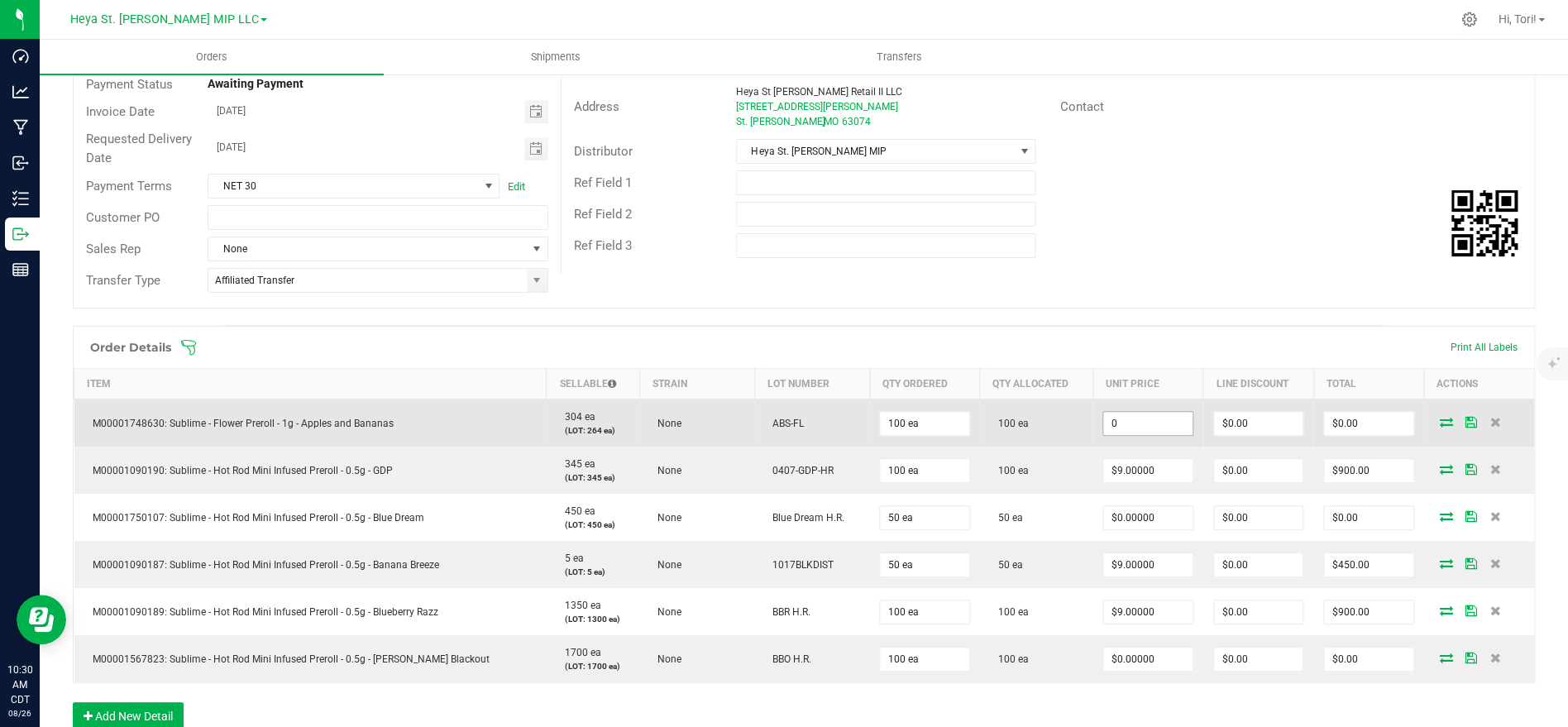
click at [1139, 427] on input "0" at bounding box center [1147, 423] width 89 height 24
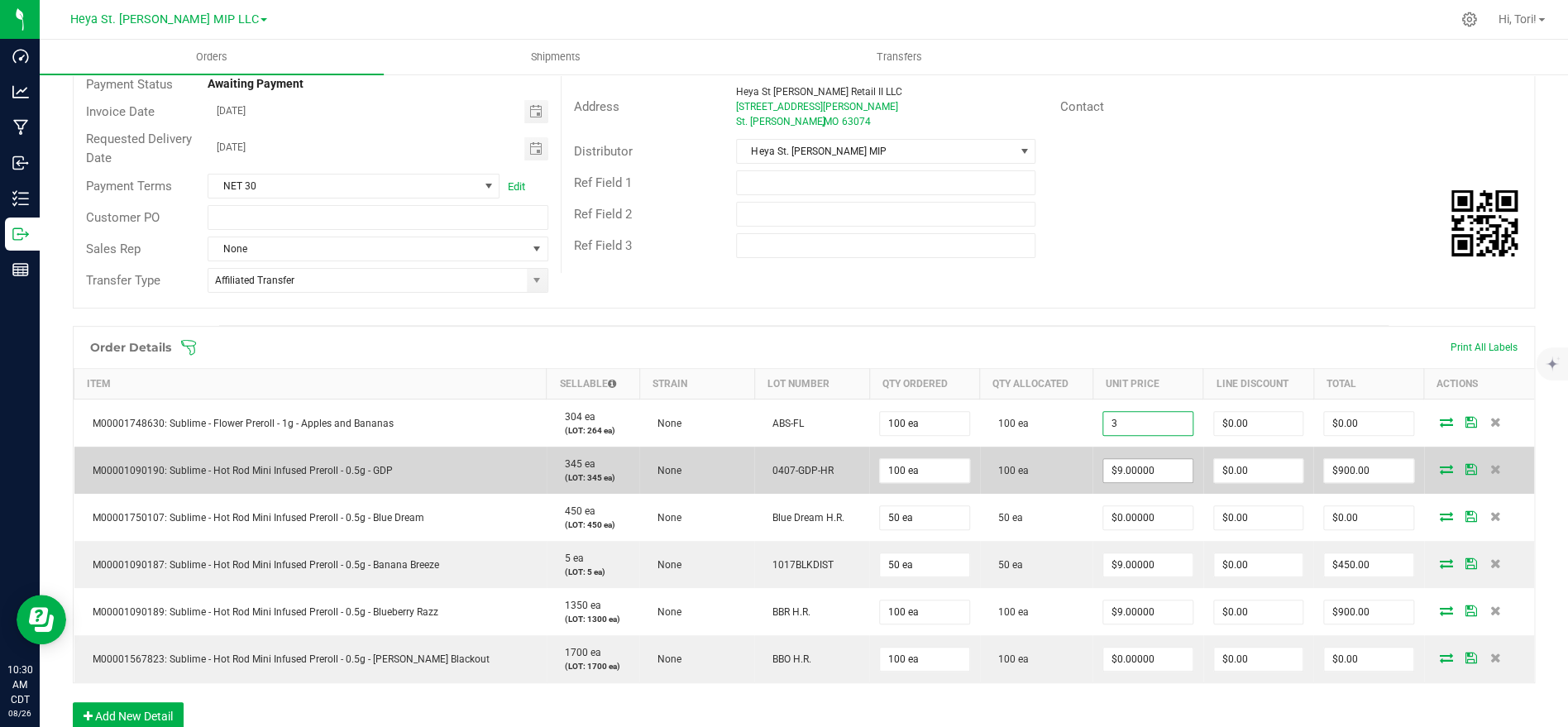
type input "$3.00000"
type input "$300.00"
click at [1160, 471] on input "9" at bounding box center [1147, 470] width 89 height 24
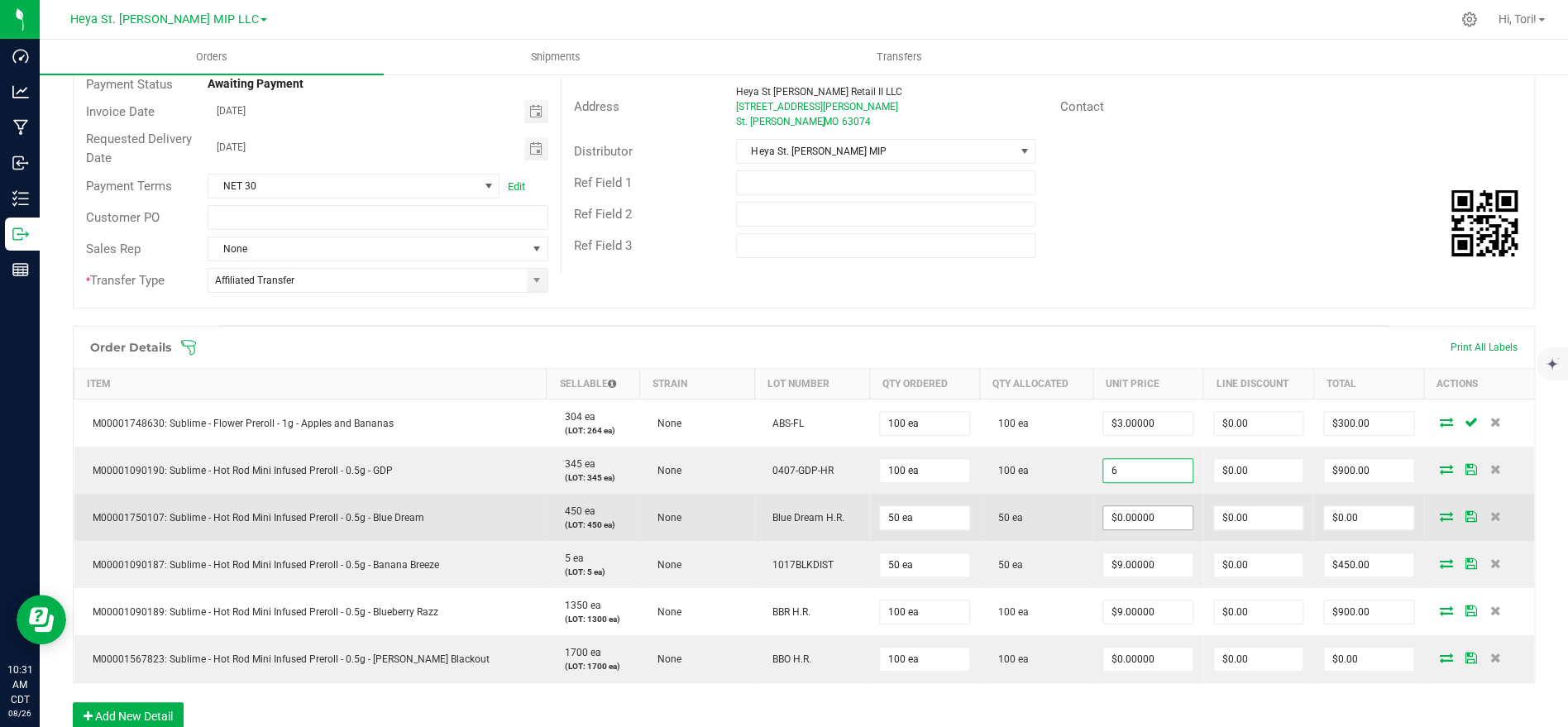
type input "$6.00000"
type input "$600.00"
click at [1144, 510] on input "0" at bounding box center [1147, 518] width 89 height 24
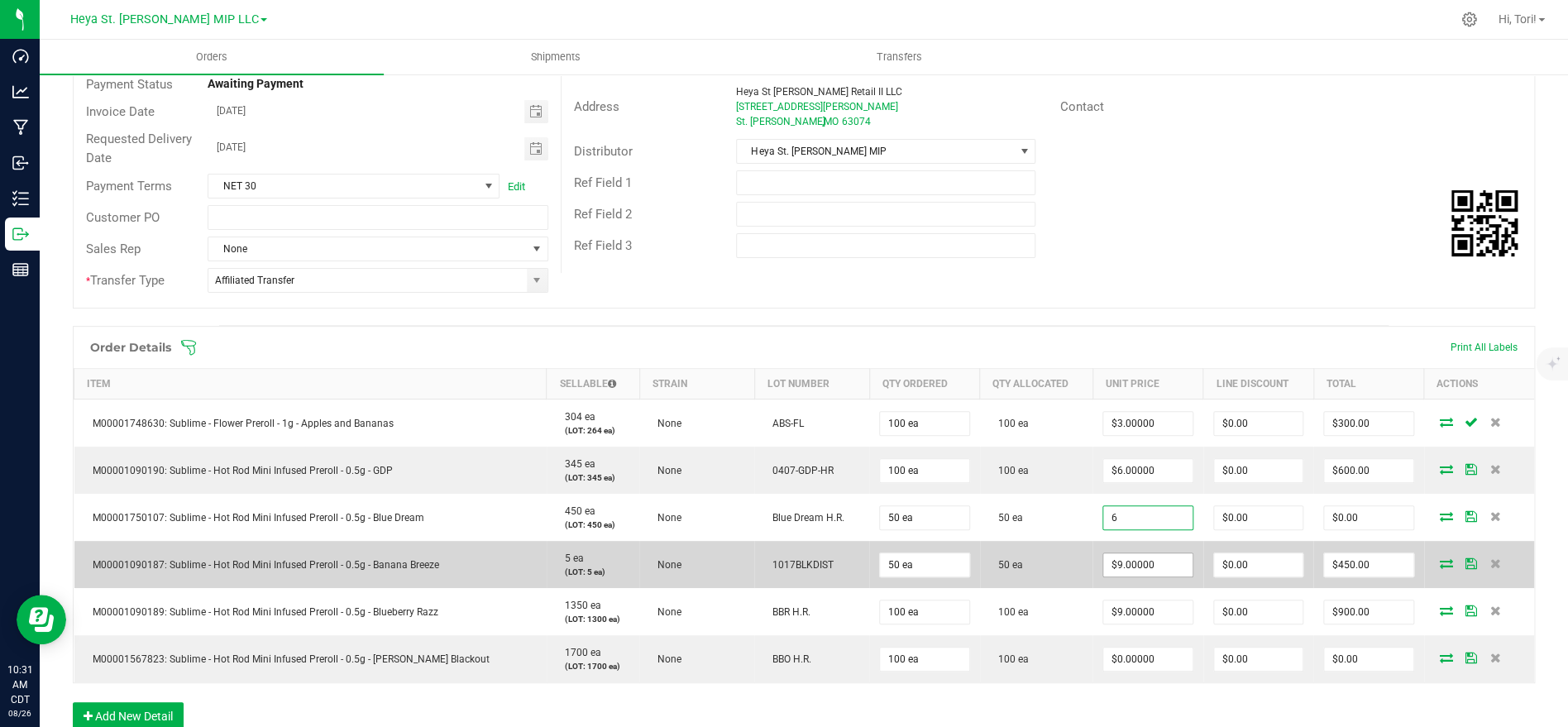
type input "$6.00000"
type input "$300.00"
click at [1153, 570] on input "9" at bounding box center [1147, 565] width 89 height 24
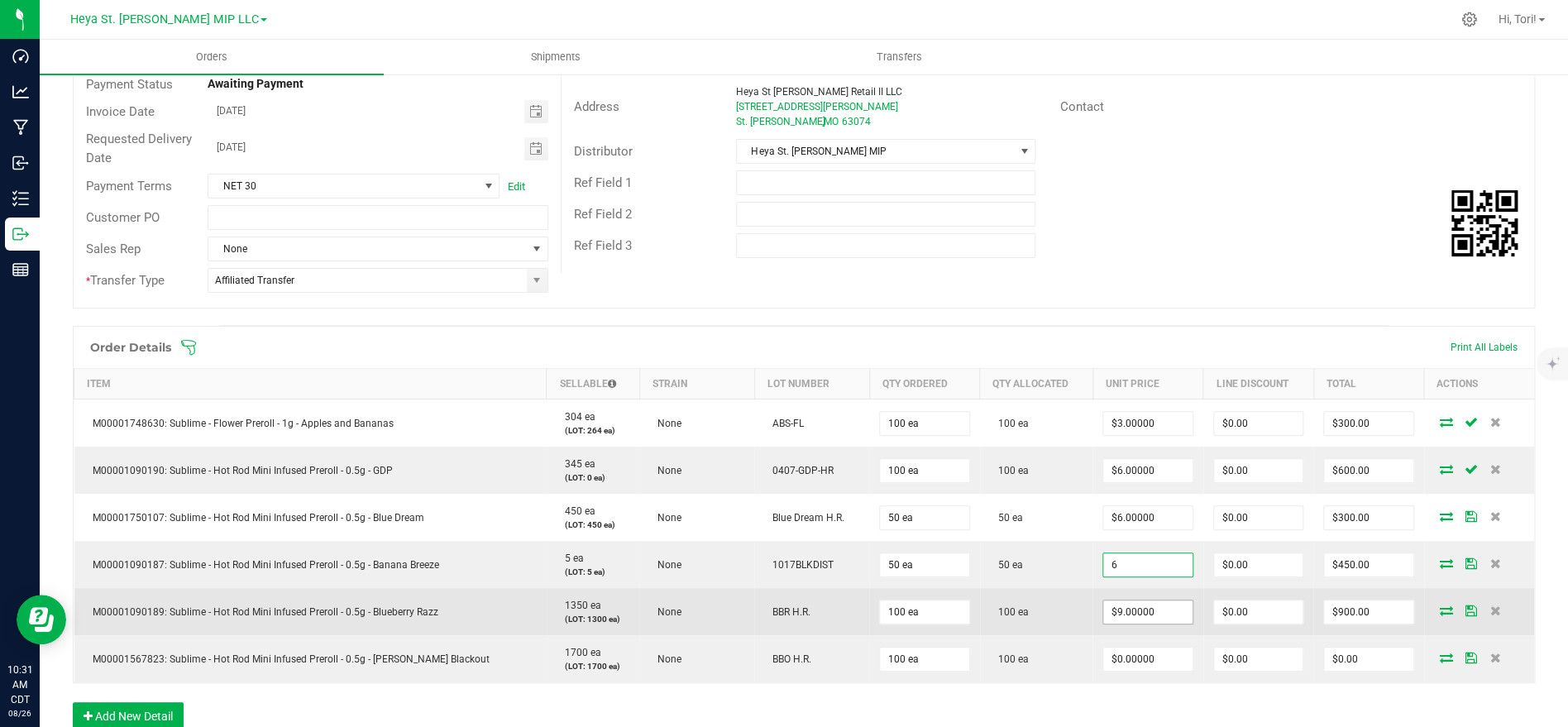
type input "$6.00000"
type input "$300.00"
click at [1163, 615] on input "9" at bounding box center [1147, 612] width 89 height 24
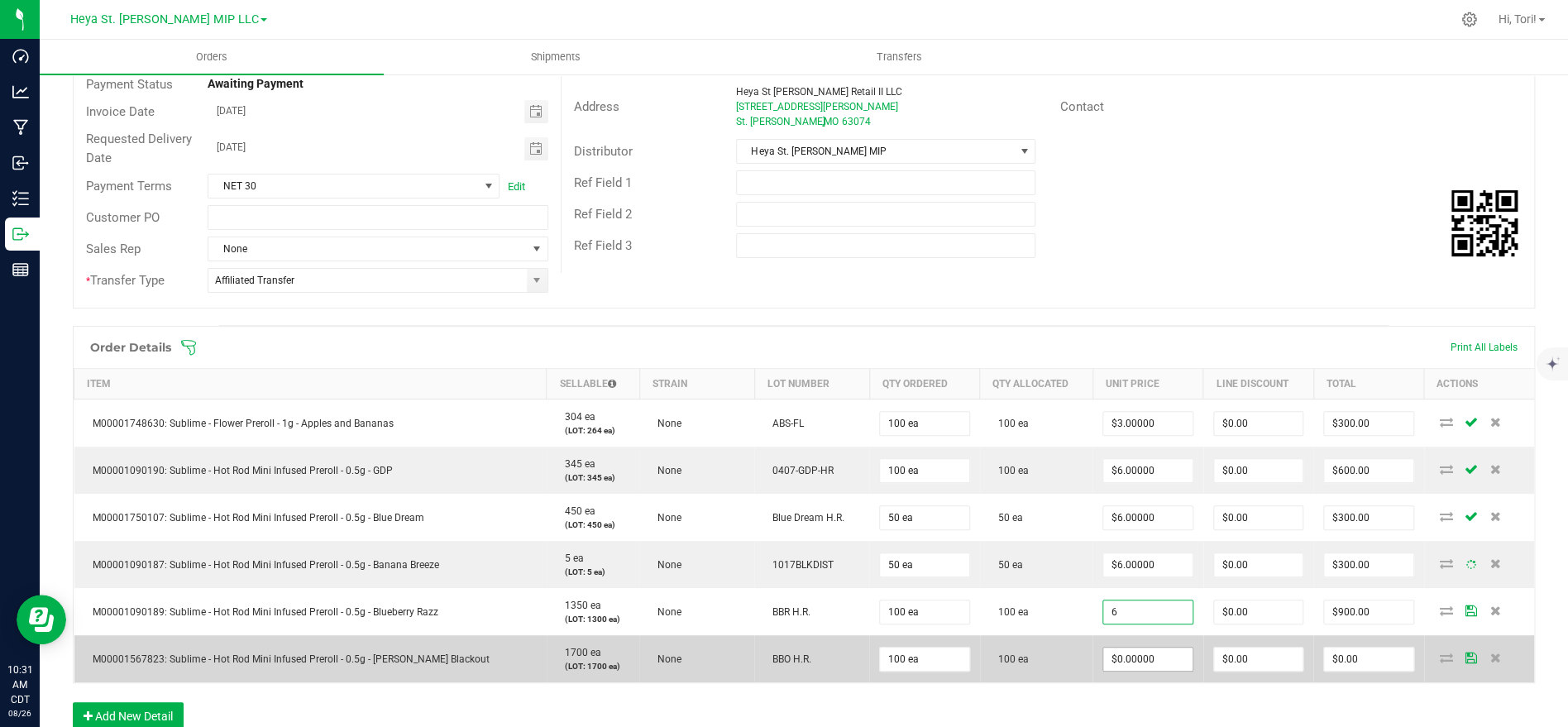
type input "$6.00000"
type input "$600.00"
click at [1163, 664] on input "0" at bounding box center [1147, 659] width 89 height 24
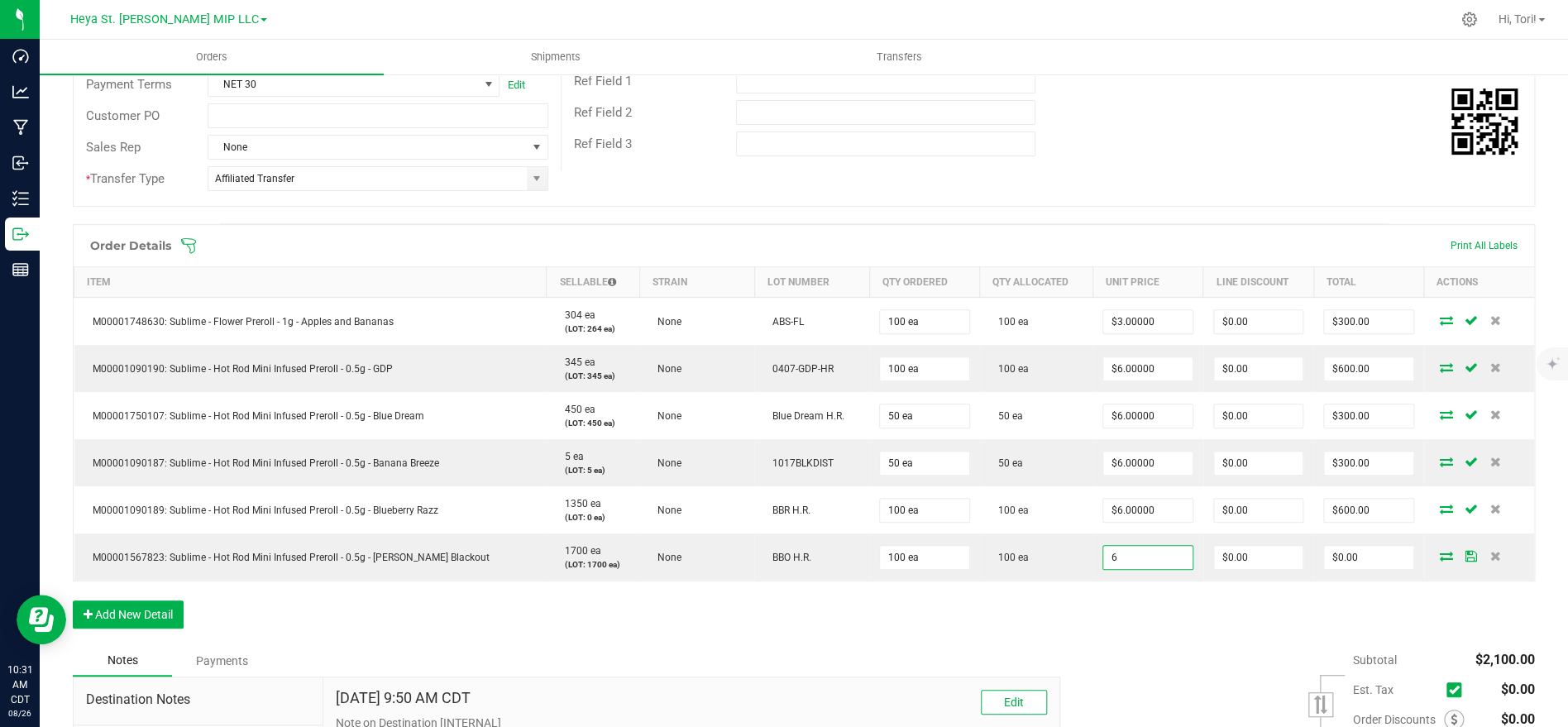
scroll to position [320, 0]
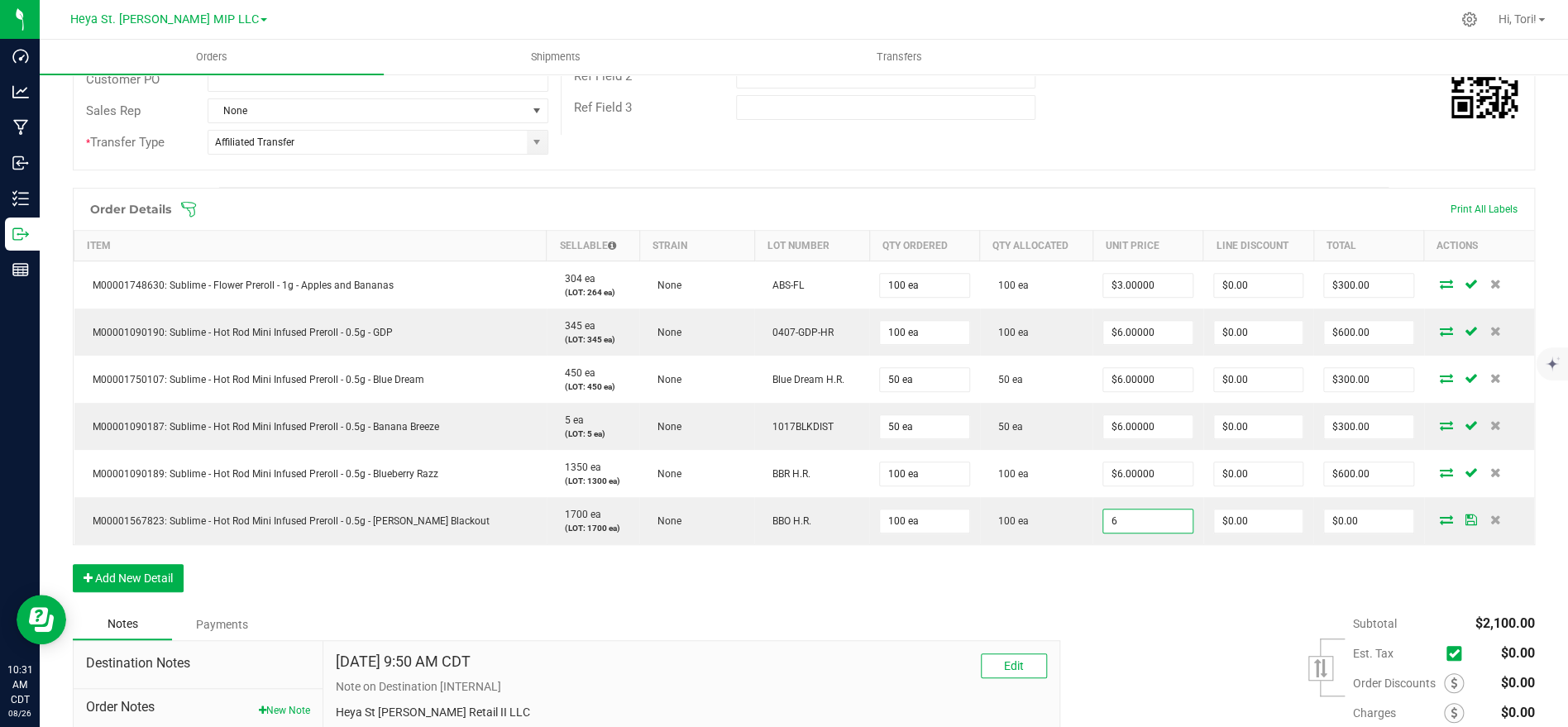
type input "$6.00000"
type input "$600.00"
click at [1189, 575] on div "Order Details Print All Labels Item Sellable Strain Lot Number Qty Ordered Qty …" at bounding box center [803, 398] width 1462 height 421
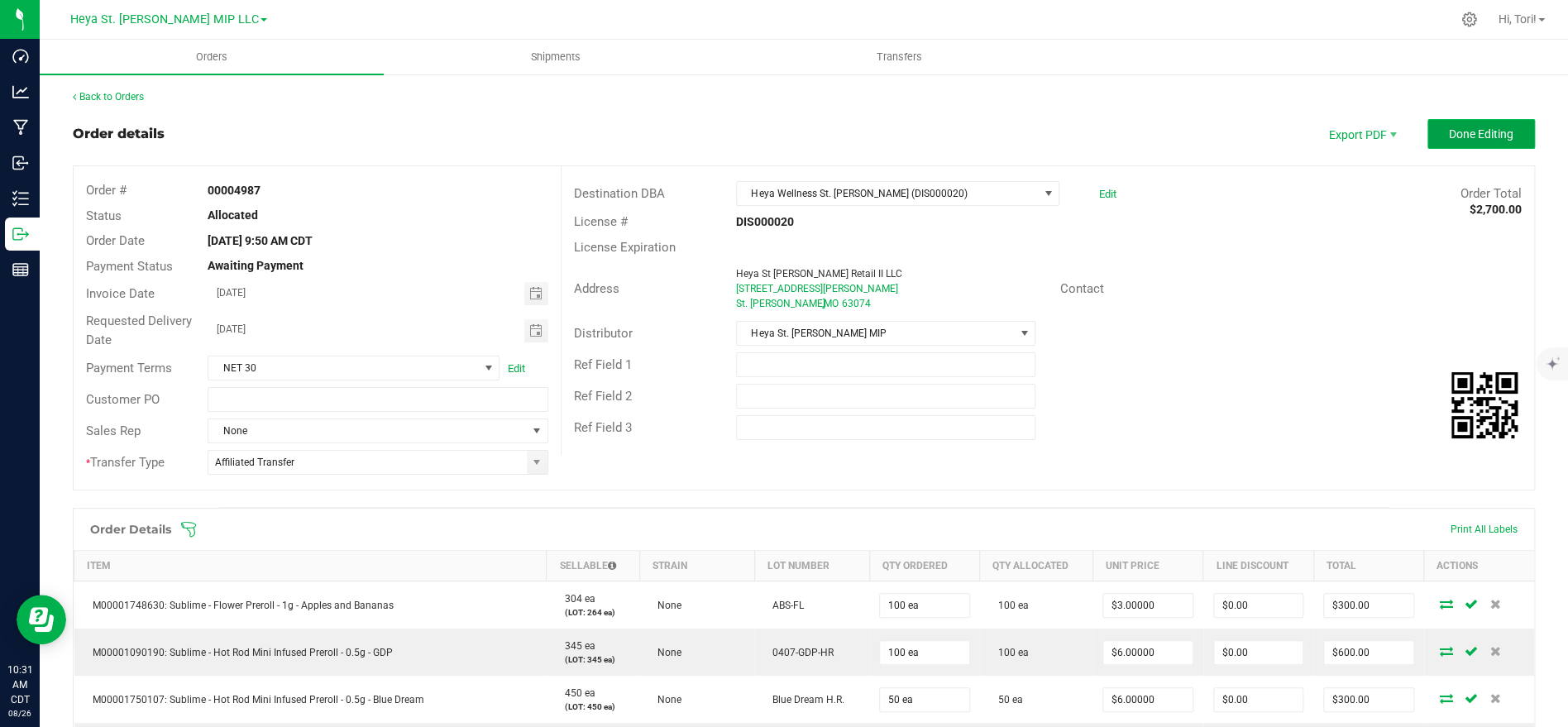
click at [1441, 131] on button "Done Editing" at bounding box center [1481, 133] width 108 height 30
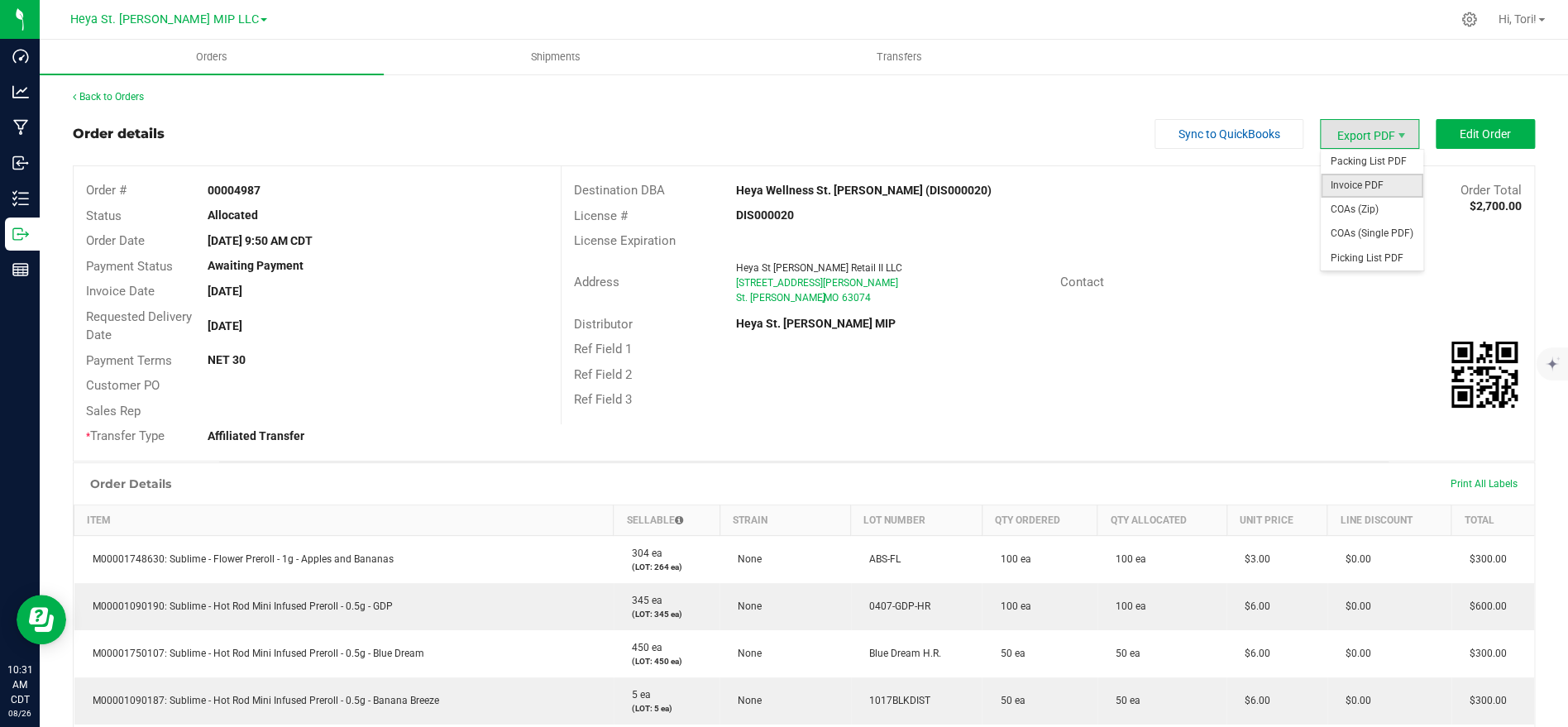
click at [1375, 184] on span "Invoice PDF" at bounding box center [1371, 186] width 102 height 24
click at [136, 93] on link "Back to Orders" at bounding box center [108, 96] width 71 height 12
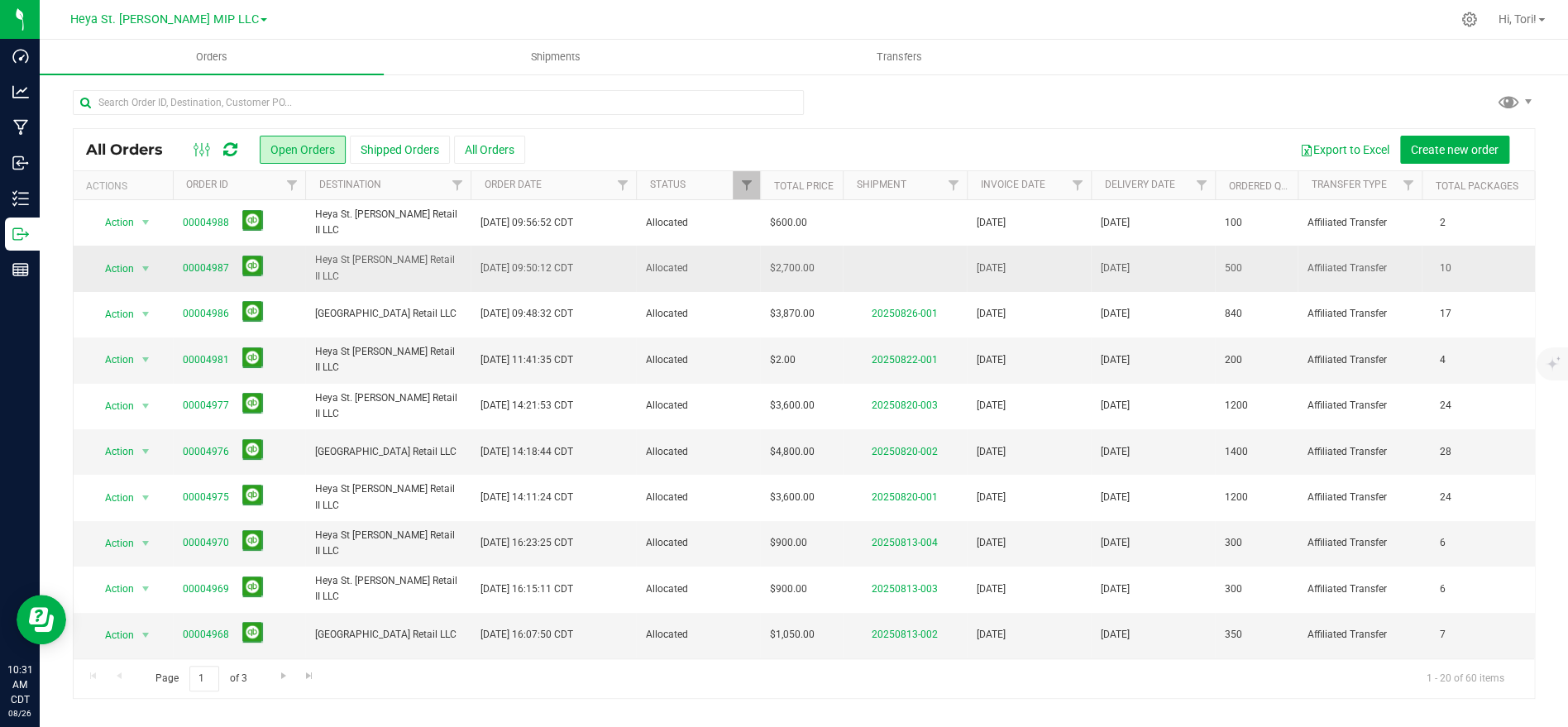
click at [602, 269] on td "[DATE] 09:50:12 CDT" at bounding box center [553, 268] width 165 height 45
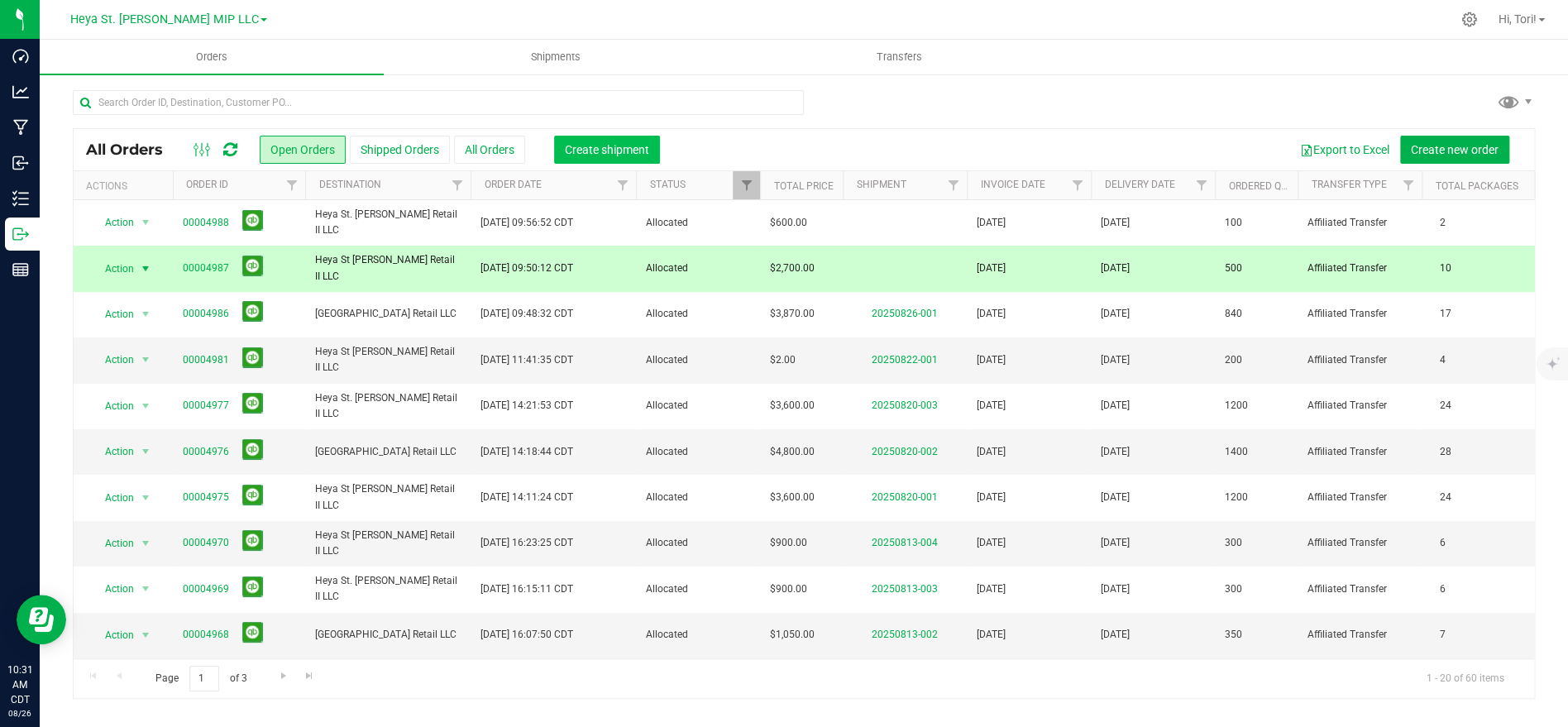
click at [600, 155] on span "Create shipment" at bounding box center [606, 150] width 84 height 14
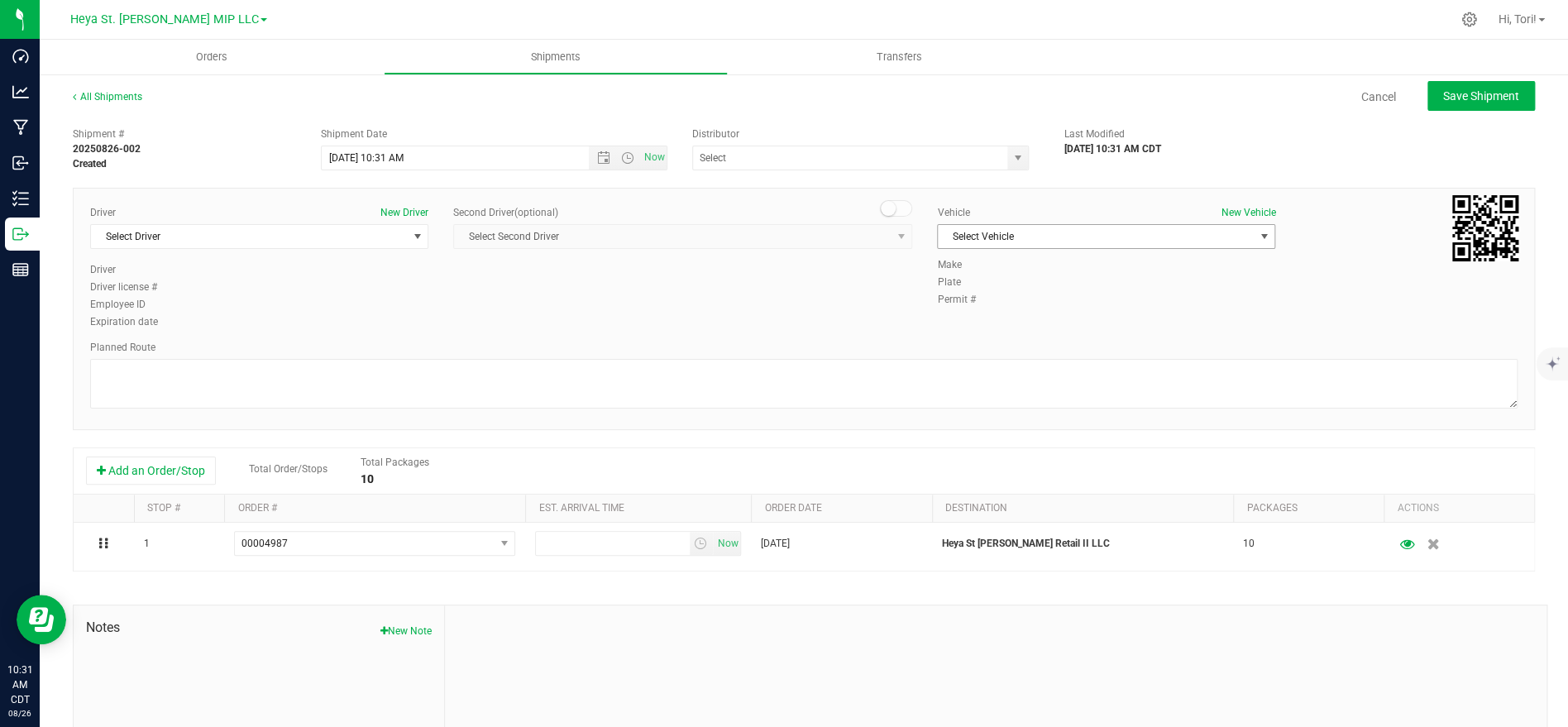
click at [1034, 240] on span "Select Vehicle" at bounding box center [1096, 237] width 316 height 24
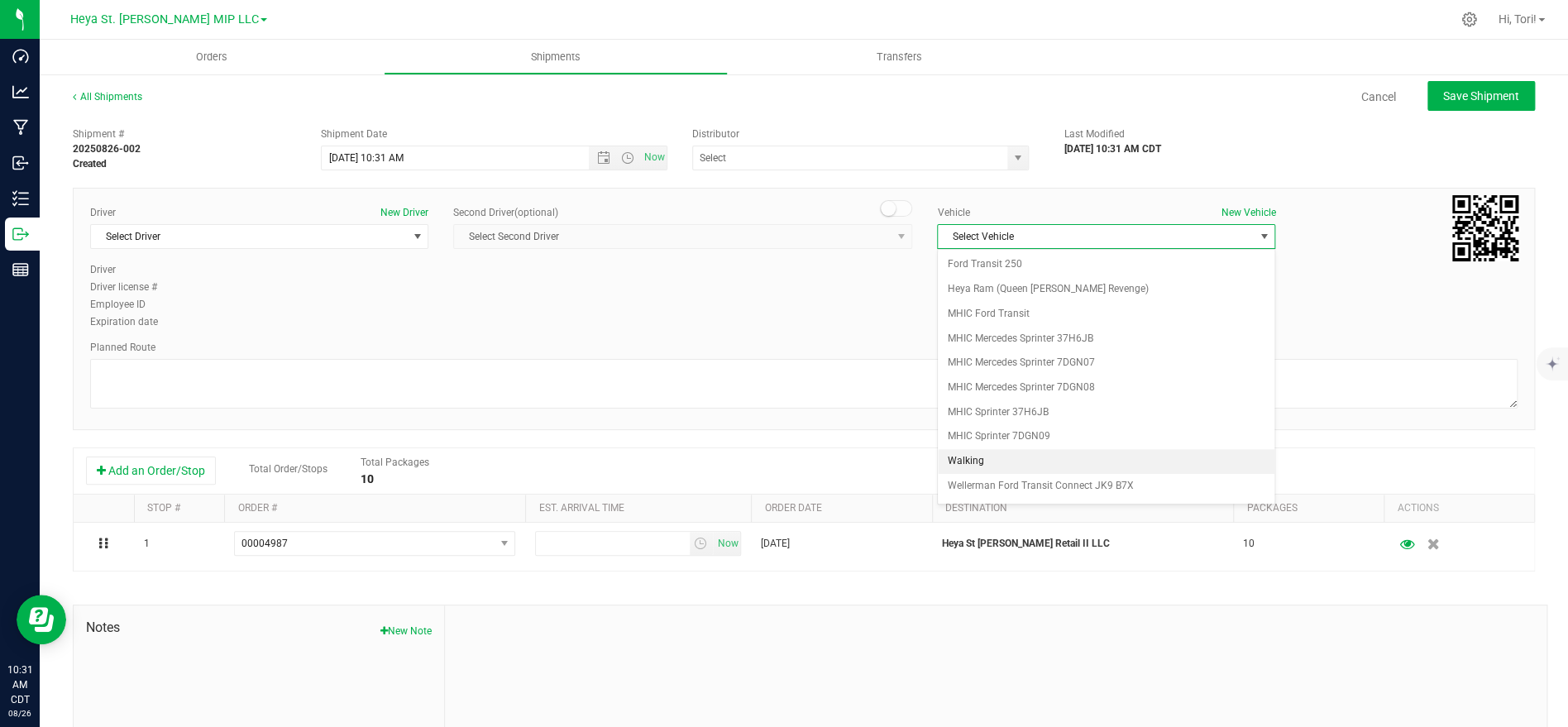
click at [999, 457] on li "Walking" at bounding box center [1106, 460] width 336 height 24
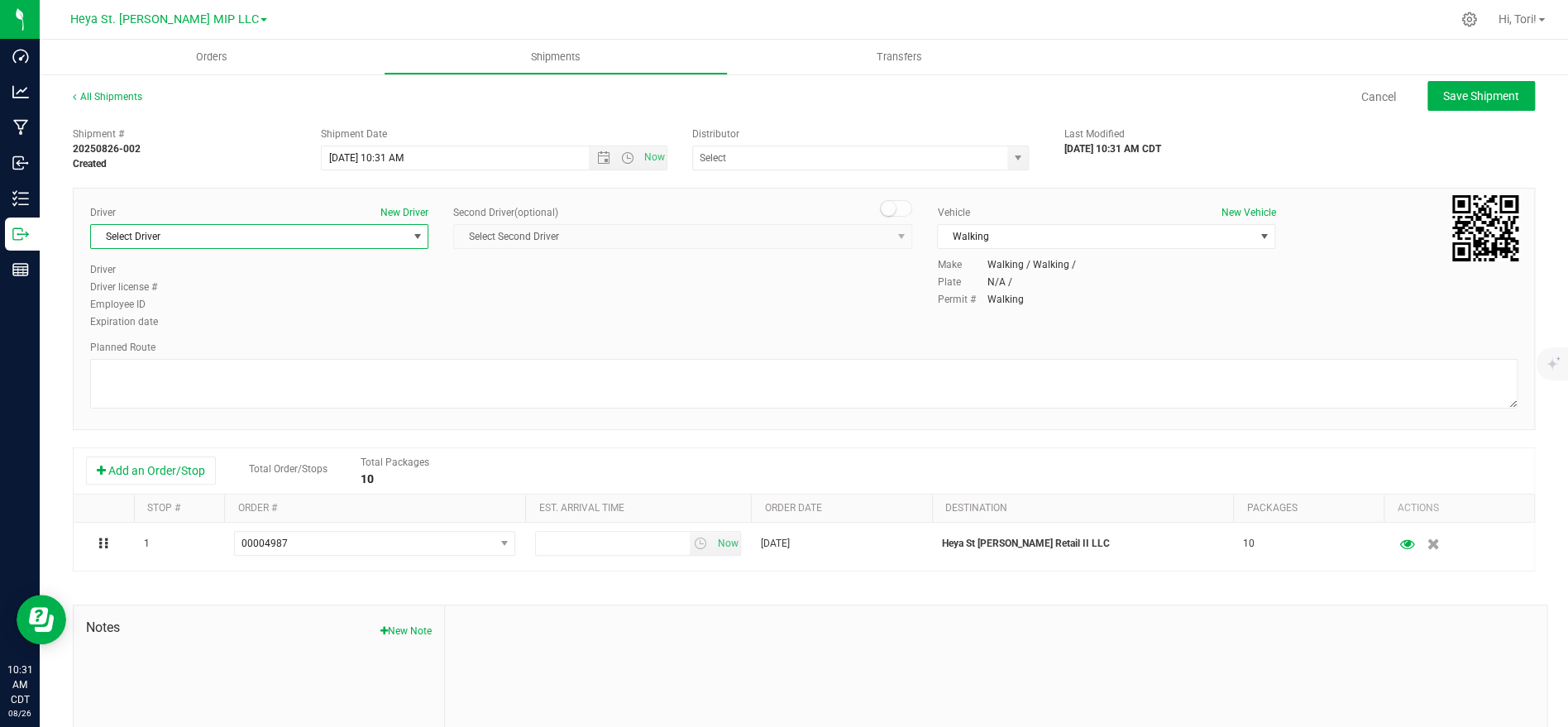
click at [355, 230] on span "Select Driver" at bounding box center [248, 237] width 316 height 24
click at [181, 347] on li "[PERSON_NAME]" at bounding box center [258, 354] width 336 height 24
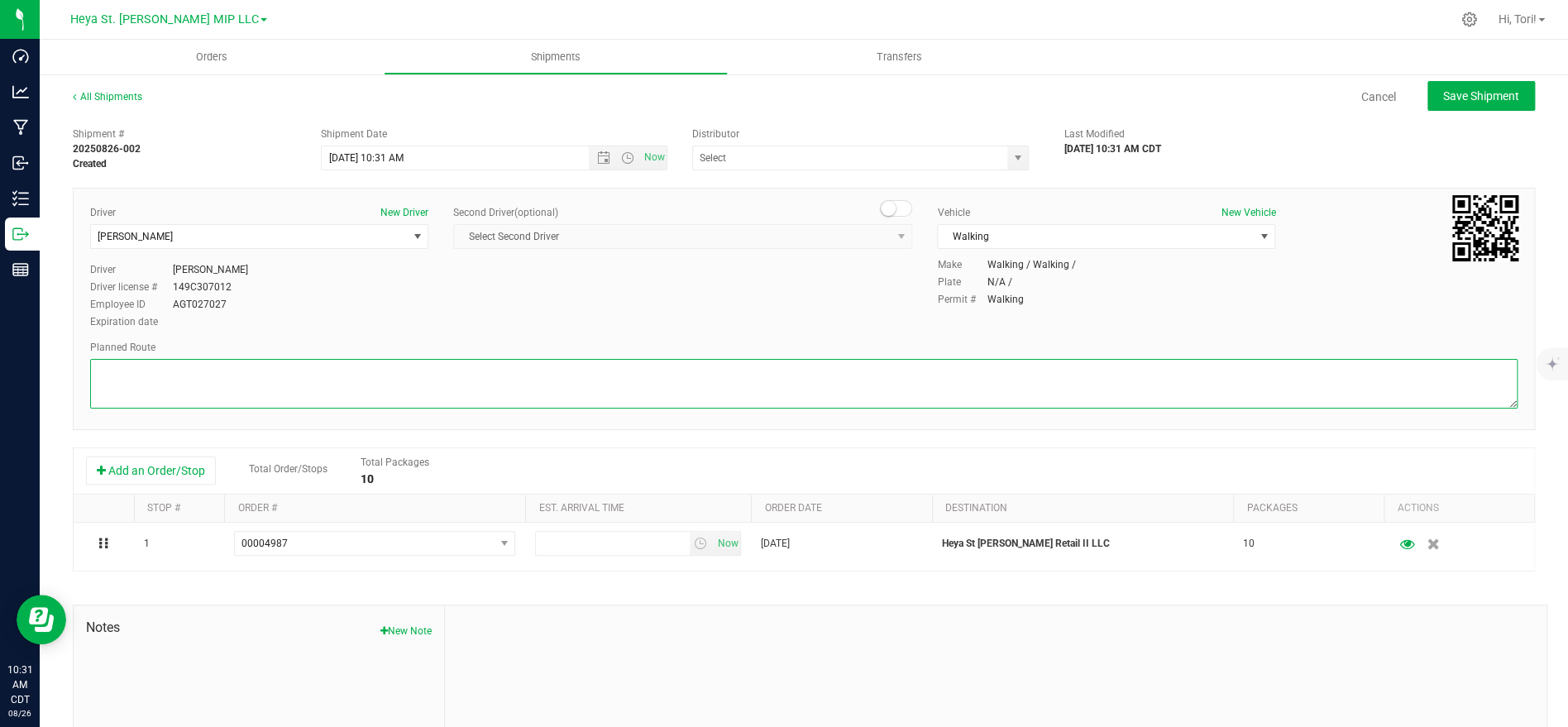
click at [316, 385] on textarea at bounding box center [803, 383] width 1428 height 50
type textarea "Walking"
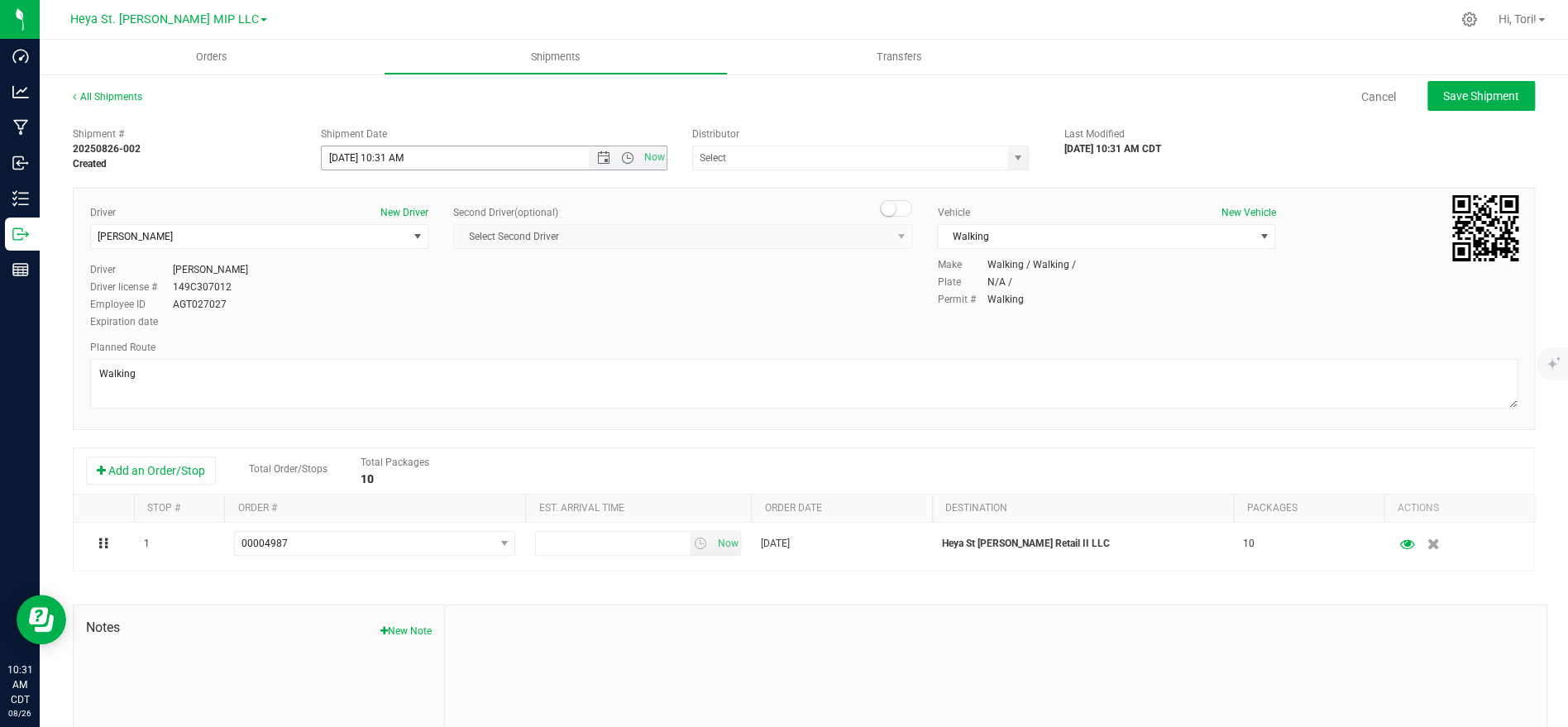
click at [454, 147] on input "[DATE] 10:31 AM" at bounding box center [469, 159] width 296 height 24
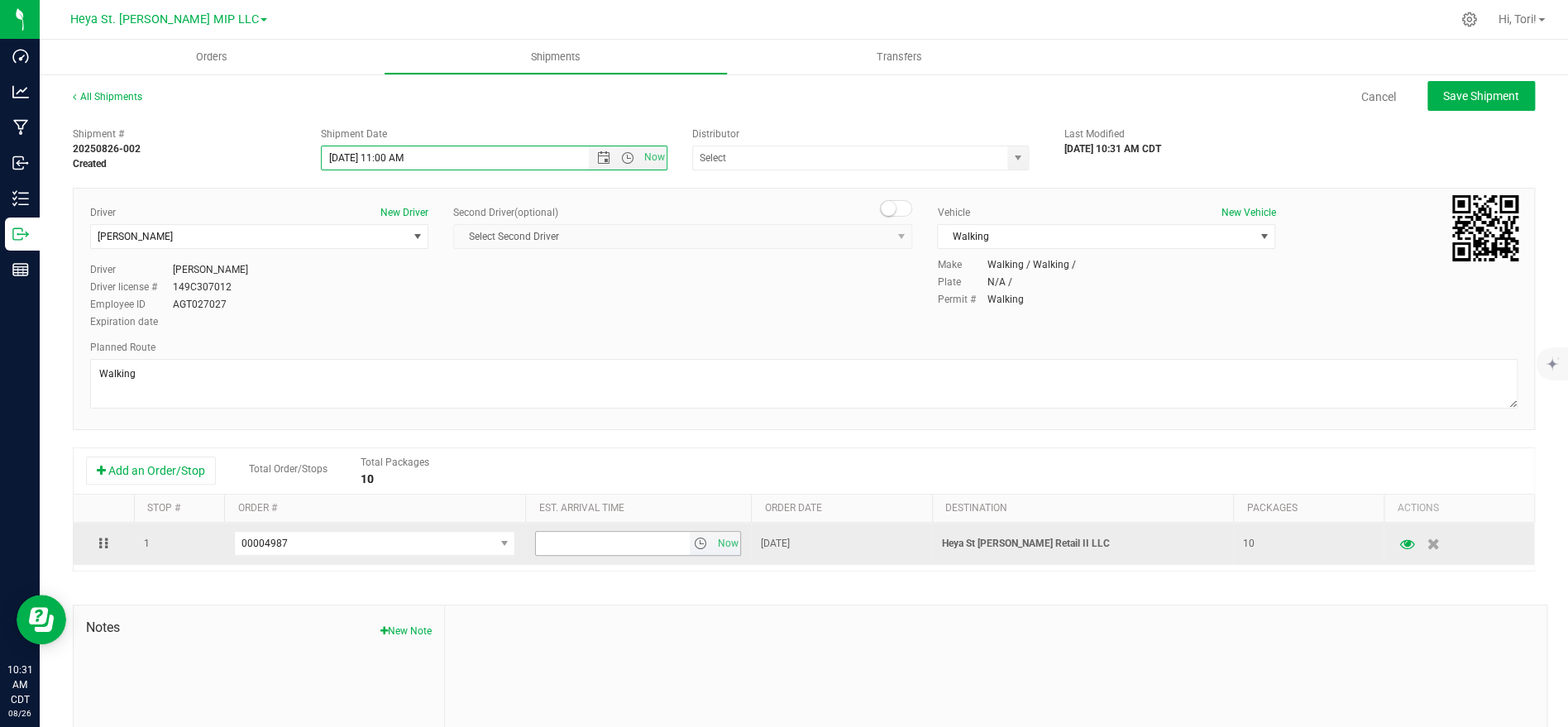
type input "[DATE] 11:00 AM"
click at [672, 544] on input "6:00 PM" at bounding box center [612, 544] width 153 height 24
type input "11:01 AM"
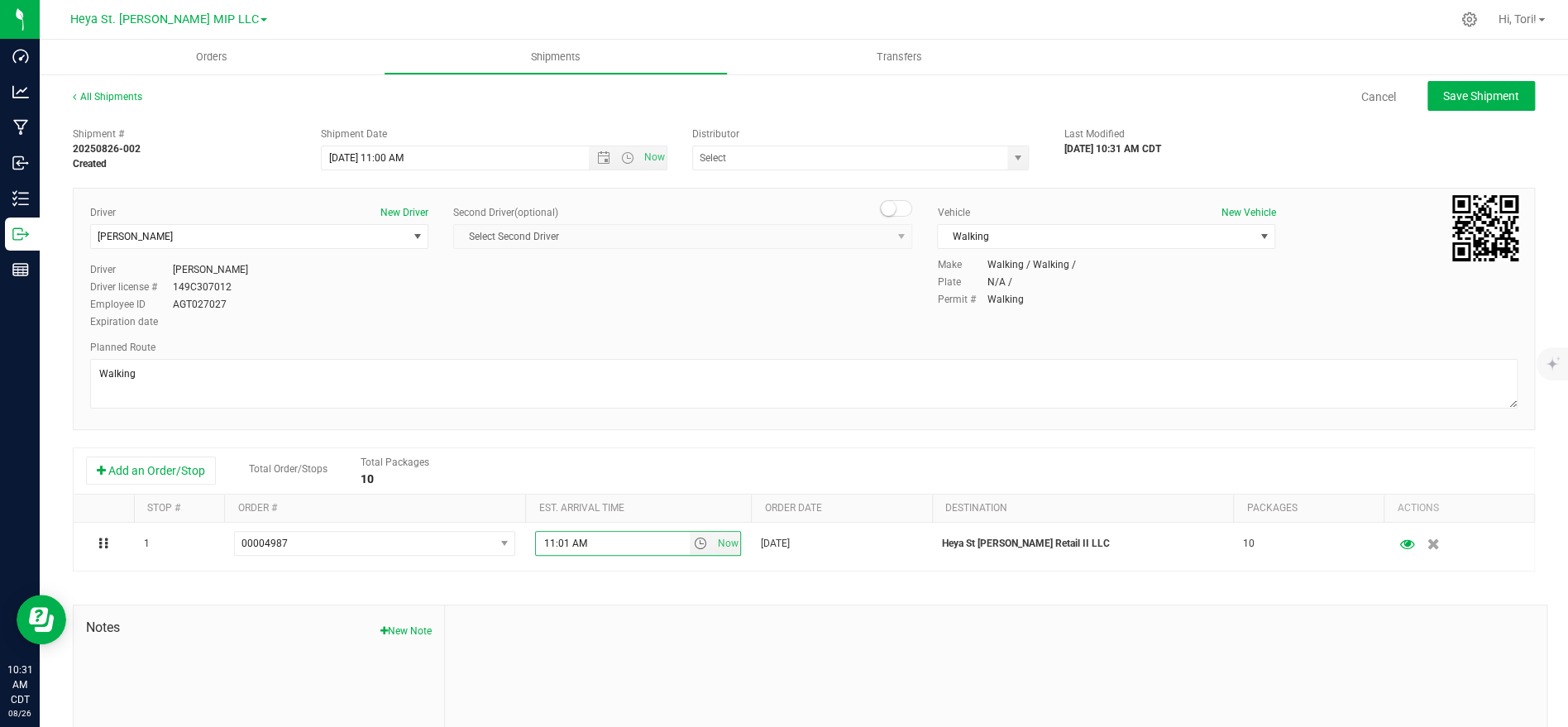
drag, startPoint x: 1049, startPoint y: 308, endPoint x: 968, endPoint y: 332, distance: 84.5
click at [1055, 302] on div "Make Walking / Walking / Plate N/A / Permit # Walking" at bounding box center [1227, 283] width 605 height 52
click at [1476, 102] on button "Save Shipment" at bounding box center [1481, 95] width 108 height 30
type input "[DATE] 4:00 PM"
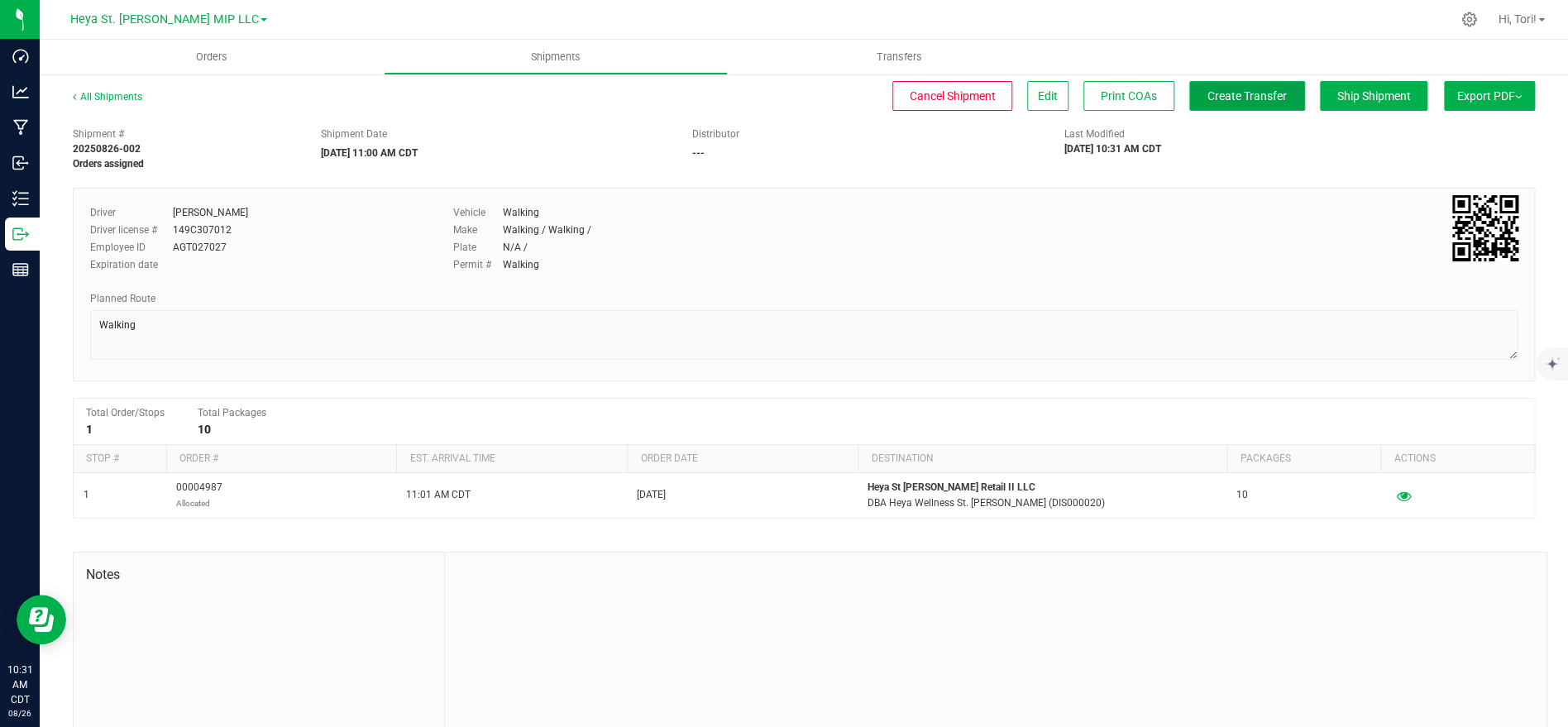
click at [1213, 96] on span "Create Transfer" at bounding box center [1247, 96] width 80 height 14
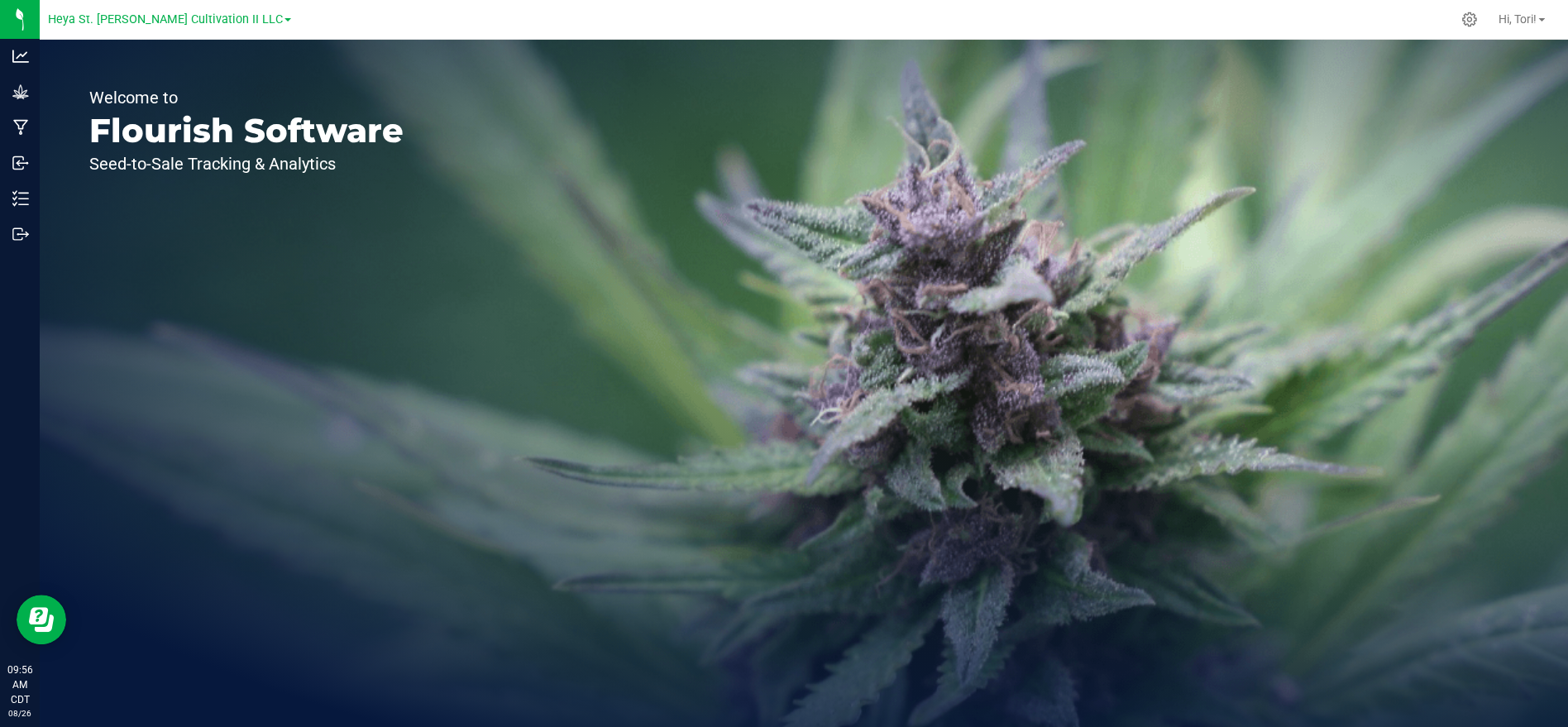
click at [148, 28] on div "Heya St. [PERSON_NAME] Cultivation II LLC" at bounding box center [169, 19] width 243 height 20
click at [147, 22] on span "Heya St. [PERSON_NAME] Cultivation II LLC" at bounding box center [165, 20] width 235 height 15
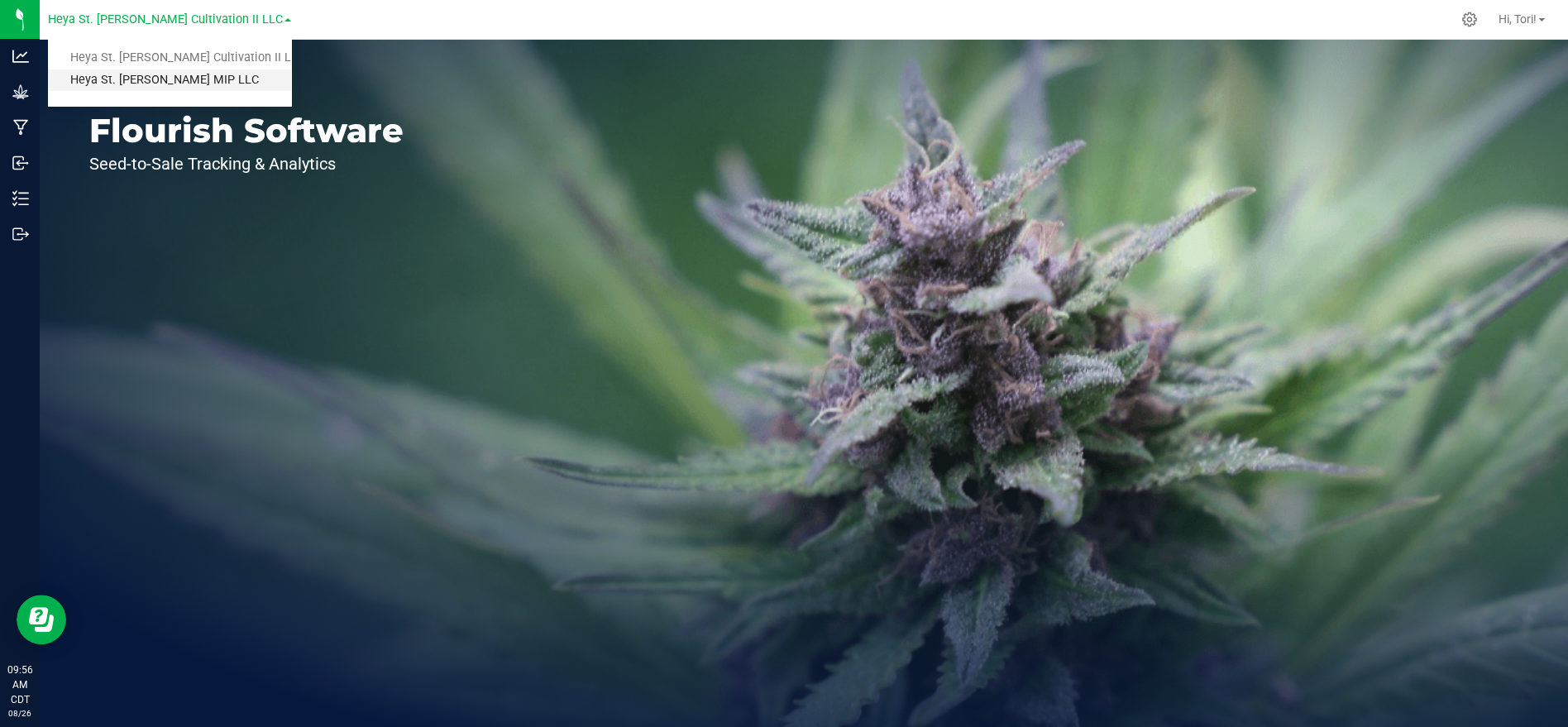
click at [170, 85] on link "Heya St. [PERSON_NAME] MIP LLC" at bounding box center [169, 81] width 243 height 23
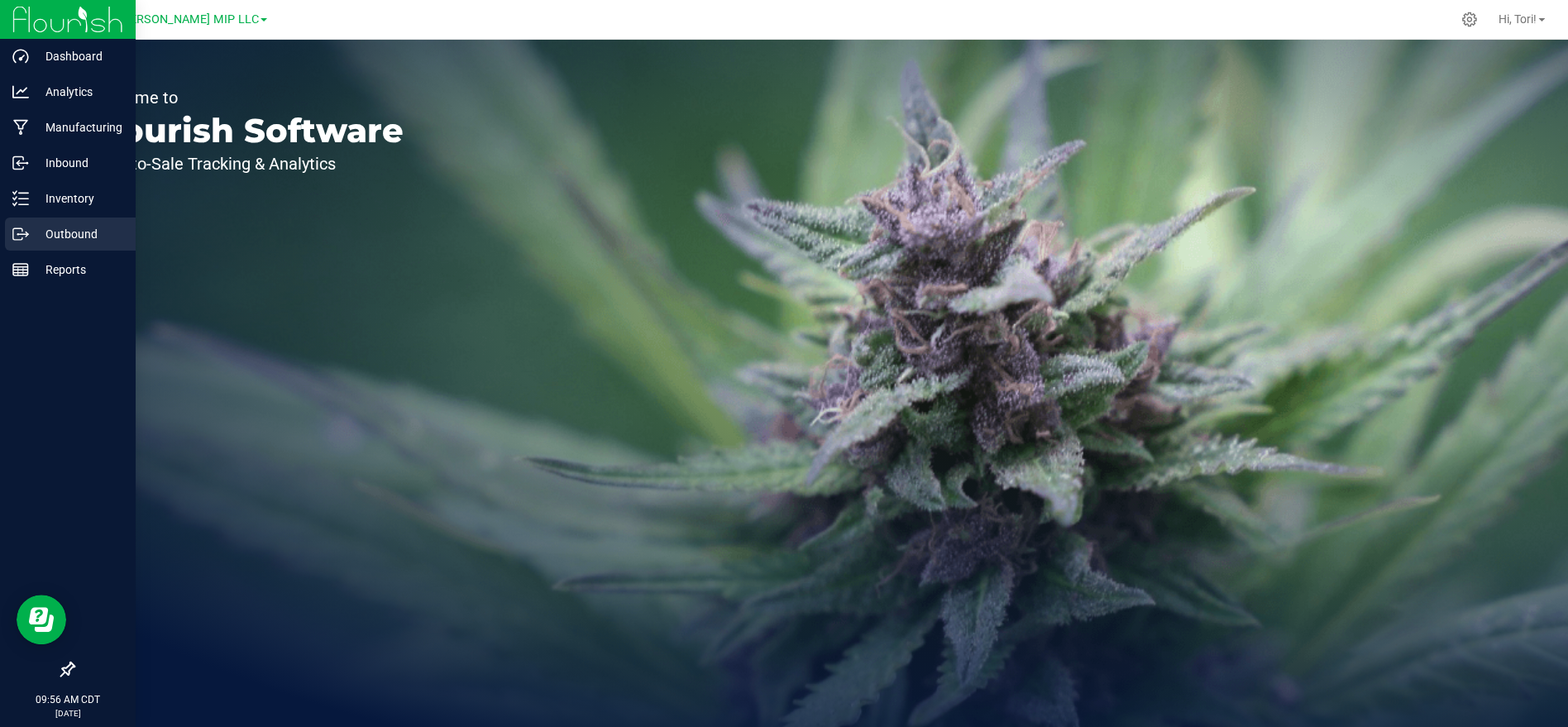
click at [63, 229] on p "Outbound" at bounding box center [78, 234] width 99 height 20
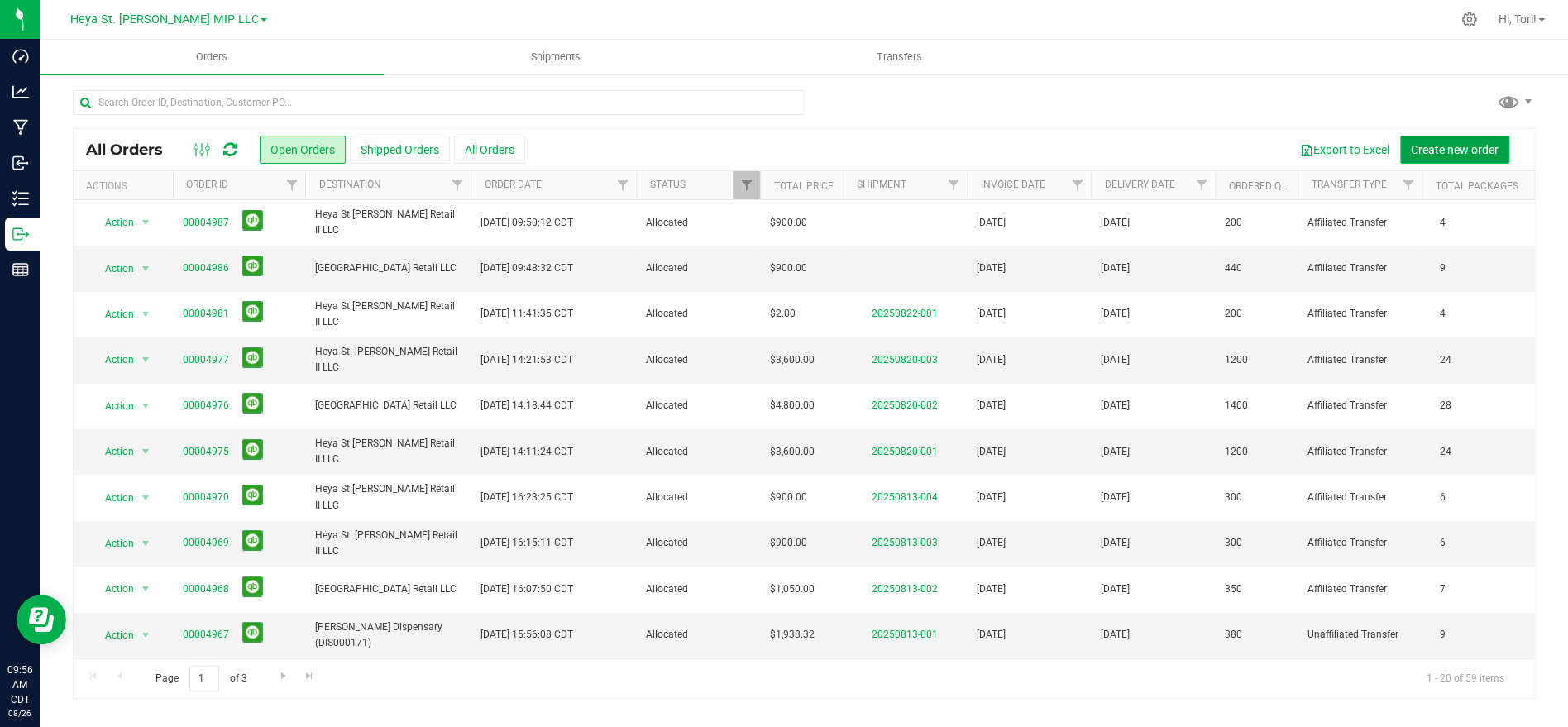
click at [1442, 139] on button "Create new order" at bounding box center [1455, 150] width 109 height 28
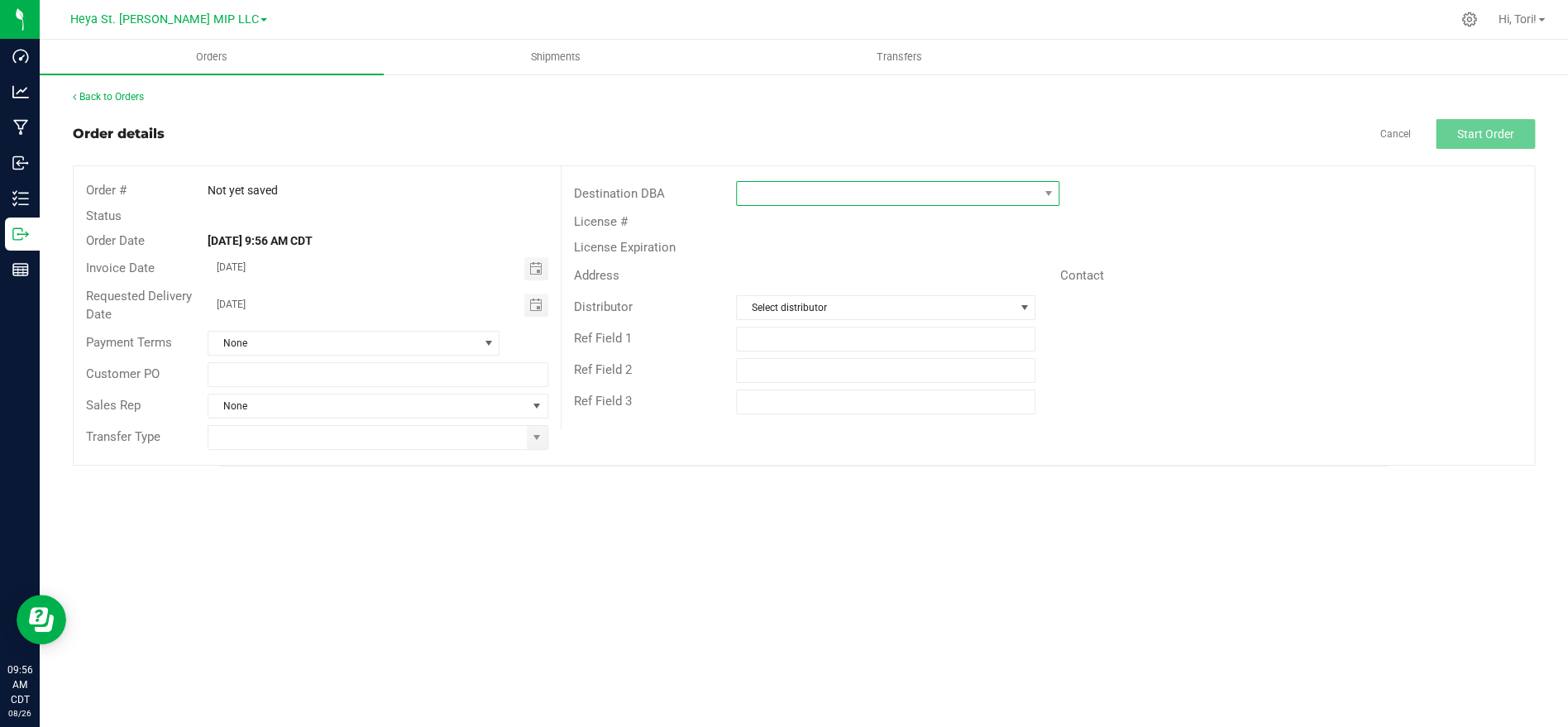
click at [760, 192] on span at bounding box center [887, 194] width 301 height 24
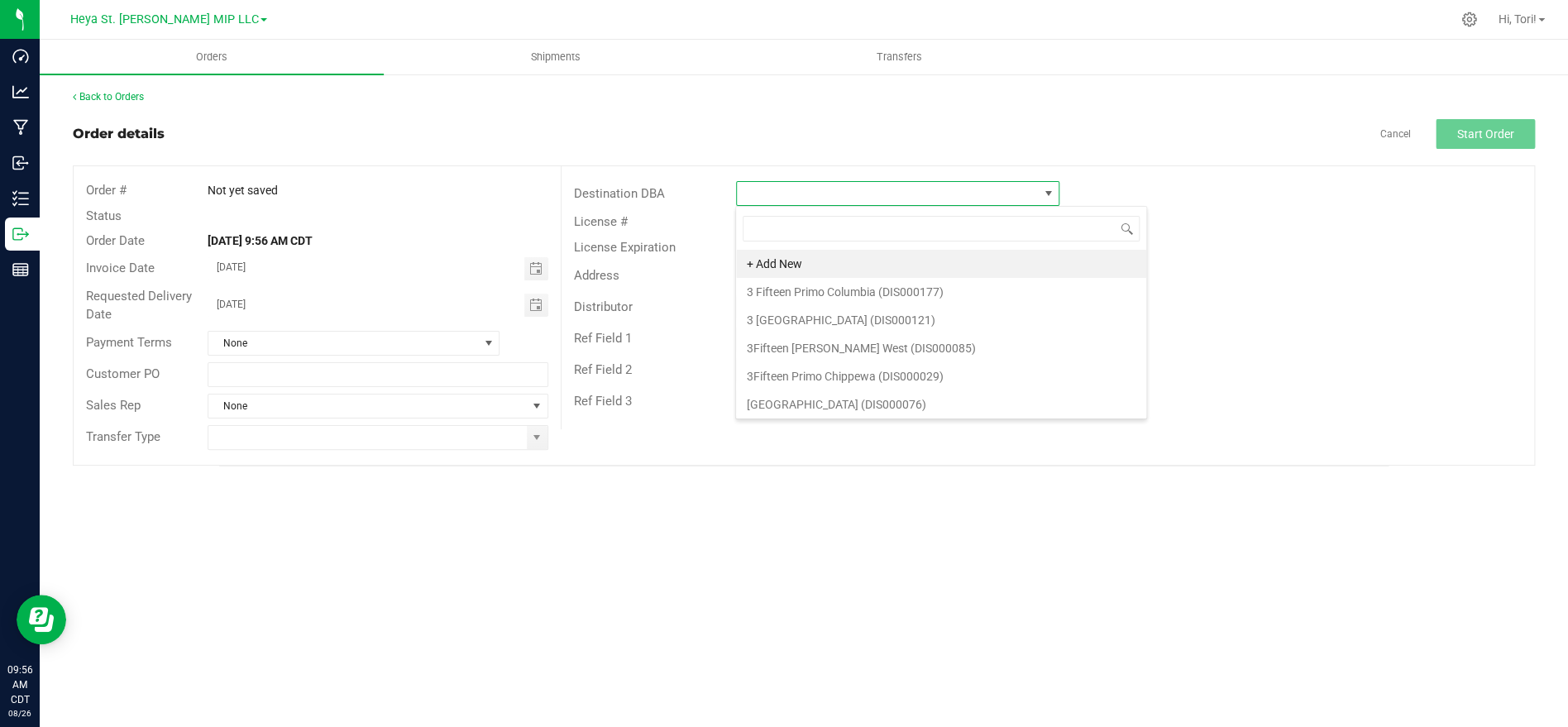
scroll to position [24, 323]
type input "Heya S"
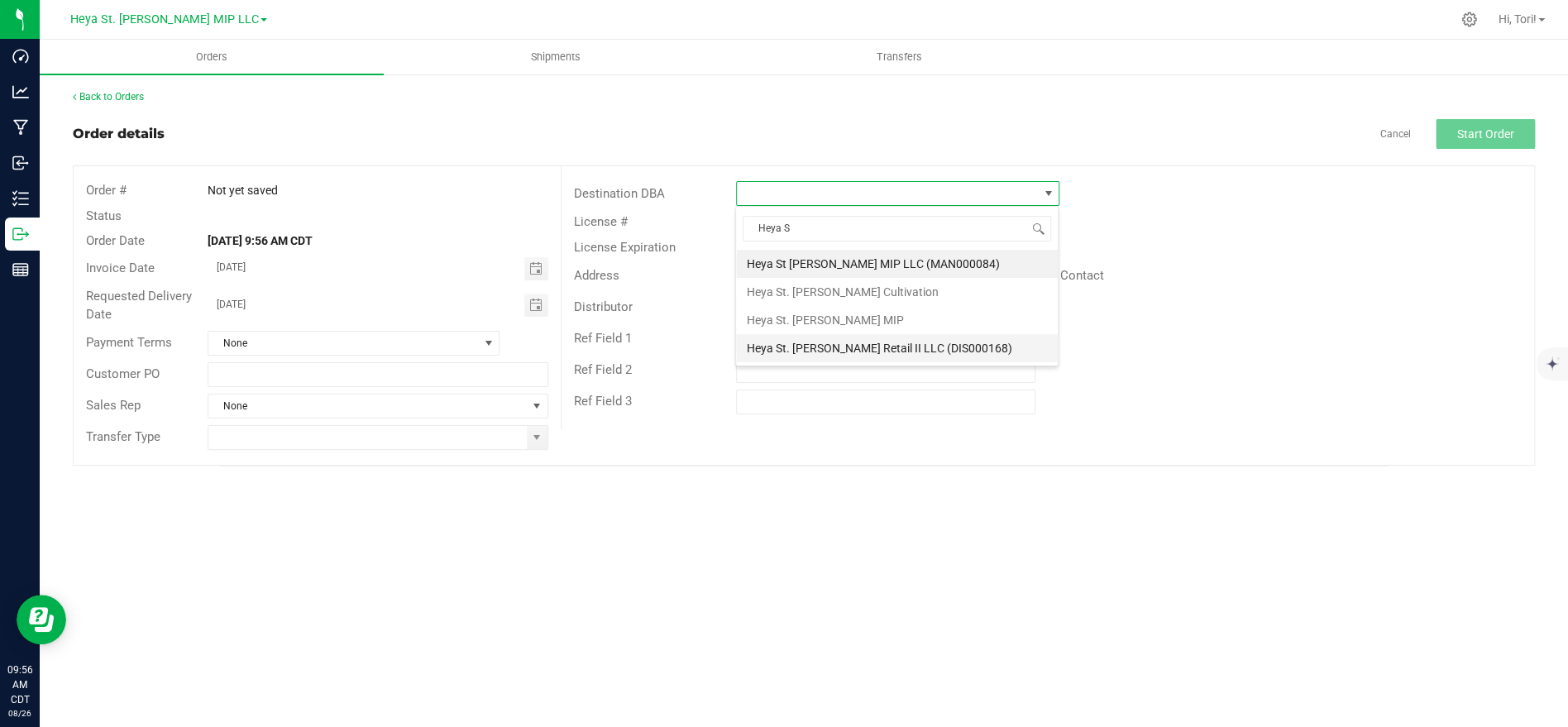
click at [814, 349] on li "Heya St. [PERSON_NAME] Retail II LLC (DIS000168)" at bounding box center [896, 348] width 322 height 28
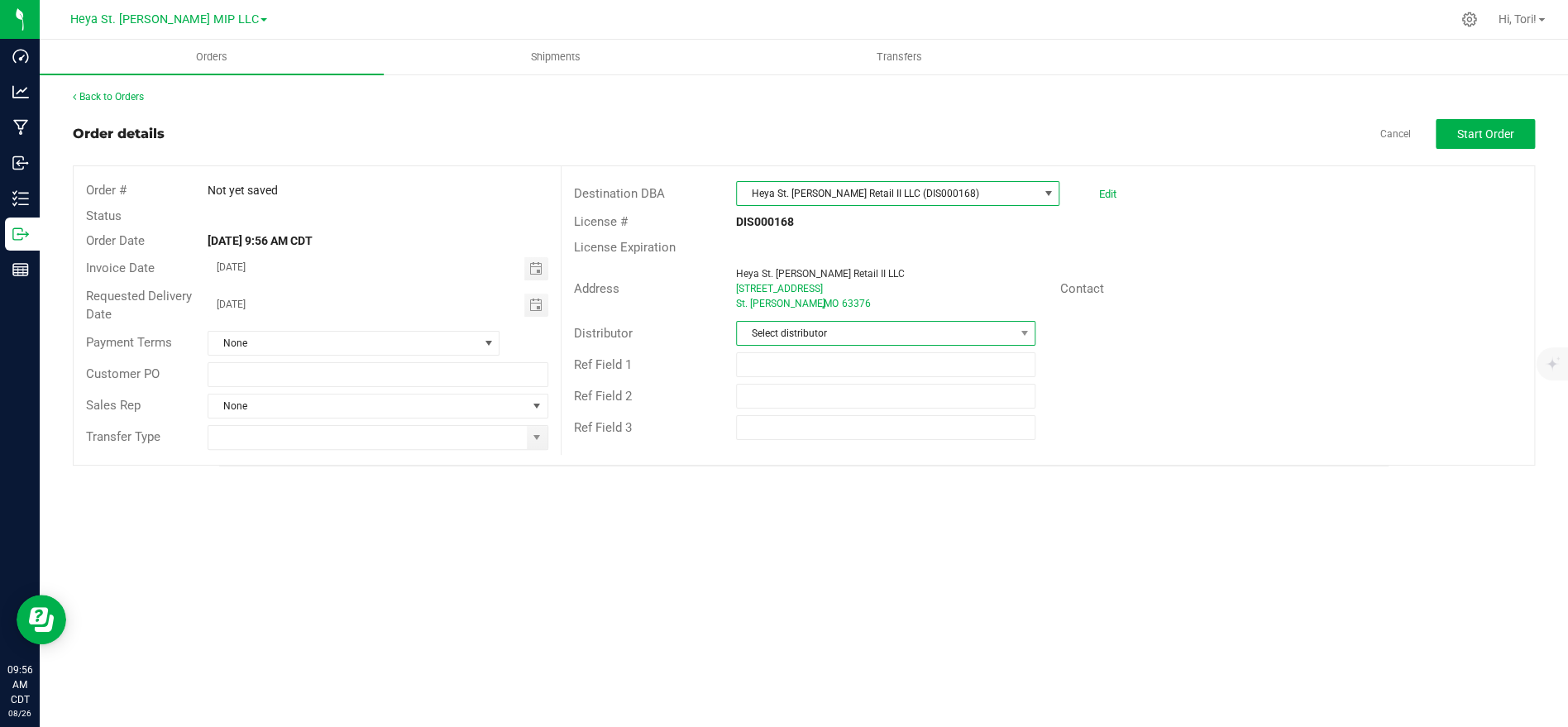
click at [837, 327] on span "Select distributor" at bounding box center [876, 334] width 277 height 24
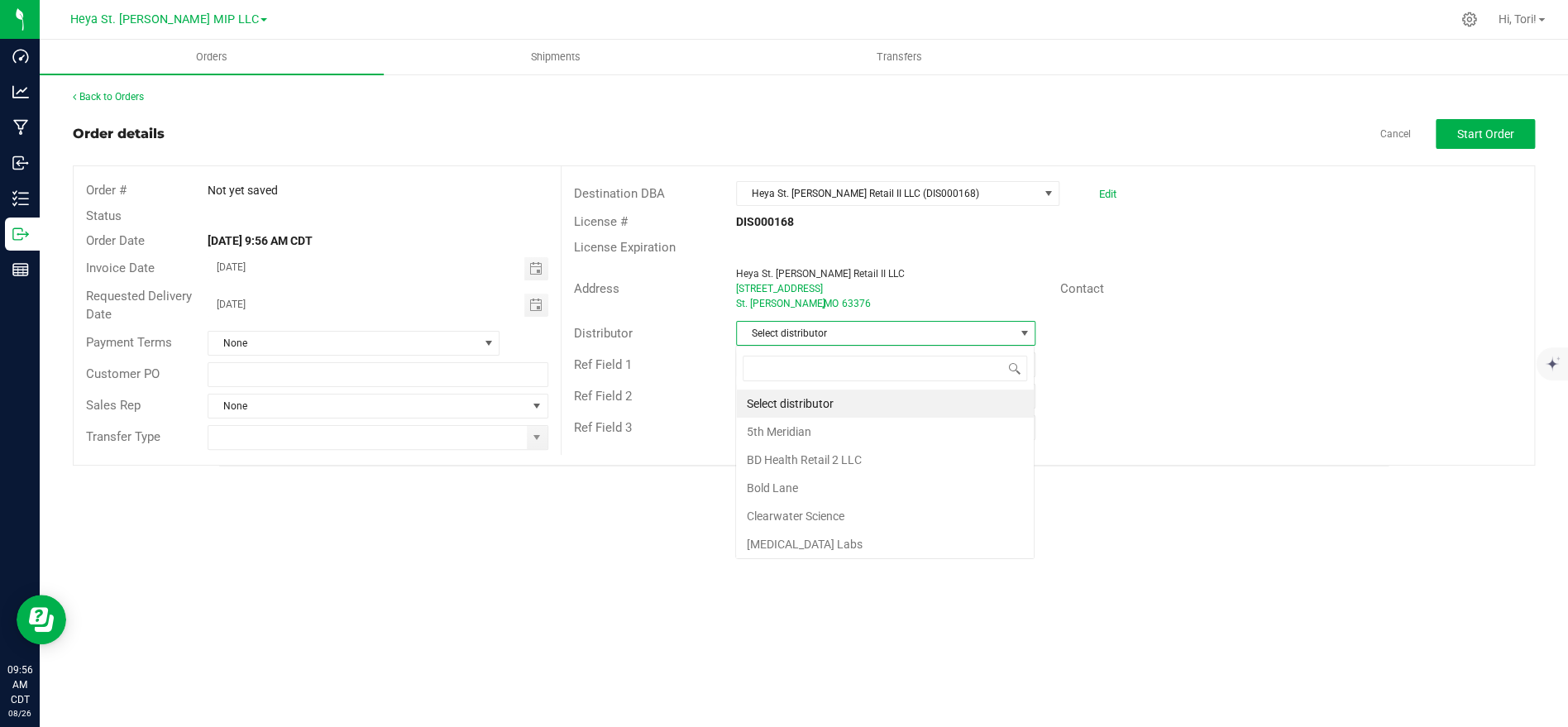
scroll to position [24, 298]
type input "Heya"
click at [962, 322] on span "Select distributor" at bounding box center [876, 334] width 277 height 24
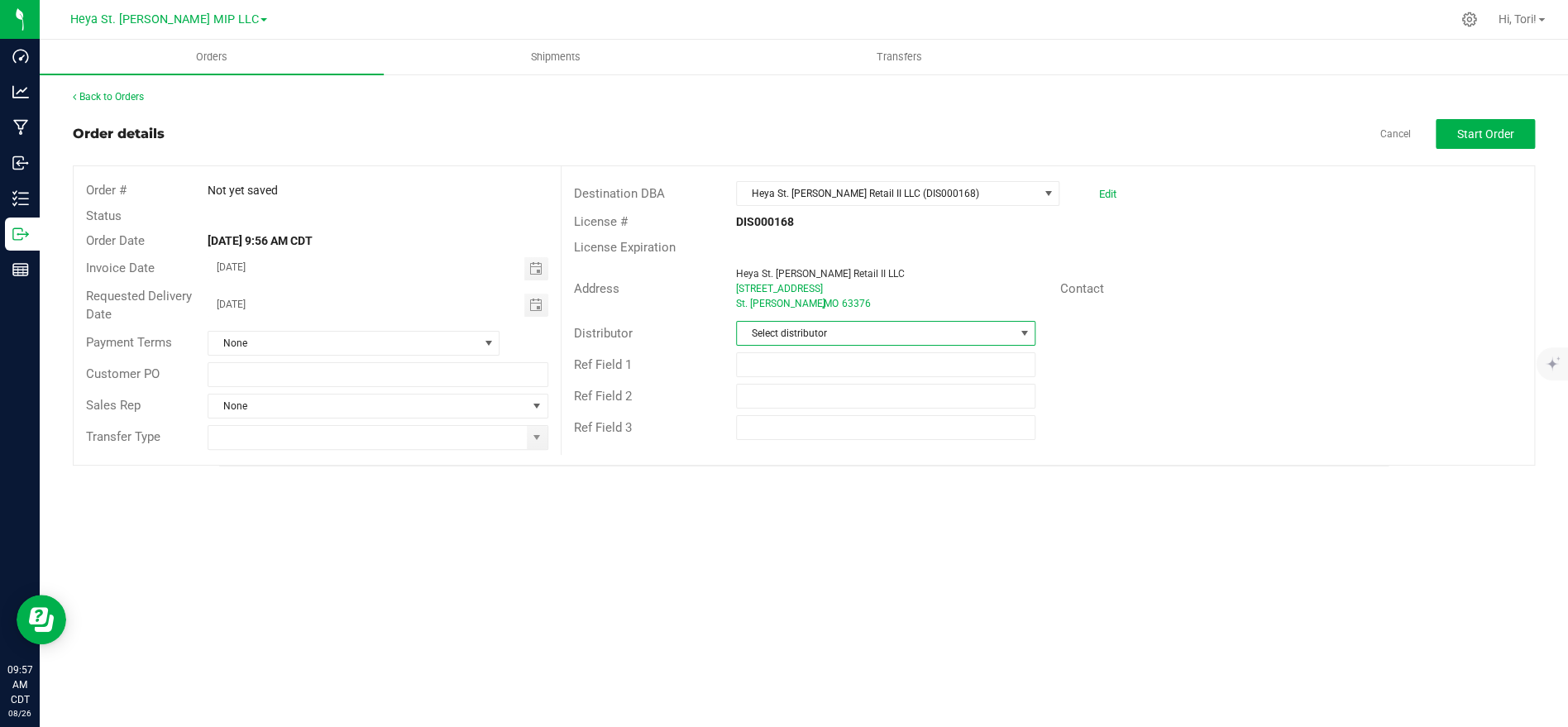
click at [915, 339] on span "Select distributor" at bounding box center [876, 334] width 277 height 24
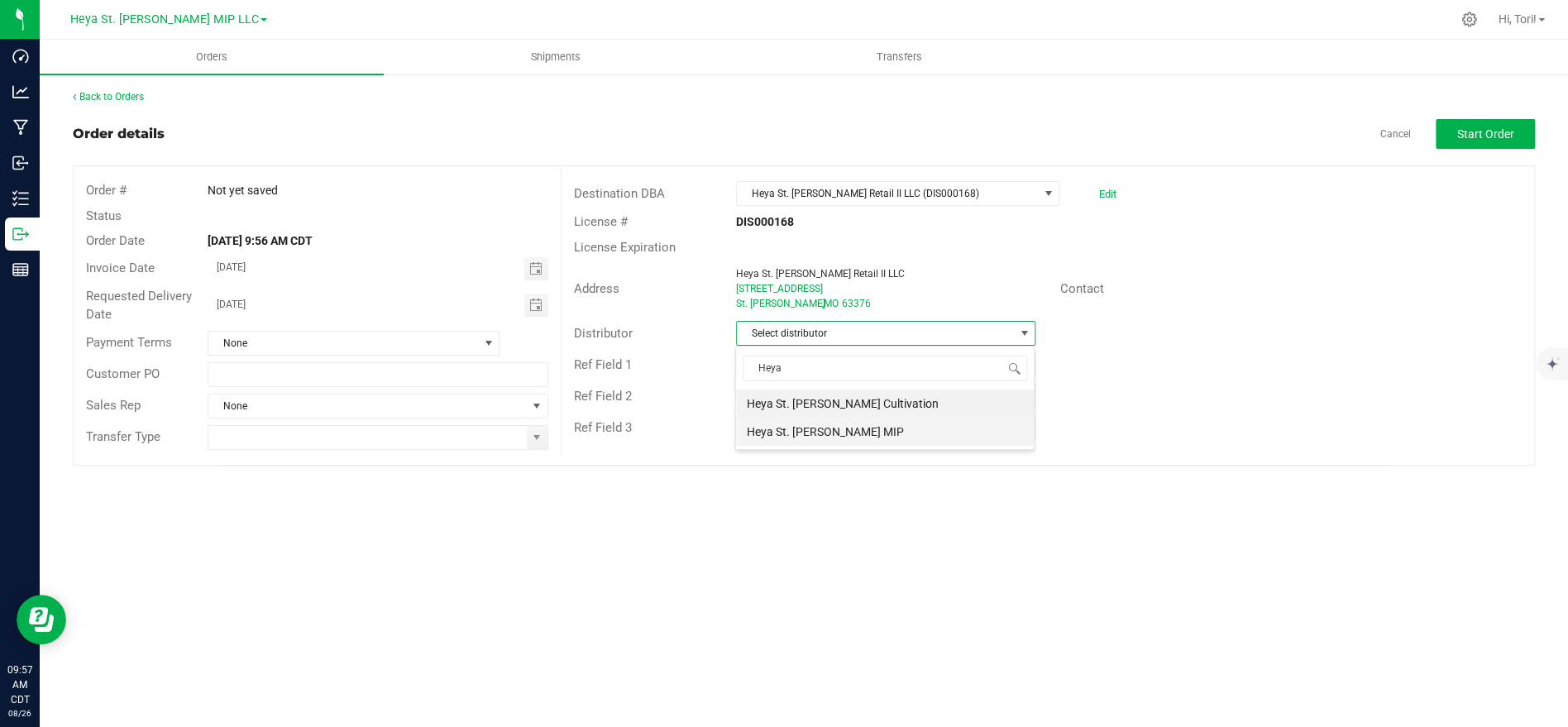
click at [826, 435] on li "Heya St. [PERSON_NAME] MIP" at bounding box center [885, 431] width 297 height 28
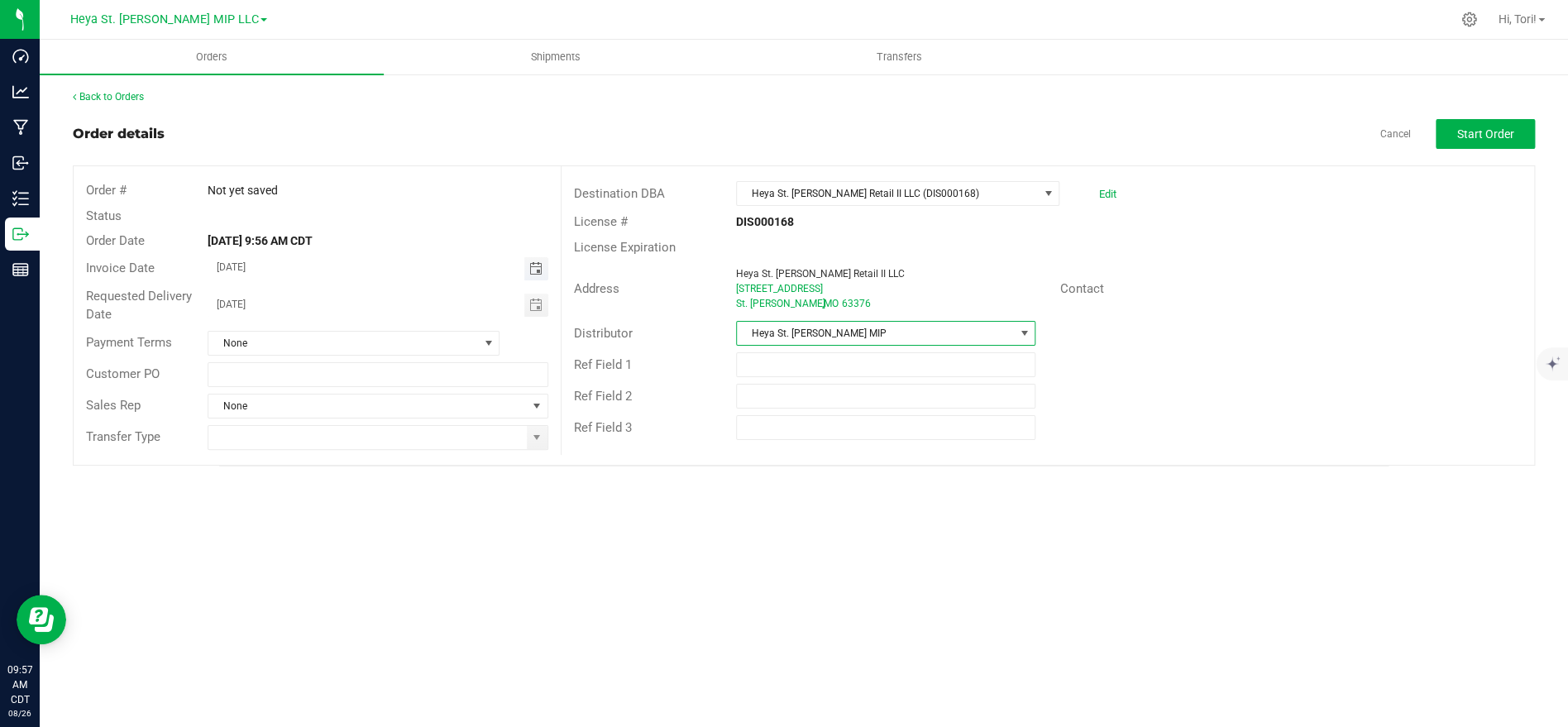
click at [537, 268] on span "Toggle calendar" at bounding box center [535, 268] width 14 height 14
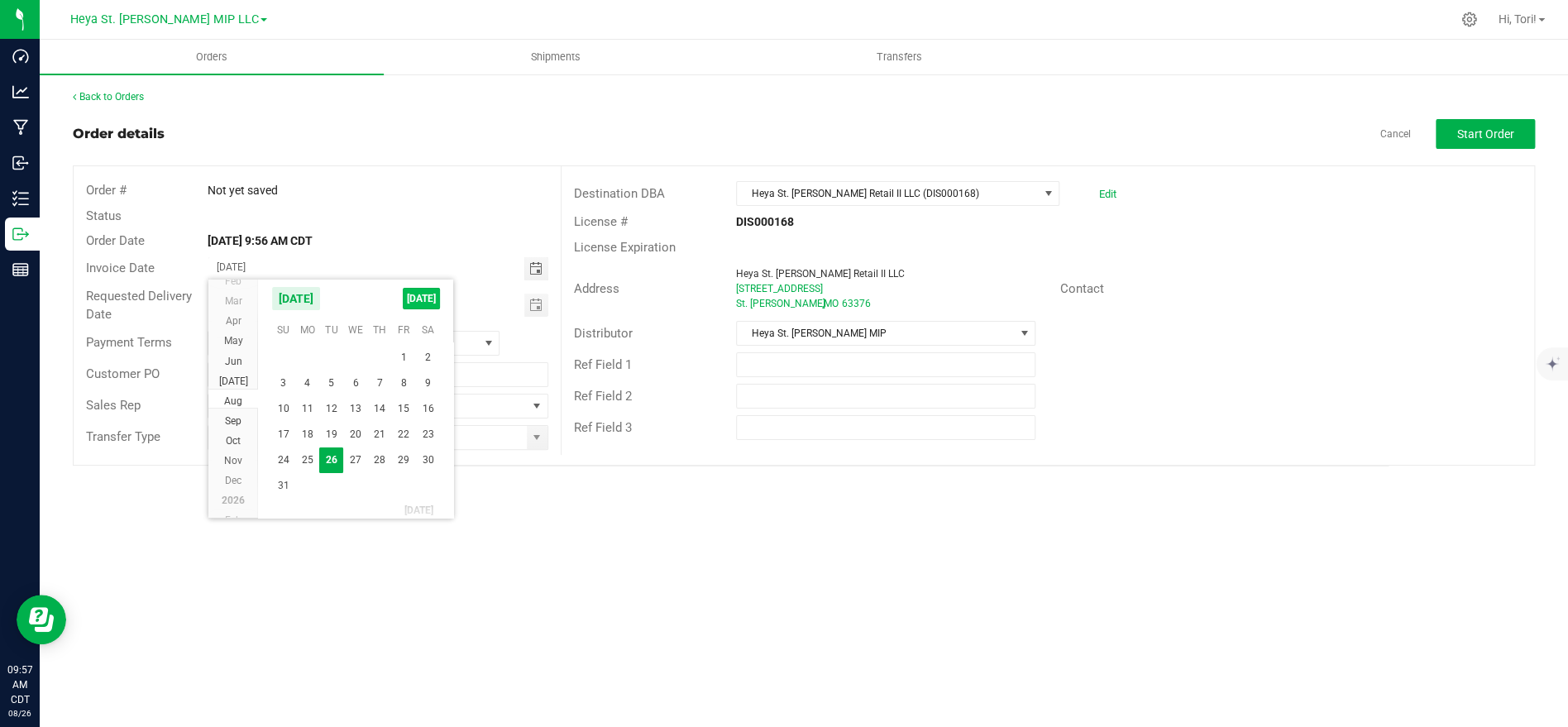
drag, startPoint x: 422, startPoint y: 292, endPoint x: 453, endPoint y: 308, distance: 34.9
click at [424, 294] on span "[DATE]" at bounding box center [421, 299] width 37 height 22
drag, startPoint x: 539, startPoint y: 305, endPoint x: 517, endPoint y: 297, distance: 23.4
click at [537, 305] on span "Toggle calendar" at bounding box center [535, 305] width 14 height 14
click at [431, 327] on span "[DATE]" at bounding box center [421, 336] width 37 height 22
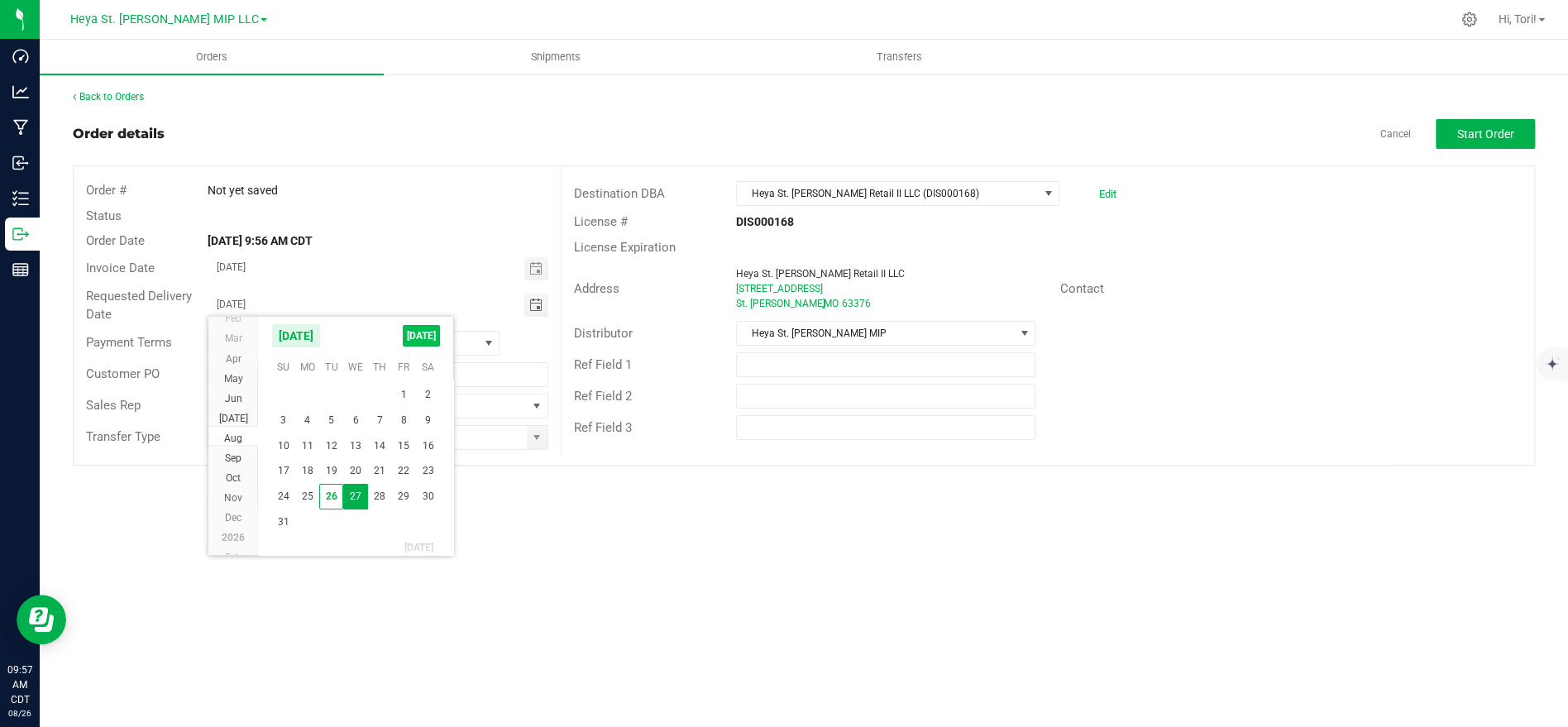
type input "[DATE]"
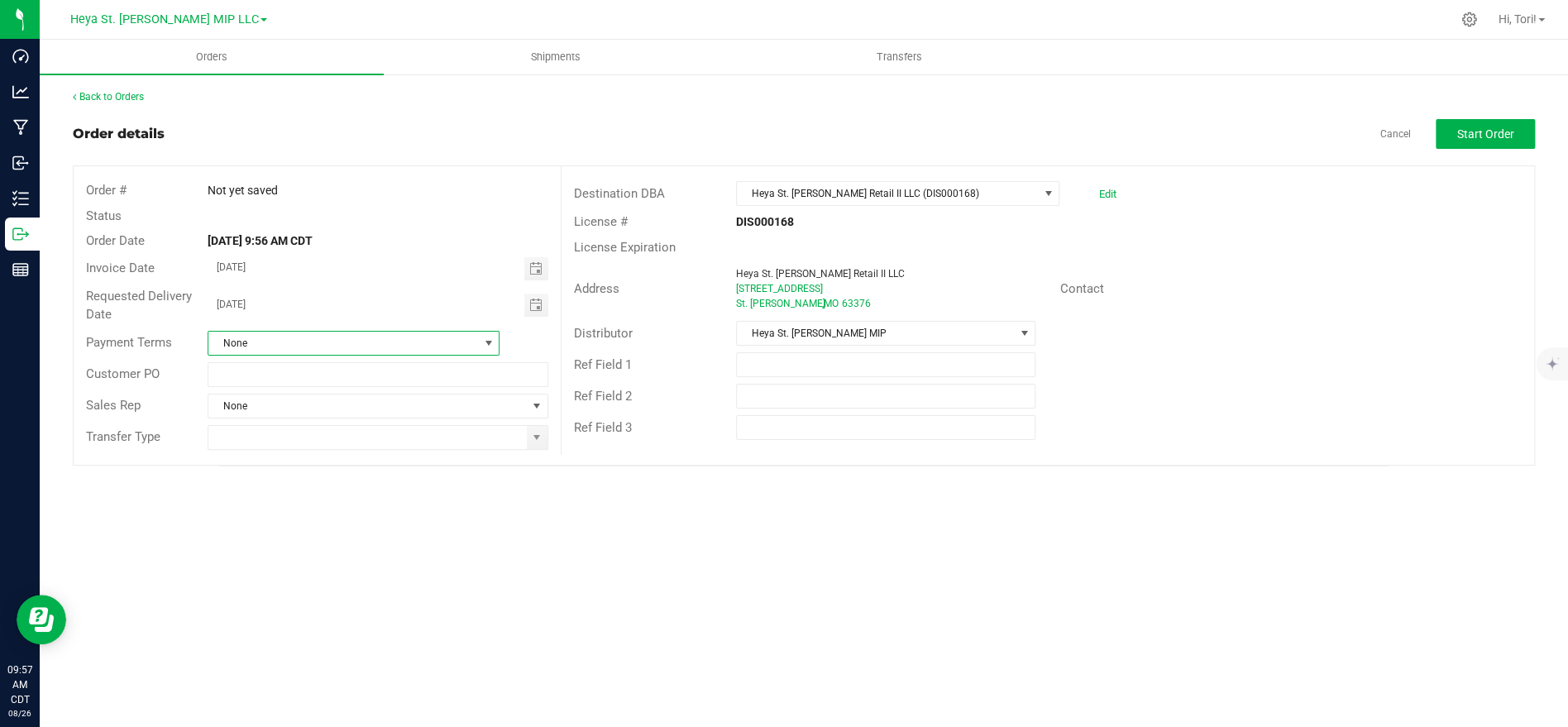
click at [483, 346] on span at bounding box center [488, 343] width 14 height 14
click at [323, 487] on li "NET 30" at bounding box center [353, 482] width 290 height 28
click at [315, 422] on div "Transfer Type" at bounding box center [316, 437] width 487 height 32
click at [326, 439] on input at bounding box center [367, 438] width 317 height 24
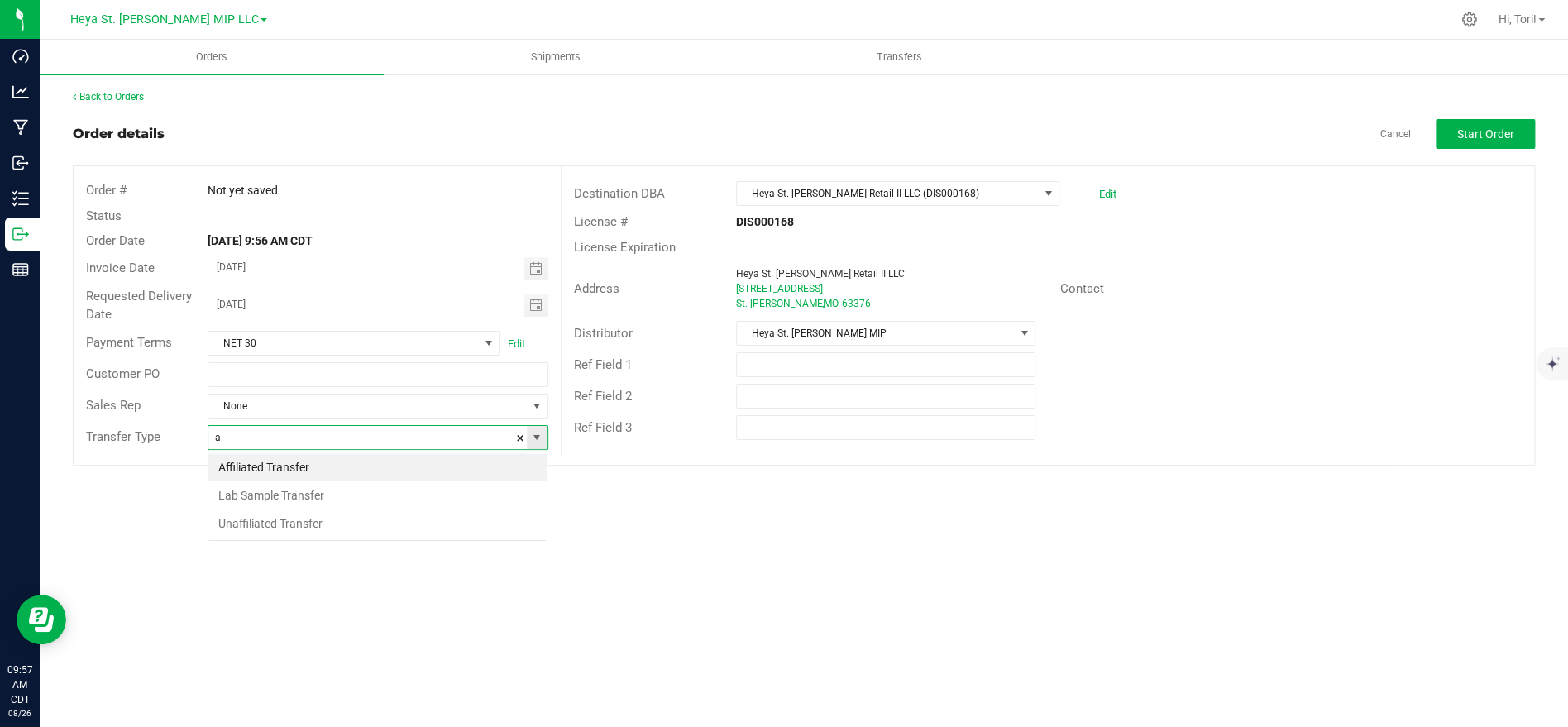
scroll to position [24, 339]
click at [324, 459] on li "Affiliated Transfer" at bounding box center [377, 467] width 338 height 28
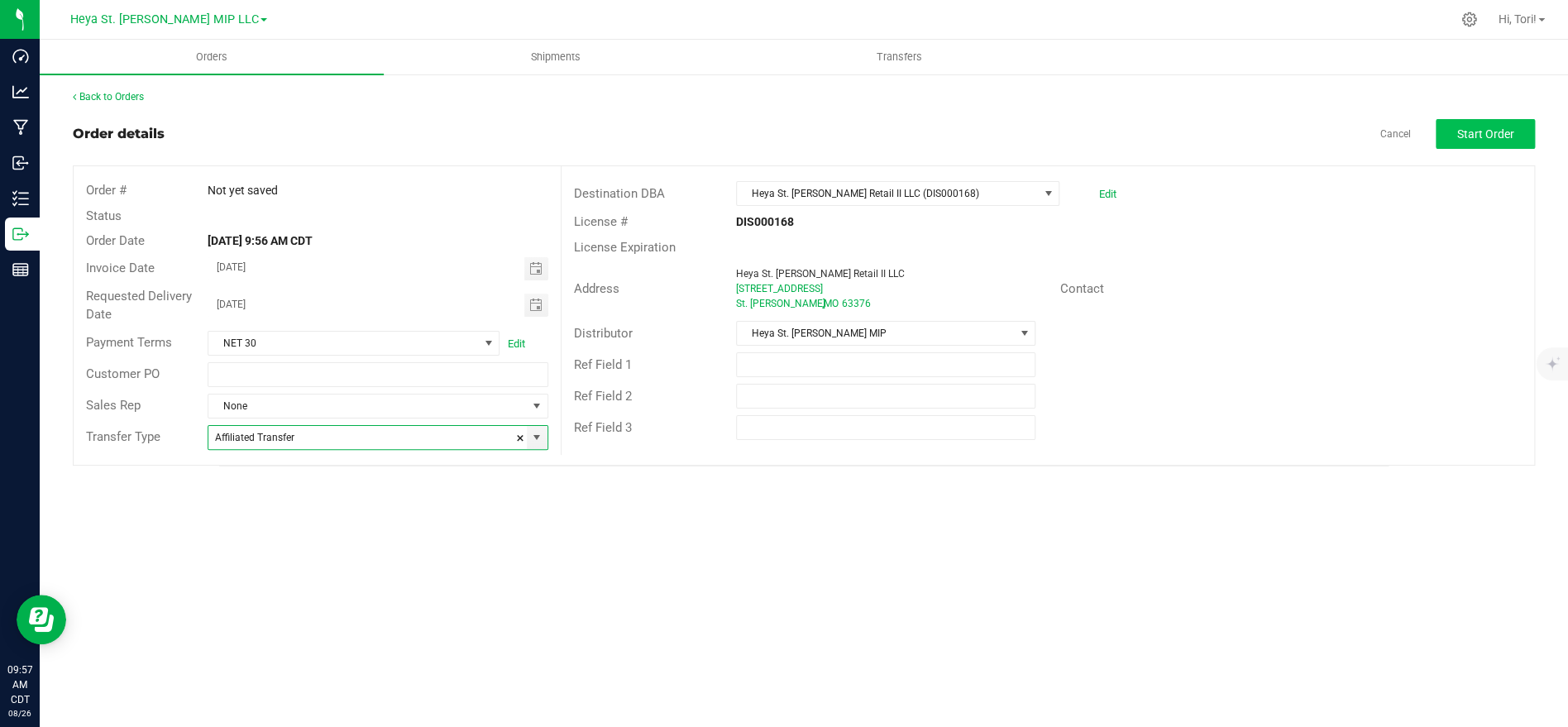
type input "Affiliated Transfer"
click at [1513, 133] on button "Start Order" at bounding box center [1485, 133] width 99 height 30
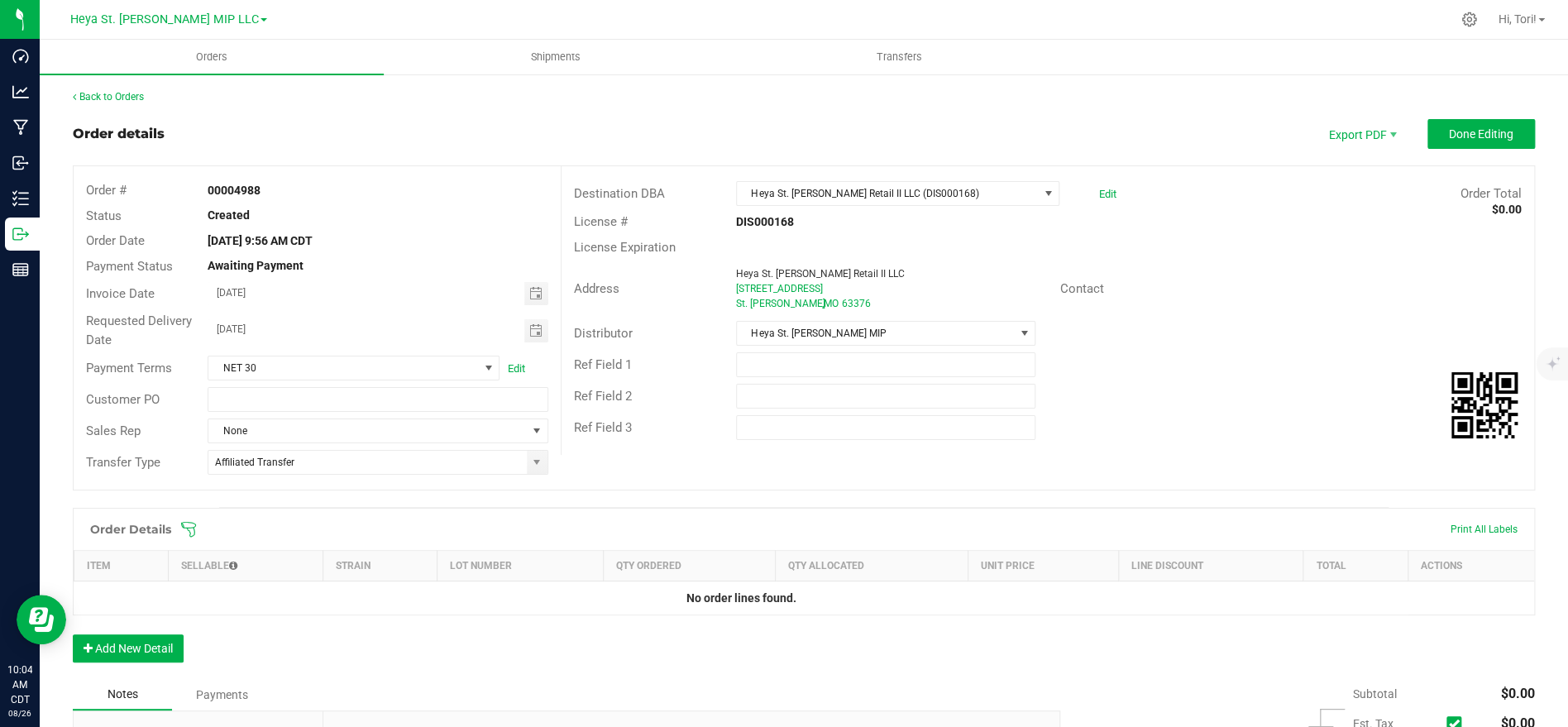
click at [184, 532] on icon at bounding box center [189, 529] width 16 height 16
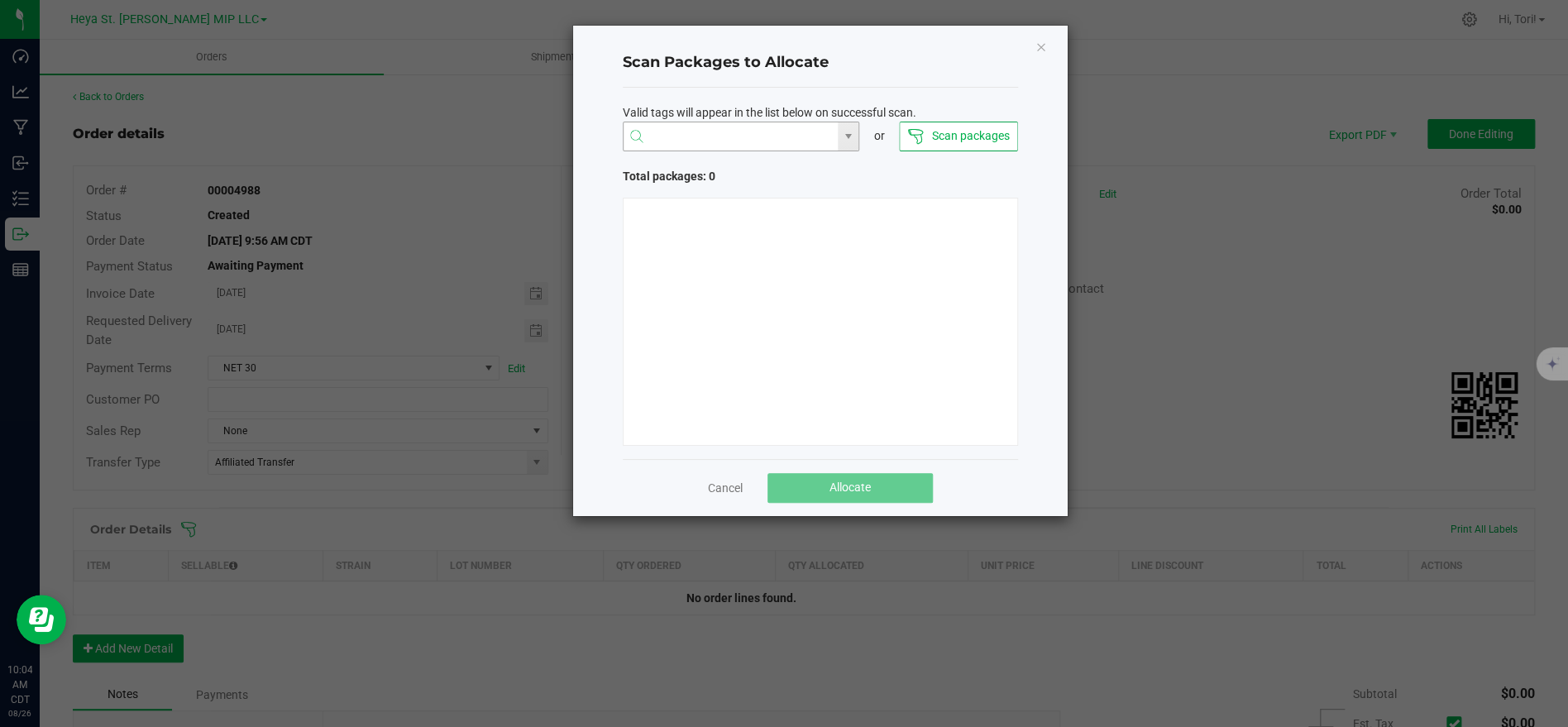
click at [726, 146] on input "NO DATA FOUND" at bounding box center [731, 137] width 215 height 30
click at [748, 161] on li "1A40C03000009CD000003914" at bounding box center [740, 169] width 236 height 28
type input "1A40C03000009CD000003914"
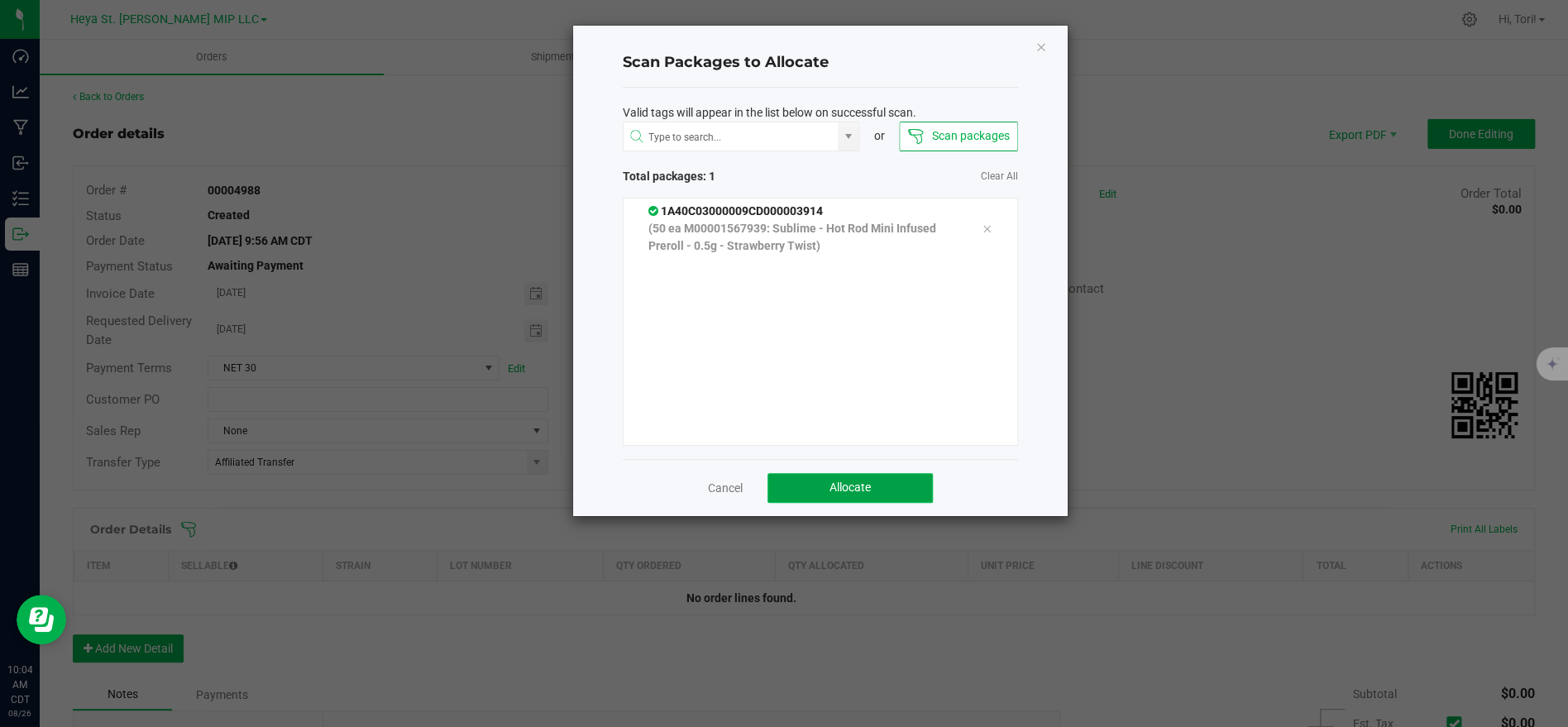
click at [843, 496] on button "Allocate" at bounding box center [850, 488] width 165 height 30
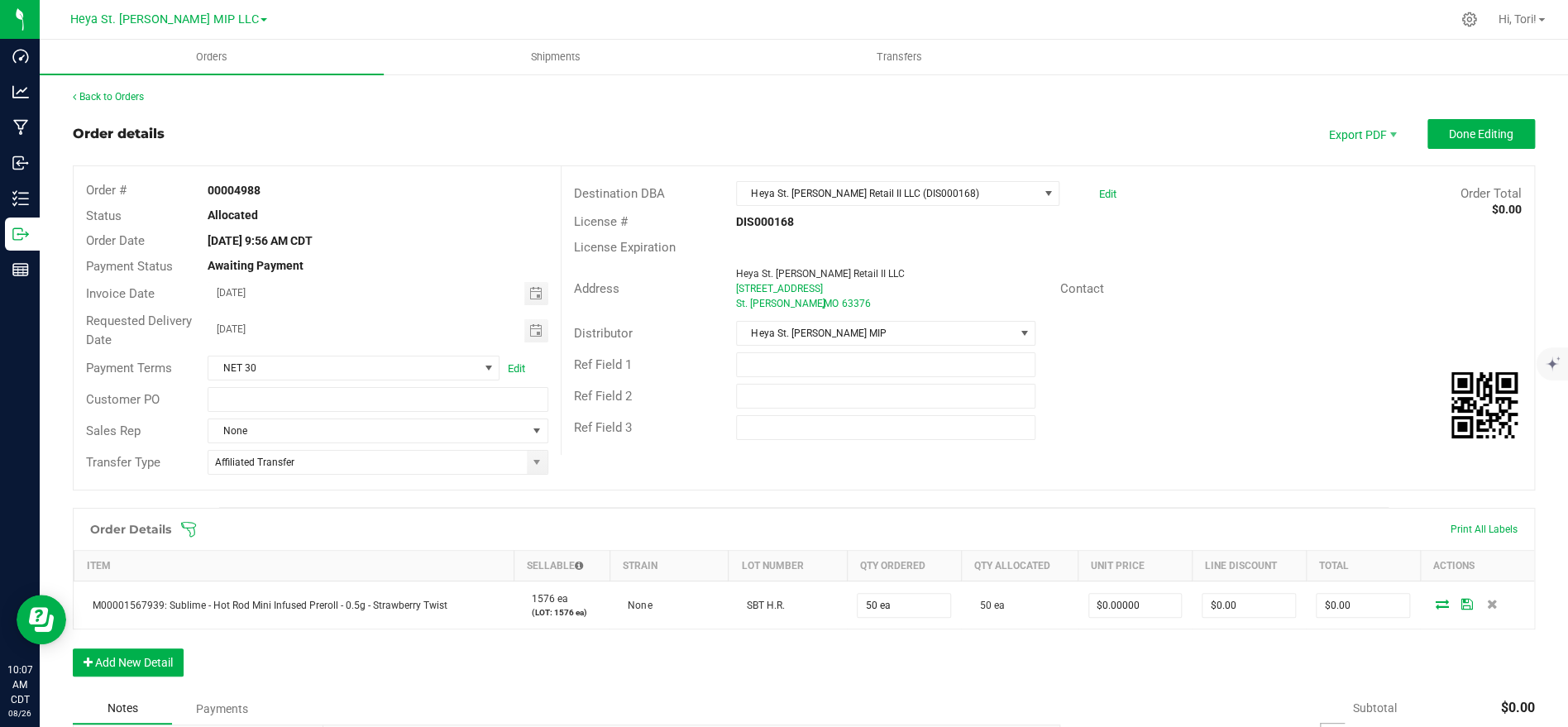
click at [186, 528] on icon at bounding box center [189, 529] width 16 height 16
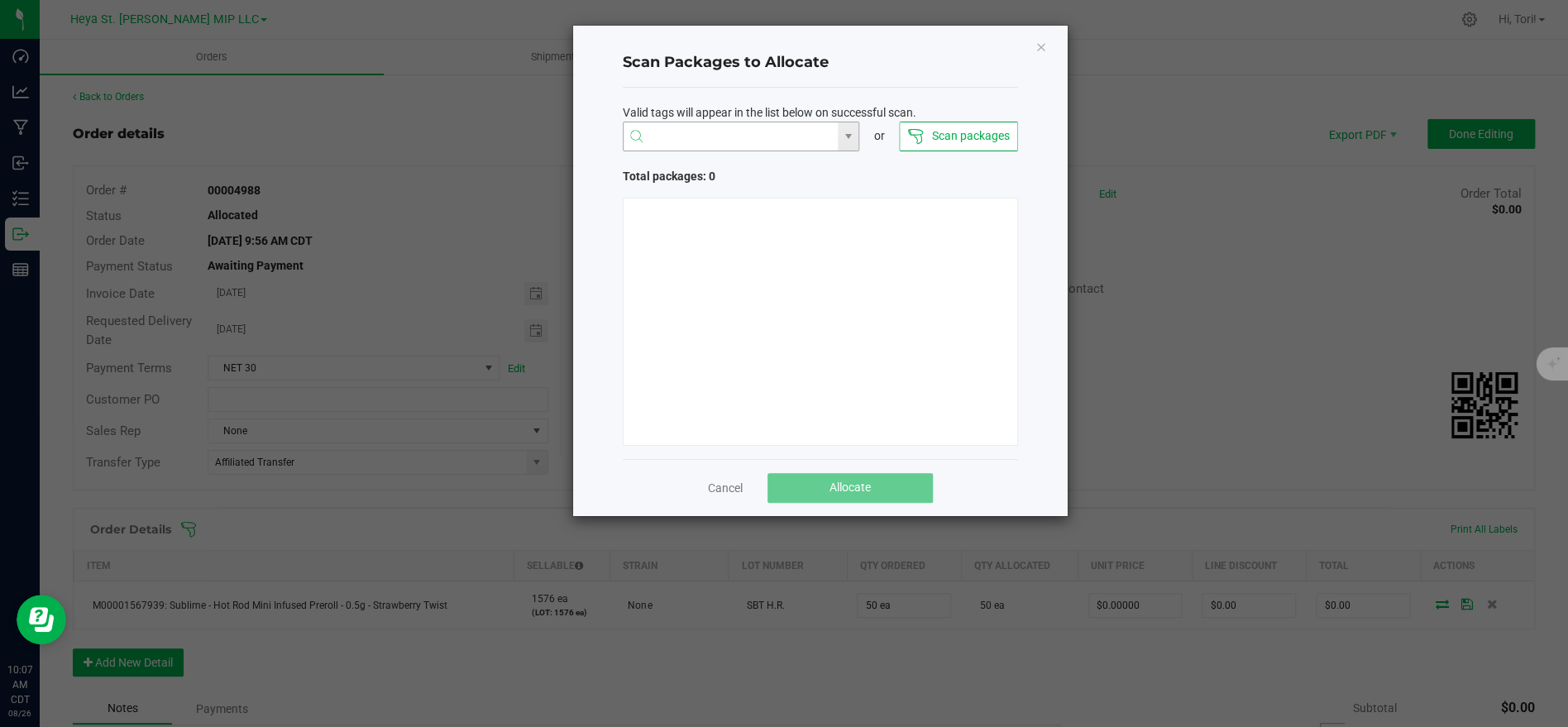
click at [740, 136] on input "NO DATA FOUND" at bounding box center [731, 137] width 215 height 30
click at [744, 171] on li "1A40C03000009CD000003845" at bounding box center [740, 169] width 236 height 28
type input "1A40C03000009CD000003845"
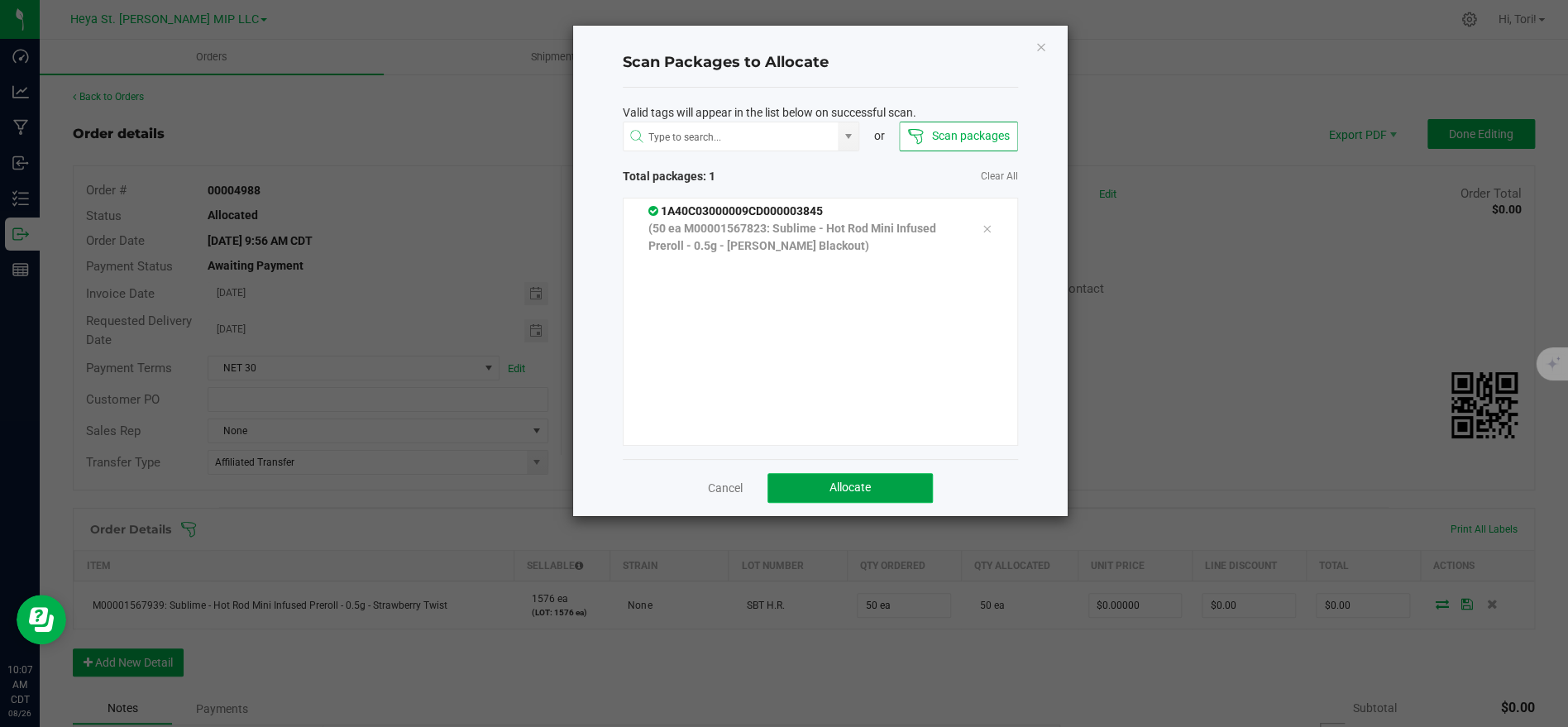
click at [855, 487] on span "Allocate" at bounding box center [850, 487] width 42 height 14
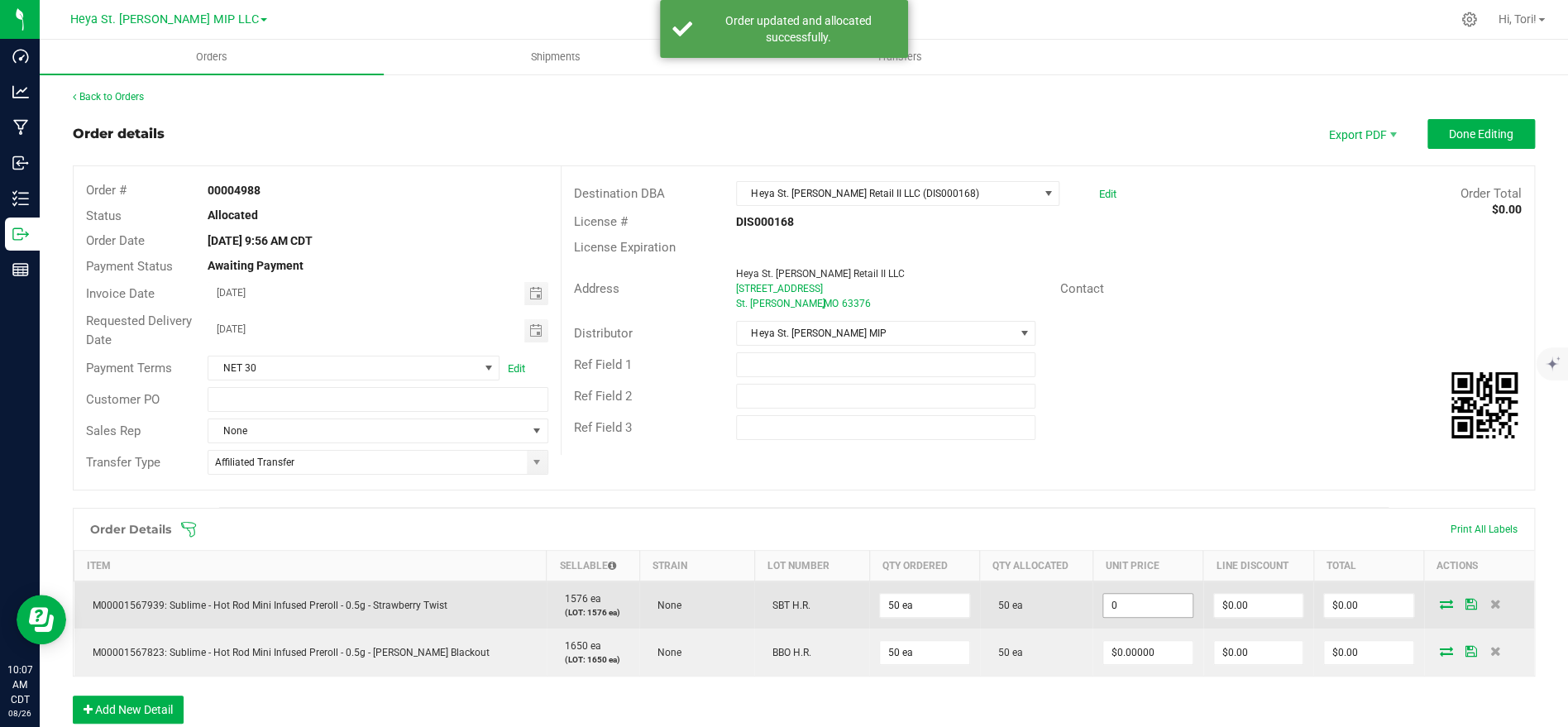
click at [1149, 616] on input "0" at bounding box center [1147, 606] width 89 height 24
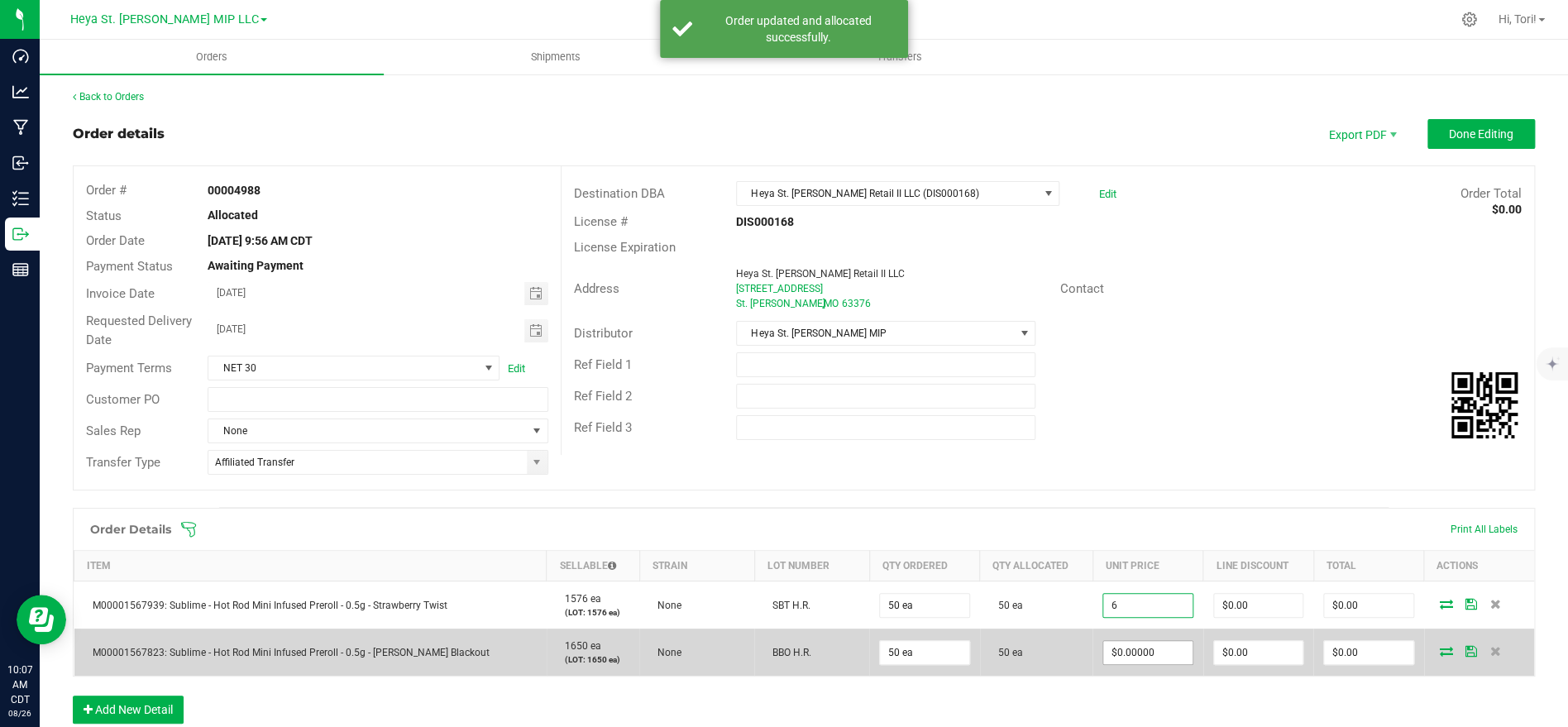
type input "$6.00000"
type input "$300.00"
click at [1140, 642] on input "0" at bounding box center [1147, 653] width 89 height 24
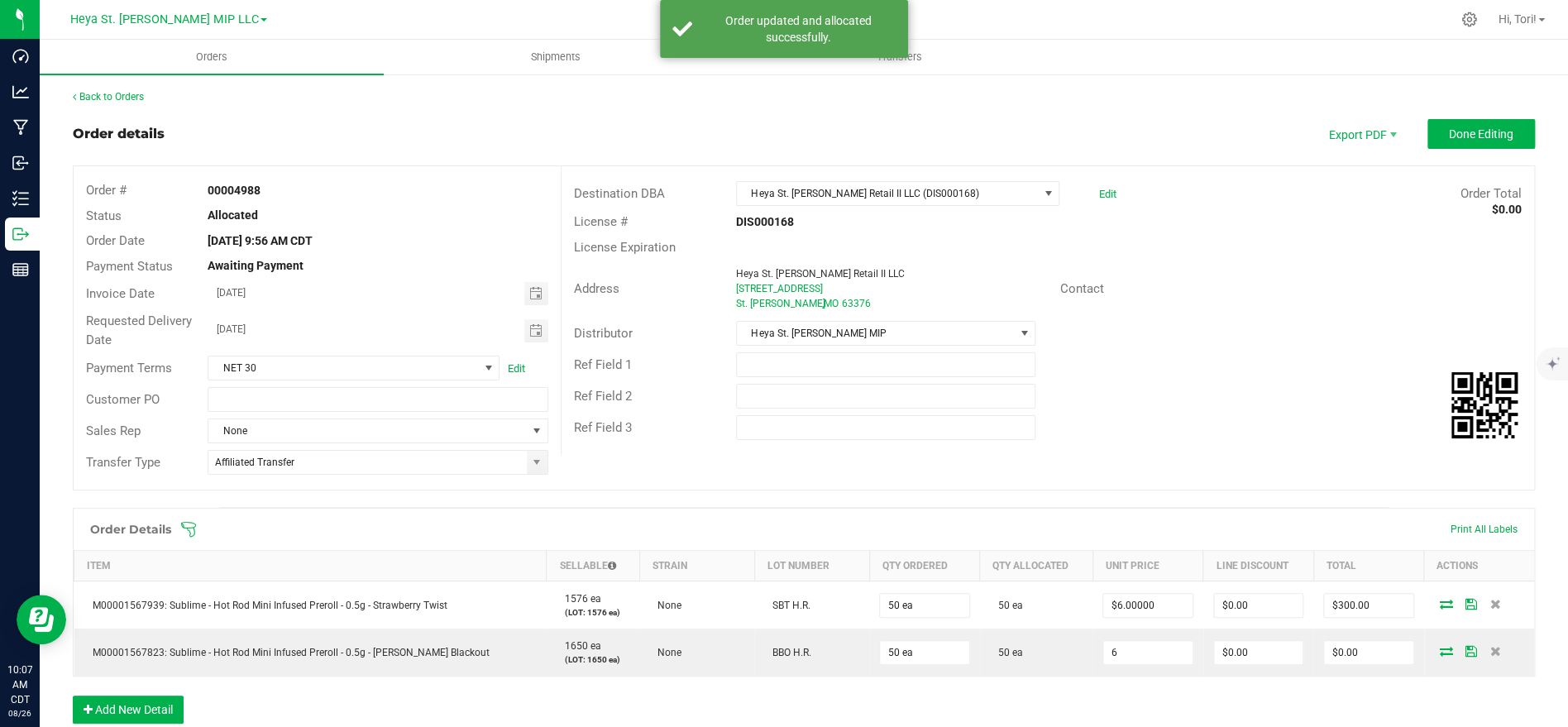
type input "$6.00000"
type input "$300.00"
click at [1173, 410] on div "Ref Field 2" at bounding box center [1048, 396] width 973 height 32
click at [1476, 125] on button "Done Editing" at bounding box center [1481, 133] width 108 height 30
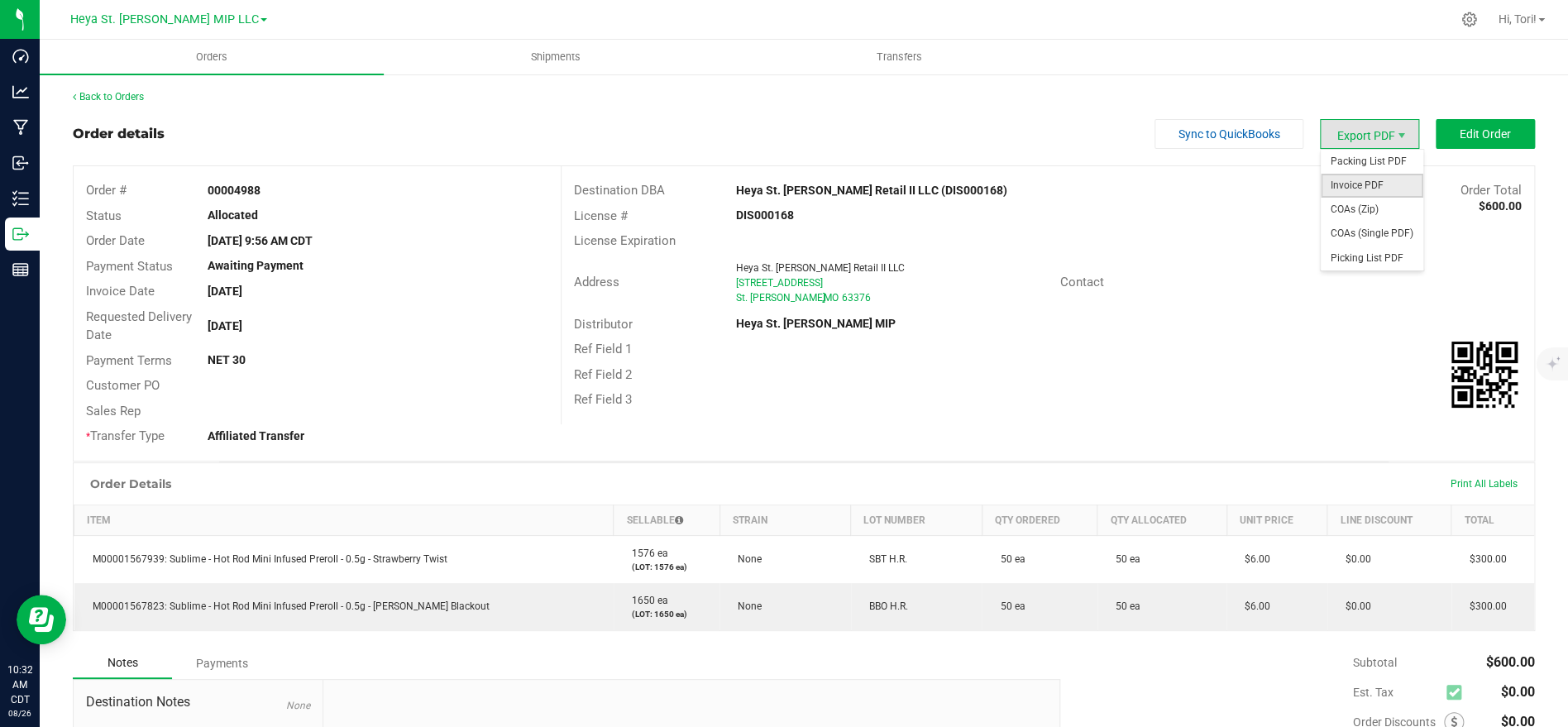
click at [1375, 186] on span "Invoice PDF" at bounding box center [1371, 186] width 102 height 24
click at [126, 101] on link "Back to Orders" at bounding box center [108, 96] width 71 height 12
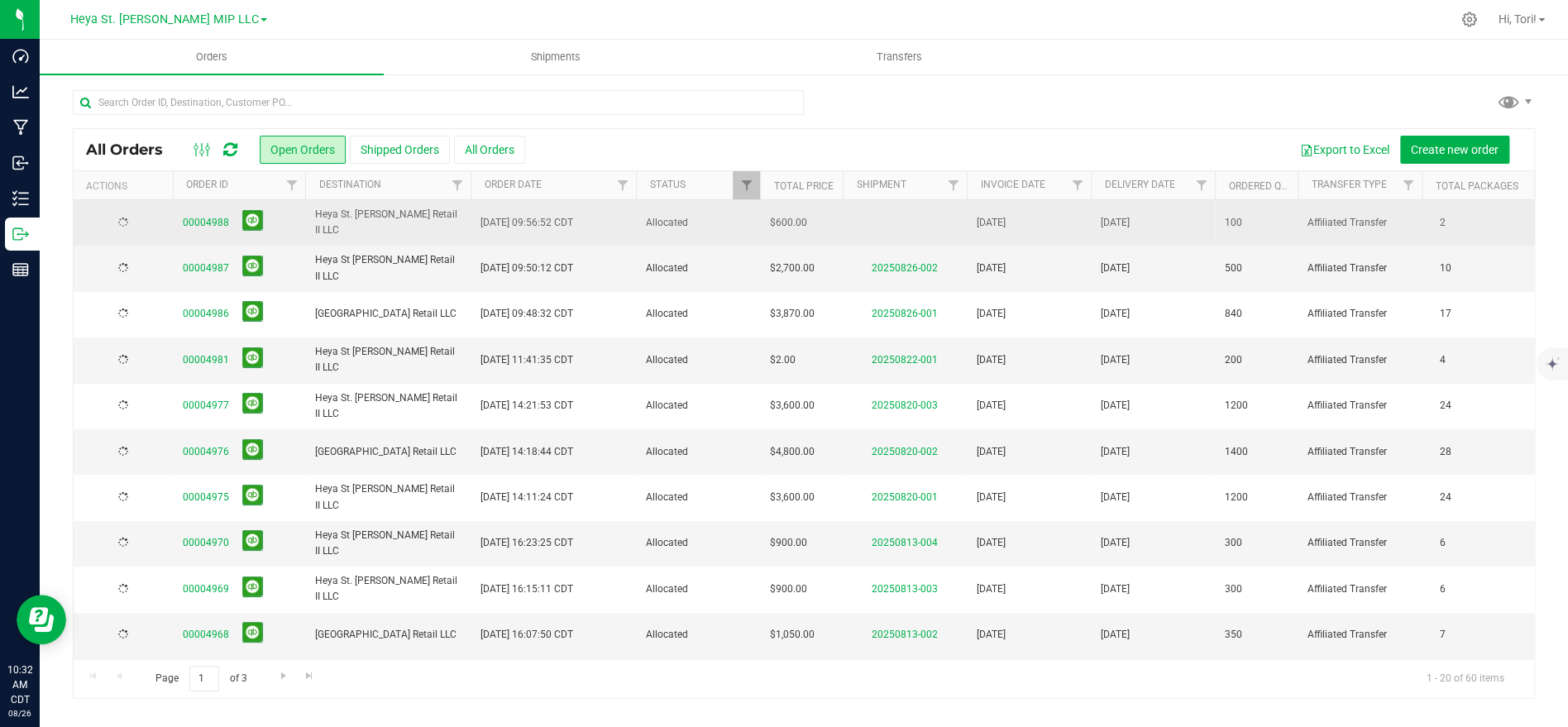
click at [638, 218] on td "Allocated" at bounding box center [698, 223] width 124 height 45
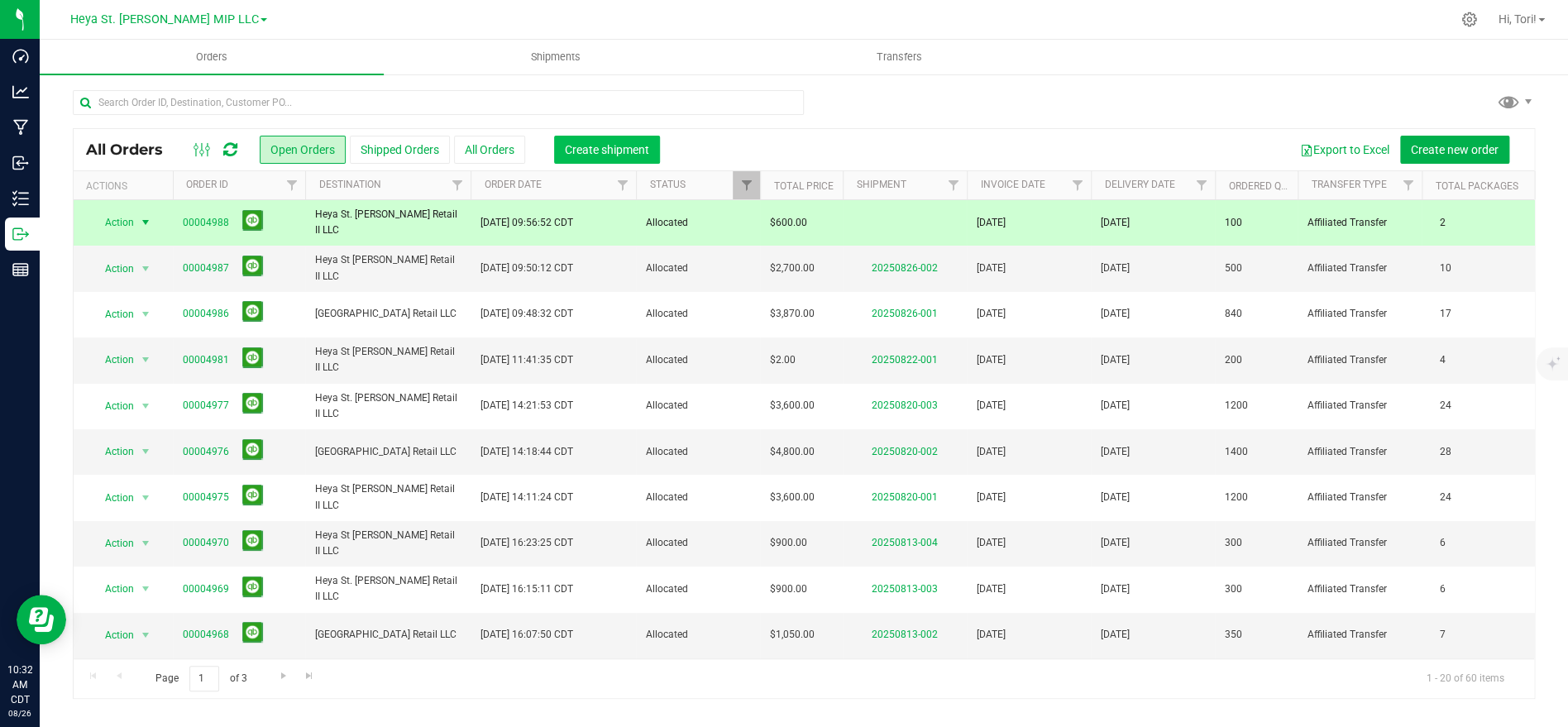
click at [577, 139] on button "Create shipment" at bounding box center [606, 150] width 106 height 28
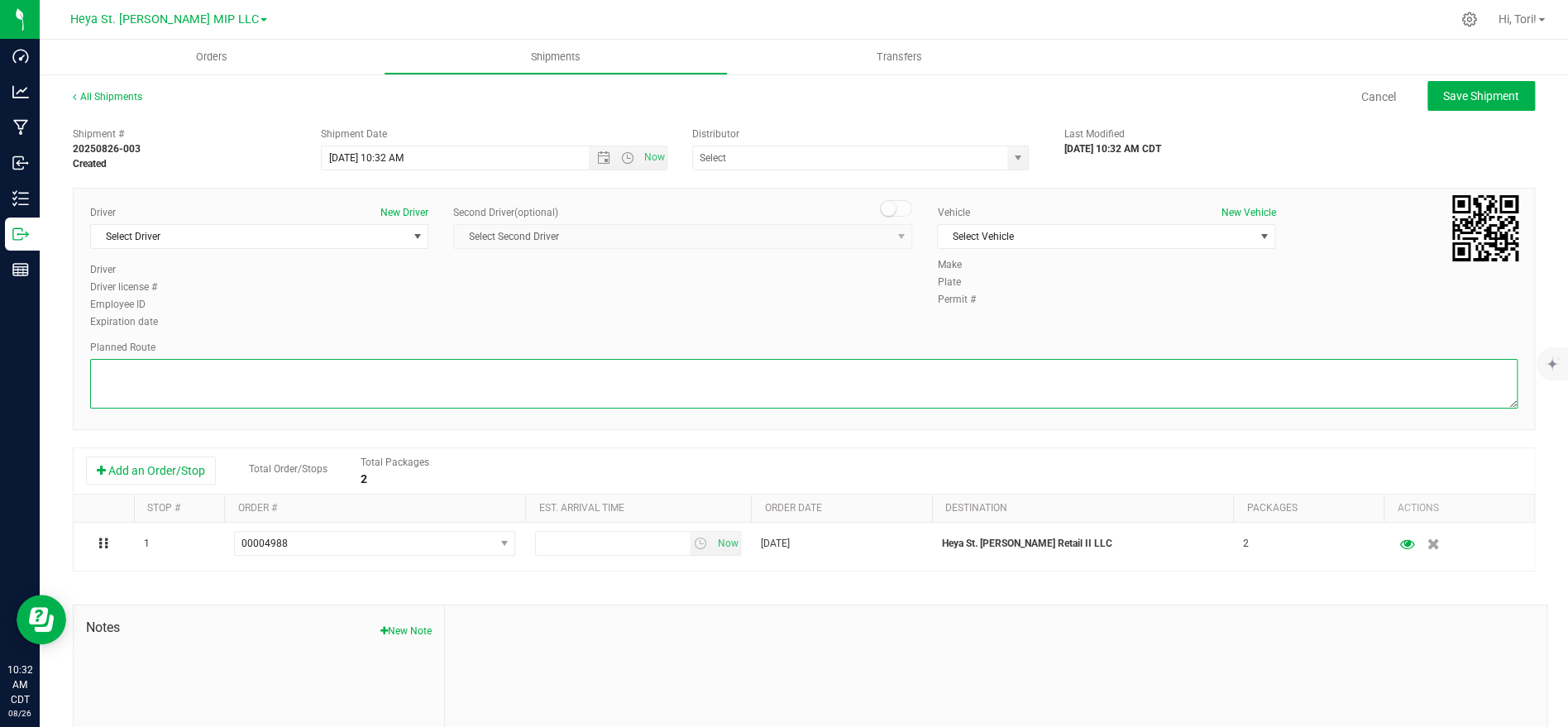
click at [598, 375] on textarea at bounding box center [803, 383] width 1428 height 50
paste textarea "Get on I-70 W in Bridgeton from International Plaza Dr, Cypress Rd and Exit 235…"
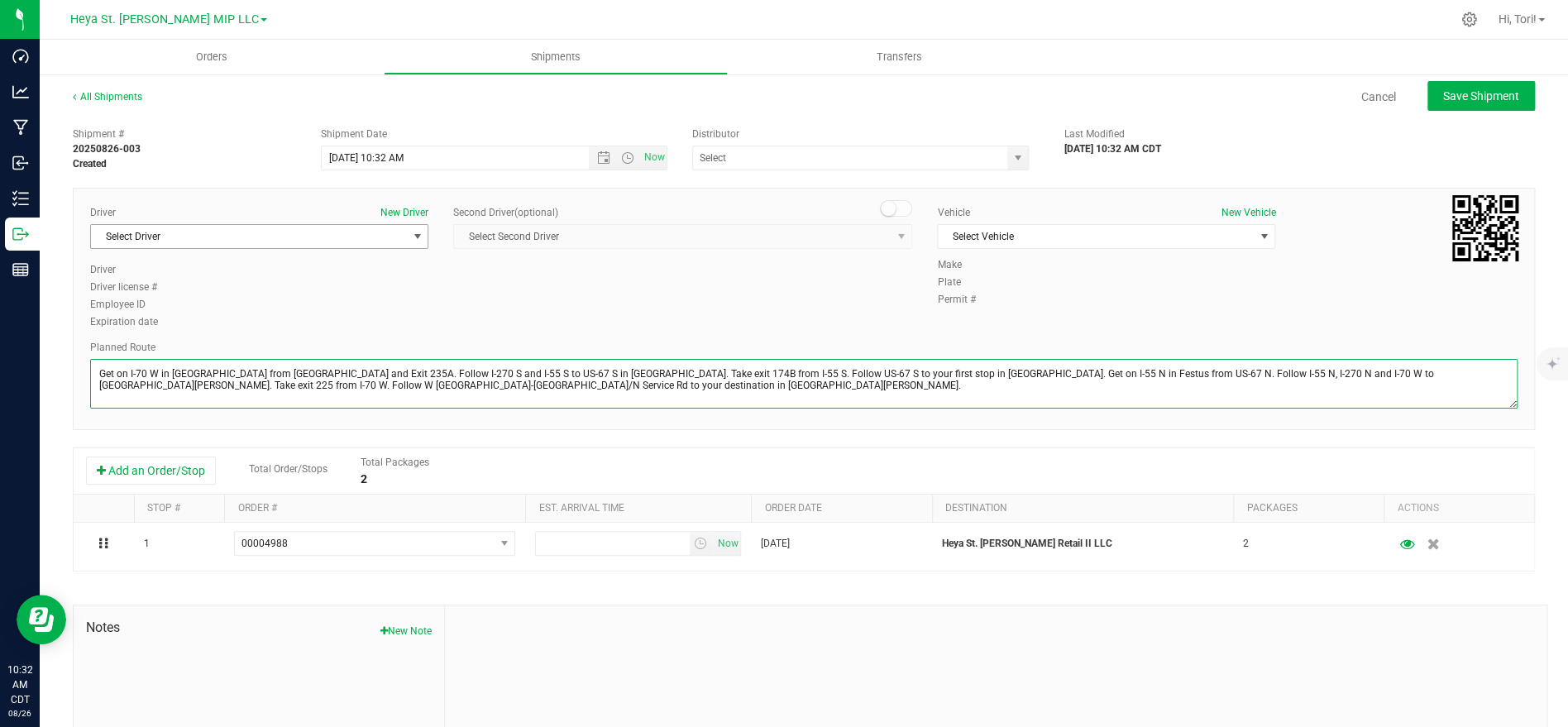
type textarea "Get on I-70 W in Bridgeton from International Plaza Dr, Cypress Rd and Exit 235…"
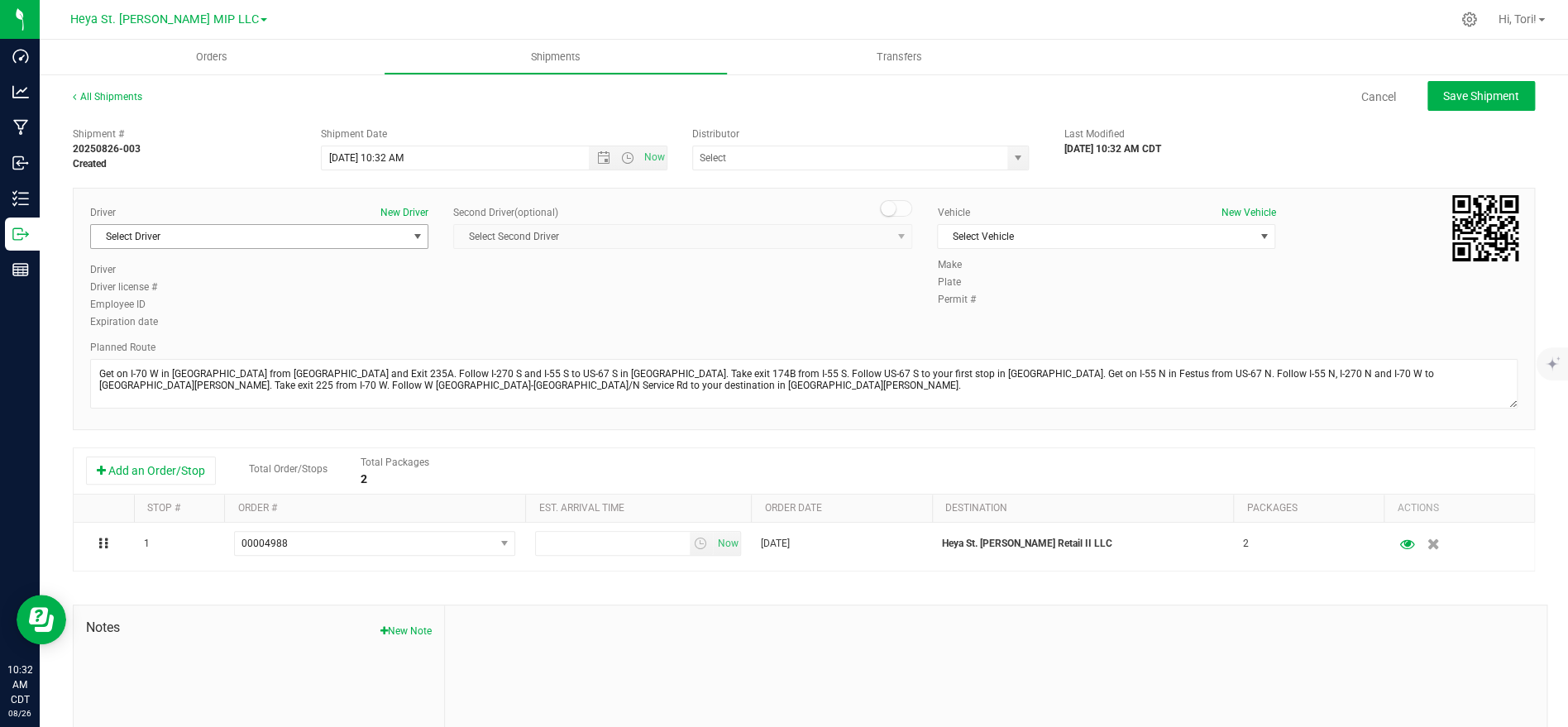
click at [405, 244] on span "Select Driver" at bounding box center [258, 236] width 338 height 24
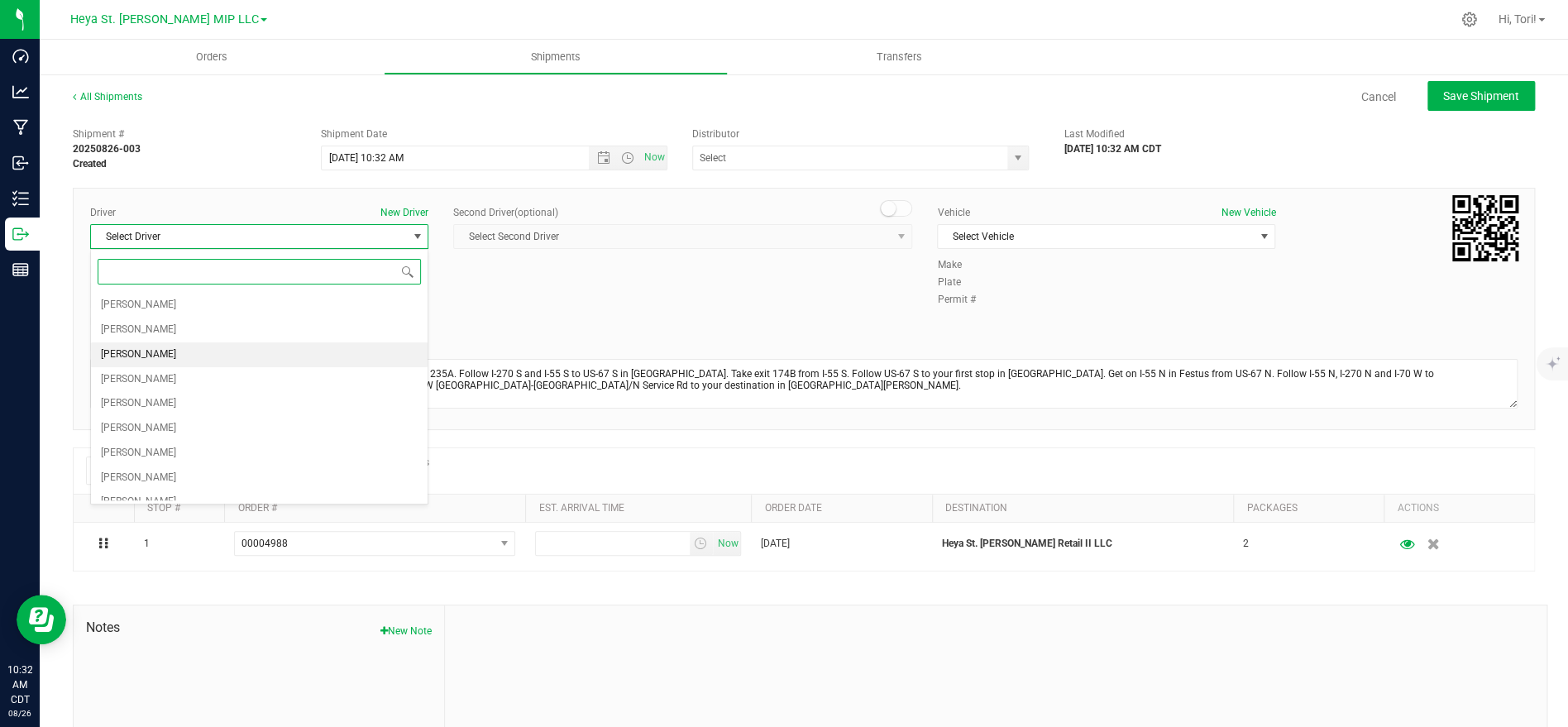
click at [237, 363] on li "[PERSON_NAME]" at bounding box center [258, 354] width 336 height 24
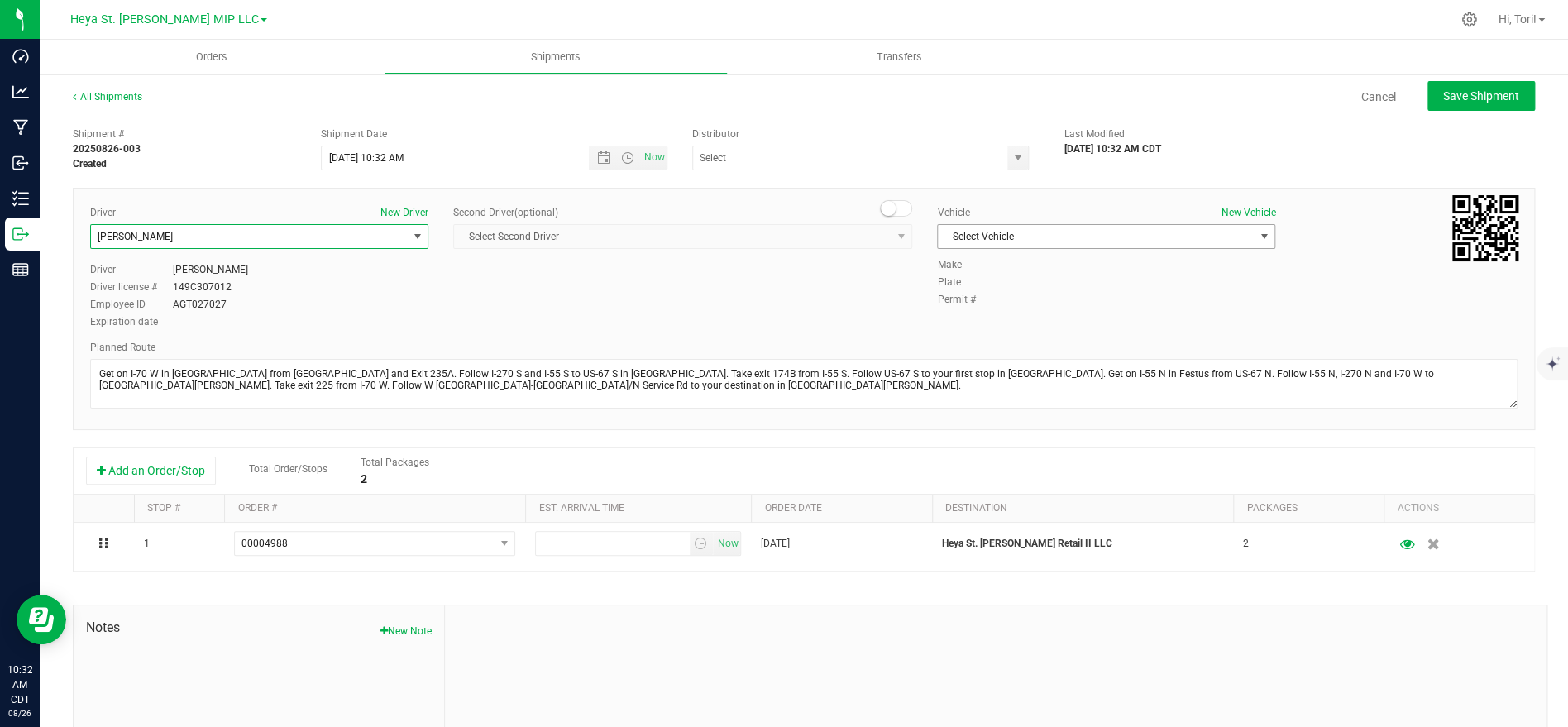
click at [1108, 236] on span "Select Vehicle" at bounding box center [1096, 237] width 316 height 24
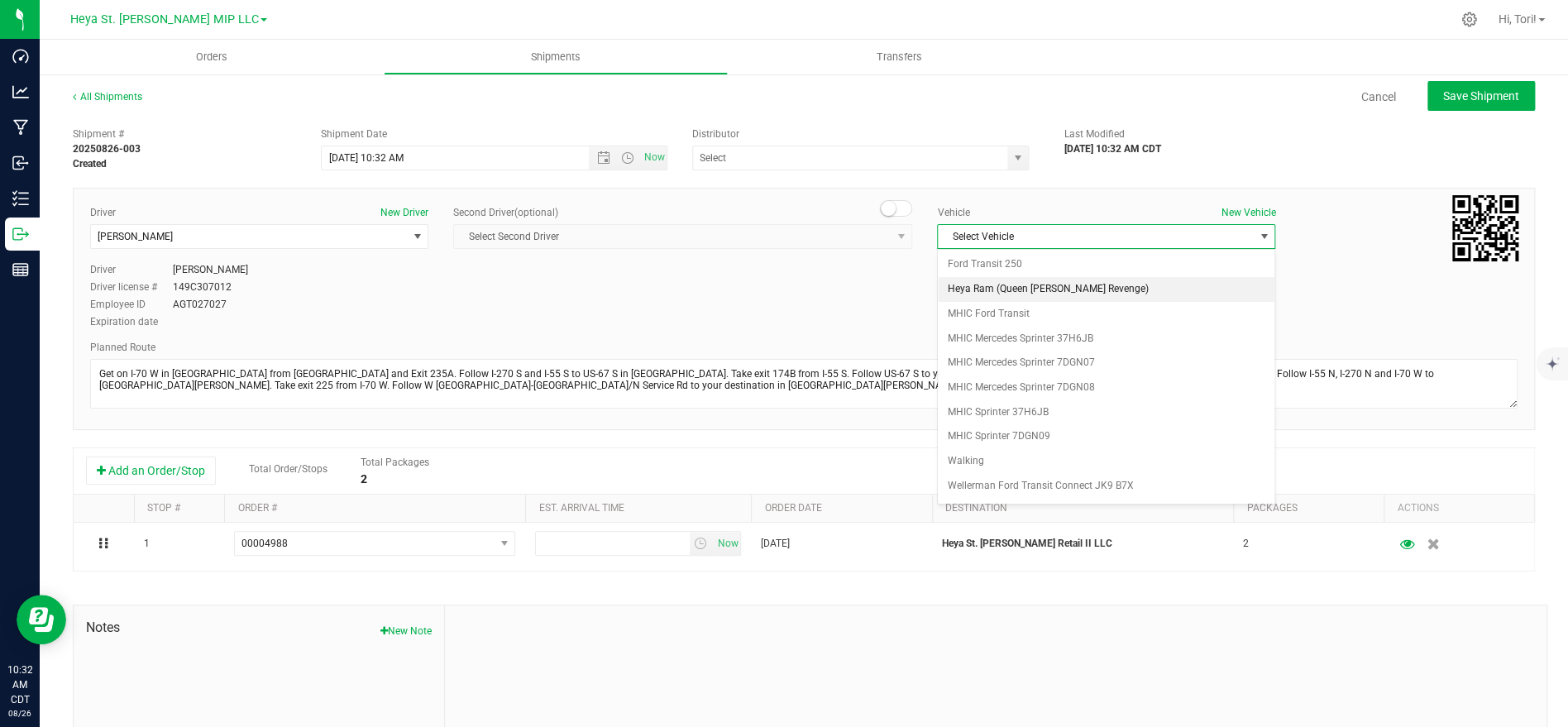
click at [1074, 286] on li "Heya Ram (Queen [PERSON_NAME] Revenge)" at bounding box center [1106, 289] width 336 height 24
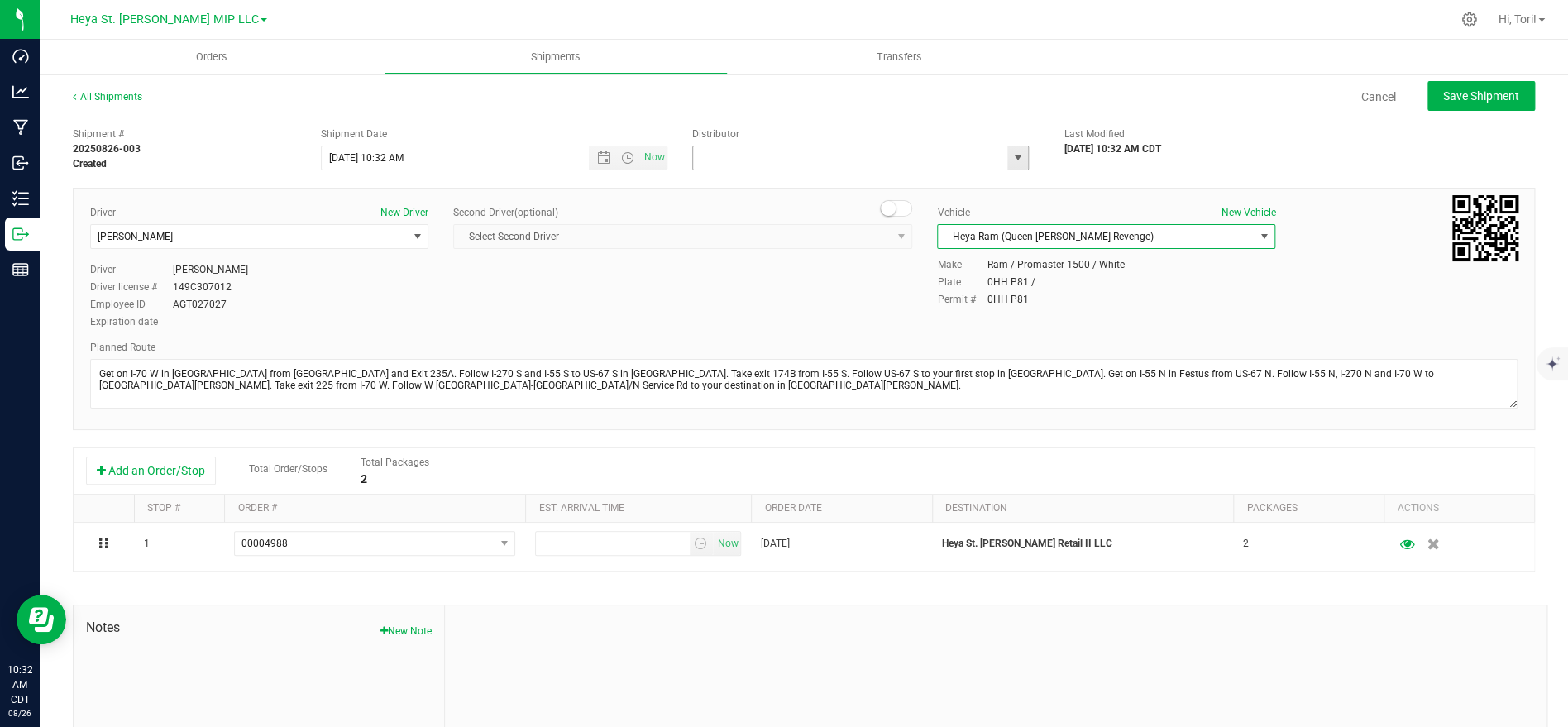
click at [753, 168] on input "text" at bounding box center [846, 159] width 305 height 24
click at [760, 164] on input "text" at bounding box center [846, 159] width 305 height 24
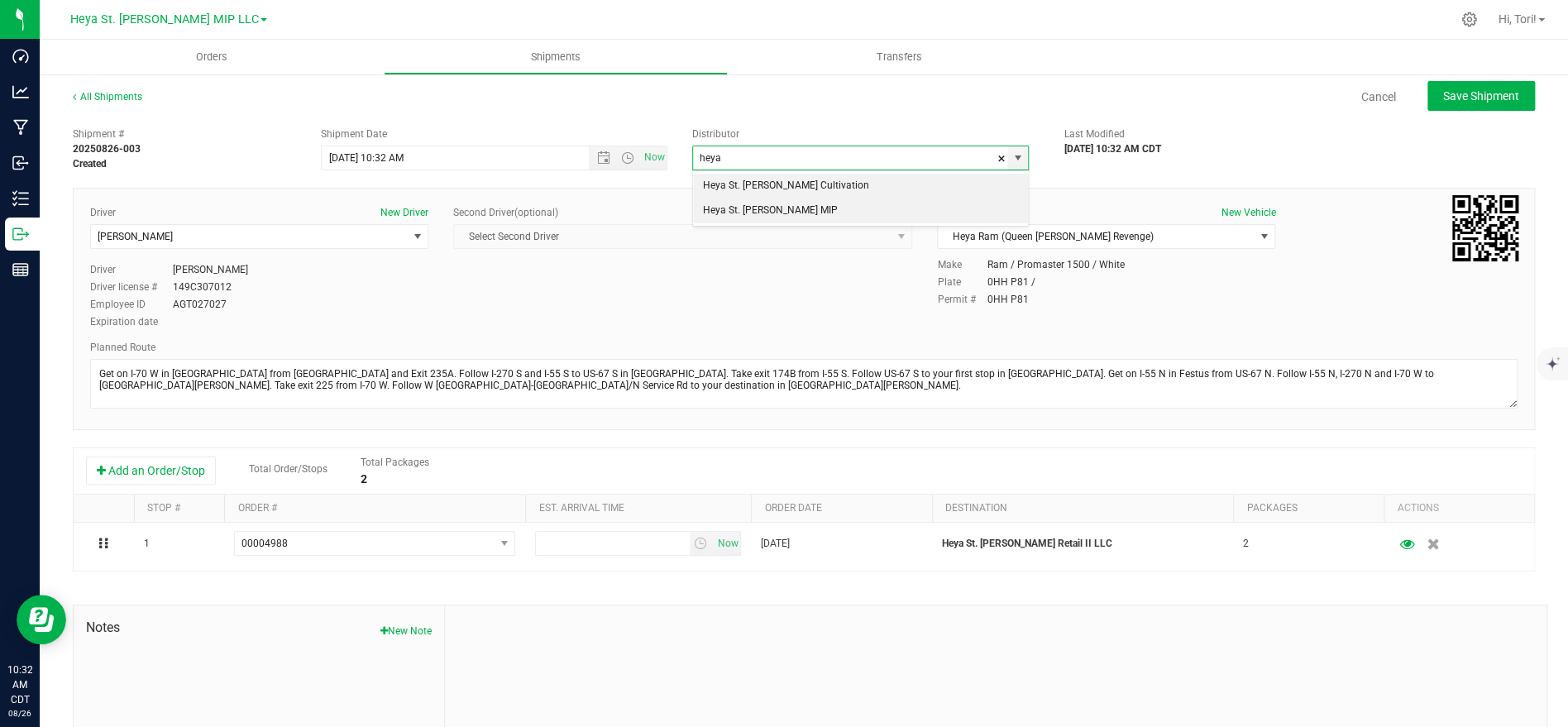
click at [940, 208] on li "Heya St. [PERSON_NAME] MIP" at bounding box center [861, 210] width 335 height 24
type input "Heya St. [PERSON_NAME] MIP"
click at [510, 159] on input "8/26/2025 10:32 AM" at bounding box center [469, 159] width 296 height 24
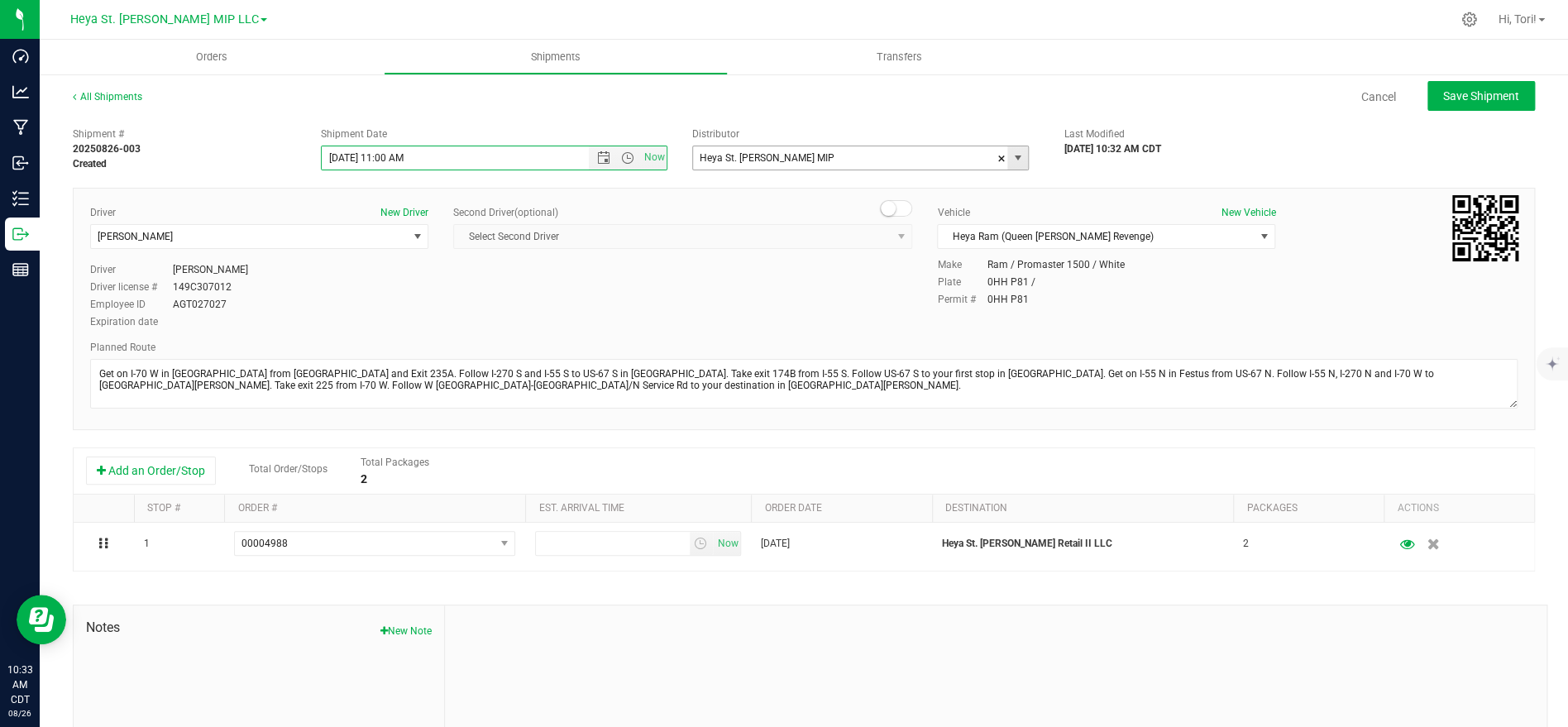
type input "[DATE] 11:00 AM"
click at [990, 87] on div "Cancel Save Shipment" at bounding box center [854, 95] width 1363 height 30
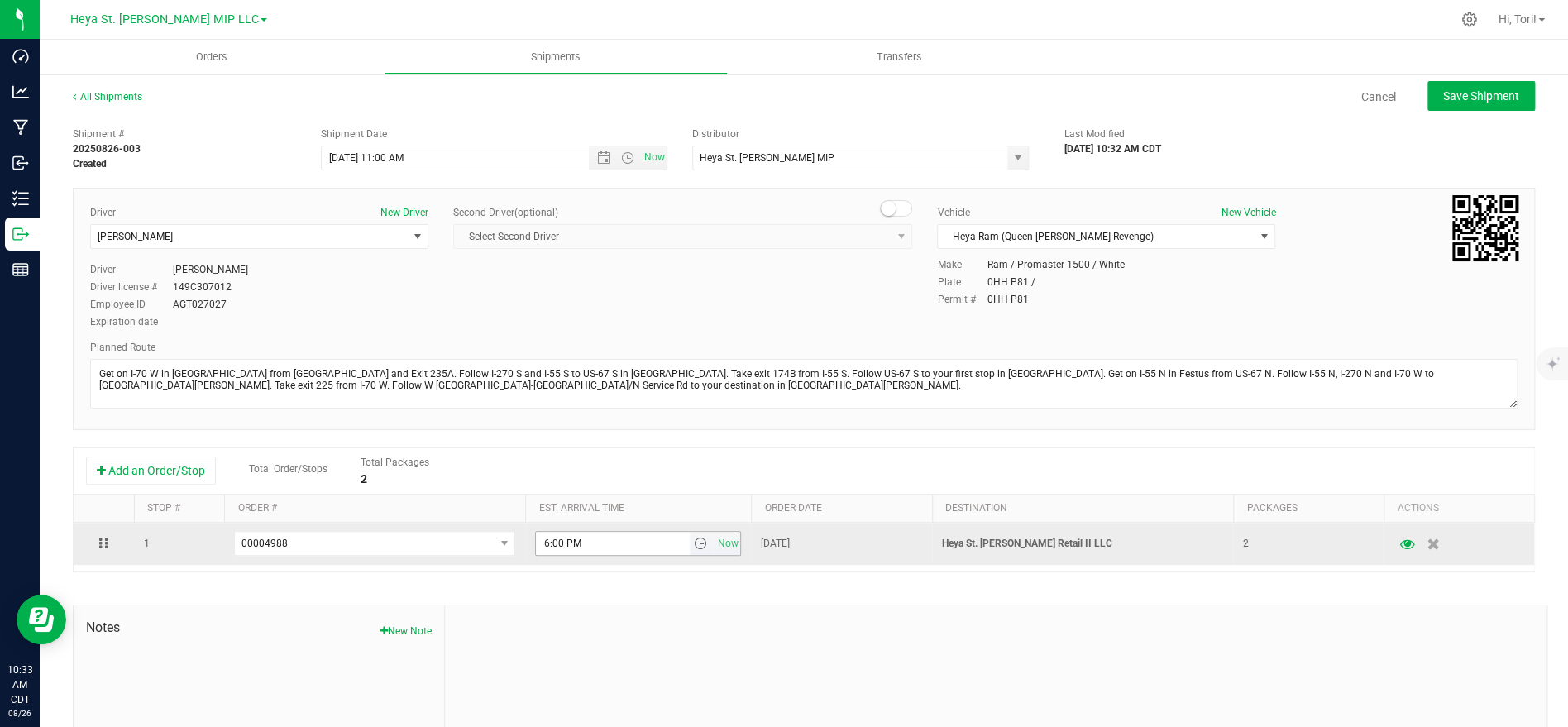
click at [618, 537] on input "6:00 PM" at bounding box center [612, 544] width 153 height 24
type input "4:00 PM"
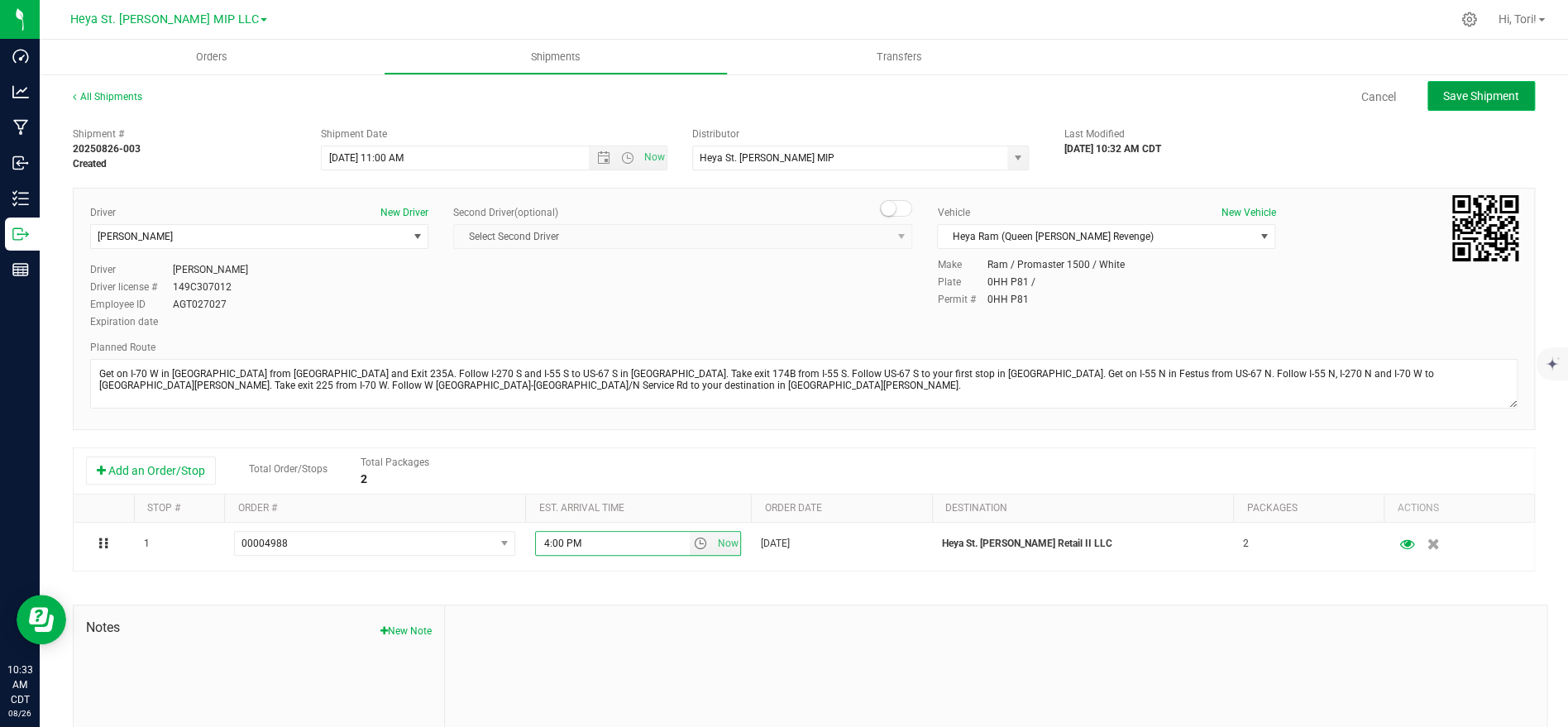
click at [1476, 94] on span "Save Shipment" at bounding box center [1481, 96] width 76 height 14
type input "[DATE] 4:00 PM"
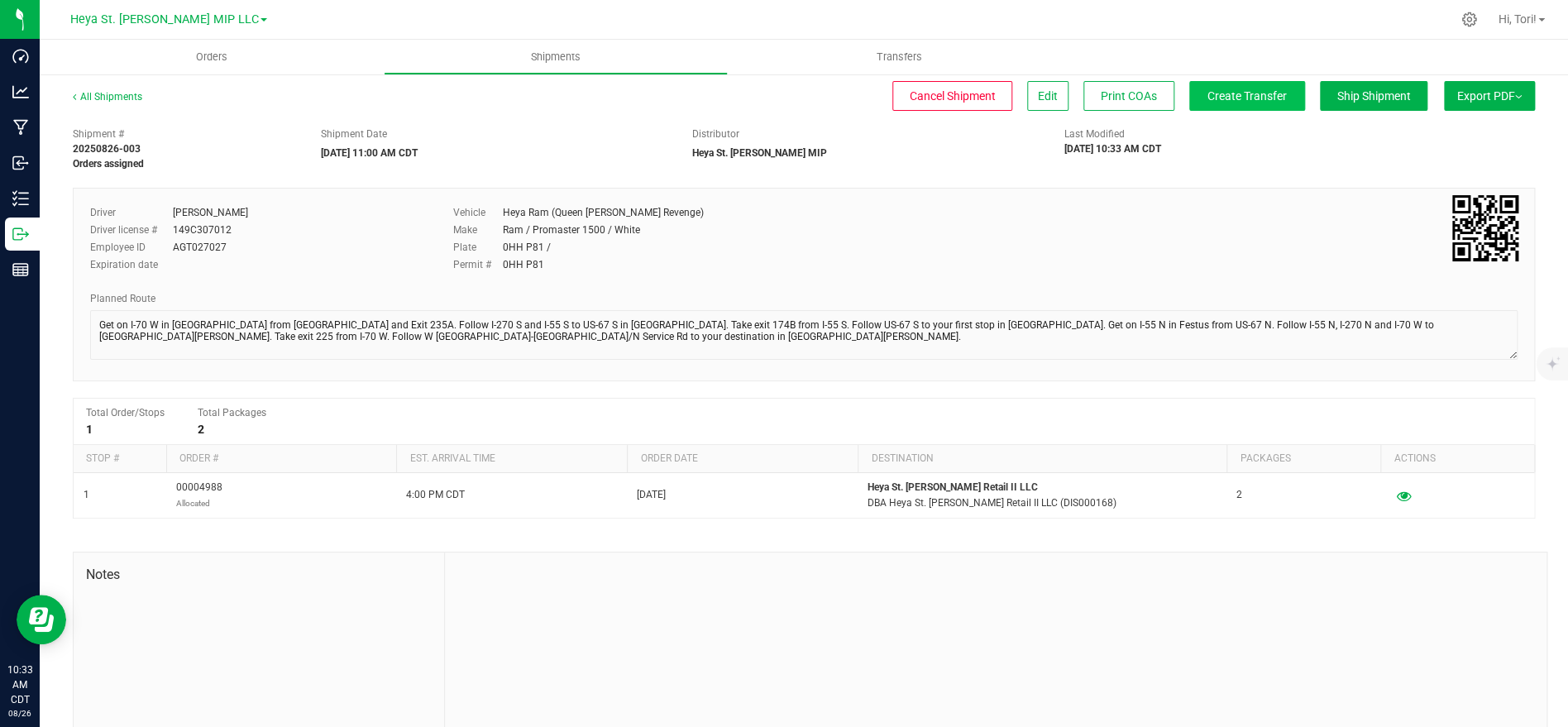
click at [1290, 110] on div "Create Transfer" at bounding box center [1240, 95] width 128 height 30
click at [1280, 99] on span "Create Transfer" at bounding box center [1247, 96] width 80 height 14
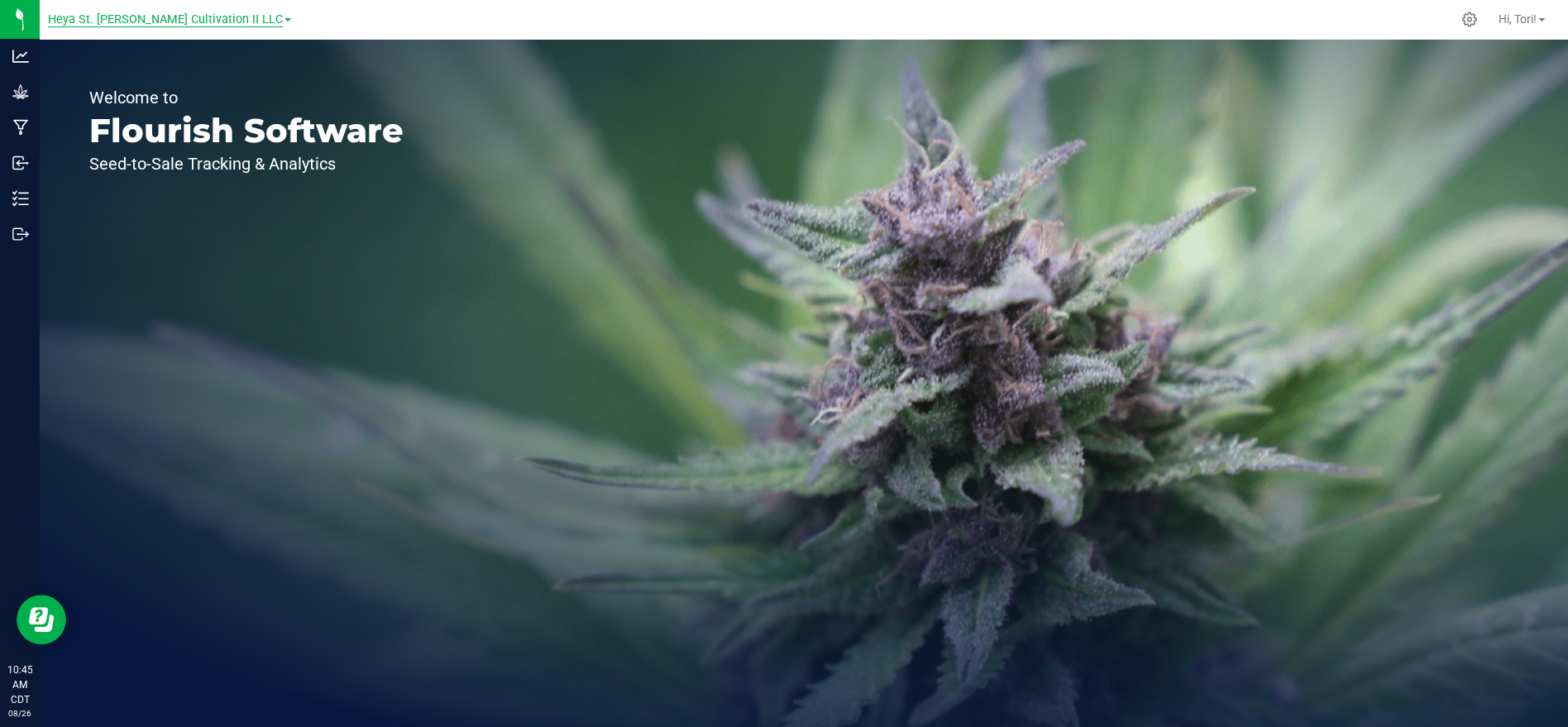
click at [160, 13] on span "Heya St. [PERSON_NAME] Cultivation II LLC" at bounding box center [165, 20] width 235 height 15
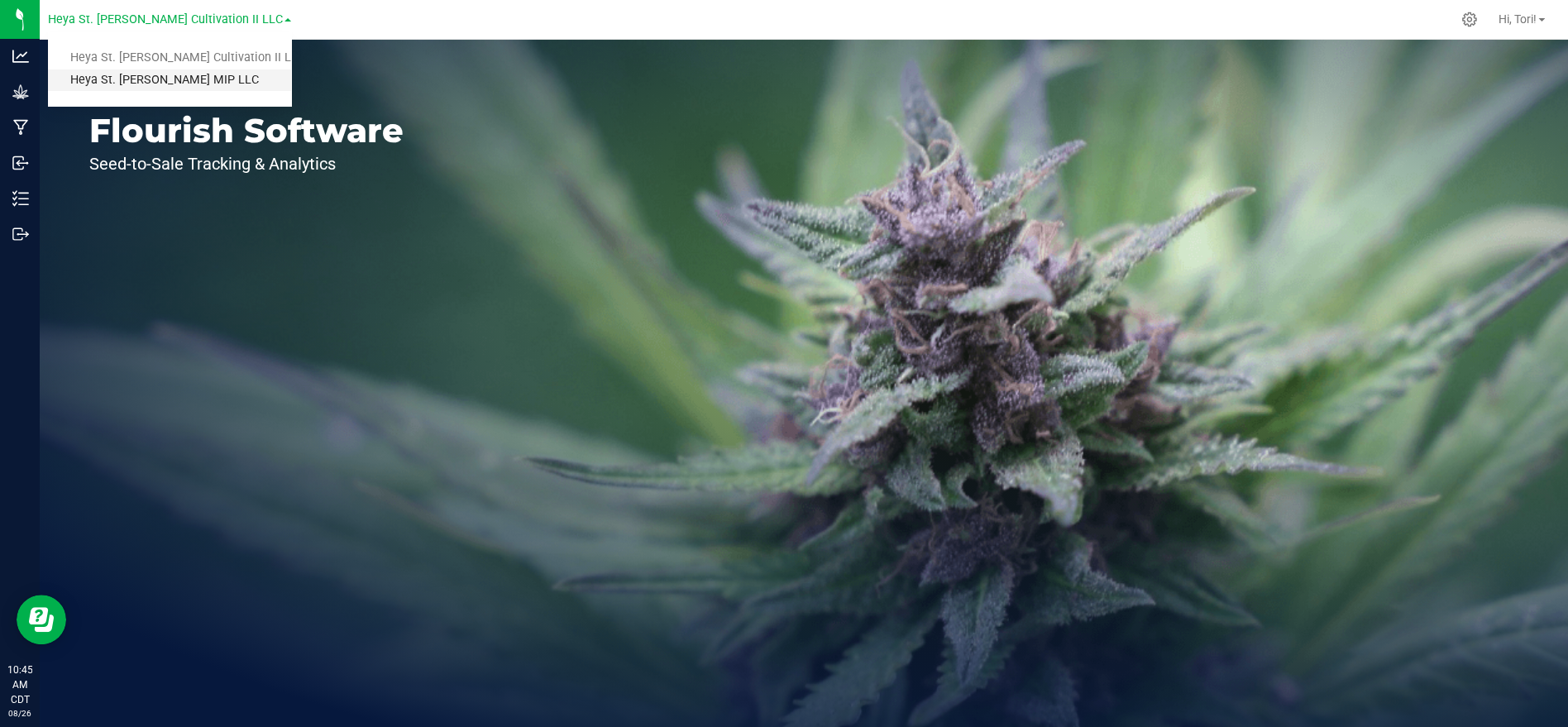
click at [137, 83] on link "Heya St. [PERSON_NAME] MIP LLC" at bounding box center [169, 81] width 243 height 23
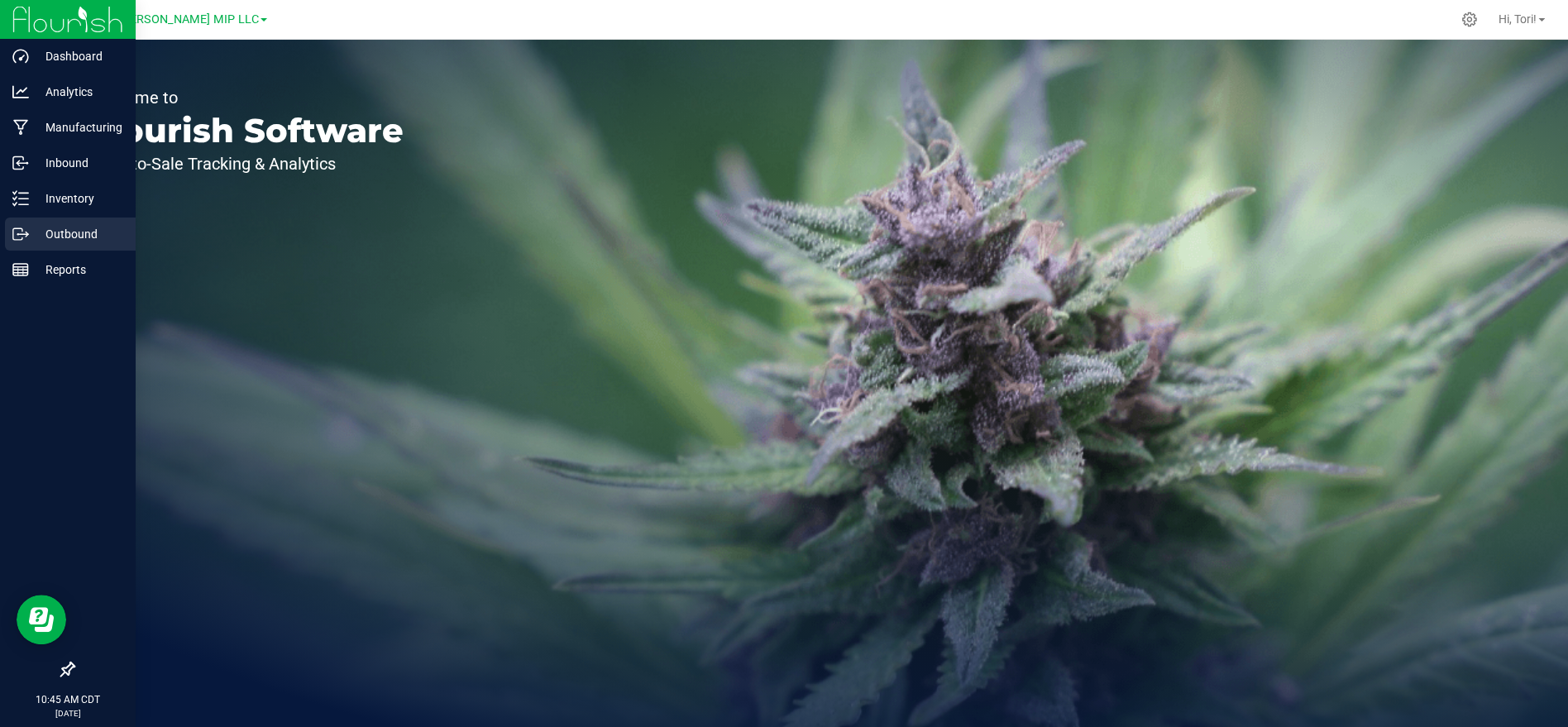
click at [92, 246] on div "Outbound" at bounding box center [70, 234] width 131 height 33
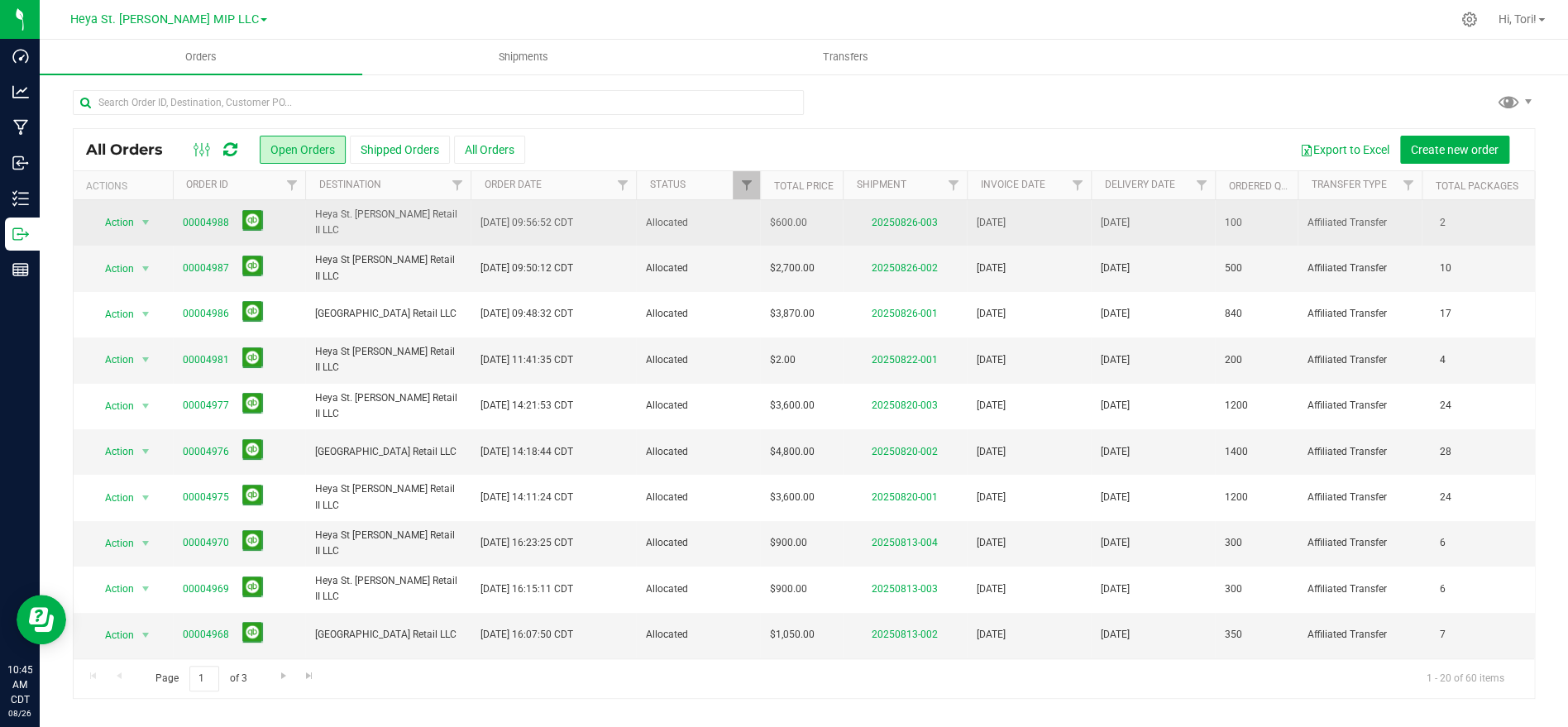
click at [368, 213] on span "Heya St. [PERSON_NAME] Retail II LLC" at bounding box center [388, 222] width 146 height 32
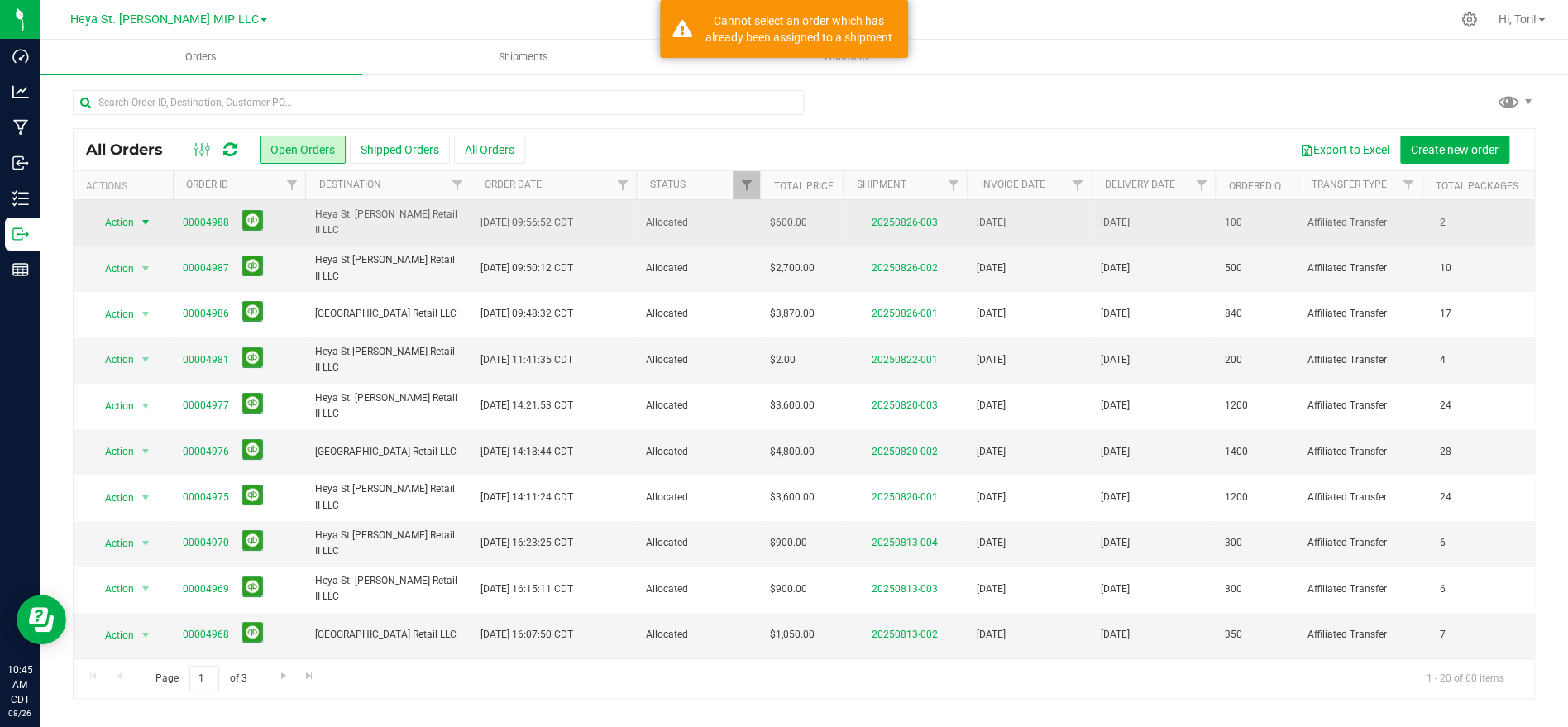
click at [137, 221] on span "select" at bounding box center [146, 223] width 21 height 24
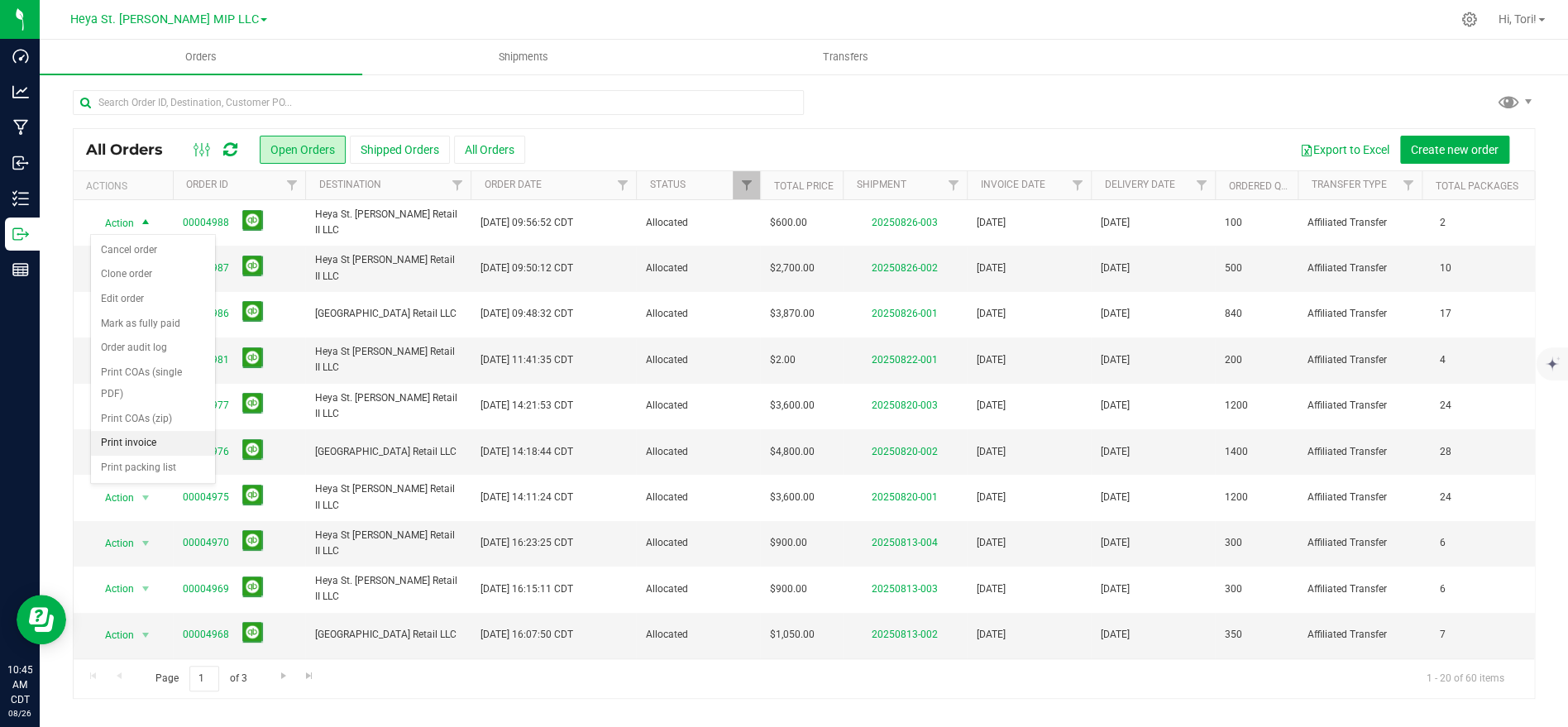
click at [136, 431] on li "Print invoice" at bounding box center [152, 442] width 124 height 24
